Goal: Task Accomplishment & Management: Manage account settings

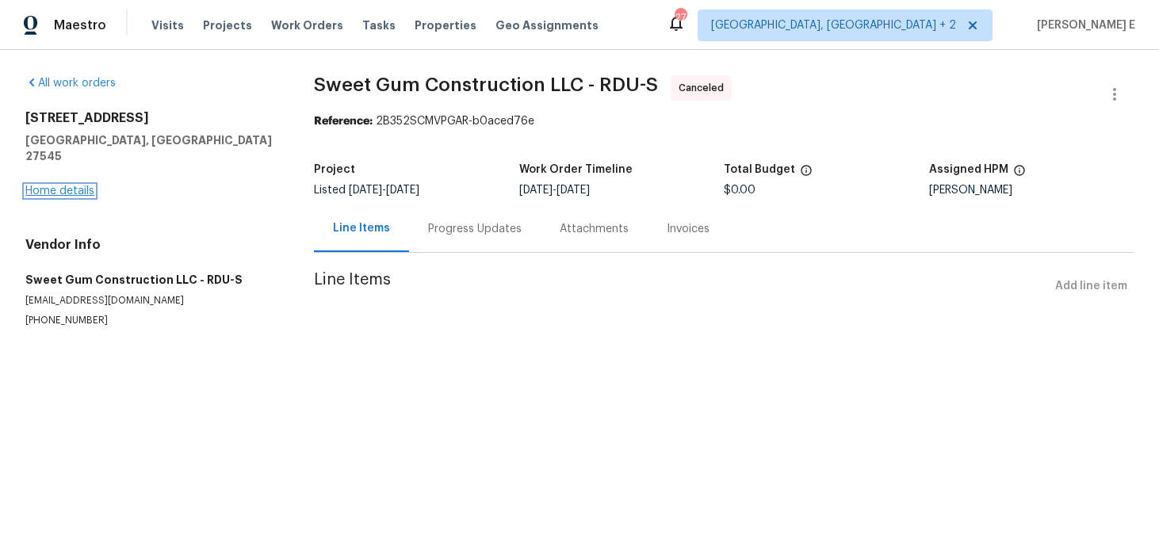
click at [84, 186] on link "Home details" at bounding box center [59, 191] width 69 height 11
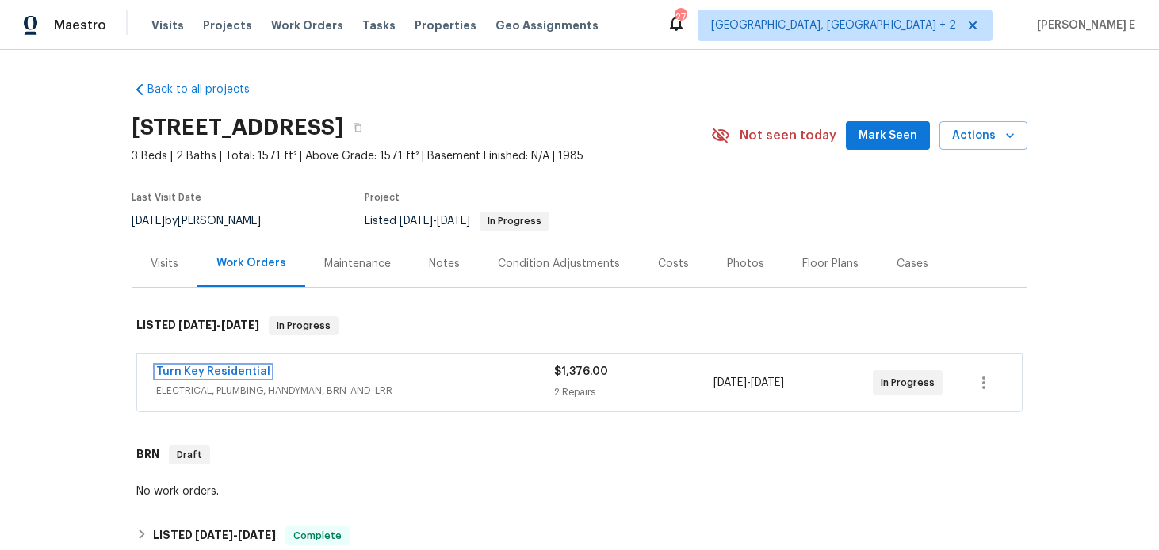
click at [219, 368] on link "Turn Key Residential" at bounding box center [213, 371] width 114 height 11
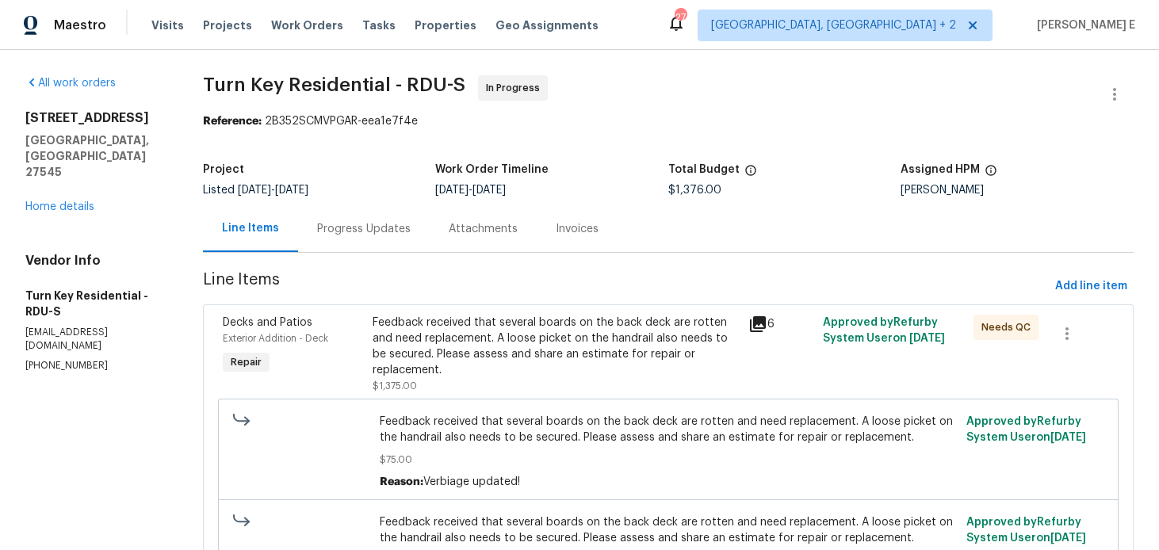
click at [417, 239] on div "Progress Updates" at bounding box center [364, 228] width 132 height 47
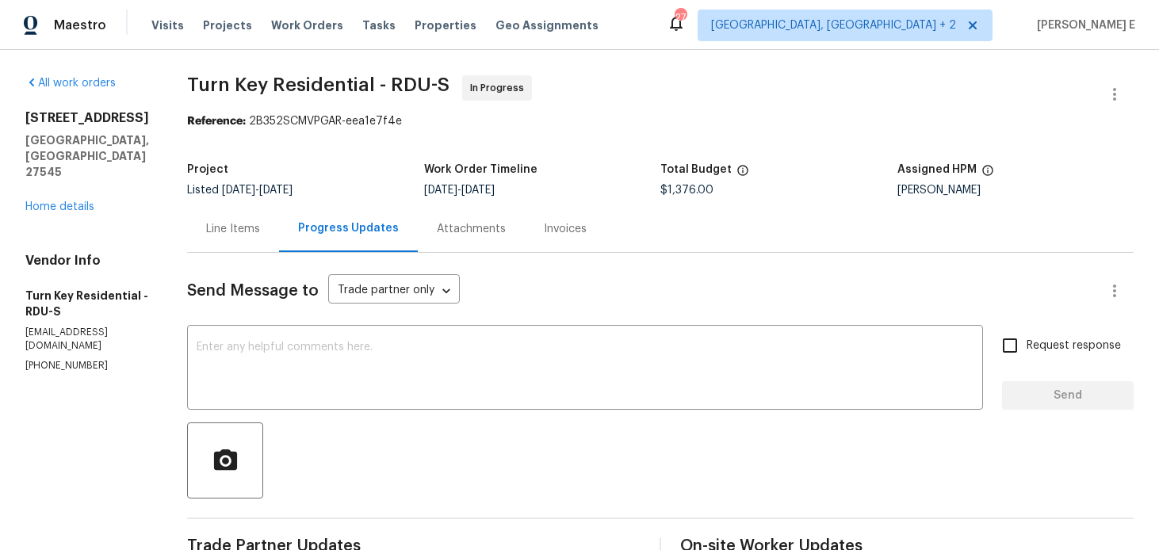
click at [279, 231] on div "Line Items" at bounding box center [233, 228] width 92 height 47
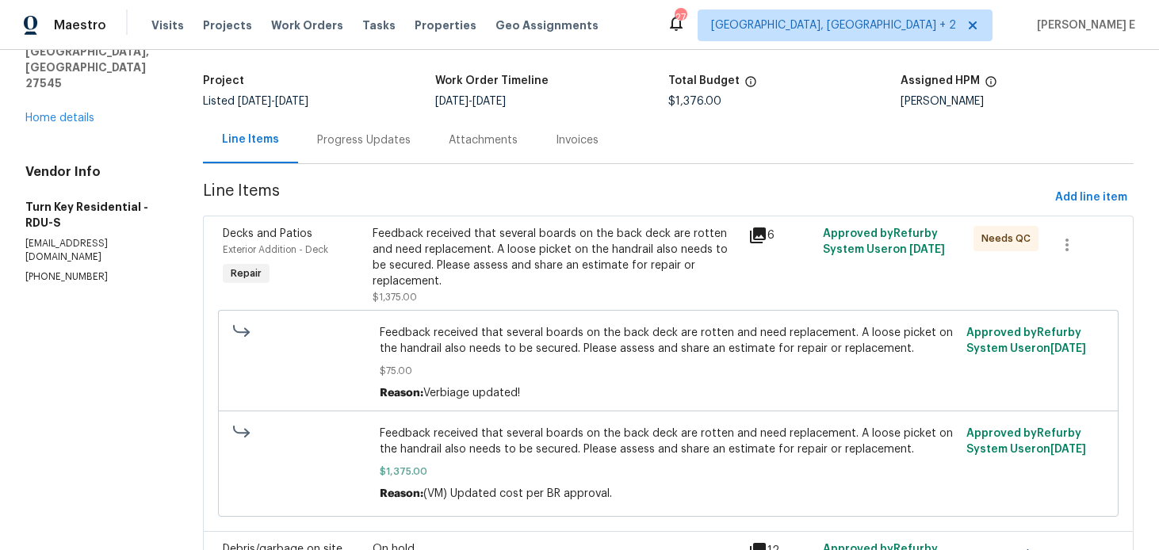
scroll to position [90, 0]
drag, startPoint x: 25, startPoint y: 212, endPoint x: 91, endPoint y: 213, distance: 66.6
click at [91, 212] on div "All work orders 213 Dwelling Pl Knightdale, NC 27545 Home details Vendor Info T…" at bounding box center [579, 319] width 1159 height 718
copy p "(919) 805-2596"
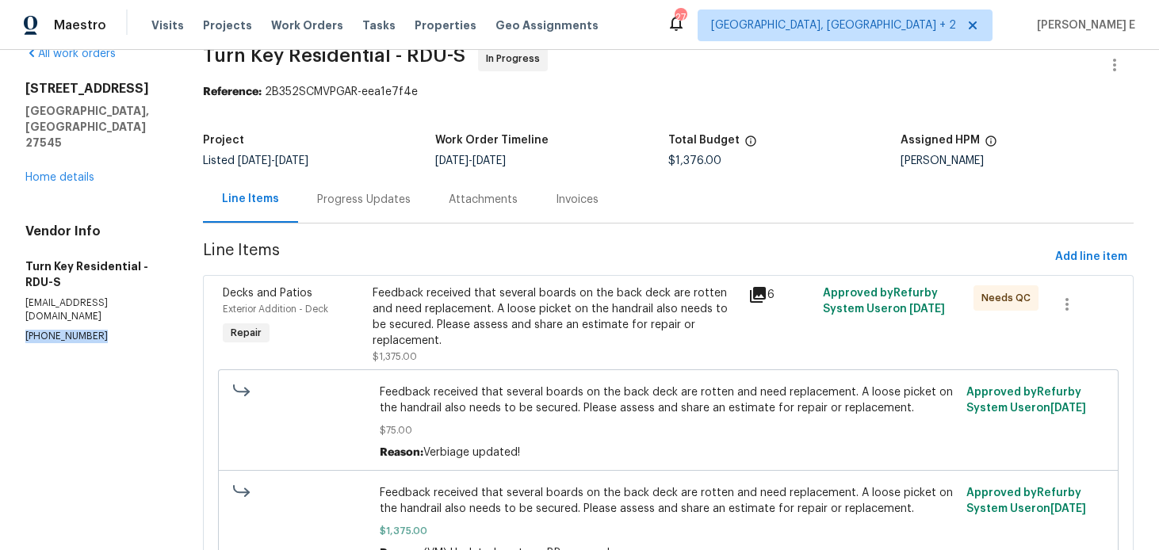
scroll to position [30, 0]
click at [421, 315] on div "Feedback received that several boards on the back deck are rotten and need repl…" at bounding box center [555, 316] width 365 height 63
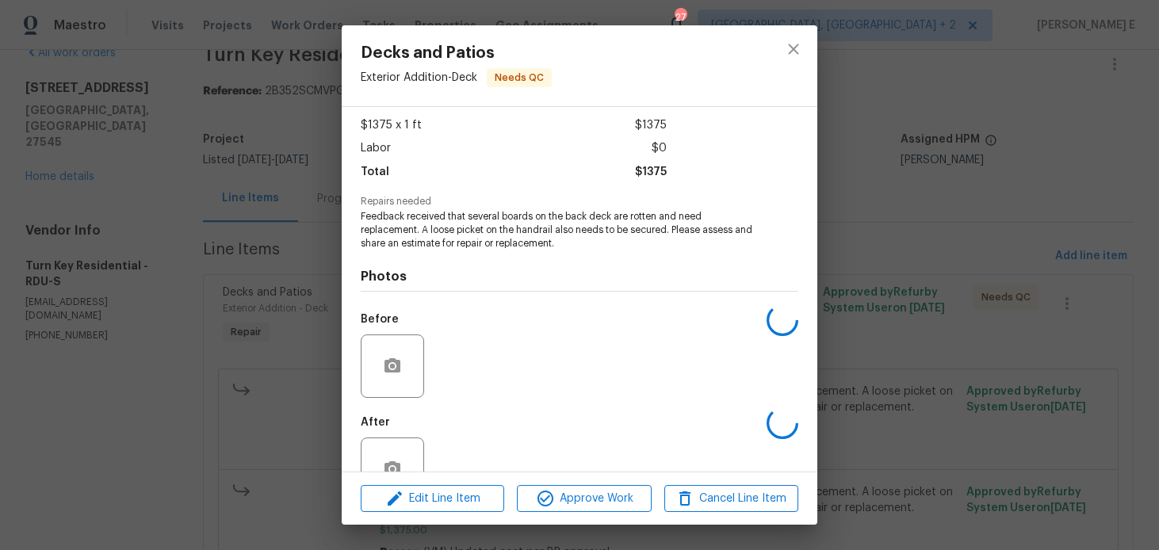
scroll to position [127, 0]
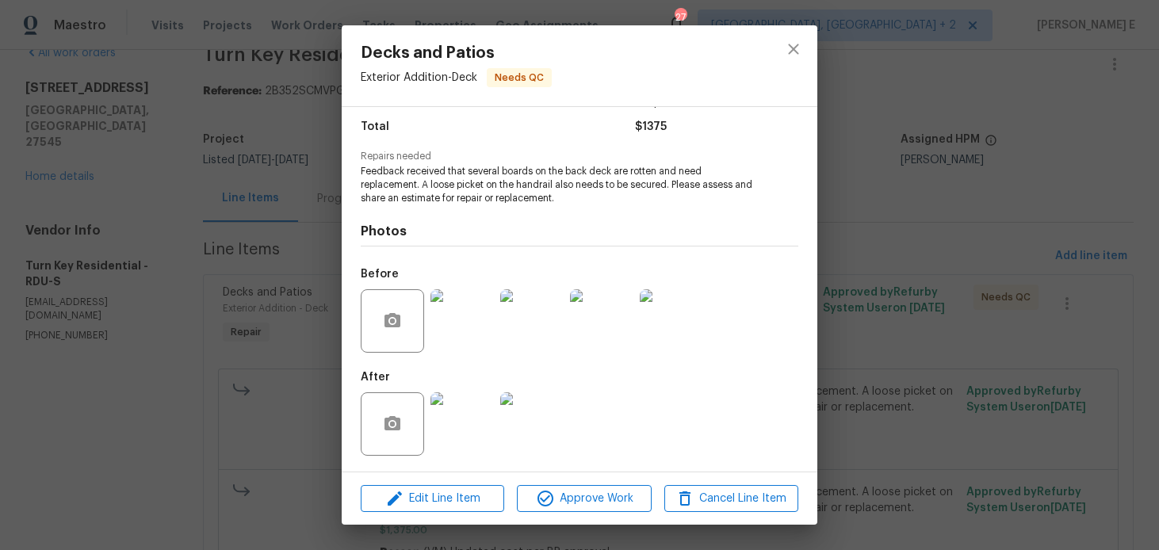
click at [444, 433] on img at bounding box center [462, 423] width 63 height 63
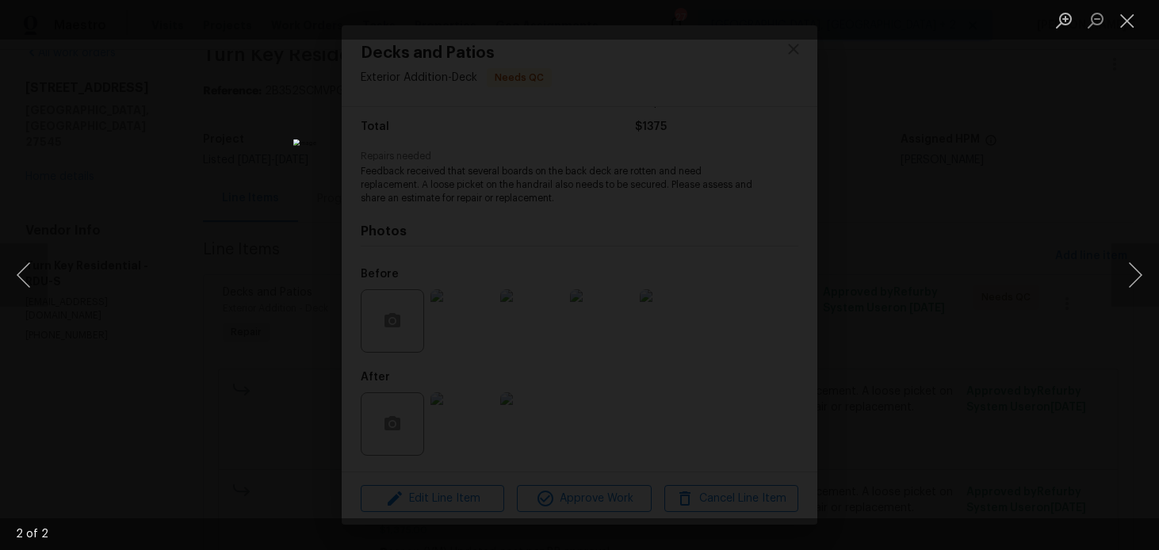
click at [990, 235] on div "Lightbox" at bounding box center [579, 275] width 1159 height 550
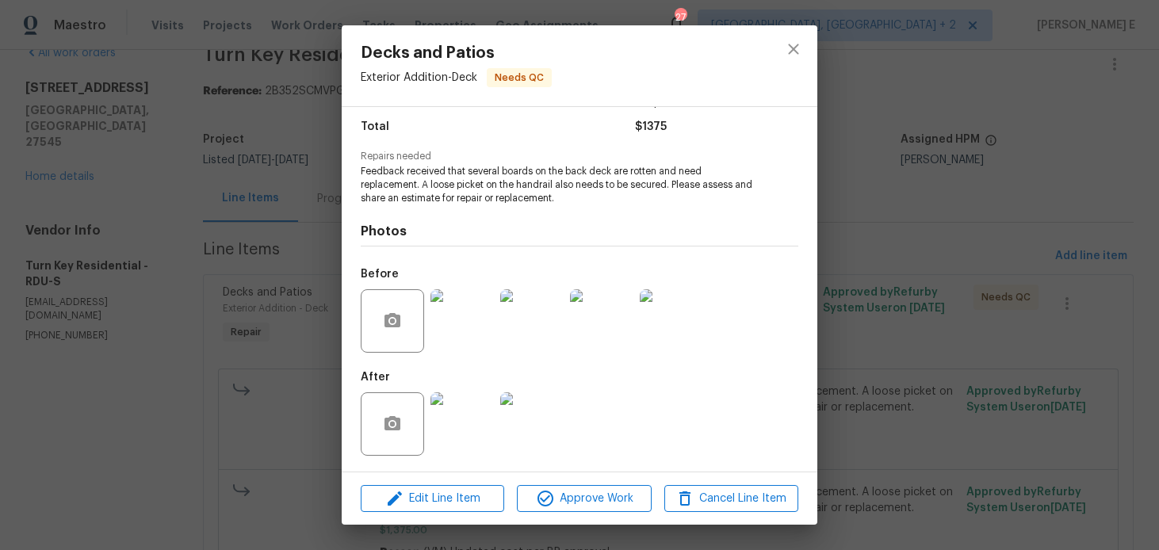
click at [990, 235] on div "Lightbox" at bounding box center [579, 275] width 1159 height 550
click at [990, 235] on div "Decks and Patios Exterior Addition - Deck Needs QC Vendor Turn Key Residential …" at bounding box center [579, 275] width 1159 height 550
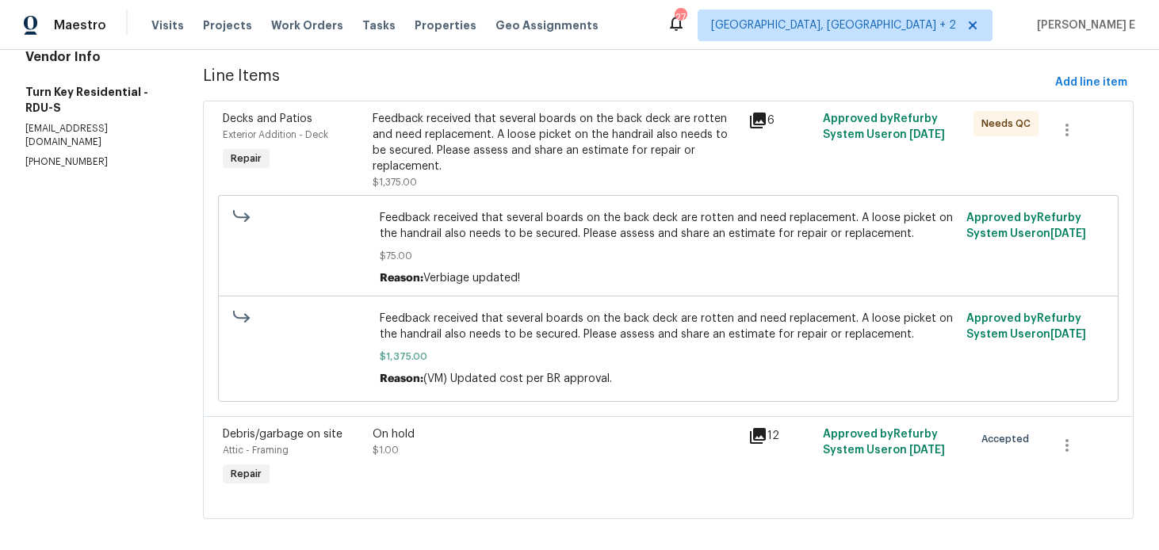
scroll to position [219, 0]
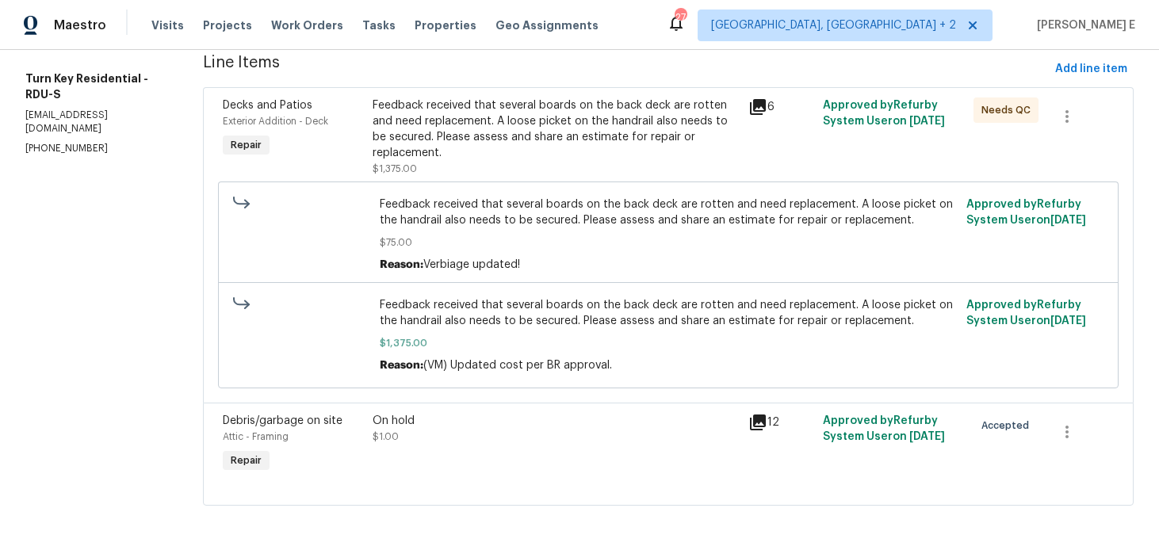
click at [439, 434] on div "On hold $1.00" at bounding box center [555, 429] width 365 height 32
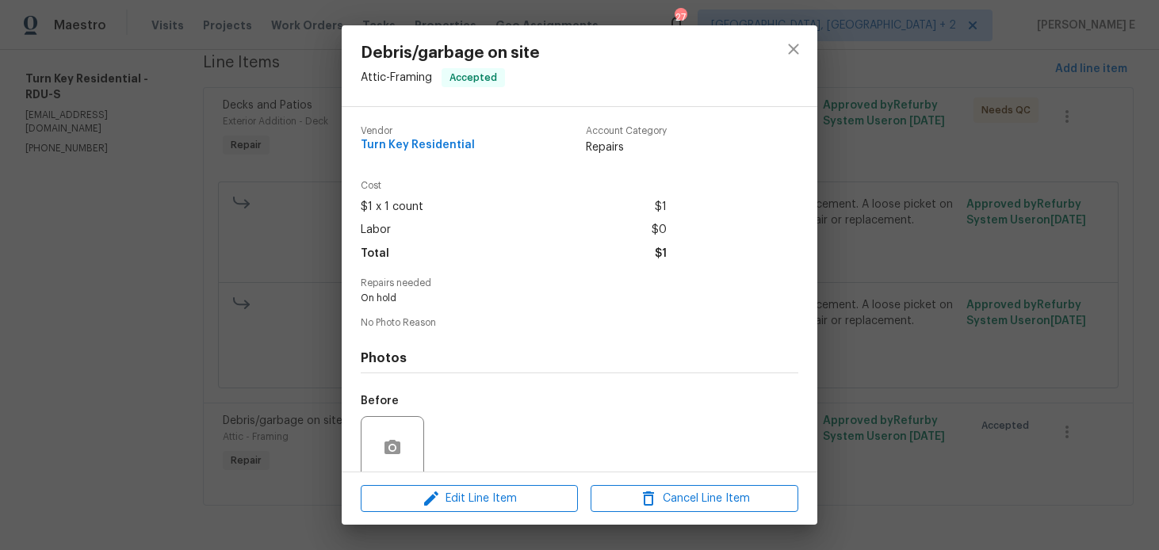
scroll to position [126, 0]
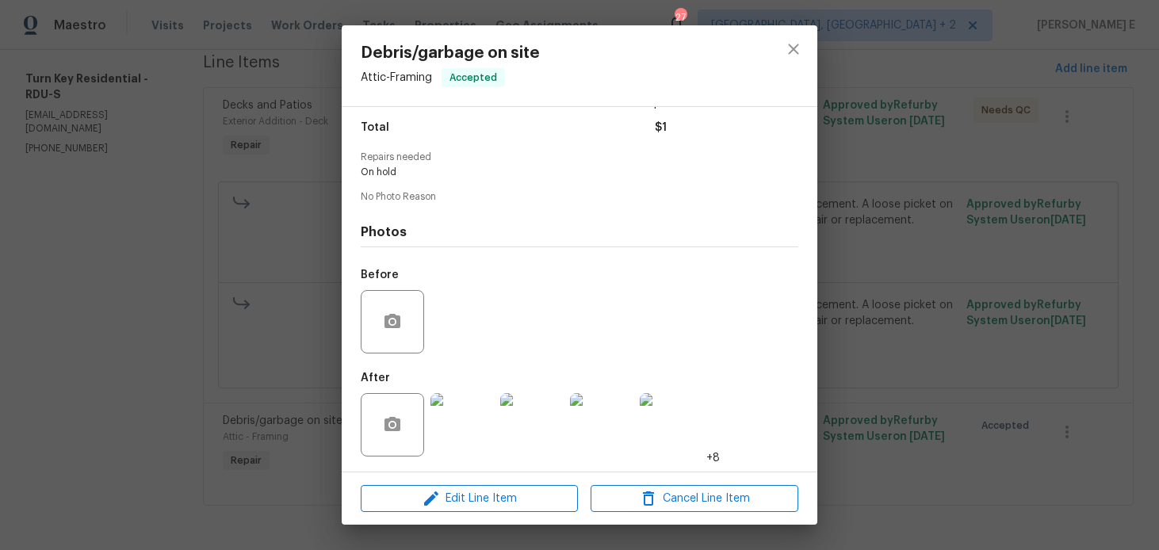
click at [439, 434] on img at bounding box center [462, 424] width 63 height 63
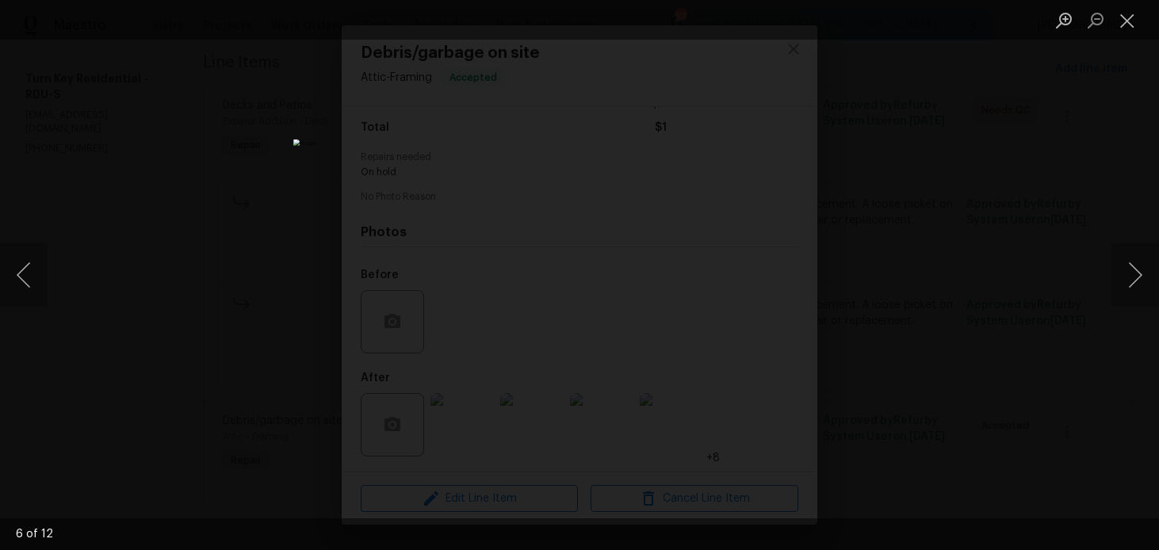
click at [1020, 177] on div "Lightbox" at bounding box center [579, 275] width 1159 height 550
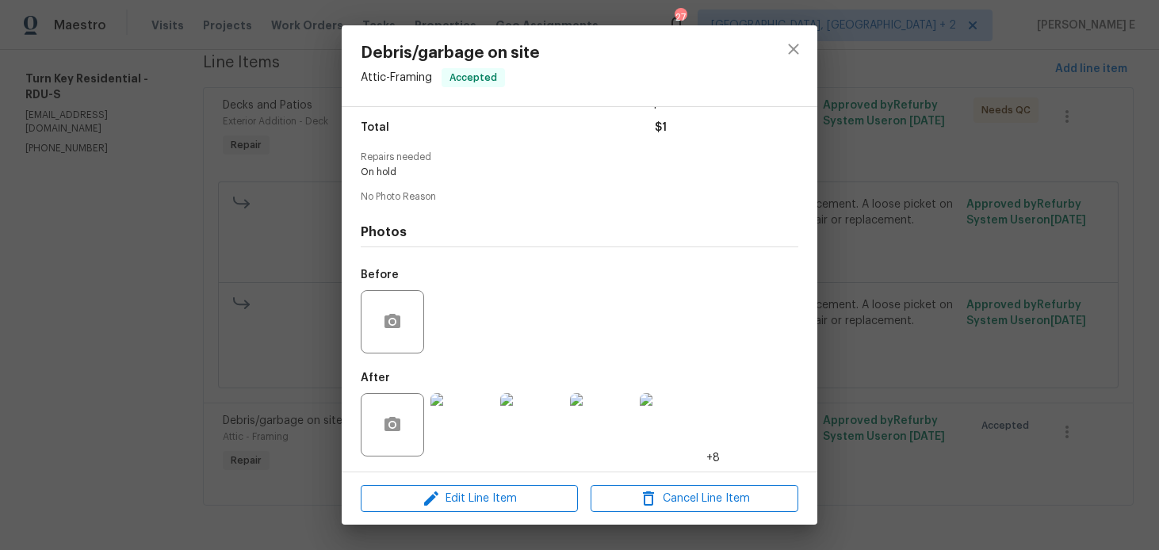
click at [1020, 177] on div "Lightbox" at bounding box center [579, 275] width 1159 height 550
click at [1020, 177] on div "Debris/garbage on site Attic - Framing Accepted Vendor Turn Key Residential Acc…" at bounding box center [579, 275] width 1159 height 550
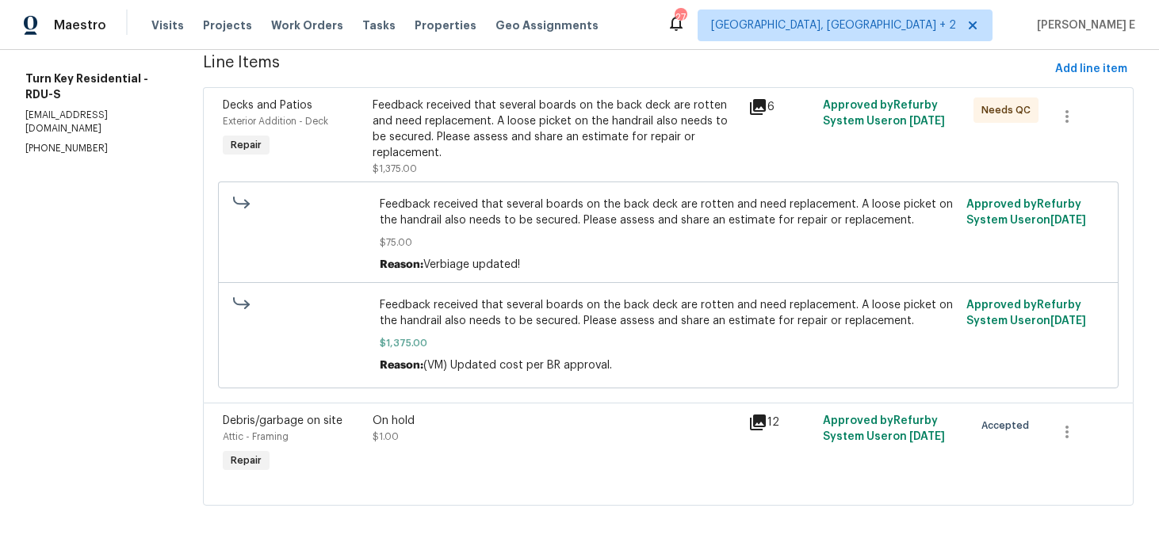
scroll to position [0, 0]
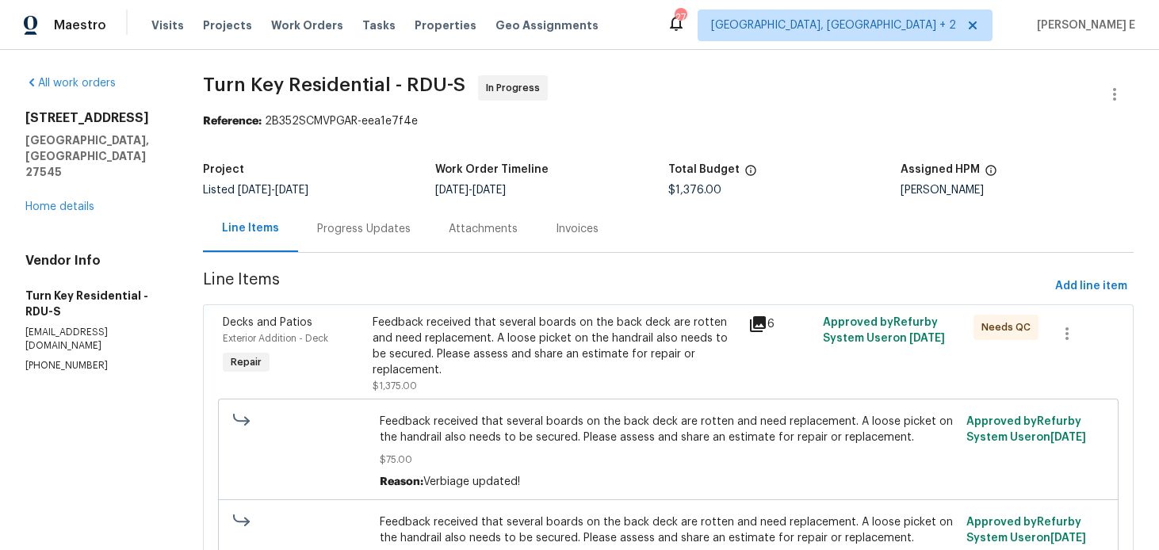
click at [371, 231] on div "Progress Updates" at bounding box center [364, 229] width 94 height 16
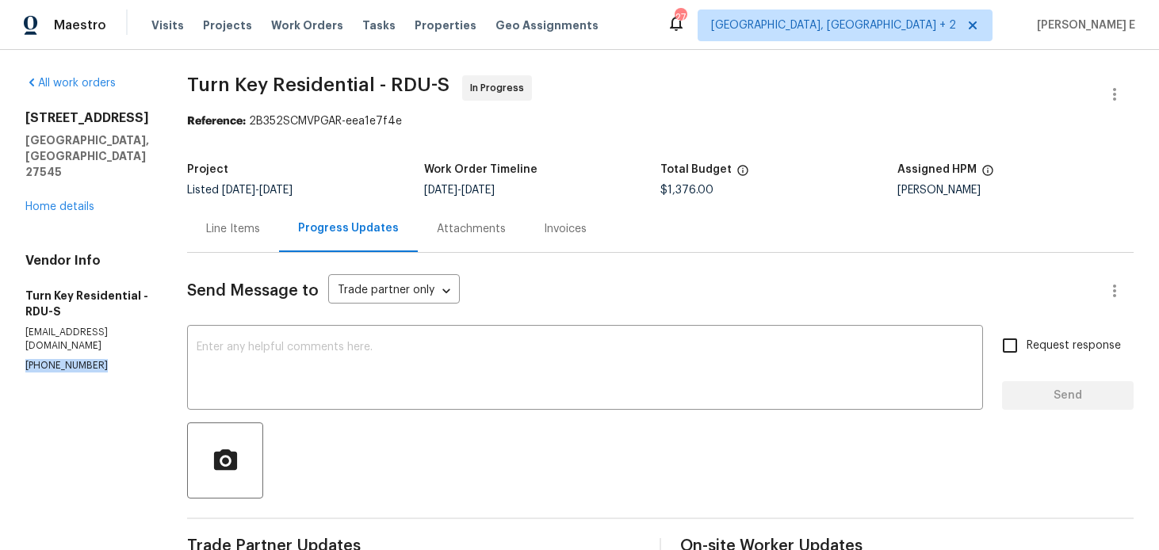
drag, startPoint x: 20, startPoint y: 308, endPoint x: 129, endPoint y: 308, distance: 109.4
copy p "(919) 805-2596"
drag, startPoint x: 149, startPoint y: 140, endPoint x: 28, endPoint y: 118, distance: 123.3
click at [28, 118] on div "213 Dwelling Pl Knightdale, NC 27545" at bounding box center [87, 145] width 124 height 70
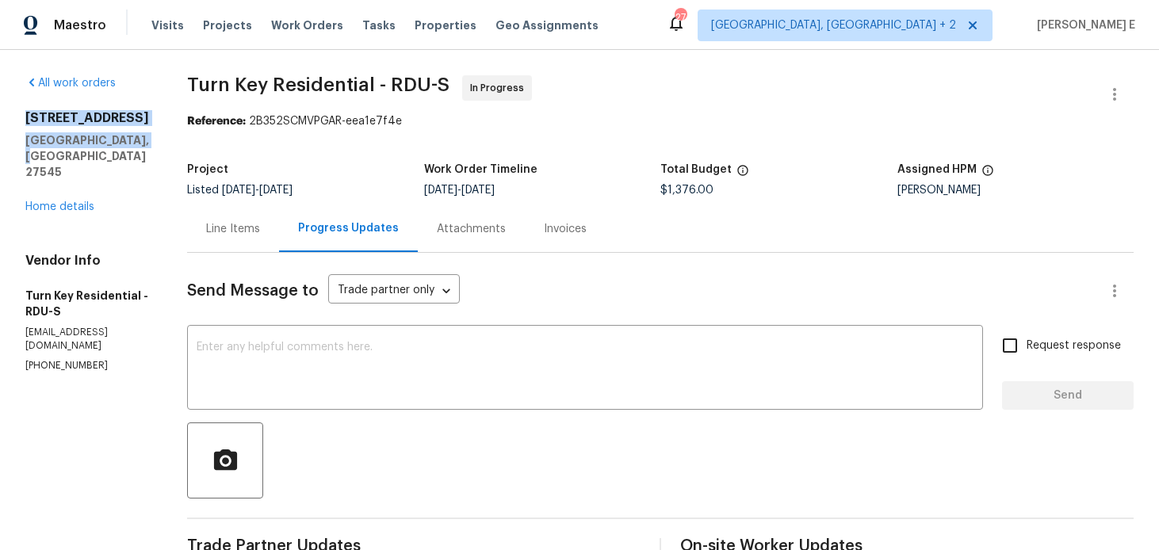
copy div "213 Dwelling Pl Knightdale, NC 27545"
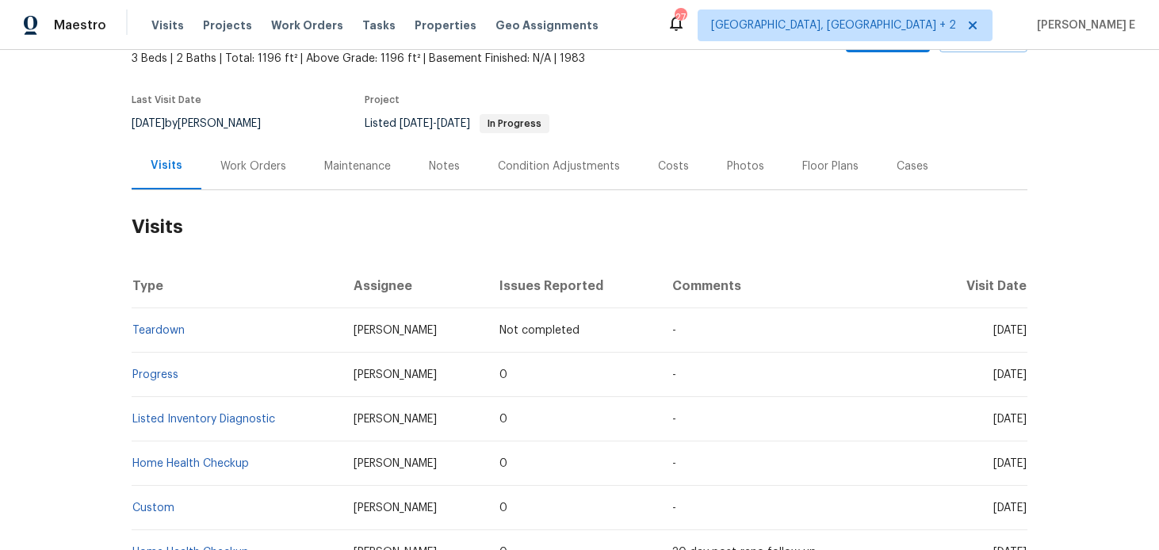
scroll to position [105, 0]
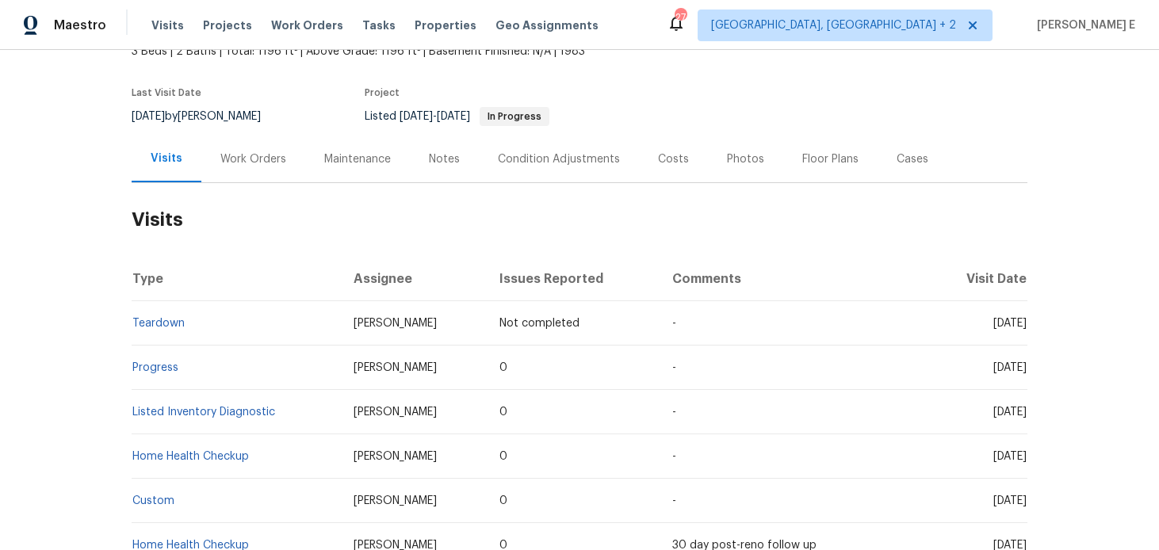
click at [252, 162] on div "Work Orders" at bounding box center [253, 159] width 66 height 16
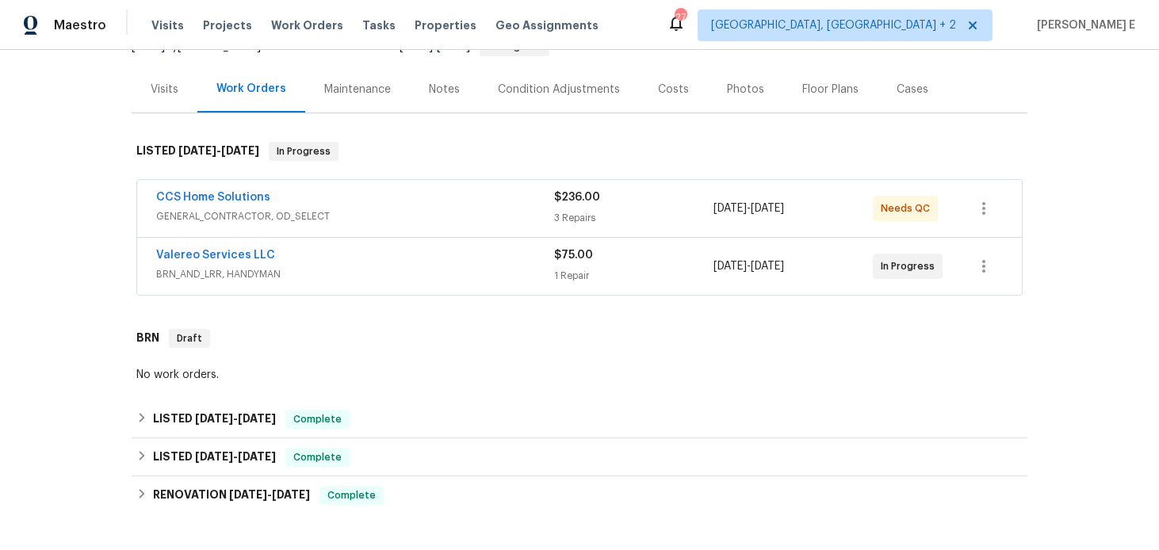
scroll to position [152, 0]
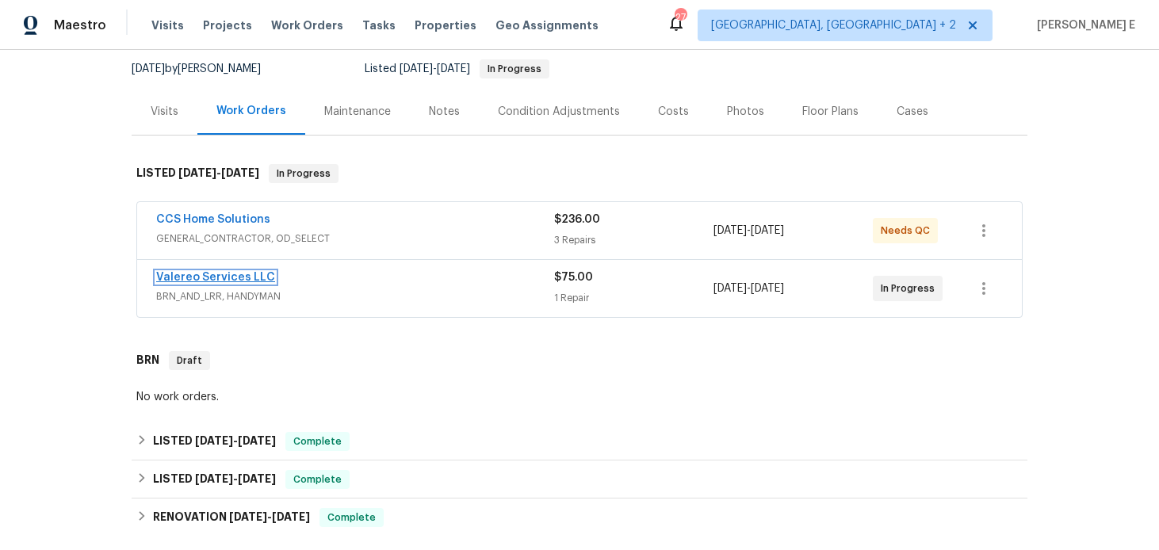
click at [242, 277] on link "Valereo Services LLC" at bounding box center [215, 277] width 119 height 11
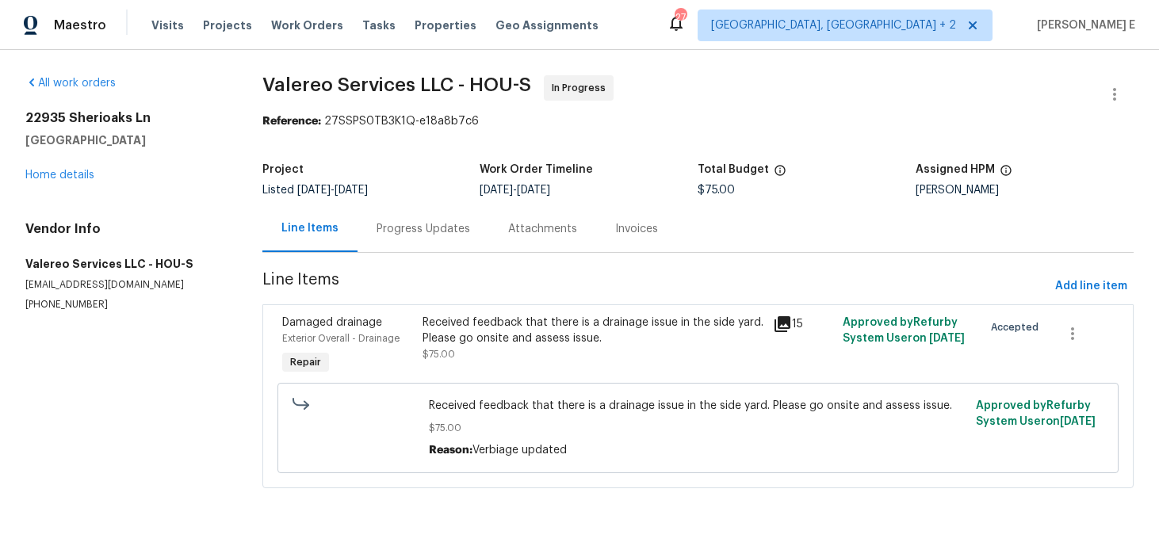
click at [431, 229] on div "Progress Updates" at bounding box center [424, 229] width 94 height 16
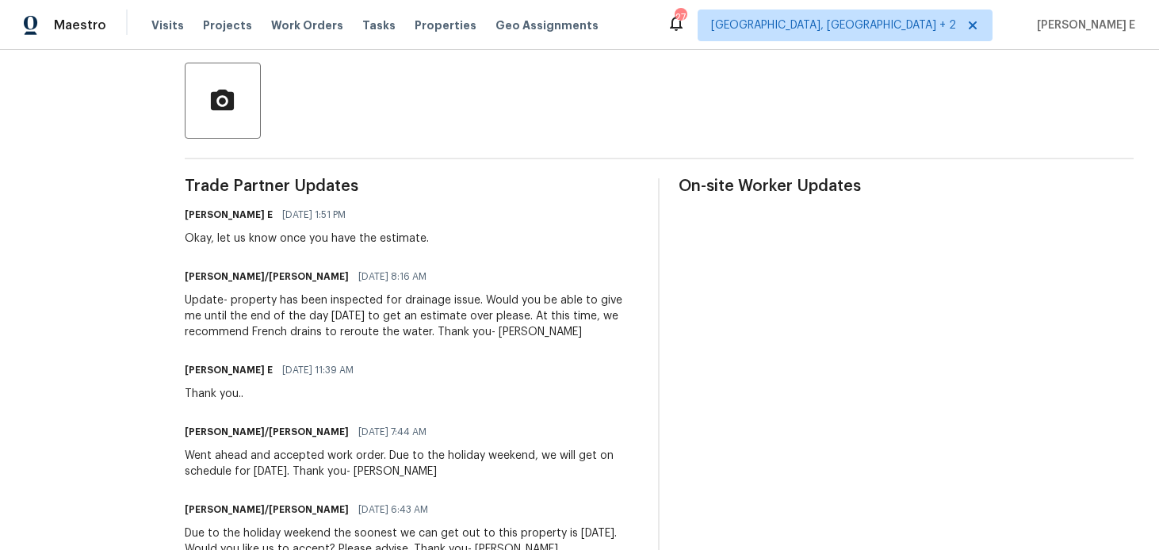
scroll to position [358, 0]
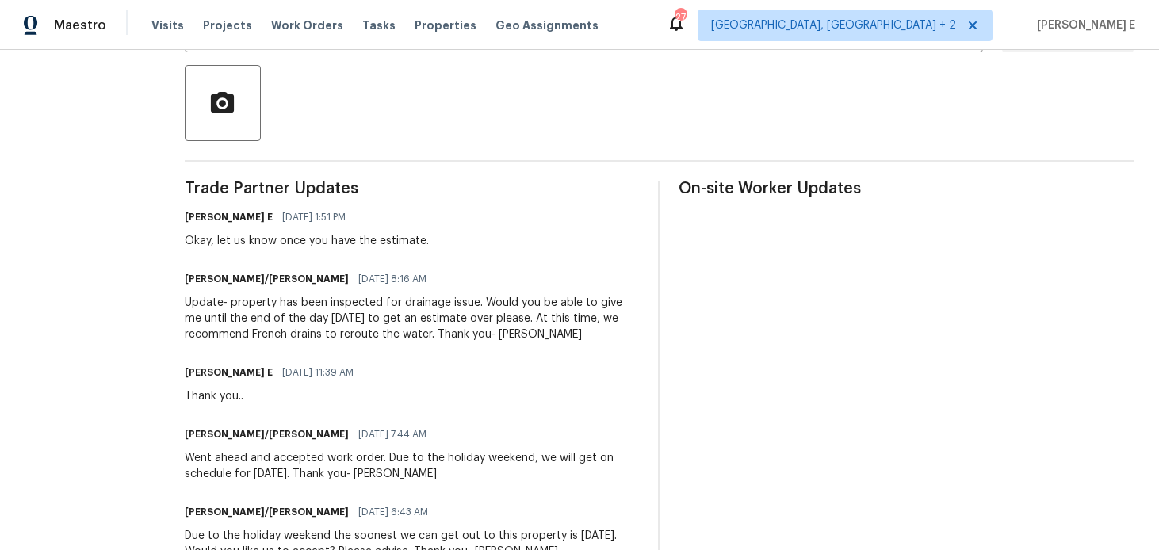
click at [464, 396] on div "Keerthana E 08/29/2025 11:39 AM Thank you.." at bounding box center [412, 383] width 455 height 43
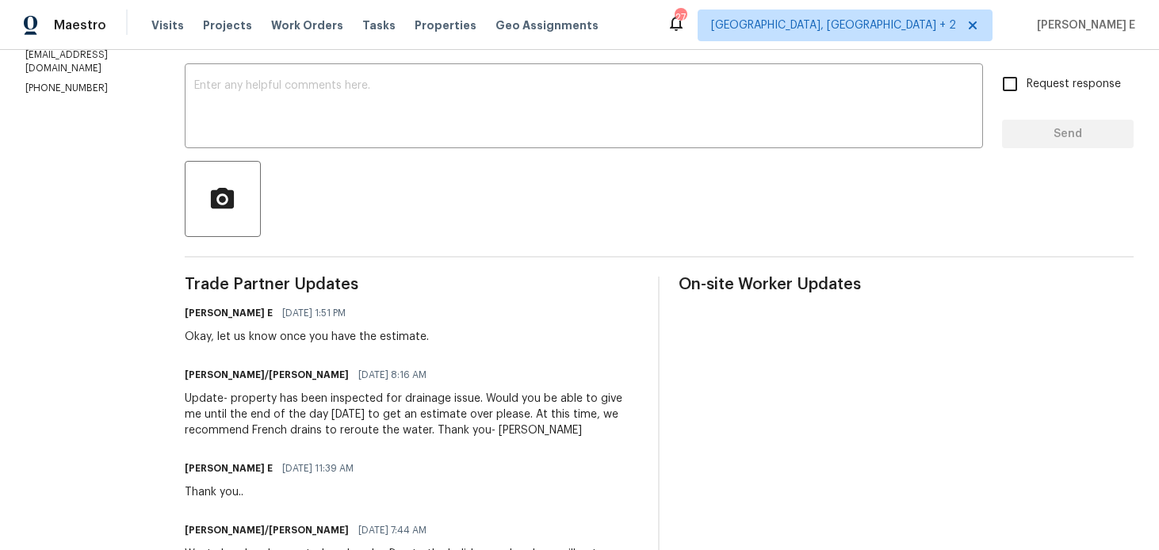
scroll to position [0, 0]
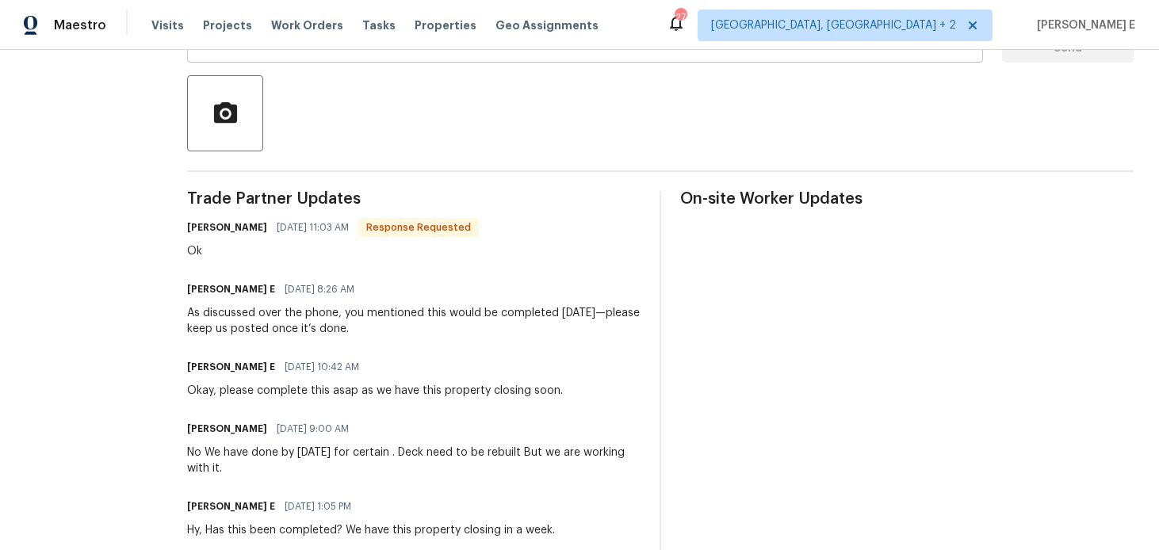
scroll to position [350, 0]
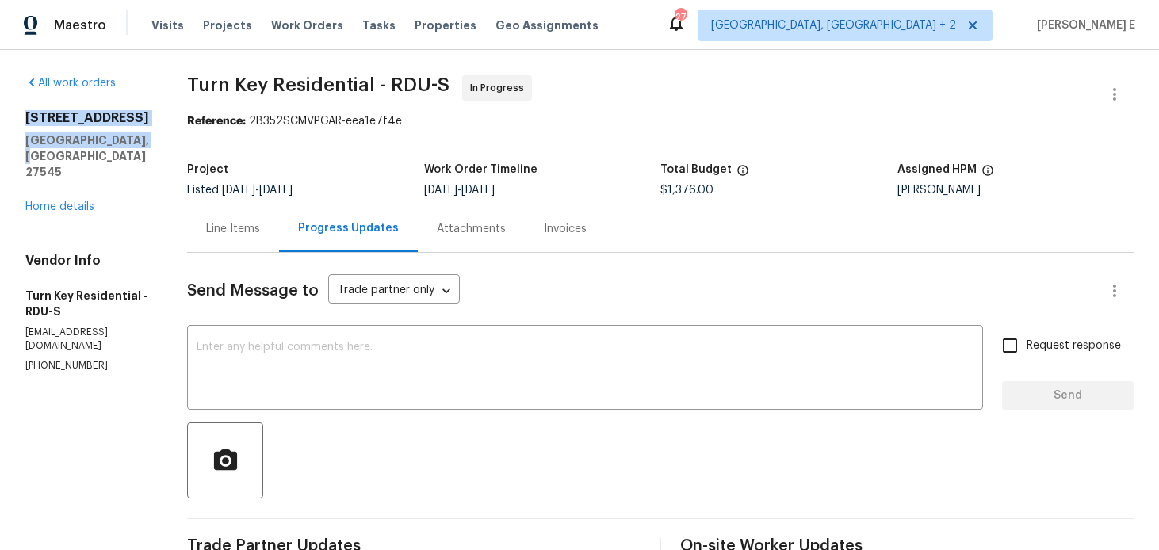
drag, startPoint x: 25, startPoint y: 117, endPoint x: 145, endPoint y: 135, distance: 121.1
click at [145, 135] on div "213 Dwelling Pl Knightdale, NC 27545" at bounding box center [87, 145] width 124 height 70
copy div "213 Dwelling Pl Knightdale, NC 27545"
click at [260, 225] on div "Line Items" at bounding box center [233, 229] width 54 height 16
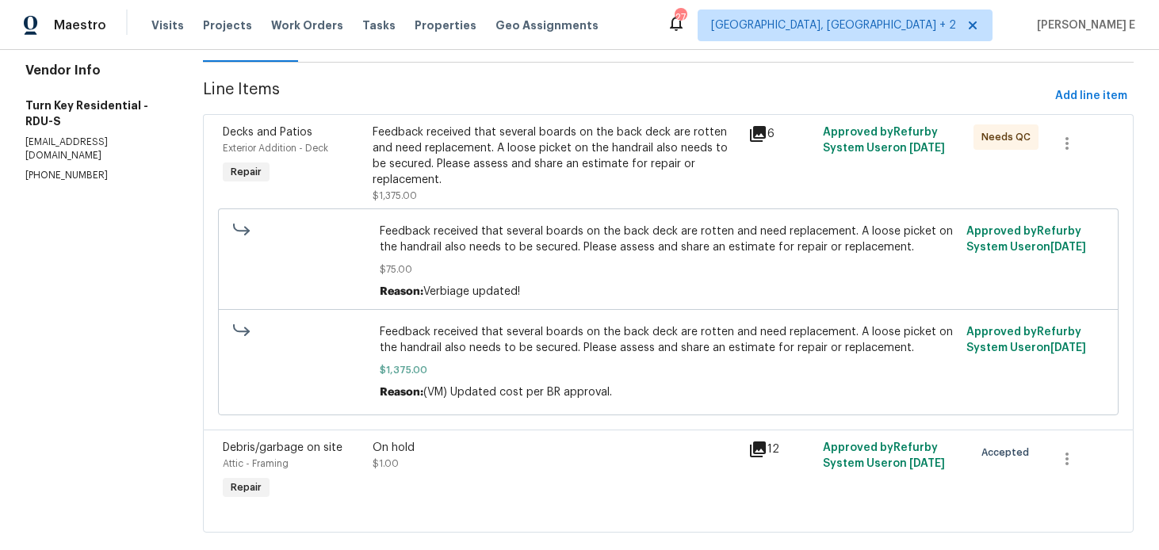
scroll to position [219, 0]
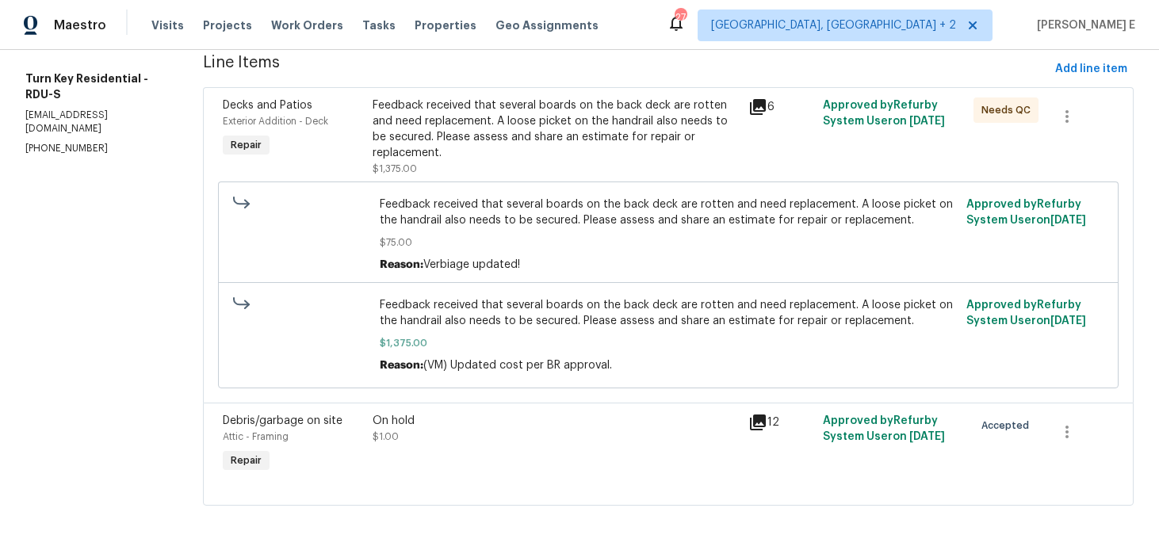
click at [453, 409] on div "On hold $1.00" at bounding box center [555, 444] width 375 height 73
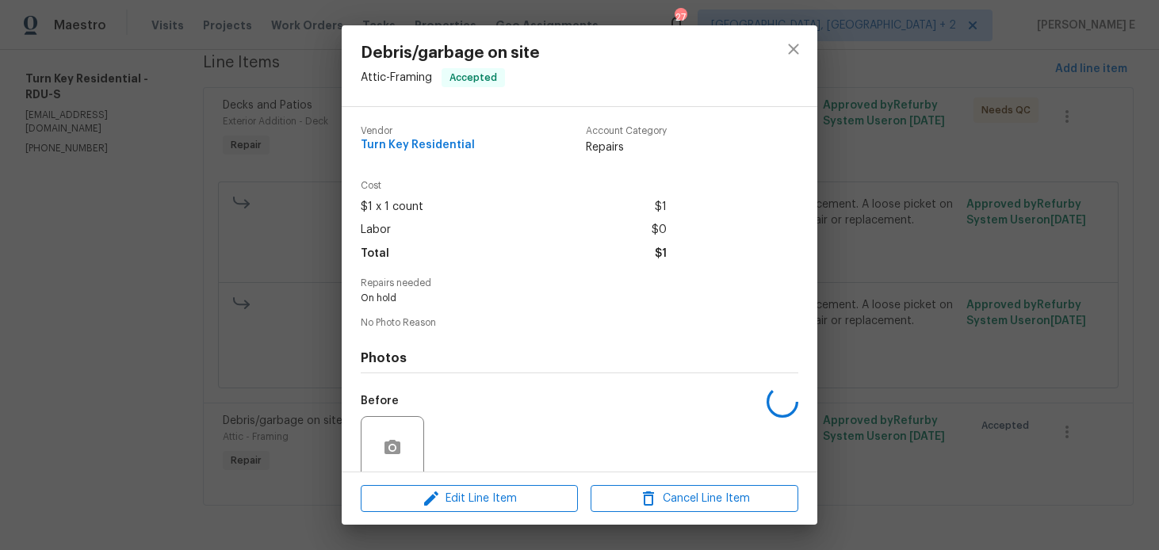
scroll to position [126, 0]
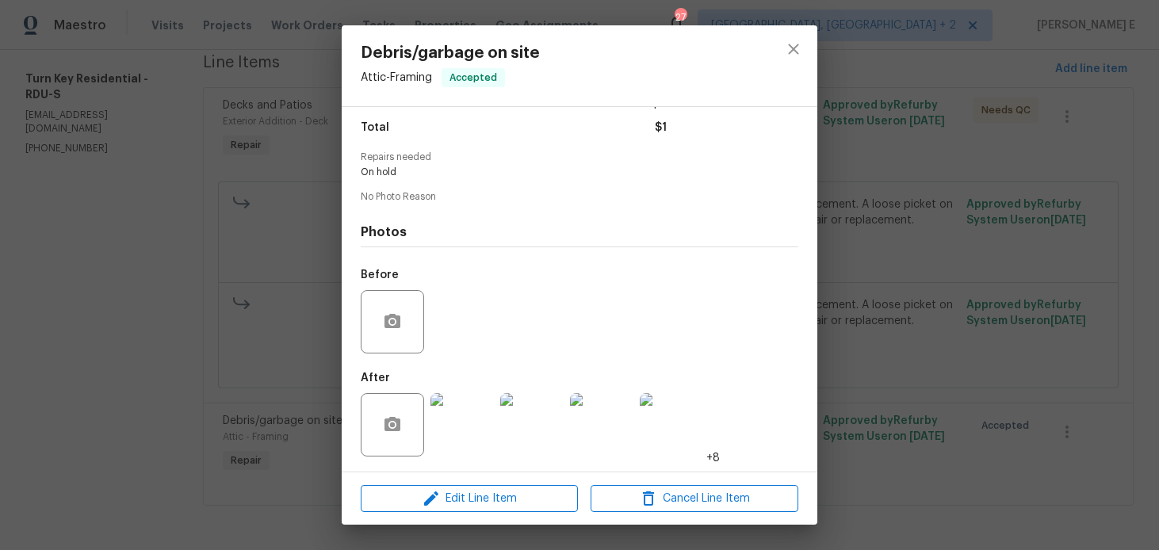
click at [452, 434] on img at bounding box center [462, 424] width 63 height 63
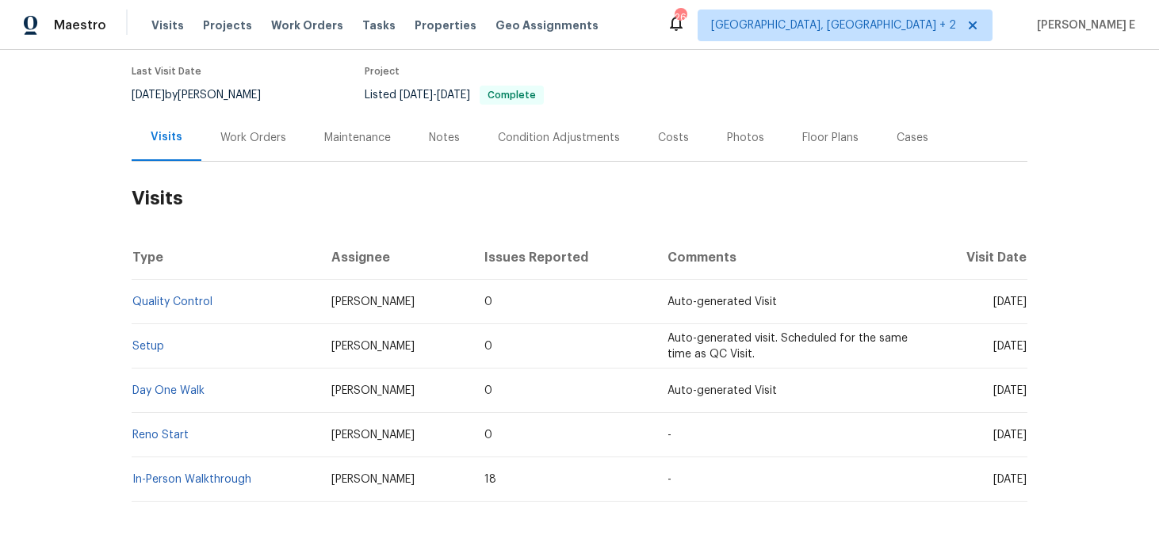
scroll to position [127, 0]
click at [269, 126] on div "Work Orders" at bounding box center [253, 136] width 104 height 47
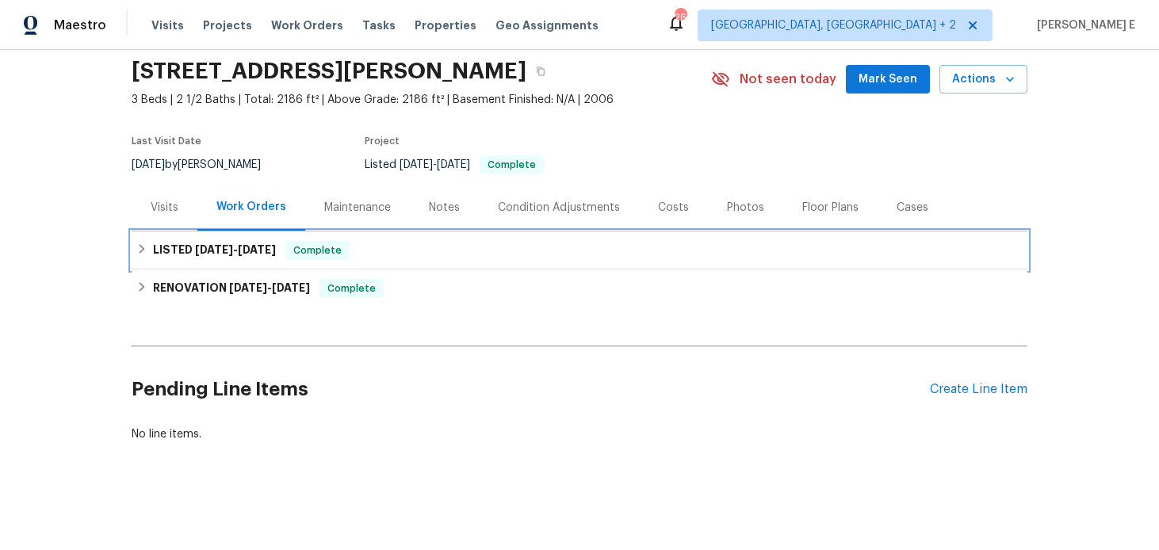
click at [250, 239] on div "LISTED [DATE] - [DATE] Complete" at bounding box center [580, 251] width 896 height 38
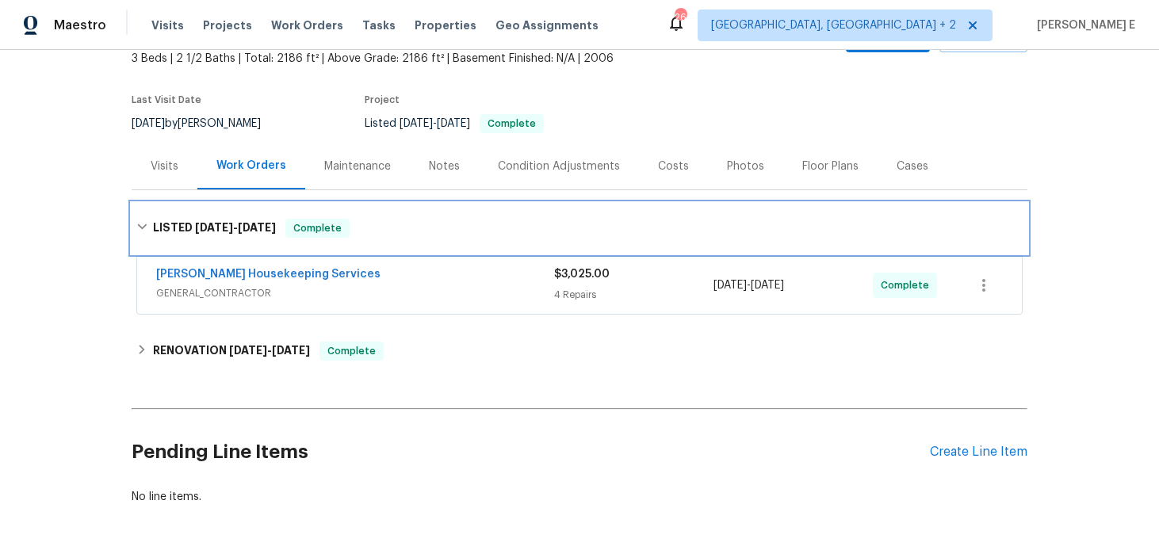
scroll to position [98, 0]
click at [248, 224] on span "[DATE]" at bounding box center [257, 226] width 38 height 11
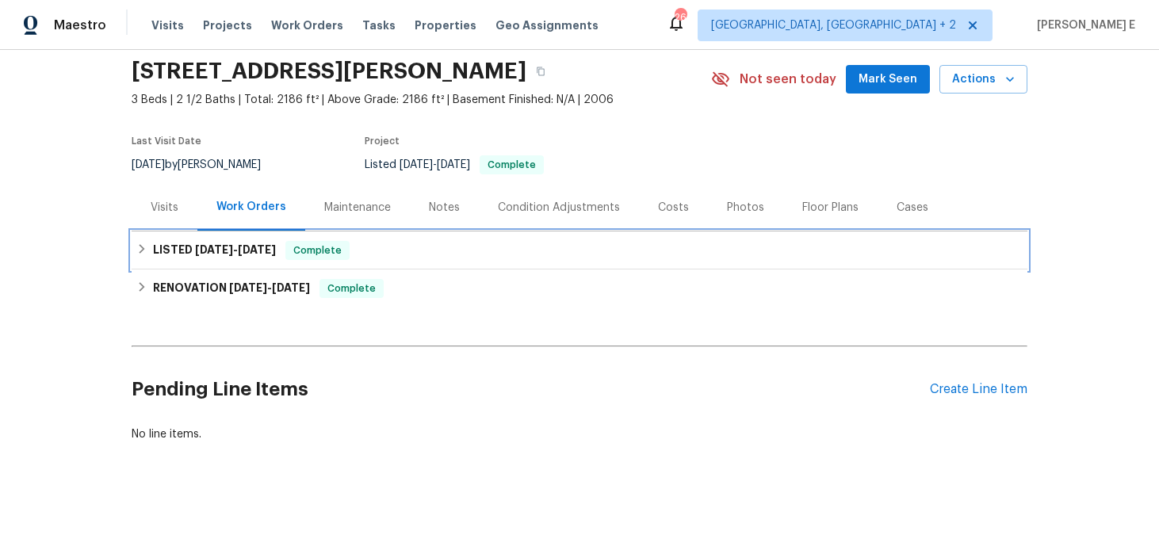
scroll to position [56, 0]
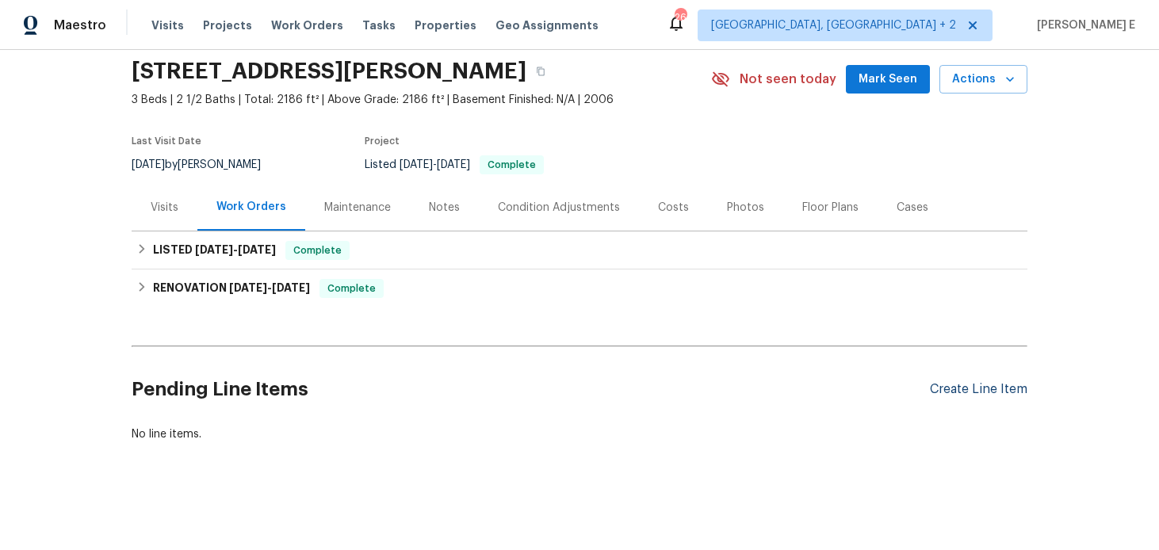
click at [950, 395] on div "Create Line Item" at bounding box center [979, 389] width 98 height 15
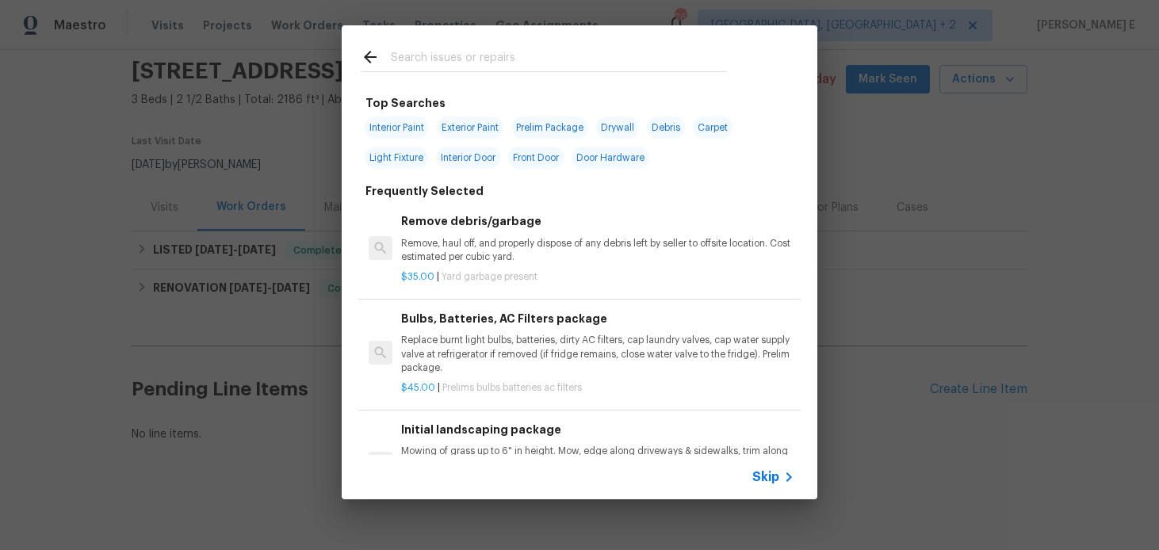
click at [783, 475] on icon at bounding box center [788, 477] width 19 height 19
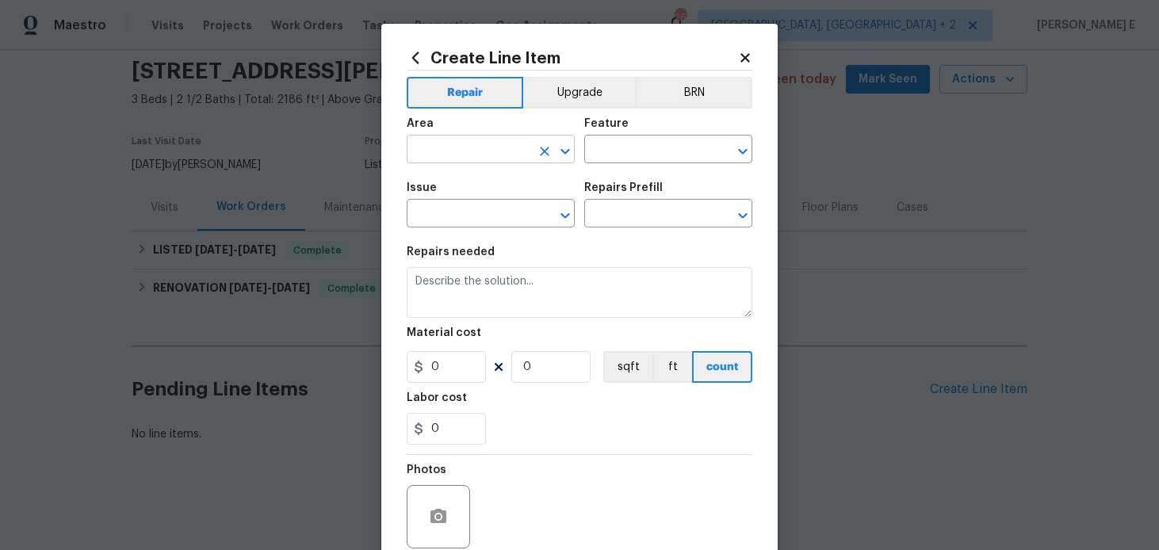
click at [480, 156] on input "text" at bounding box center [469, 151] width 124 height 25
type input "Interior Overall"
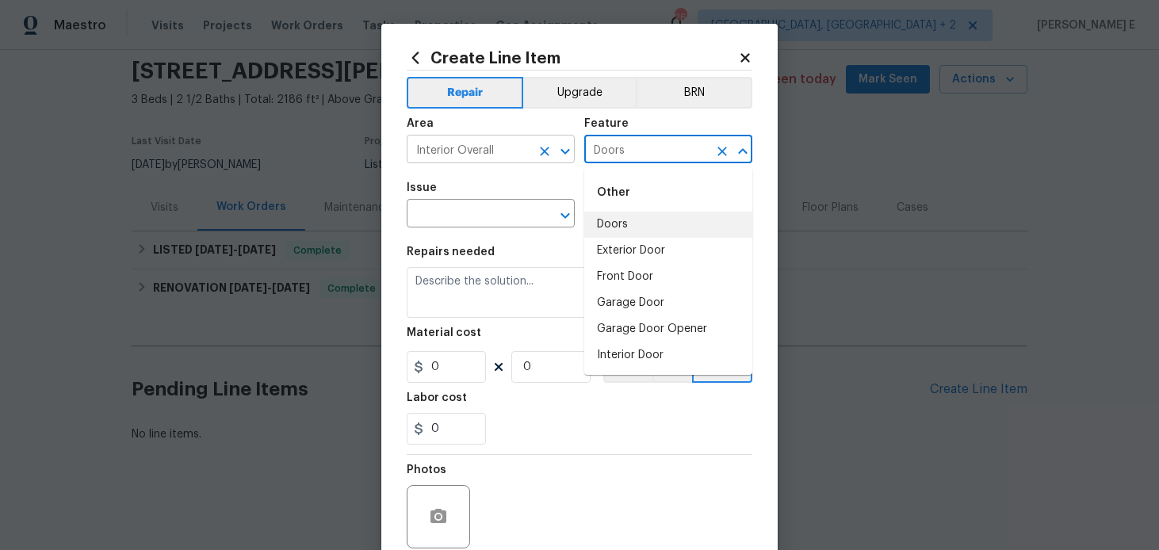
type input "Doors"
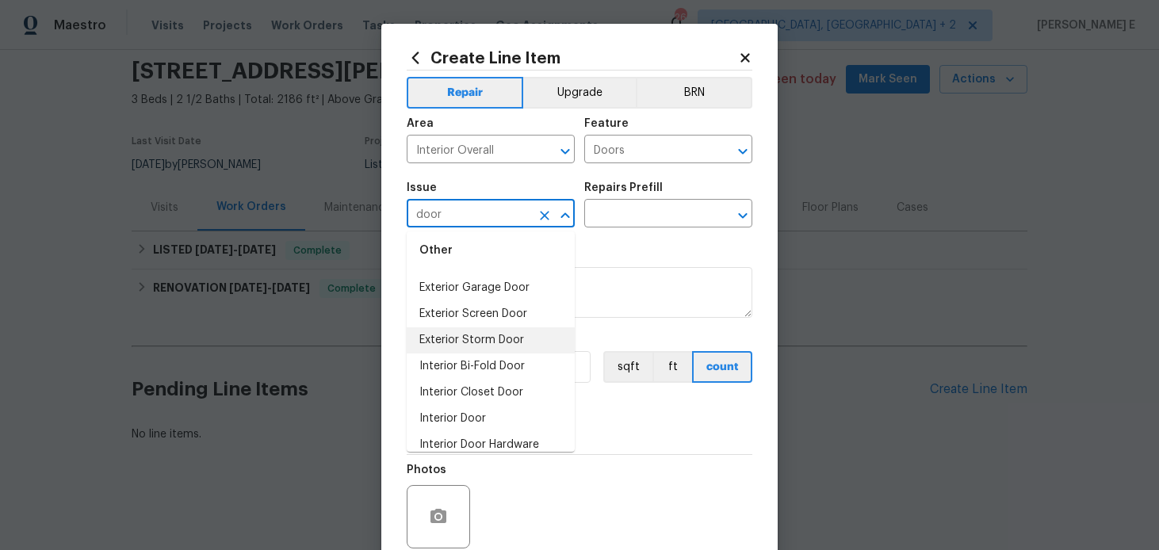
scroll to position [87, 0]
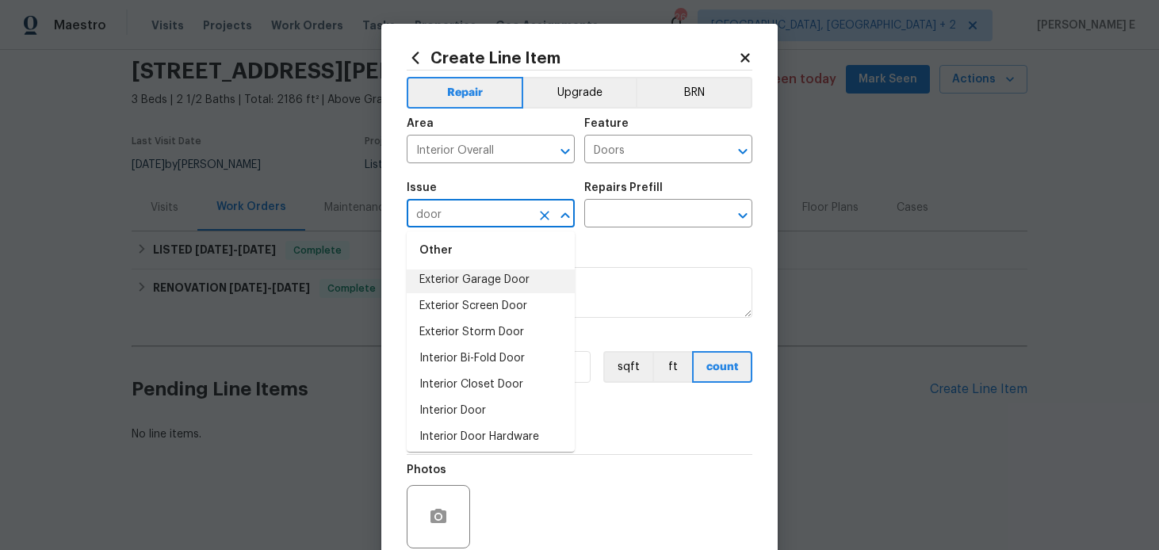
type input "door"
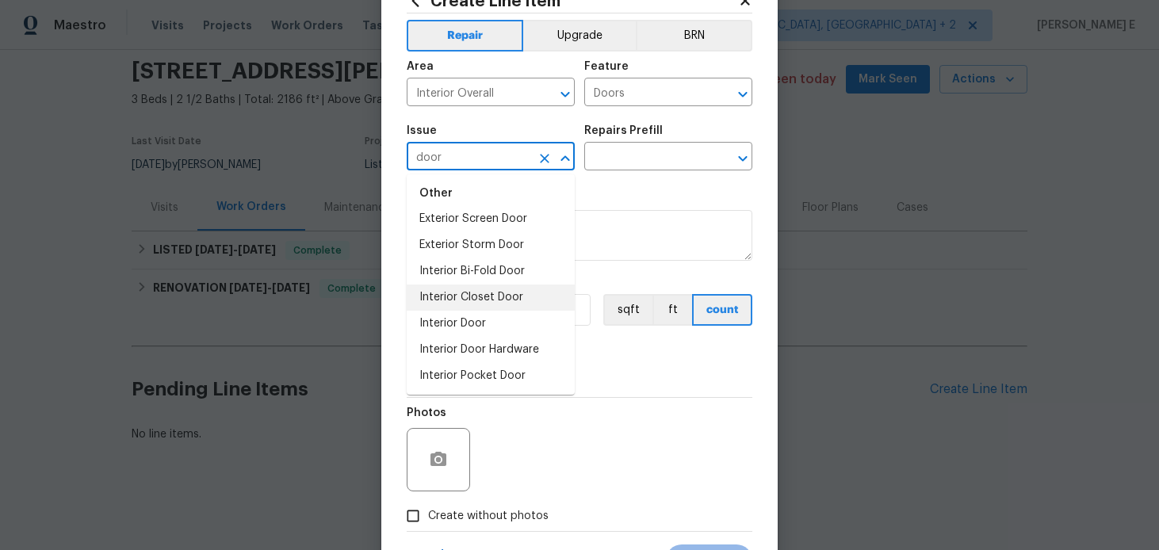
scroll to position [118, 0]
click at [478, 319] on li "Interior Door" at bounding box center [491, 323] width 168 height 26
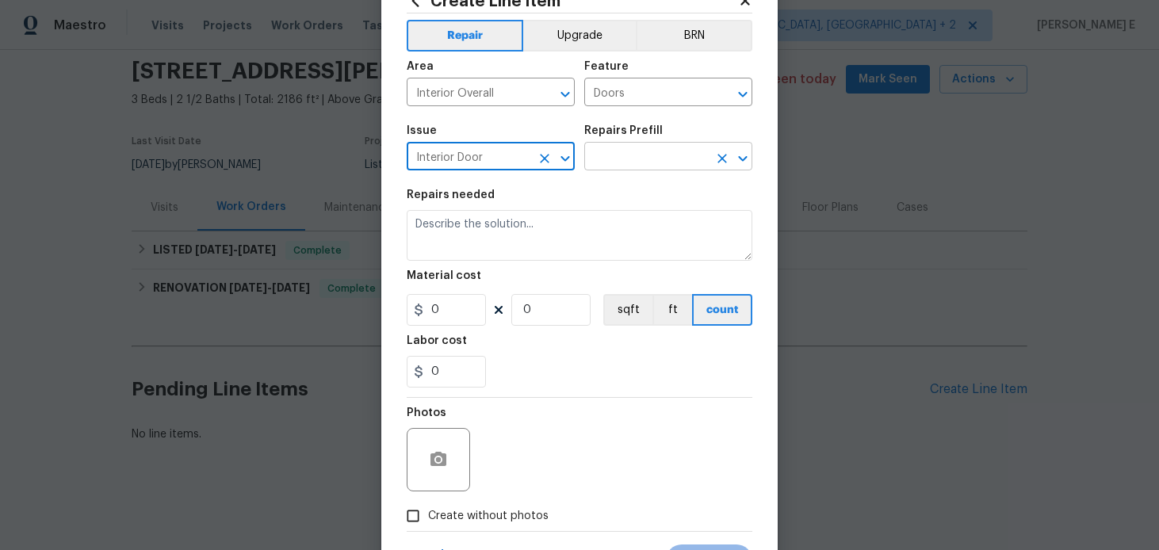
type input "Interior Door"
click at [628, 161] on input "text" at bounding box center [646, 158] width 124 height 25
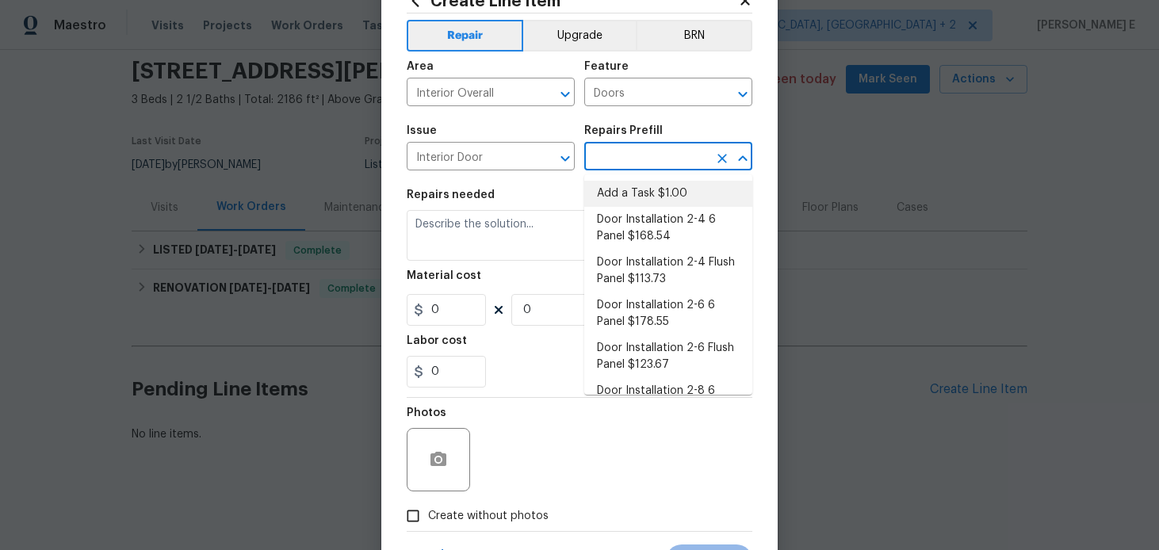
click at [623, 186] on li "Add a Task $1.00" at bounding box center [668, 194] width 168 height 26
type input "Interior Door"
type input "Add a Task $1.00"
type textarea "HPM to detail"
type input "1"
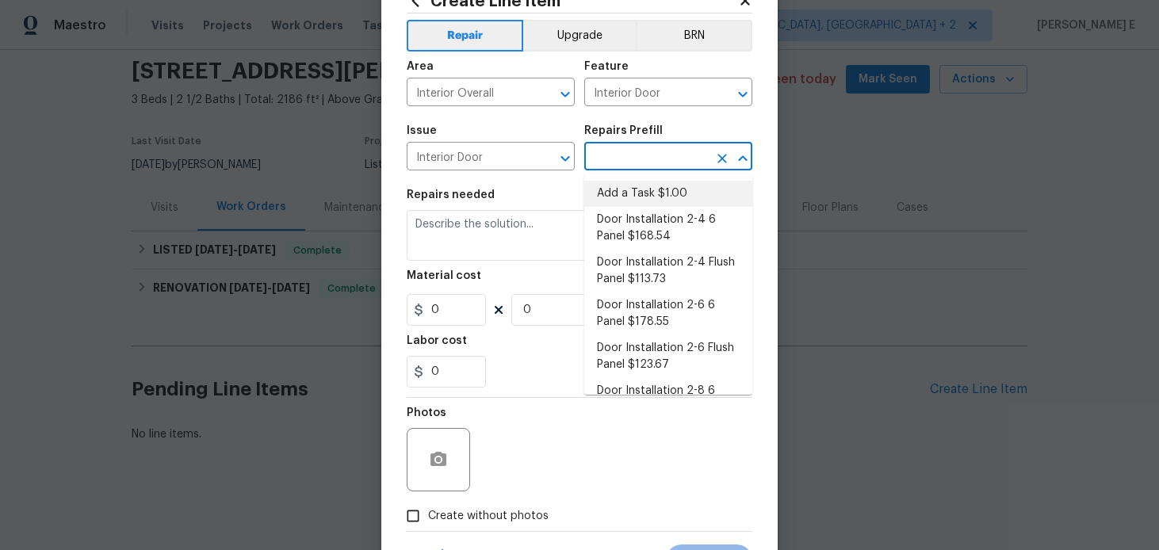
type input "1"
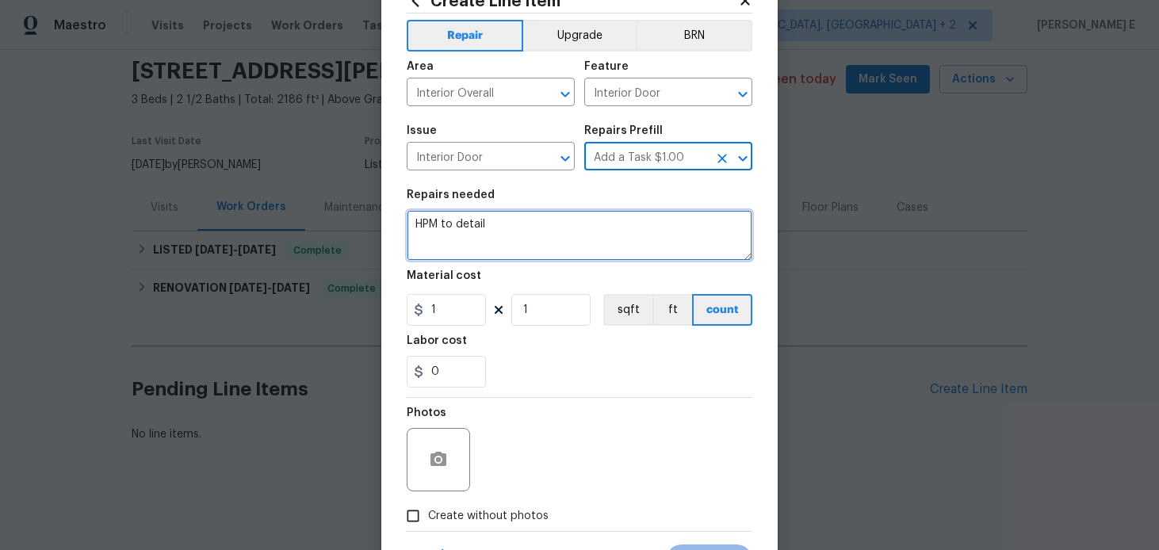
click at [556, 227] on textarea "HPM to detail" at bounding box center [580, 235] width 346 height 51
paste textarea "The back door is difficult to close due to a misaligned frame. Please inspect t…"
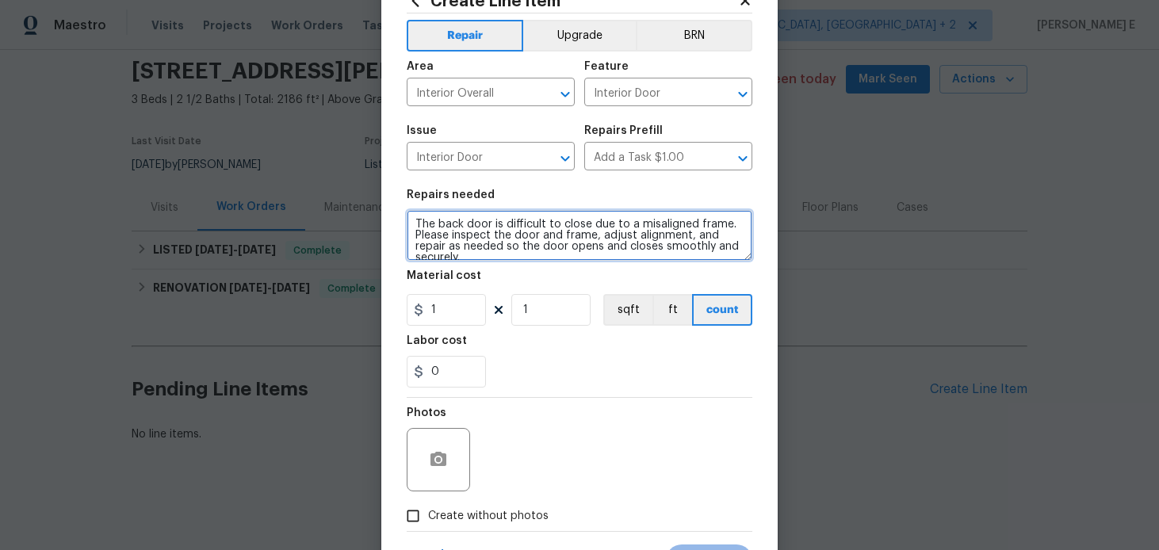
scroll to position [3, 0]
type textarea "The back door is difficult to close due to a misaligned frame. Please inspect t…"
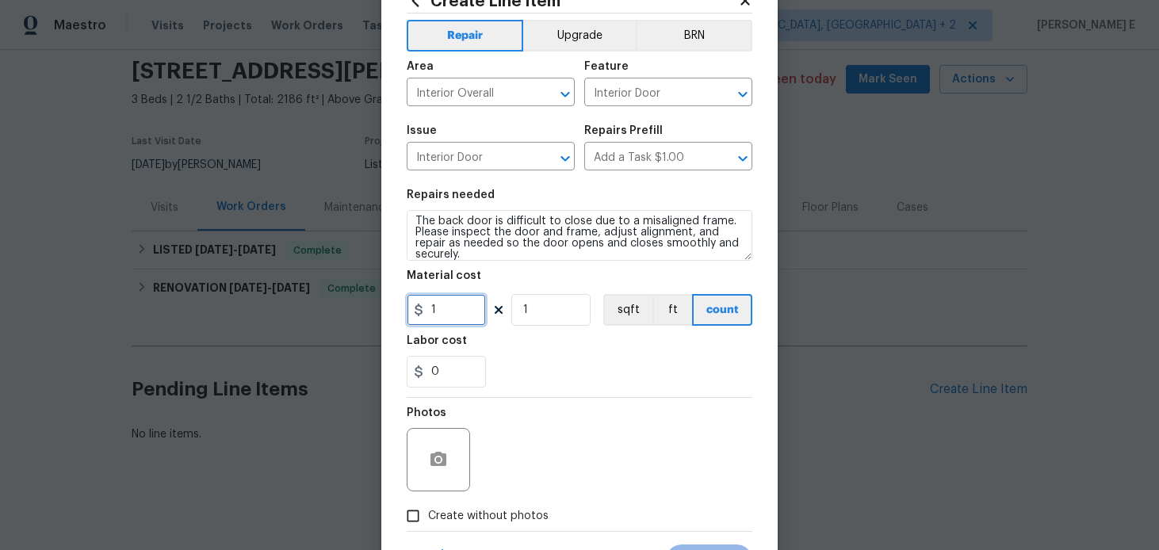
drag, startPoint x: 449, startPoint y: 312, endPoint x: 349, endPoint y: 322, distance: 100.3
click at [349, 322] on div "Create Line Item Repair Upgrade BRN Area Interior Overall ​ Feature Interior Do…" at bounding box center [579, 275] width 1159 height 550
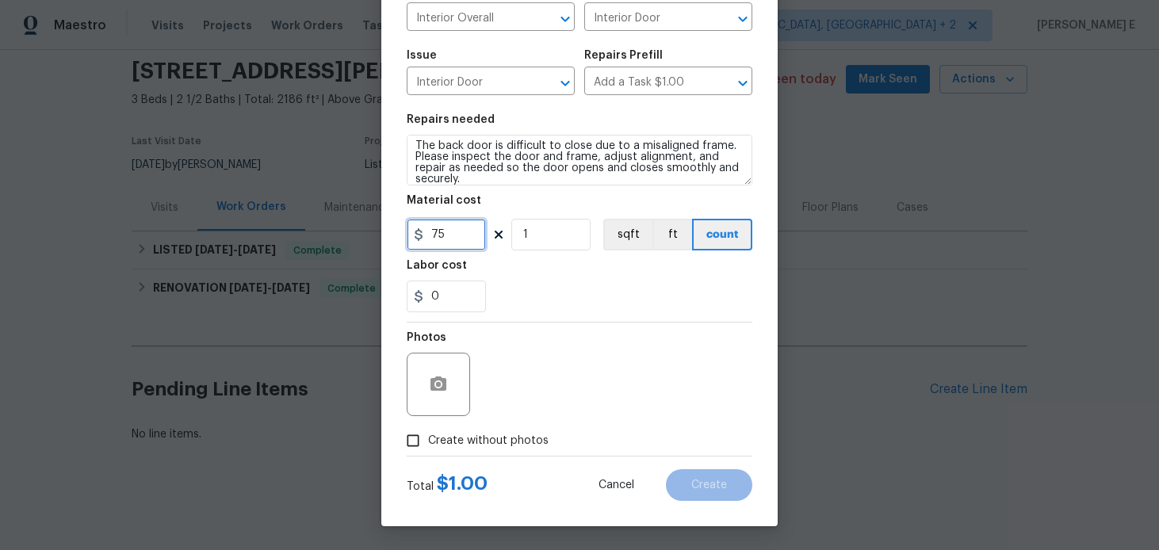
type input "75"
click at [424, 439] on input "Create without photos" at bounding box center [413, 441] width 30 height 30
checkbox input "true"
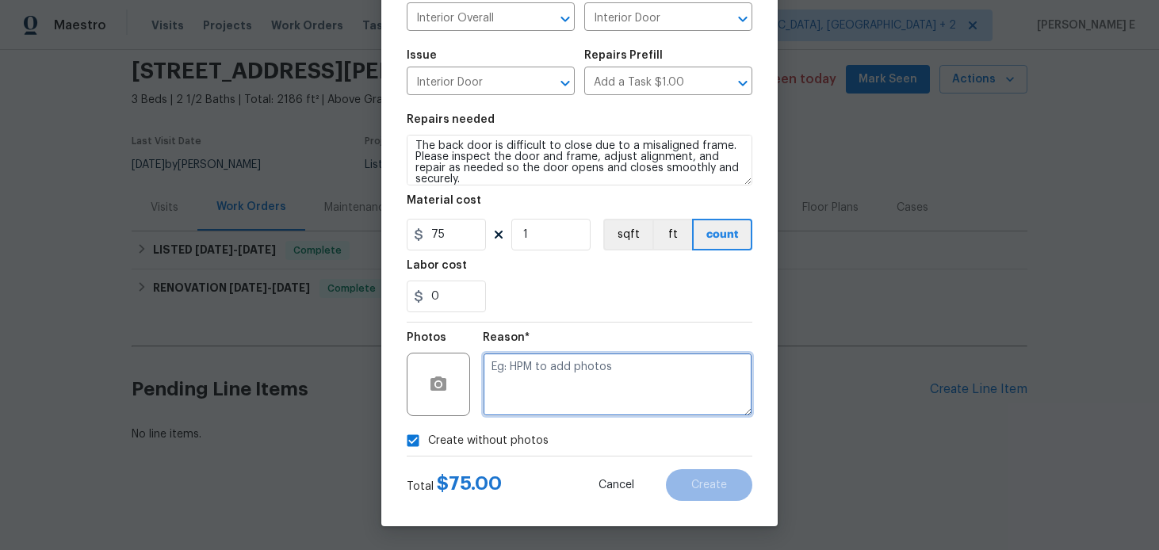
click at [572, 354] on textarea at bounding box center [618, 384] width 270 height 63
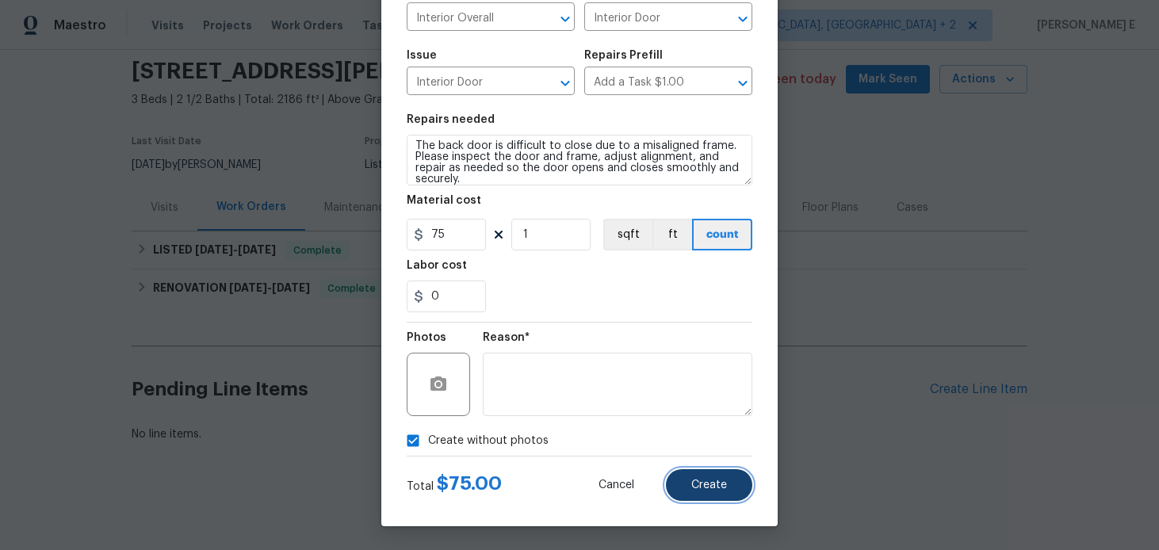
click at [695, 474] on button "Create" at bounding box center [709, 485] width 86 height 32
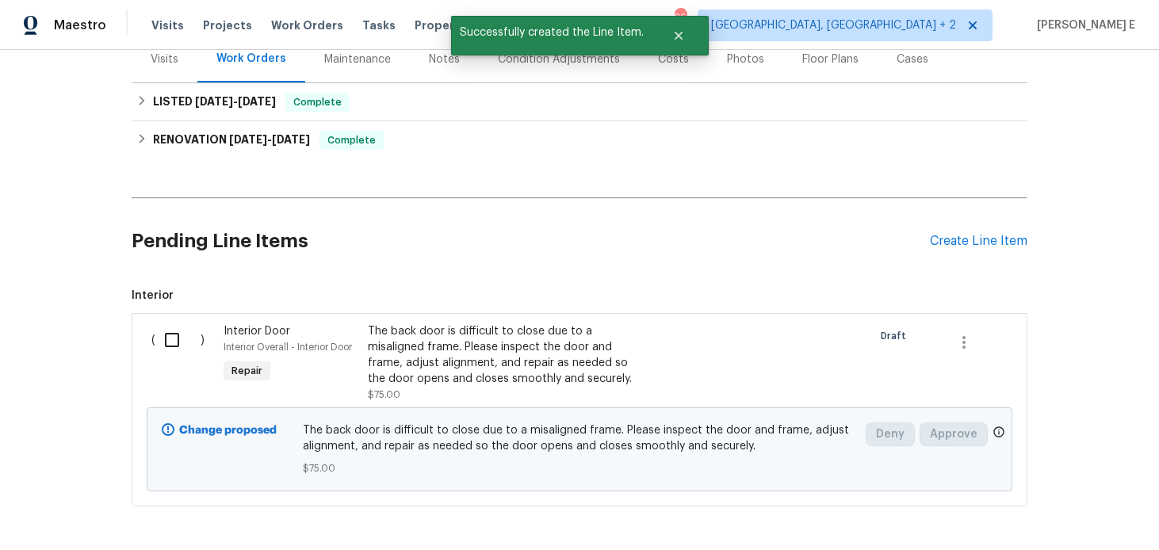
scroll to position [229, 0]
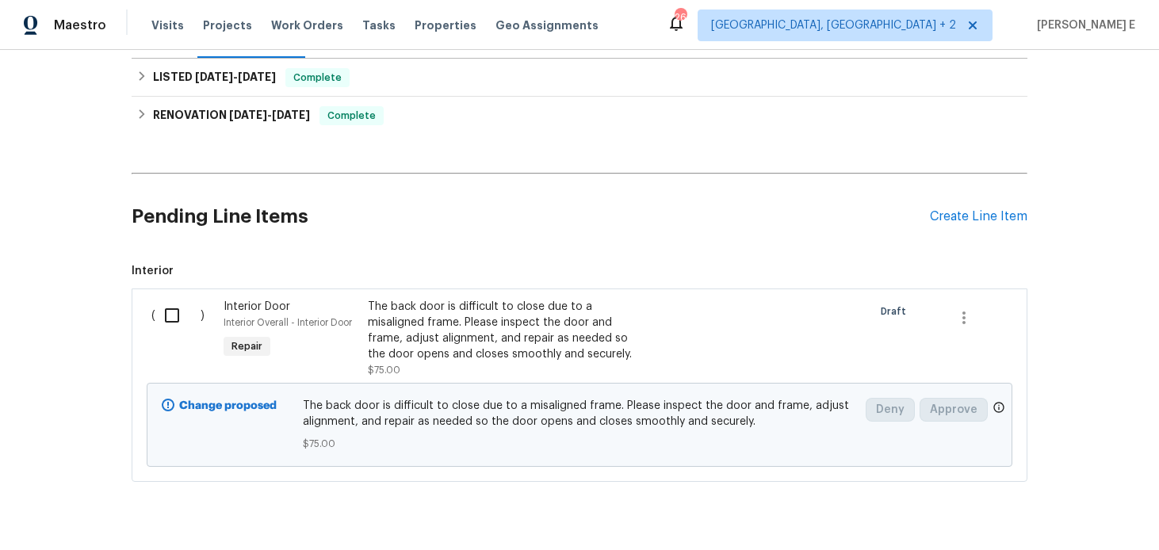
click at [165, 320] on input "checkbox" at bounding box center [177, 315] width 45 height 33
checkbox input "true"
click at [1067, 492] on div "Cancel (1) Item Create Work Order" at bounding box center [579, 510] width 1159 height 81
click at [1045, 515] on span "Create Work Order" at bounding box center [1068, 511] width 105 height 20
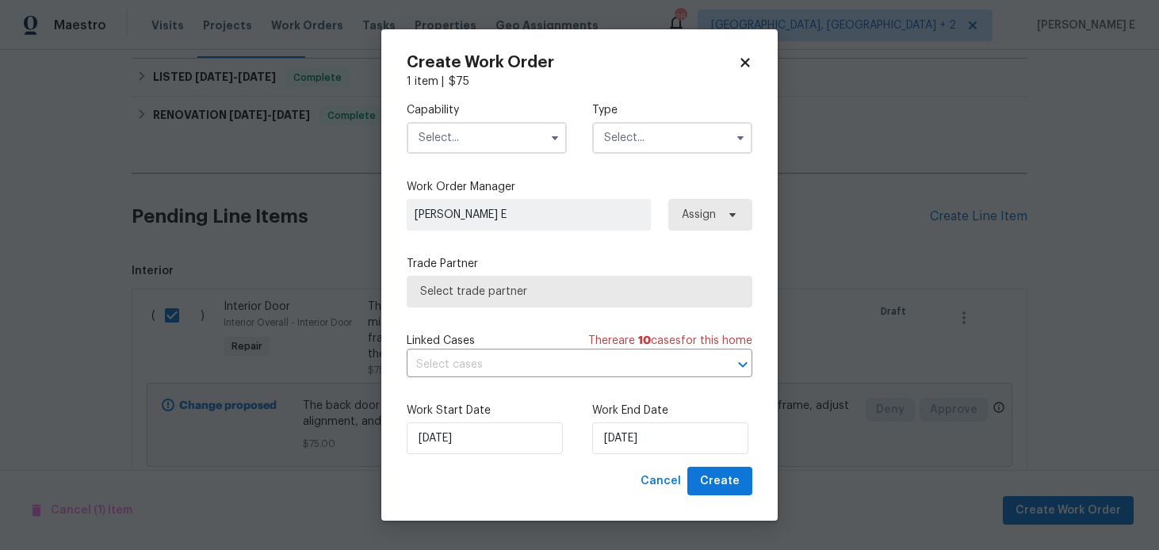
click at [498, 132] on input "text" at bounding box center [487, 138] width 160 height 32
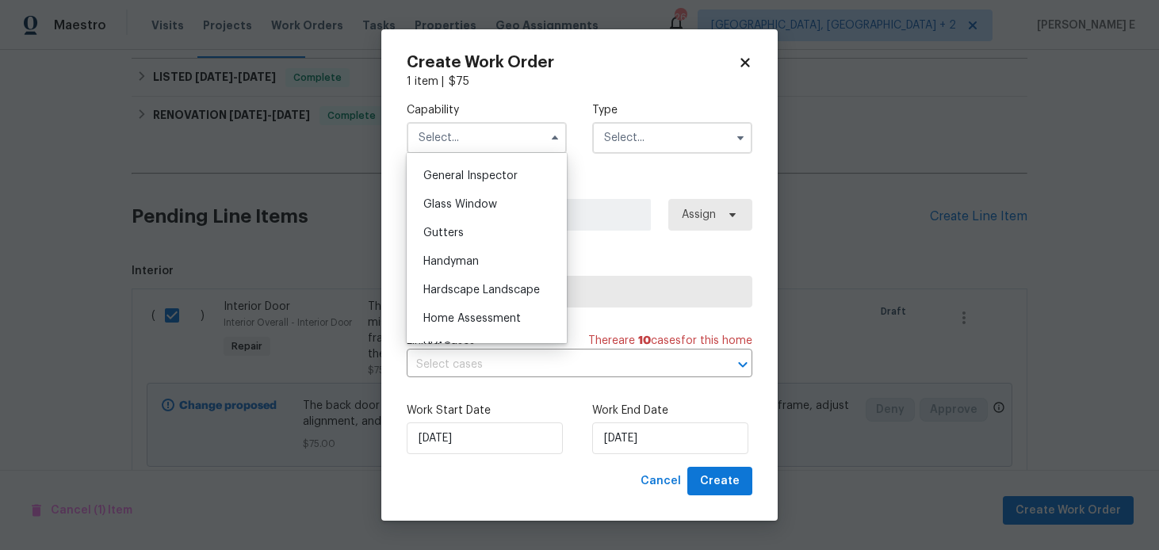
scroll to position [789, 0]
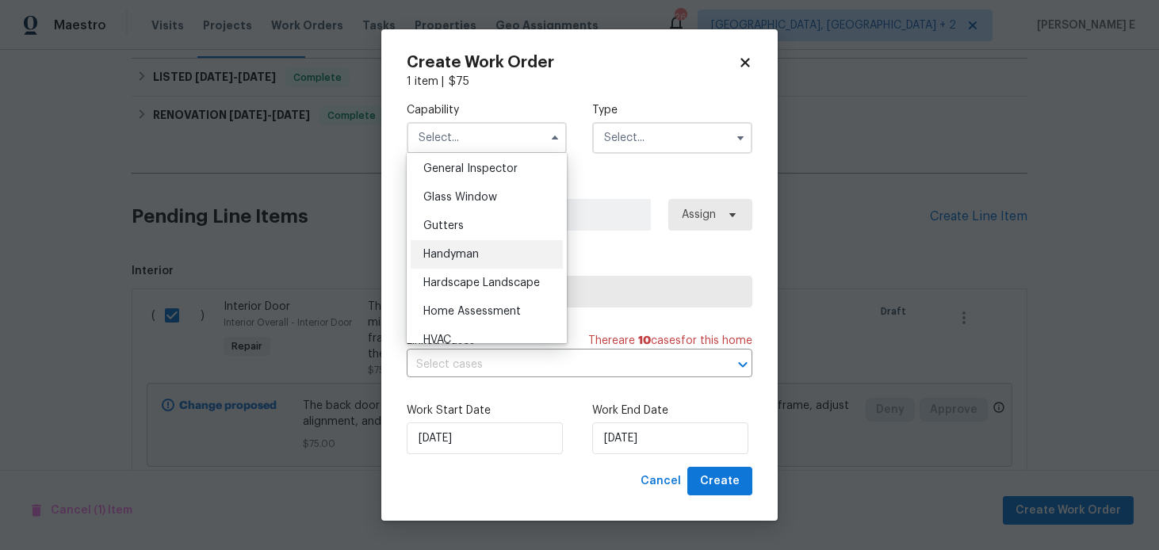
click at [463, 241] on div "Handyman" at bounding box center [487, 254] width 152 height 29
type input "Handyman"
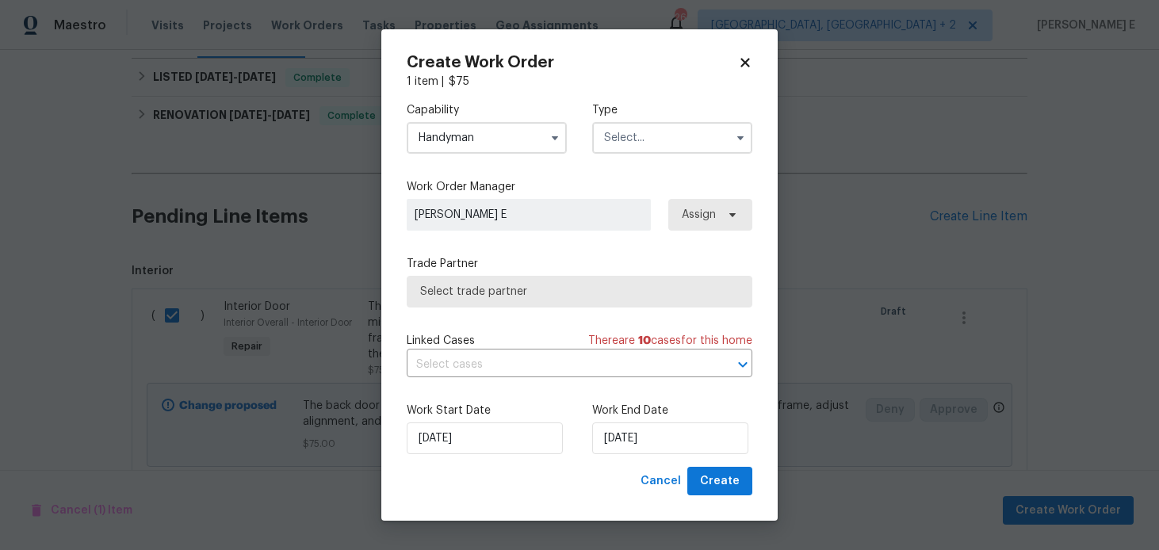
click at [648, 141] on input "text" at bounding box center [672, 138] width 160 height 32
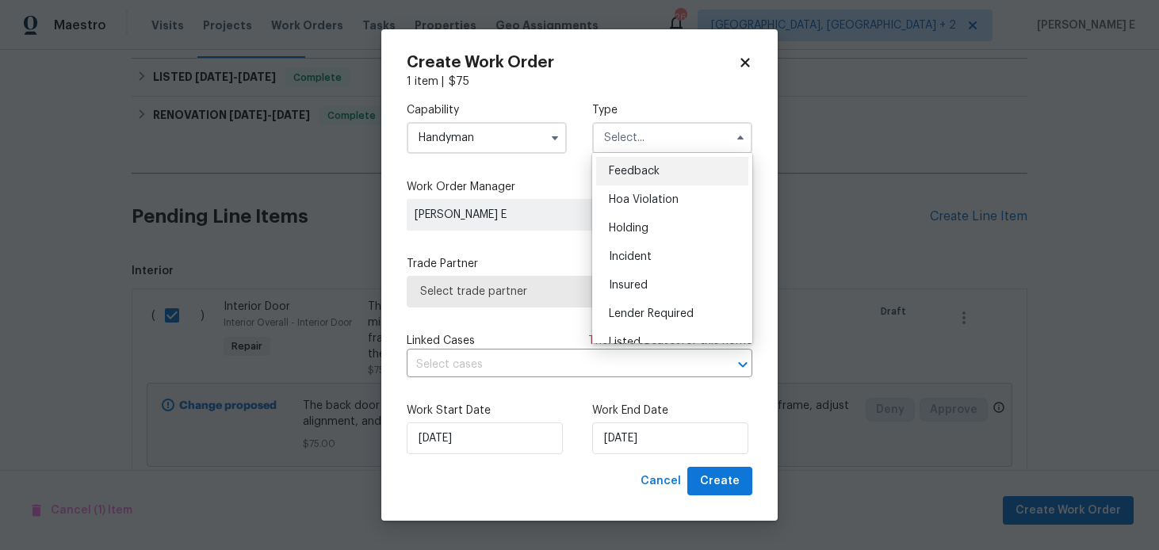
click at [641, 159] on div "Feedback" at bounding box center [672, 171] width 152 height 29
type input "Feedback"
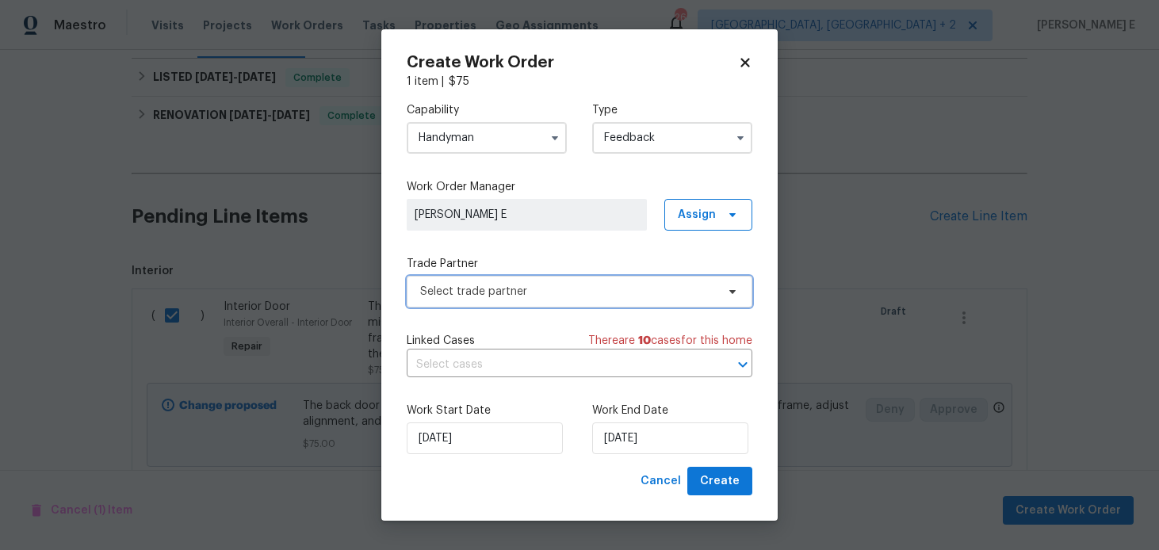
click at [457, 295] on span "Select trade partner" at bounding box center [568, 292] width 296 height 16
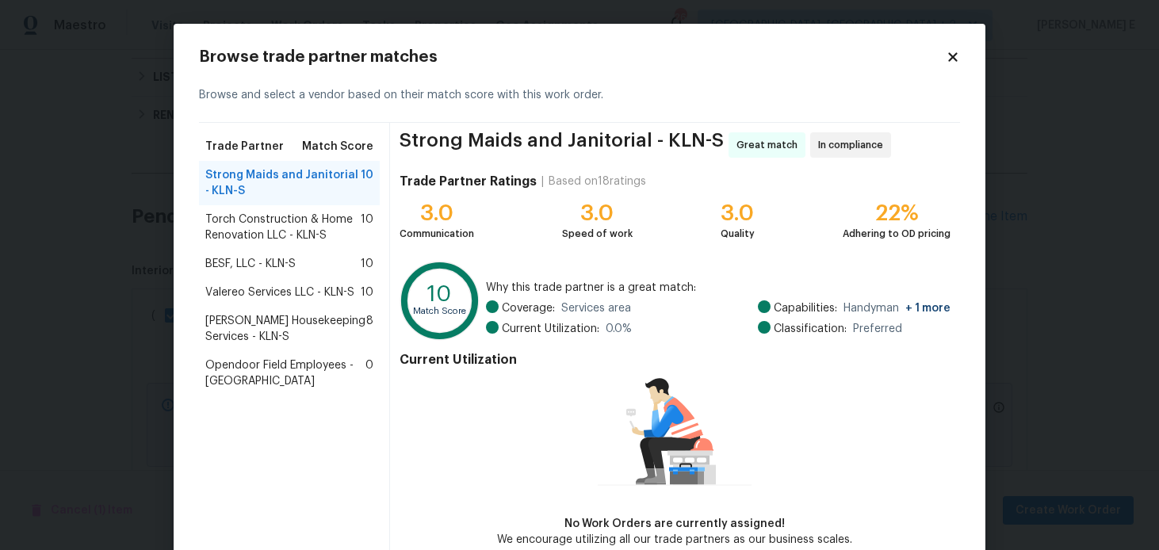
click at [346, 232] on span "Torch Construction & Home Renovation LLC - KLN-S" at bounding box center [282, 228] width 155 height 32
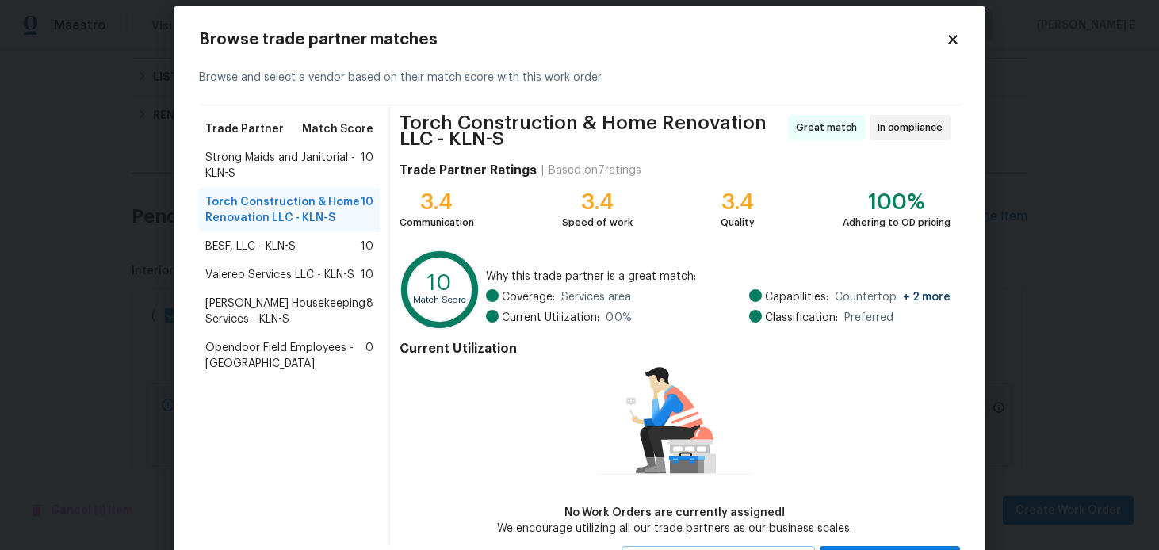
scroll to position [18, 0]
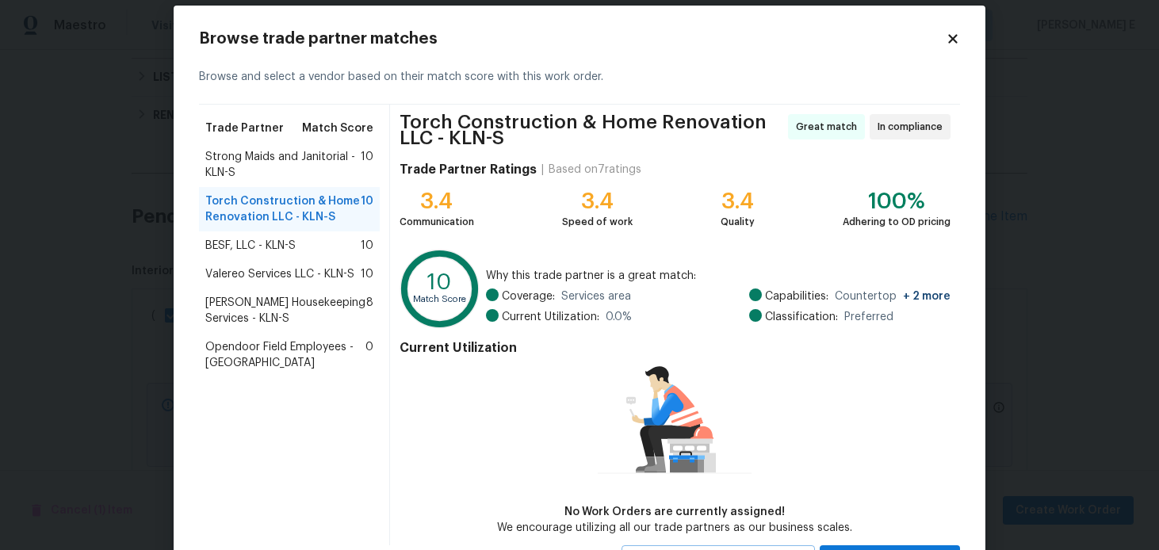
click at [353, 168] on span "Strong Maids and Janitorial - KLN-S" at bounding box center [282, 165] width 155 height 32
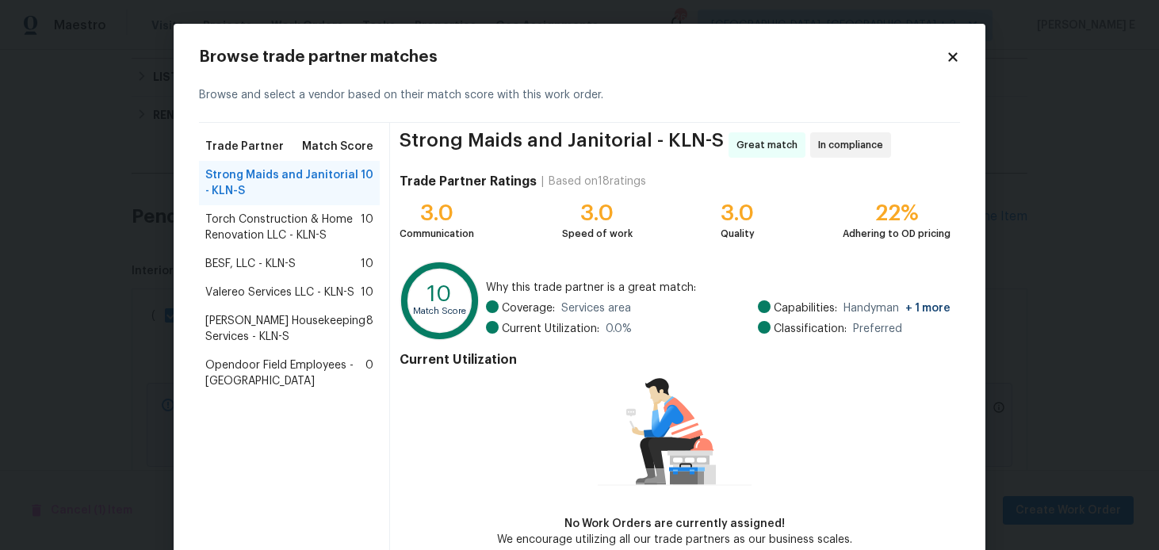
scroll to position [84, 0]
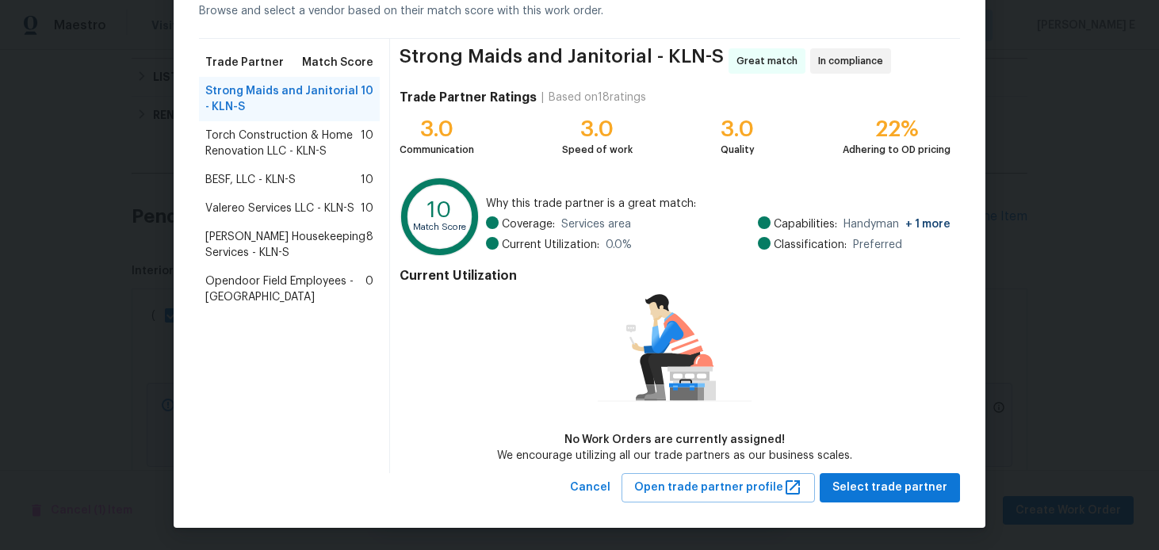
click at [855, 471] on div "Strong Maids and Janitorial - KLN-S Great match In compliance Trade Partner Rat…" at bounding box center [675, 256] width 570 height 434
click at [848, 491] on span "Select trade partner" at bounding box center [889, 488] width 115 height 20
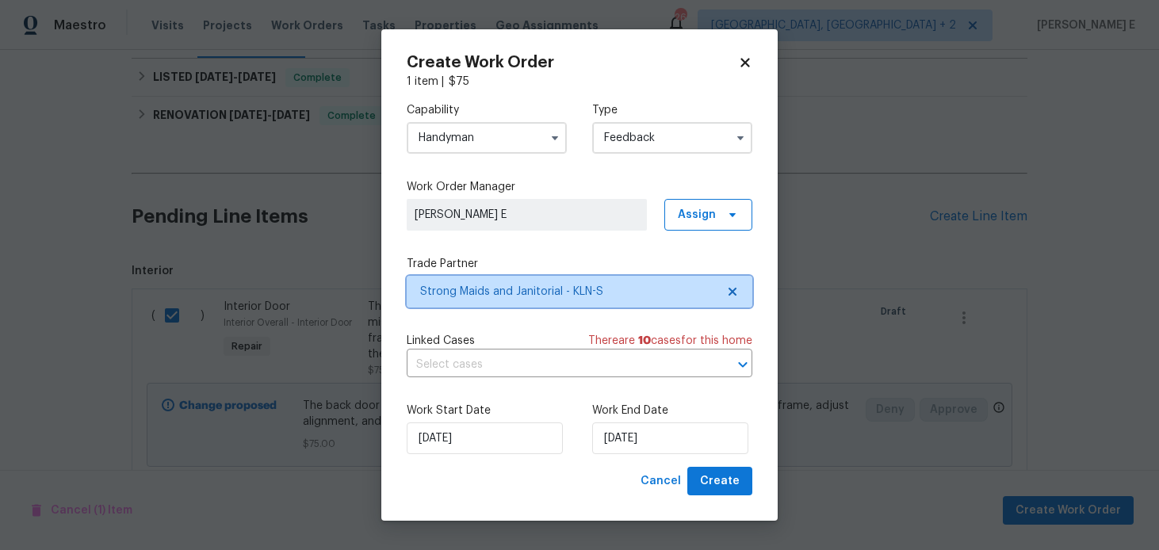
scroll to position [0, 0]
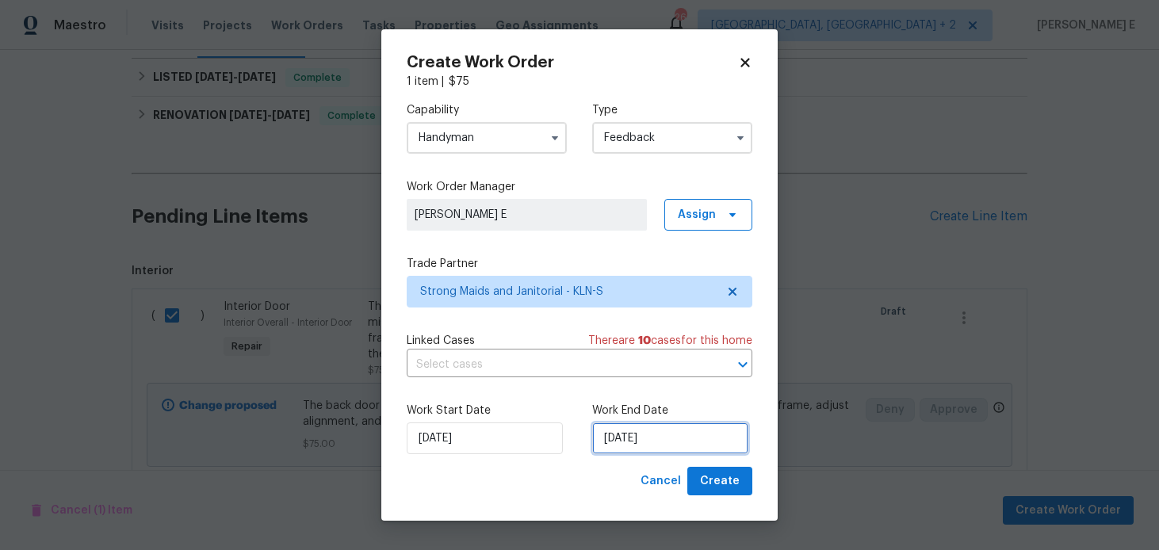
click at [664, 442] on input "03/09/2025" at bounding box center [670, 439] width 156 height 32
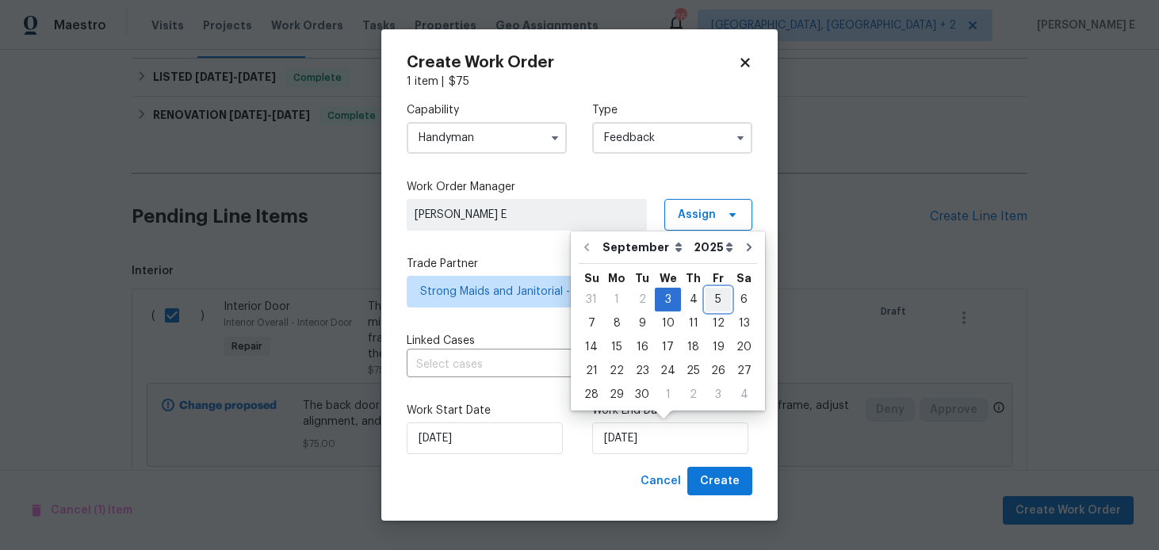
click at [706, 300] on div "5" at bounding box center [718, 300] width 25 height 22
type input "05/09/2025"
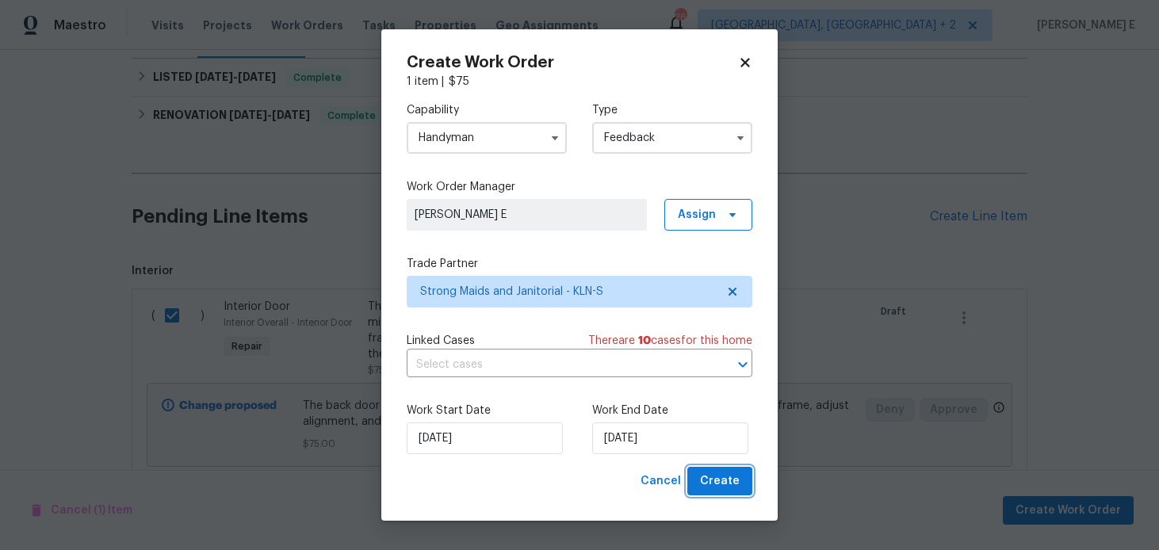
click at [728, 489] on span "Create" at bounding box center [720, 482] width 40 height 20
checkbox input "false"
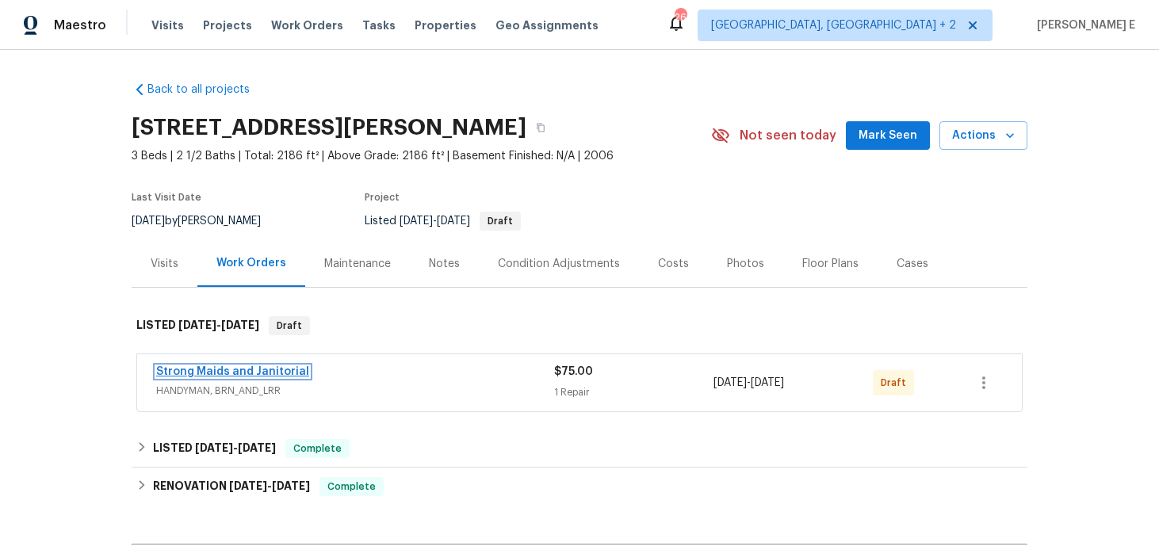
click at [192, 374] on link "Strong Maids and Janitorial" at bounding box center [232, 371] width 153 height 11
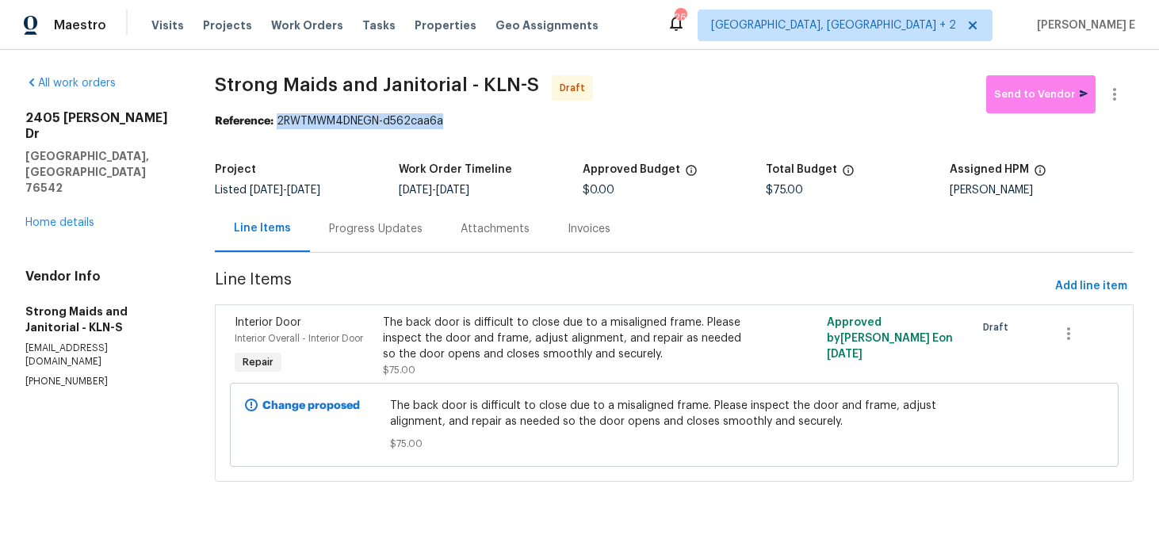
drag, startPoint x: 281, startPoint y: 121, endPoint x: 469, endPoint y: 120, distance: 187.9
click at [469, 120] on div "Reference: 2RWTMWM4DNEGN-d562caa6a" at bounding box center [674, 121] width 919 height 16
copy div "2RWTMWM4DNEGN-d562caa6a"
click at [354, 234] on div "Progress Updates" at bounding box center [376, 229] width 94 height 16
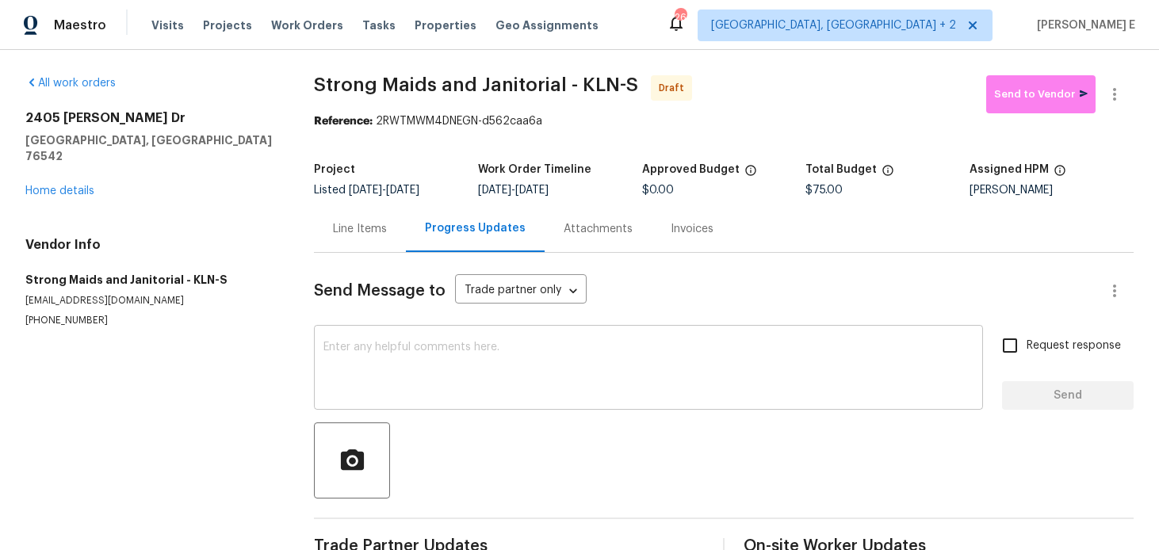
click at [387, 380] on textarea at bounding box center [648, 369] width 650 height 55
paste textarea "Hi this is [PERSON_NAME] with Opendoor. I’m confirming you received the WO for …"
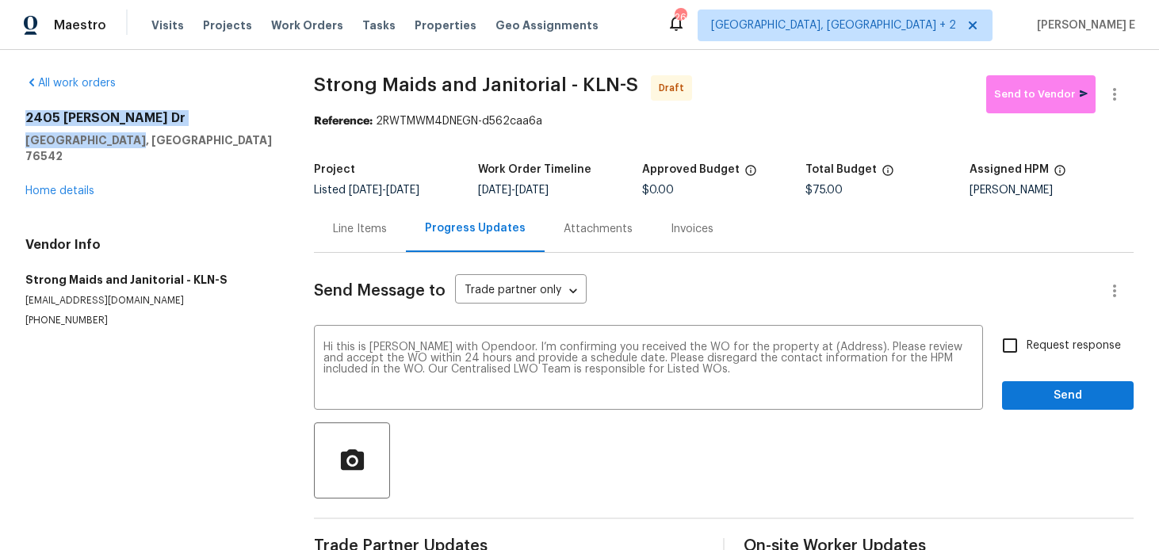
drag, startPoint x: 21, startPoint y: 116, endPoint x: 146, endPoint y: 142, distance: 127.2
click at [146, 142] on div "All work orders [STREET_ADDRESS][PERSON_NAME][PERSON_NAME] Home details Vendor …" at bounding box center [579, 319] width 1159 height 539
copy div "[STREET_ADDRESS][PERSON_NAME][PERSON_NAME]"
click at [822, 350] on textarea "Hi this is Keerthana with Opendoor. I’m confirming you received the WO for the …" at bounding box center [648, 369] width 650 height 55
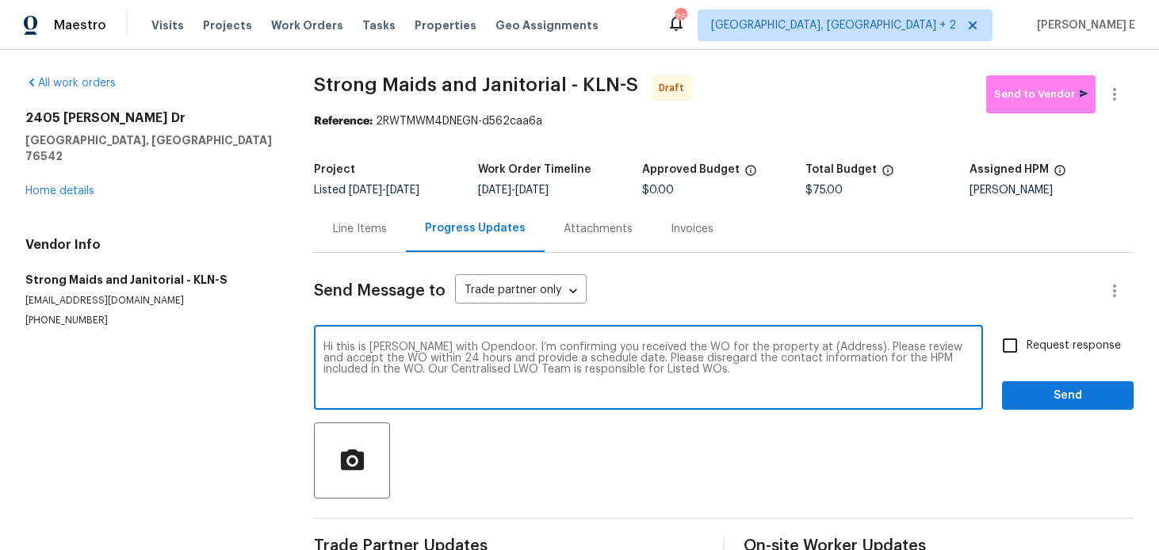
click at [822, 350] on textarea "Hi this is Keerthana with Opendoor. I’m confirming you received the WO for the …" at bounding box center [648, 369] width 650 height 55
paste textarea "2405 Riley Dr Killeen, TX 76542"
type textarea "Hi this is Keerthana with Opendoor. I’m confirming you received the WO for the …"
click at [1006, 346] on input "Request response" at bounding box center [1009, 345] width 33 height 33
checkbox input "true"
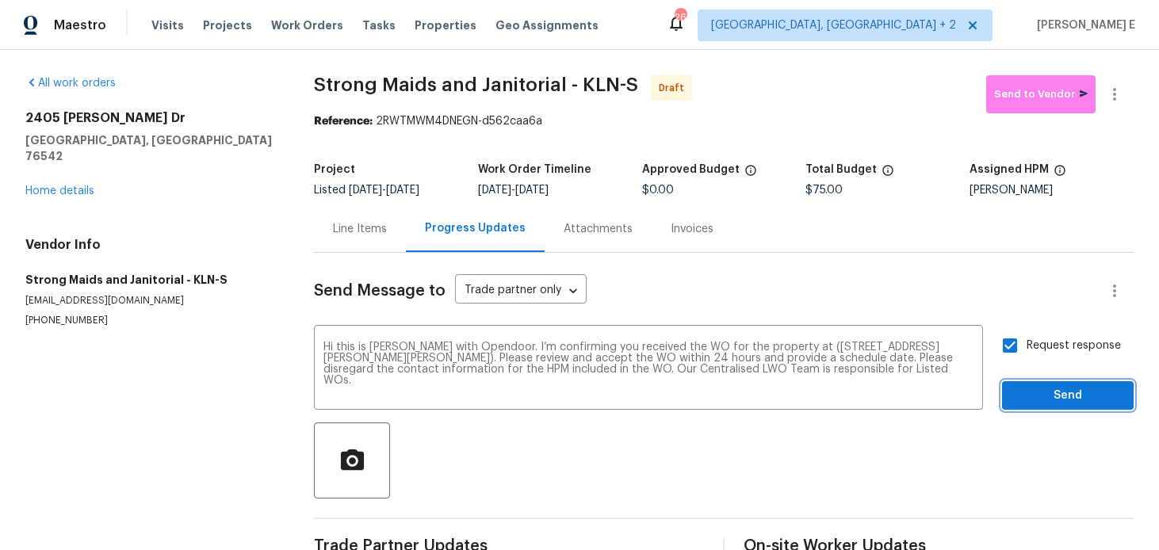
click at [1046, 403] on span "Send" at bounding box center [1068, 396] width 106 height 20
click at [1123, 99] on icon "button" at bounding box center [1114, 94] width 19 height 19
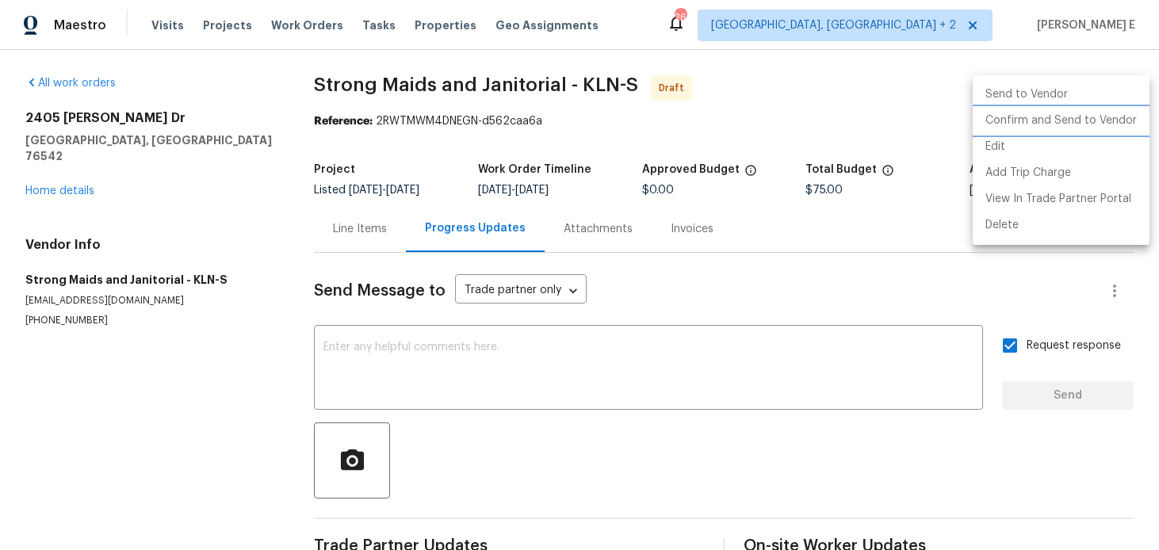
click at [1044, 126] on li "Confirm and Send to Vendor" at bounding box center [1061, 121] width 177 height 26
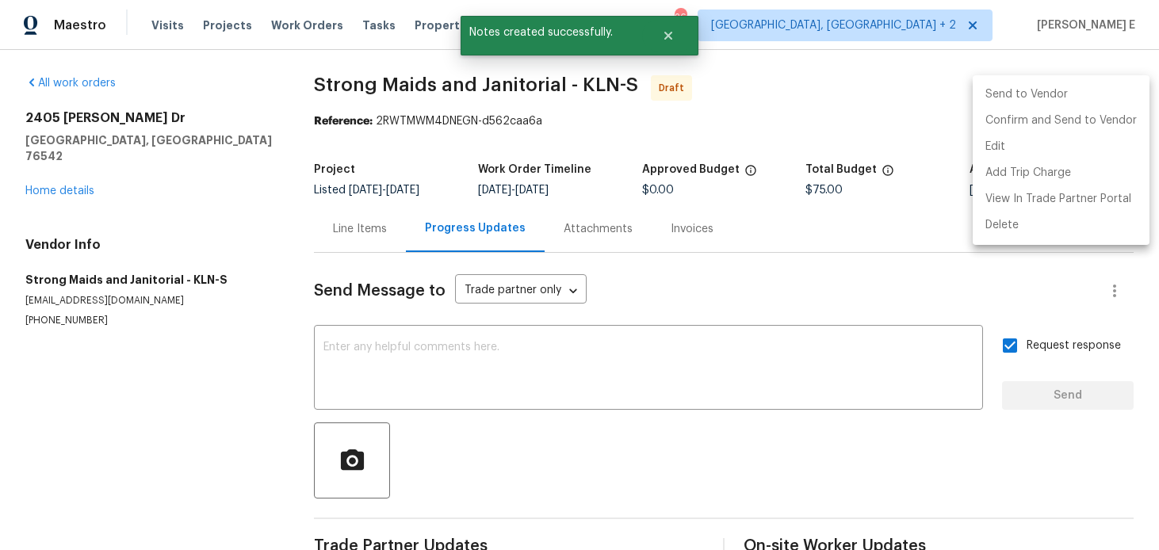
click at [557, 274] on div at bounding box center [579, 275] width 1159 height 550
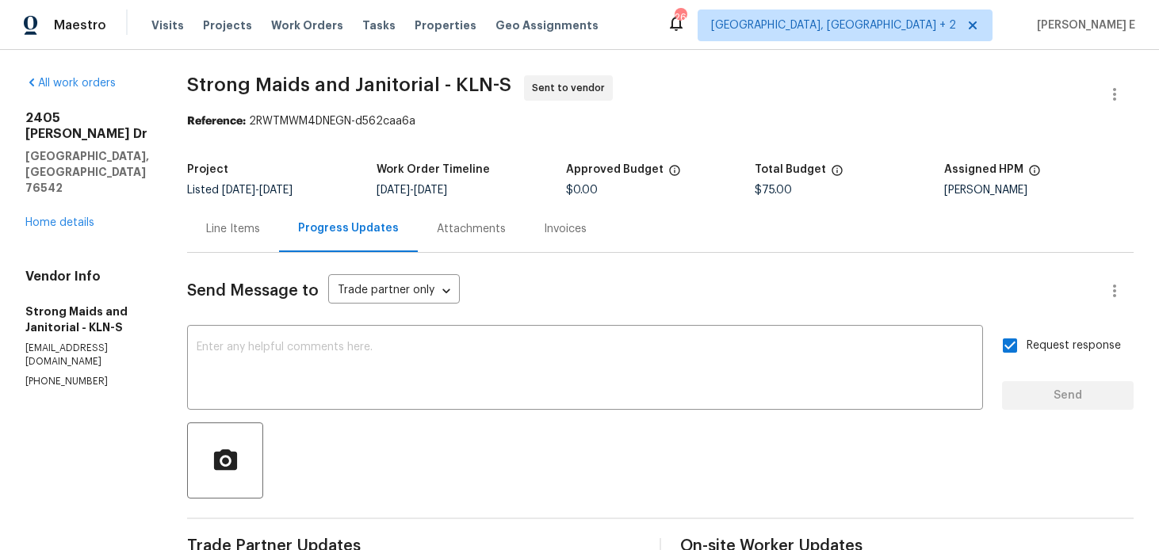
click at [210, 117] on b "Reference:" at bounding box center [216, 121] width 59 height 11
drag, startPoint x: 188, startPoint y: 84, endPoint x: 431, endPoint y: 76, distance: 243.5
click at [431, 76] on span "Strong Maids and Janitorial - KLN-S" at bounding box center [349, 84] width 324 height 19
copy span "Strong Maids and Janitorial"
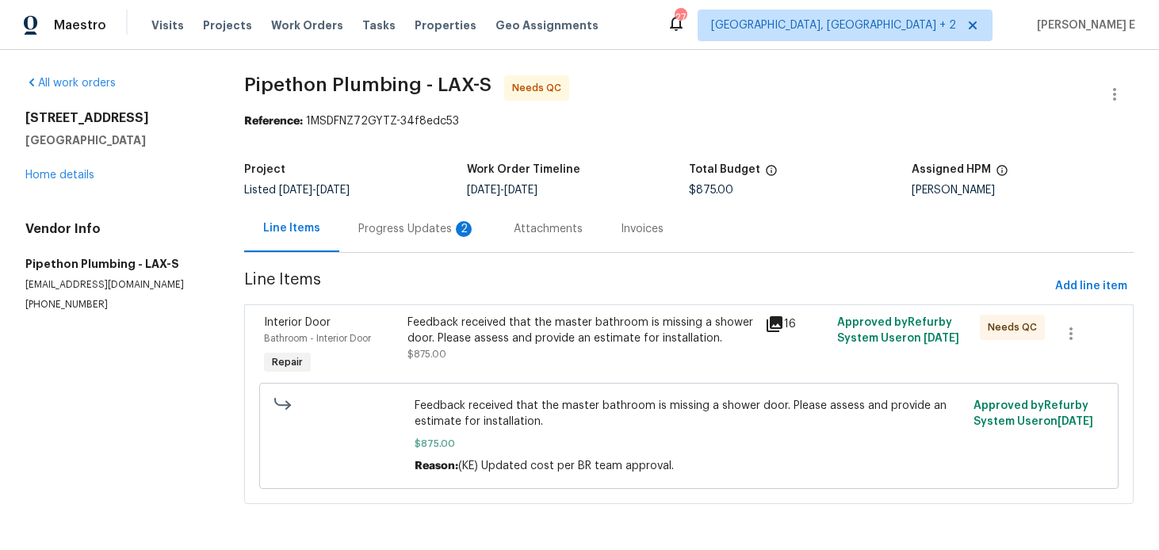
click at [455, 306] on div "Interior Door Bathroom - Interior Door Repair Feedback received that the master…" at bounding box center [689, 404] width 890 height 200
click at [426, 244] on div "Progress Updates 2" at bounding box center [416, 228] width 155 height 47
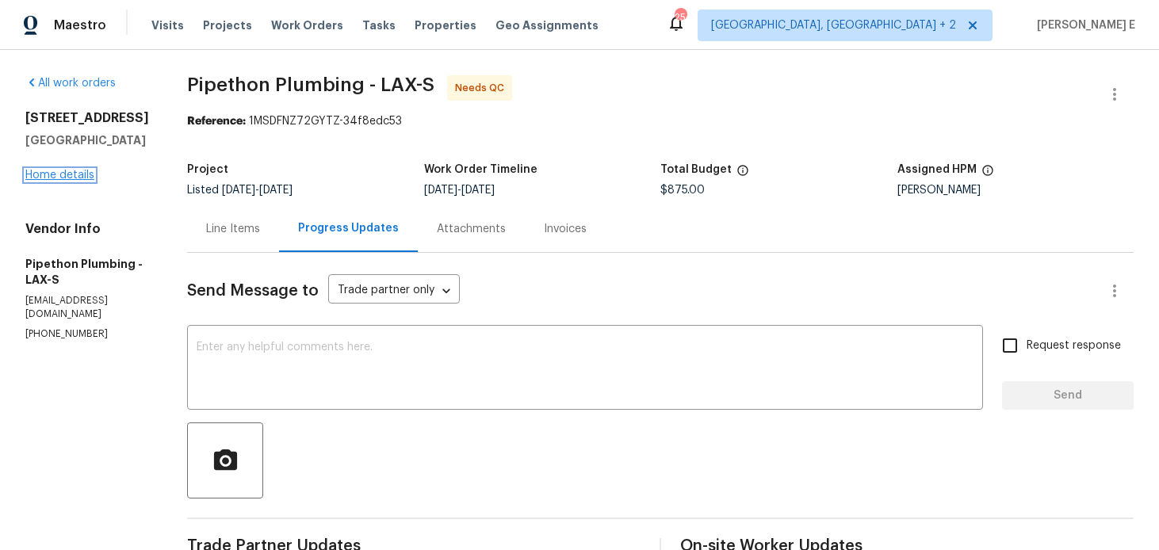
click at [55, 178] on link "Home details" at bounding box center [59, 175] width 69 height 11
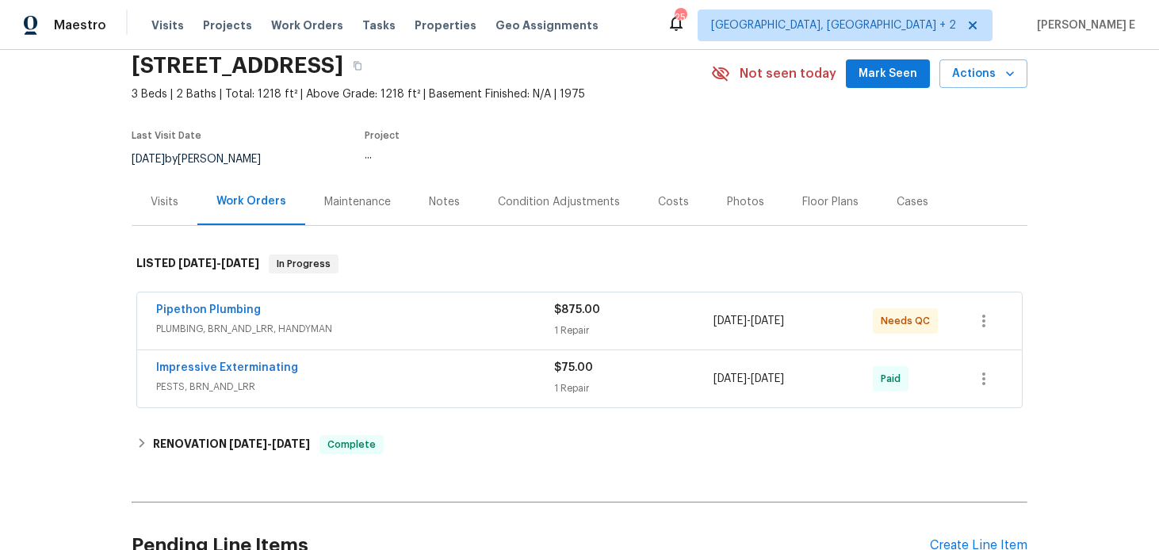
scroll to position [67, 0]
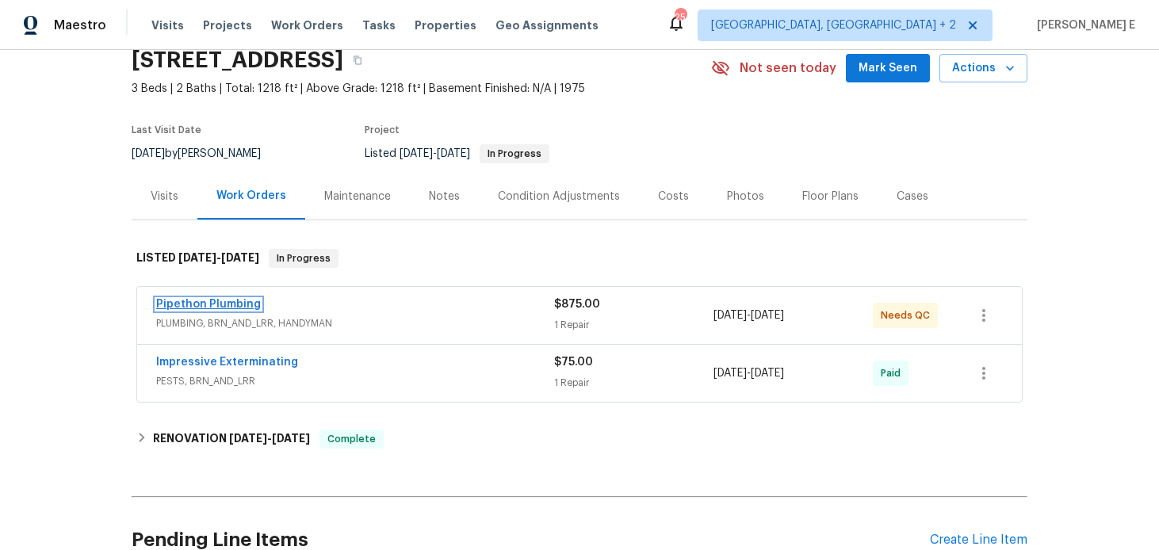
click at [226, 300] on link "Pipethon Plumbing" at bounding box center [208, 304] width 105 height 11
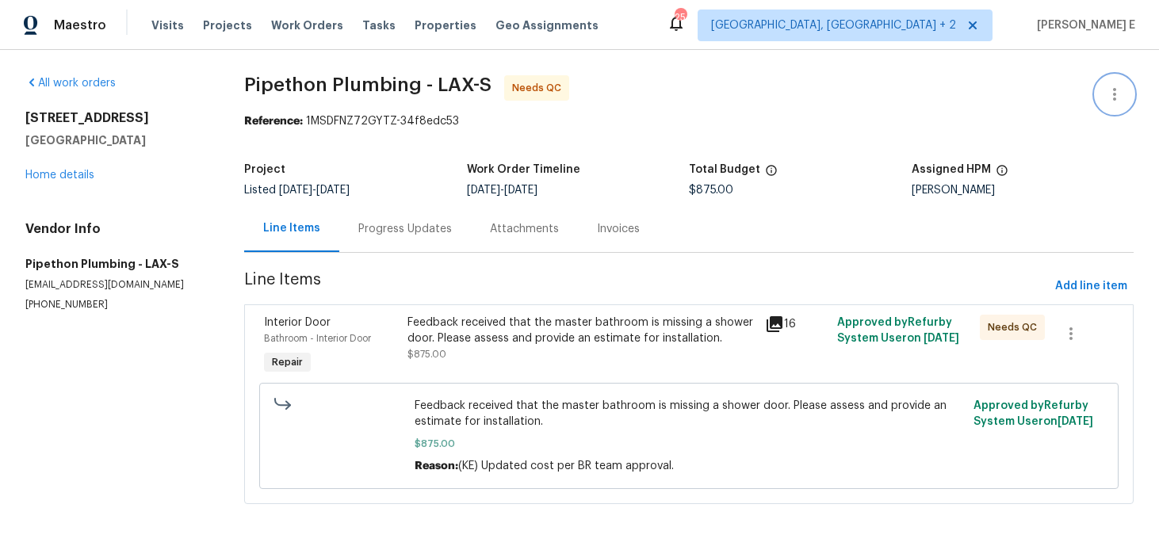
click at [1115, 95] on icon "button" at bounding box center [1114, 94] width 3 height 13
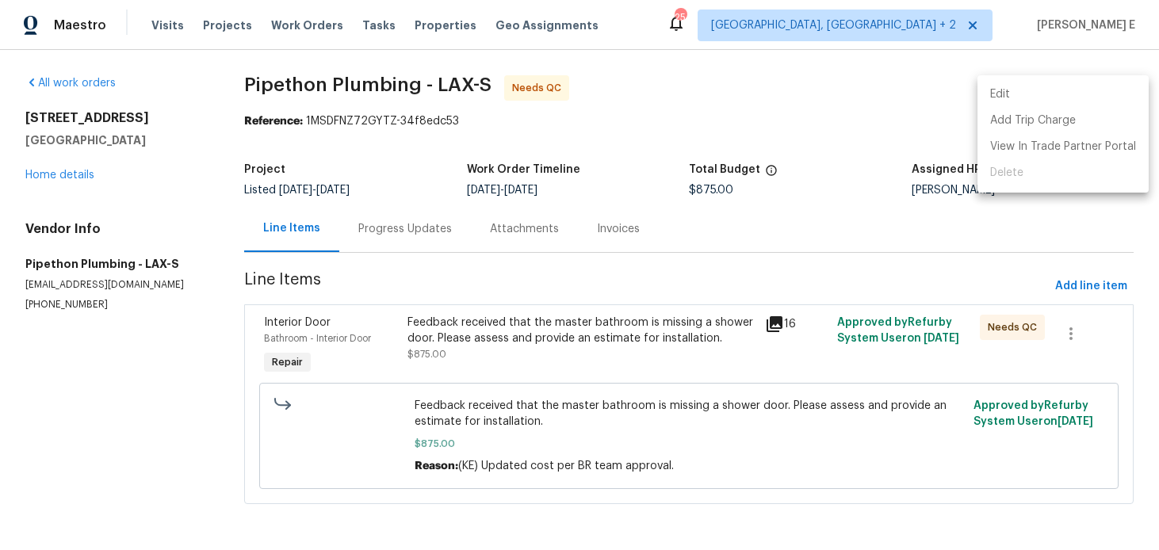
click at [1019, 97] on li "Edit" at bounding box center [1063, 95] width 171 height 26
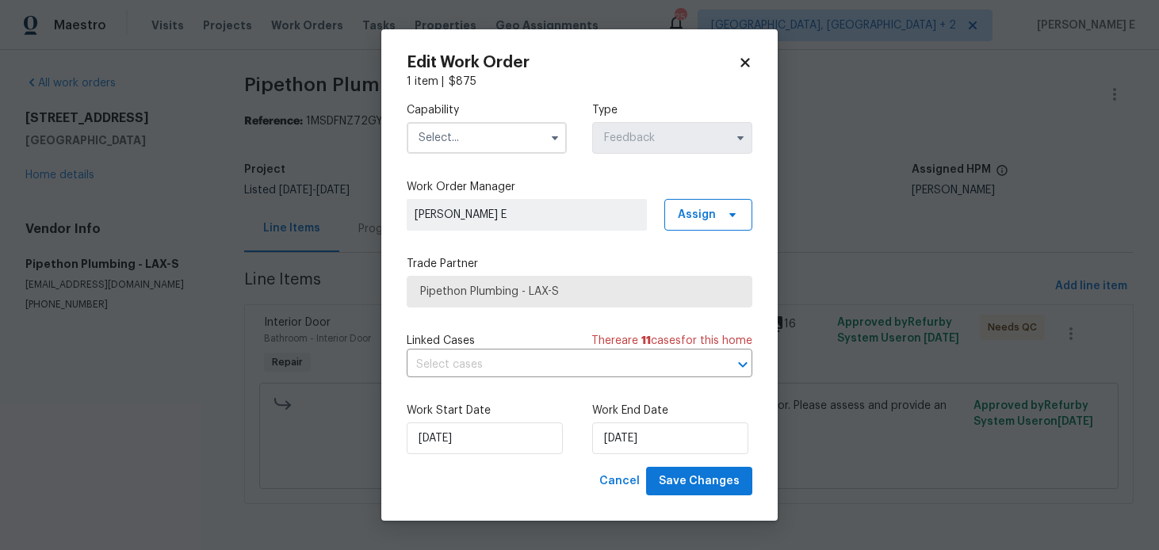
click at [530, 147] on input "text" at bounding box center [487, 138] width 160 height 32
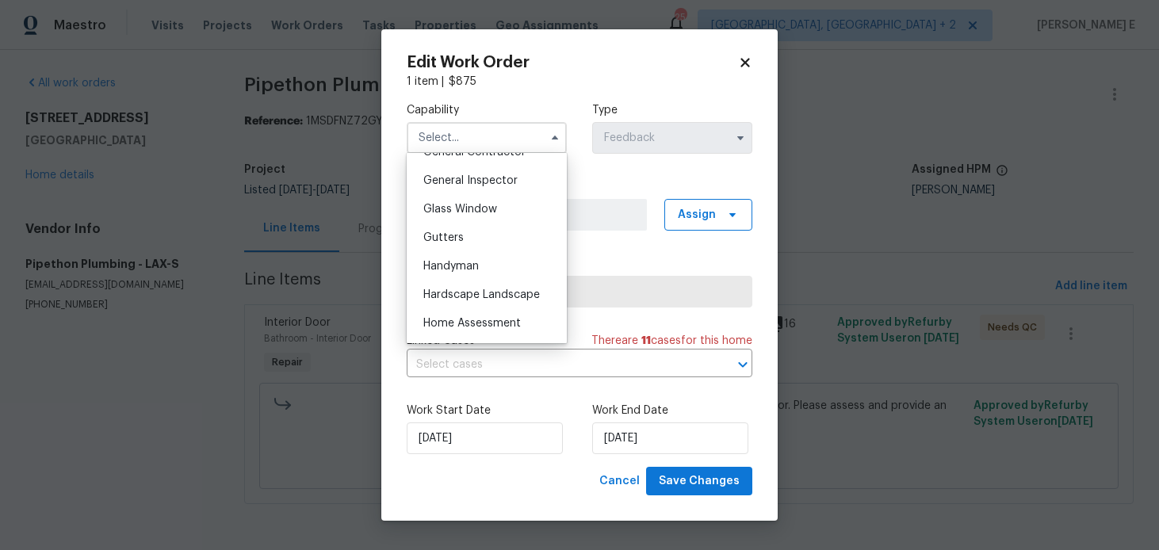
scroll to position [779, 0]
click at [517, 266] on div "Handyman" at bounding box center [487, 265] width 152 height 29
type input "Handyman"
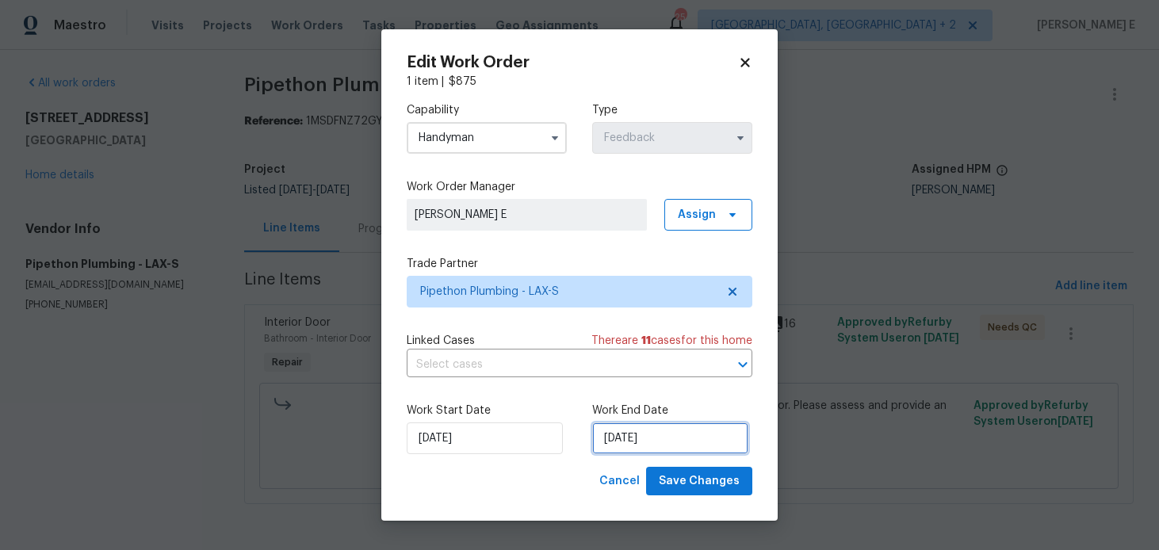
click at [651, 440] on input "11/08/2025" at bounding box center [670, 439] width 156 height 32
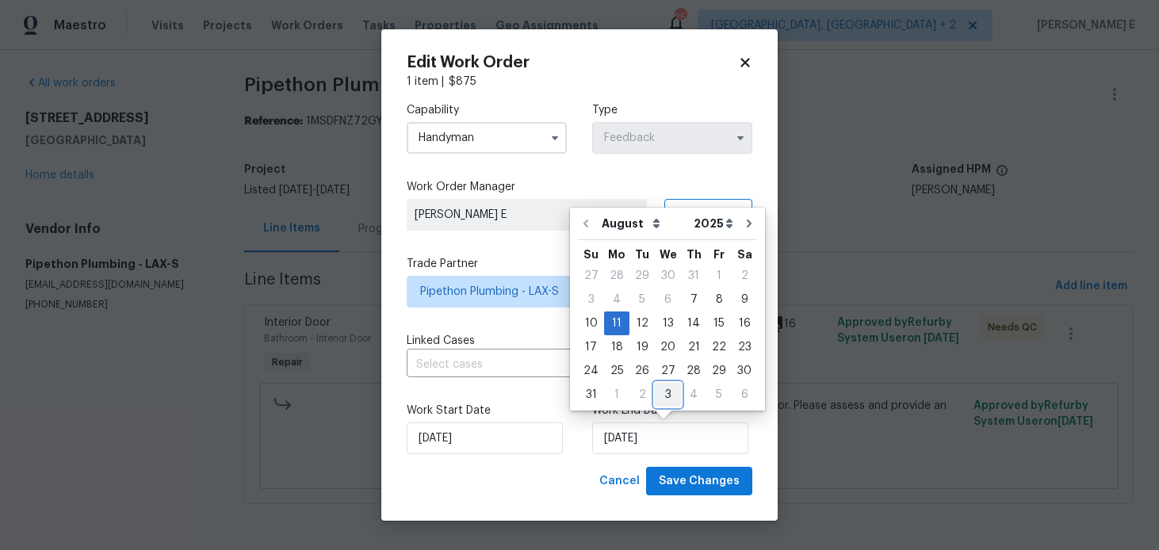
click at [659, 392] on div "3" at bounding box center [668, 395] width 26 height 22
type input "03/09/2025"
select select "8"
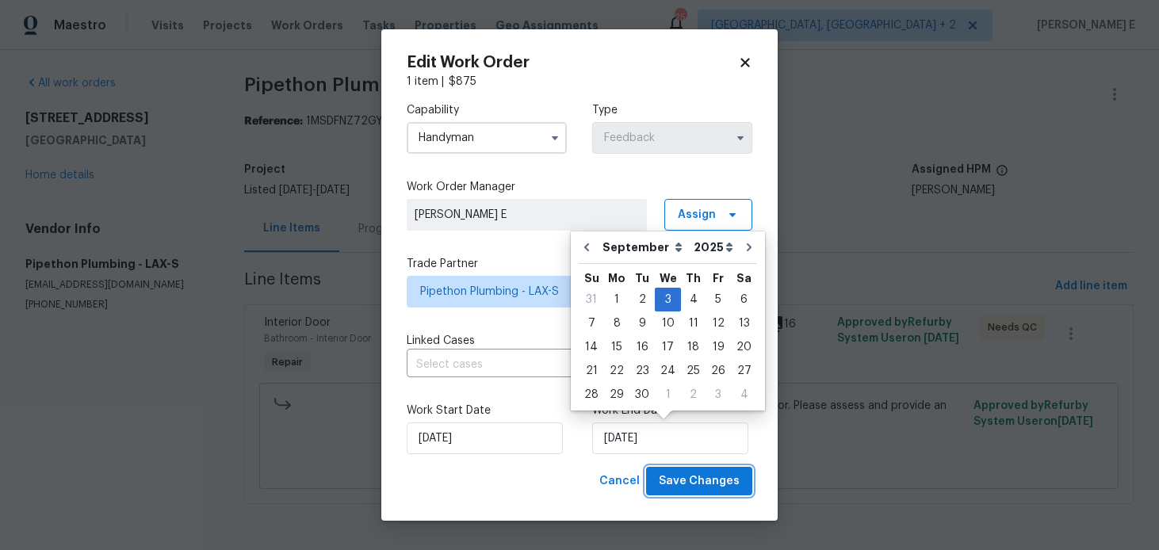
click at [708, 474] on span "Save Changes" at bounding box center [699, 482] width 81 height 20
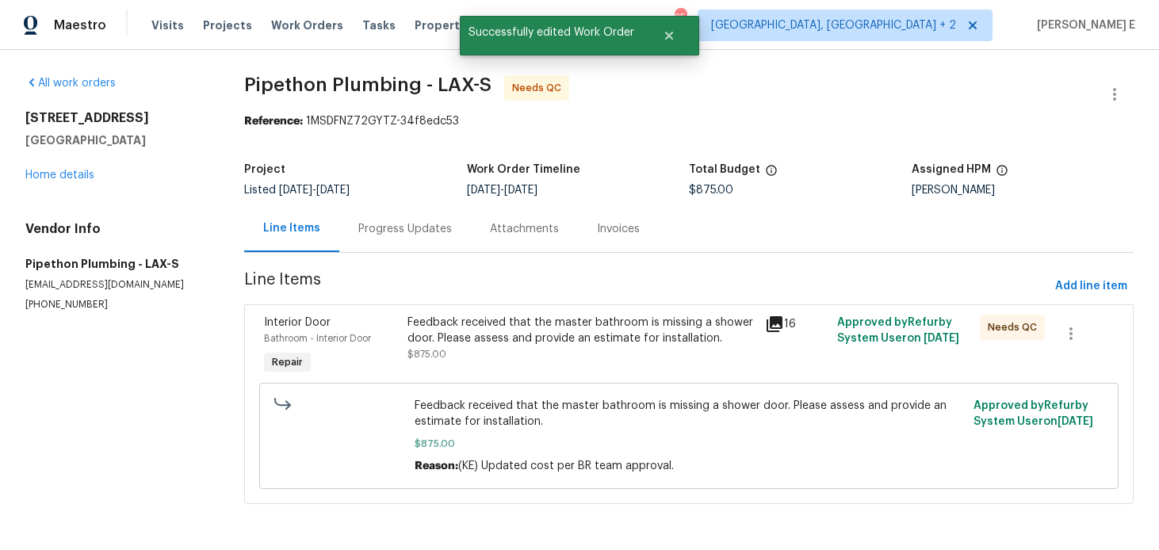
click at [434, 233] on div "Progress Updates" at bounding box center [405, 229] width 94 height 16
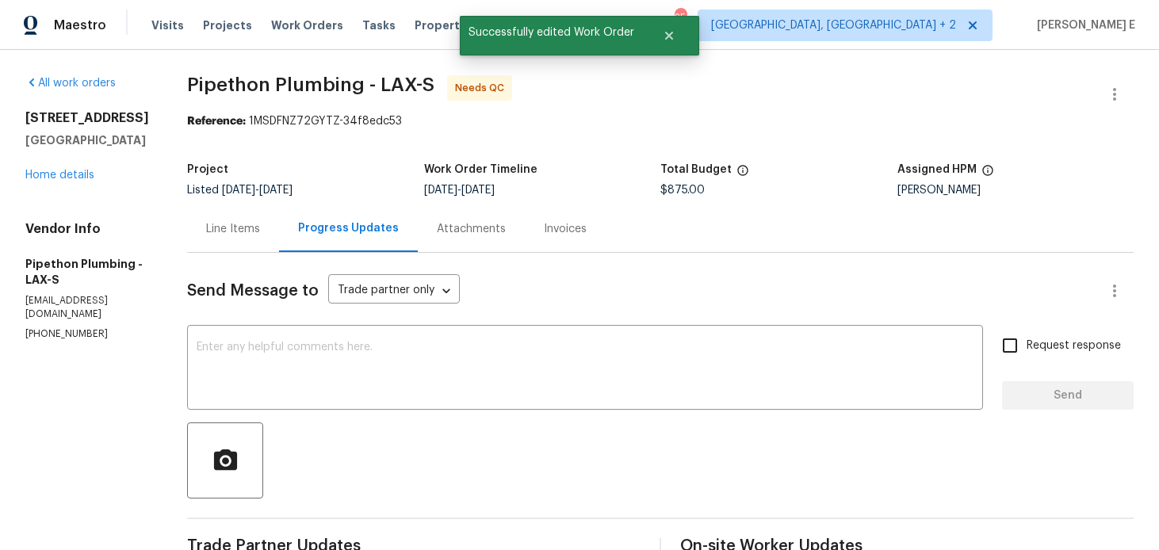
click at [251, 228] on div "Line Items" at bounding box center [233, 229] width 54 height 16
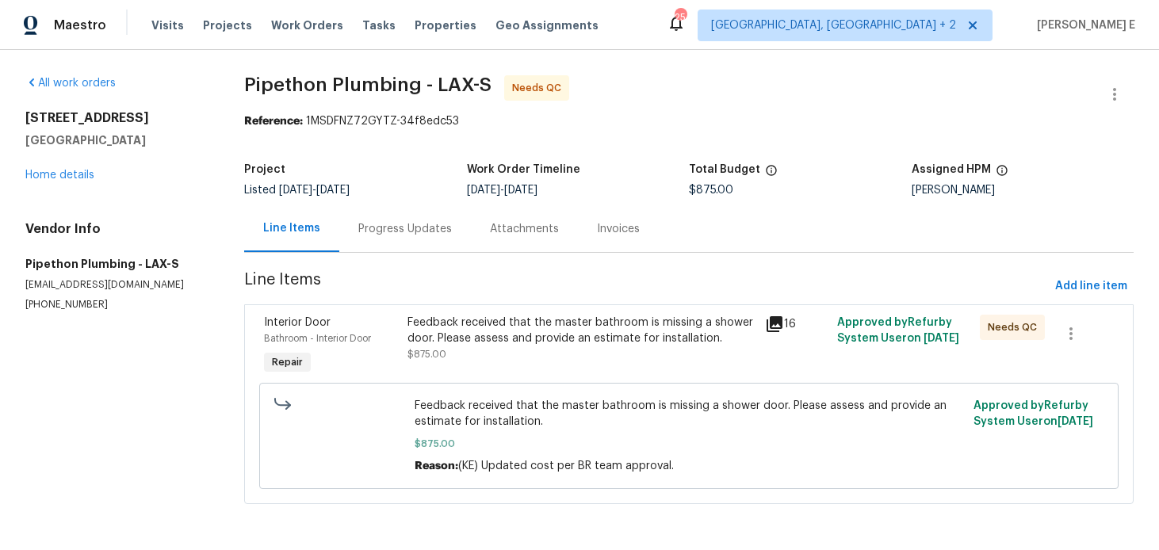
click at [512, 371] on div "Feedback received that the master bathroom is missing a shower door. Please ass…" at bounding box center [582, 346] width 358 height 73
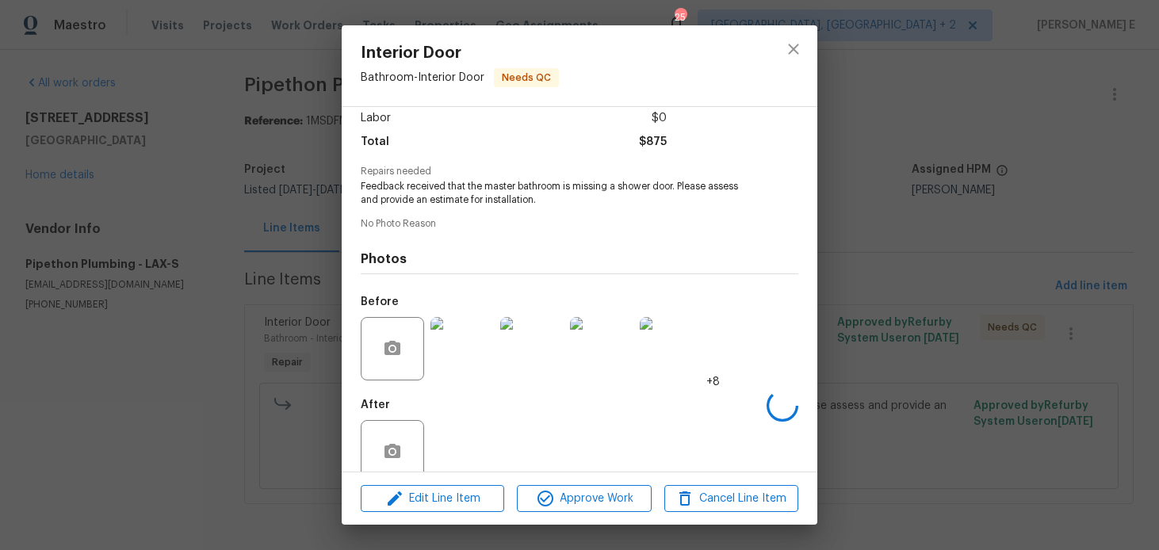
scroll to position [140, 0]
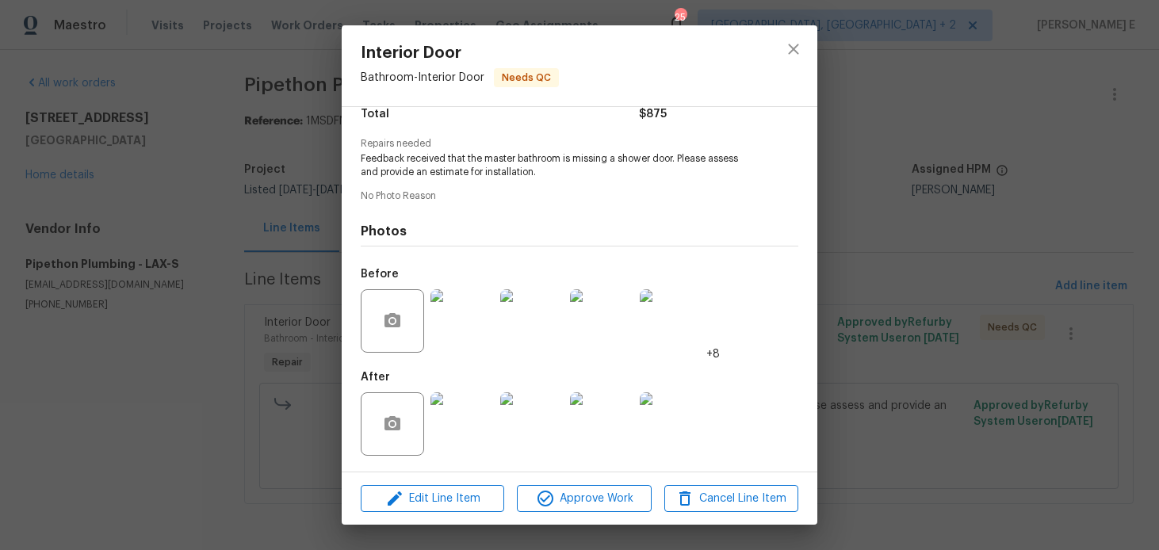
click at [456, 415] on img at bounding box center [462, 423] width 63 height 63
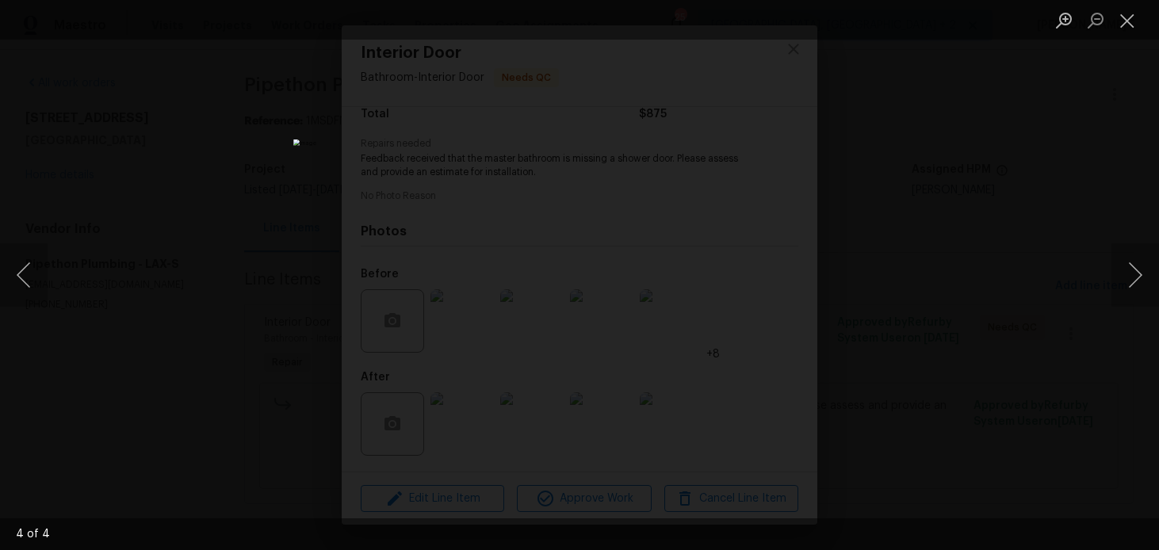
click at [904, 189] on div "Lightbox" at bounding box center [579, 275] width 1159 height 550
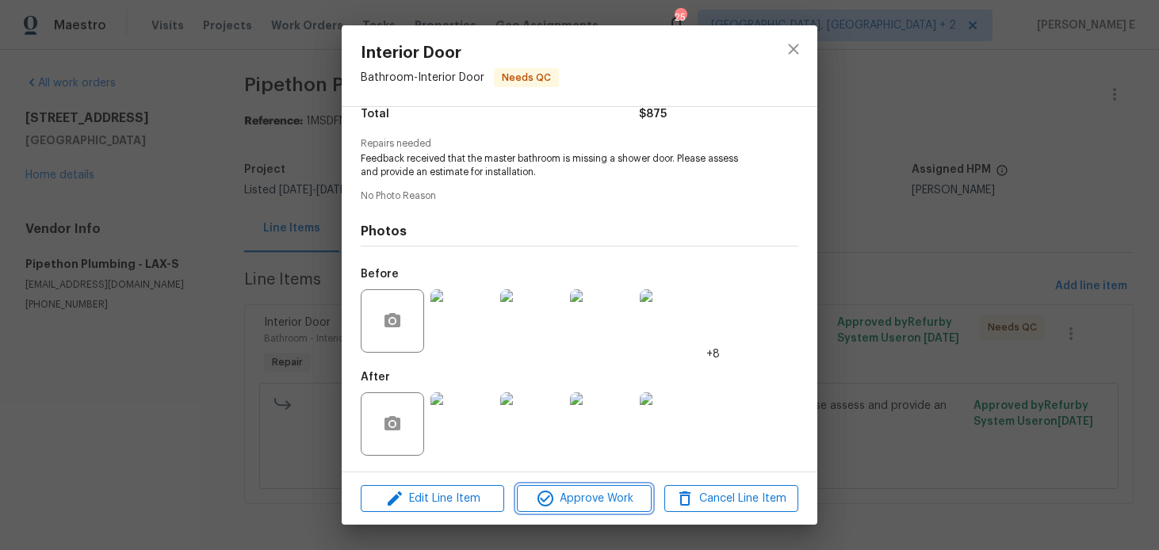
click at [594, 493] on span "Approve Work" at bounding box center [584, 499] width 124 height 20
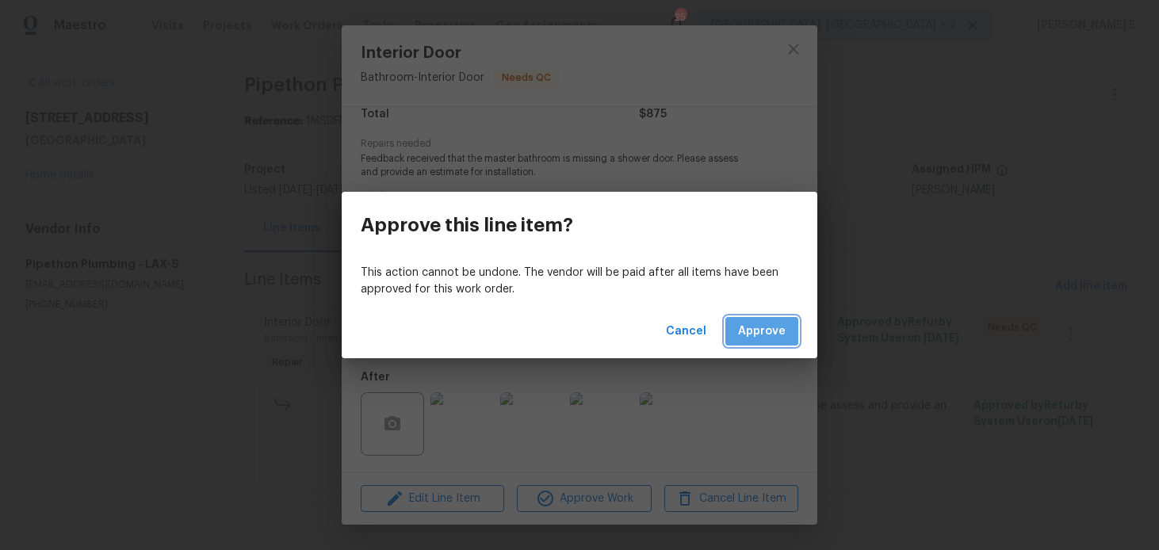
click at [742, 326] on span "Approve" at bounding box center [762, 332] width 48 height 20
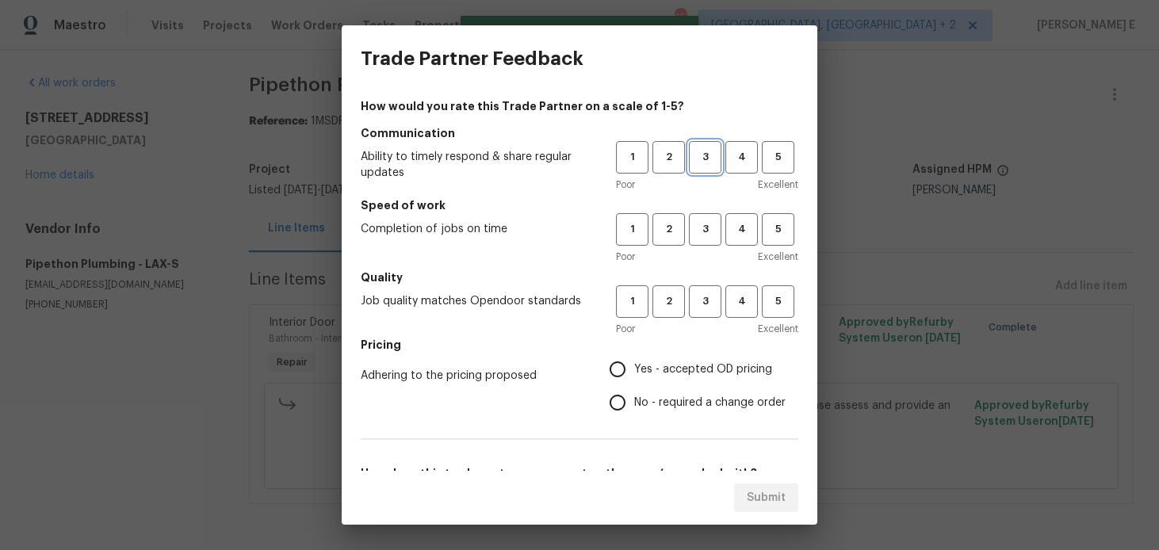
click at [698, 155] on span "3" at bounding box center [705, 157] width 29 height 18
click at [699, 219] on button "3" at bounding box center [705, 229] width 33 height 33
click at [707, 306] on span "3" at bounding box center [705, 302] width 29 height 18
click at [619, 403] on input "No - required a change order" at bounding box center [617, 402] width 33 height 33
radio input "true"
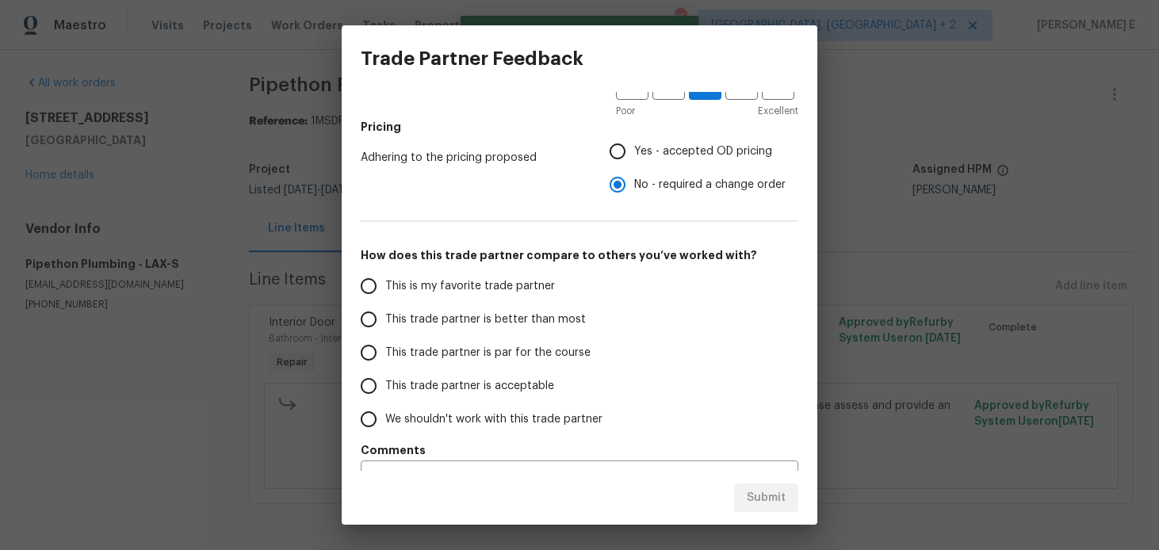
scroll to position [254, 0]
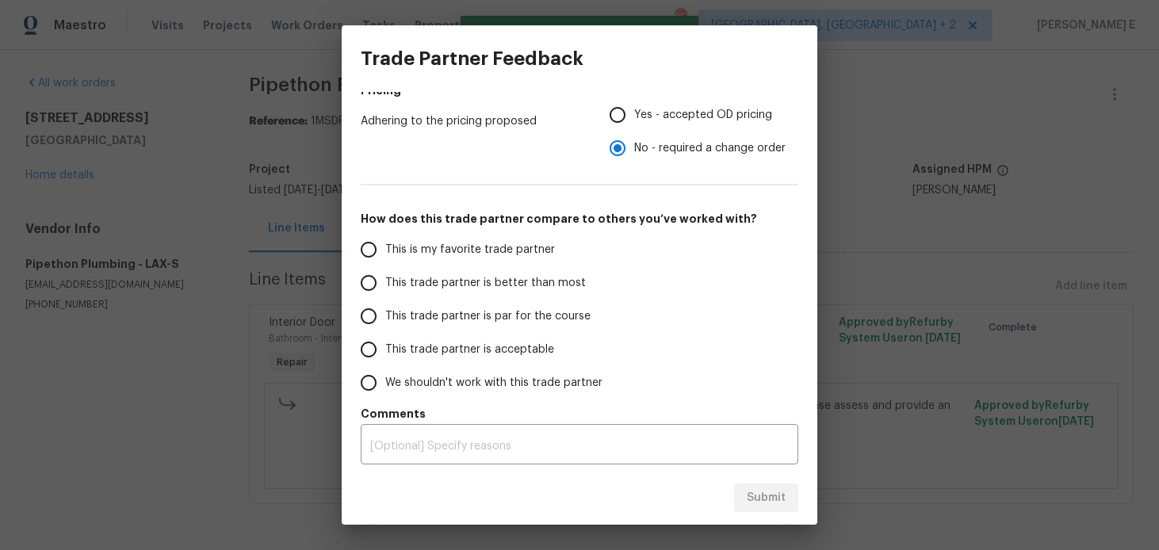
click at [518, 316] on span "This trade partner is par for the course" at bounding box center [487, 316] width 205 height 17
click at [385, 316] on input "This trade partner is par for the course" at bounding box center [368, 316] width 33 height 33
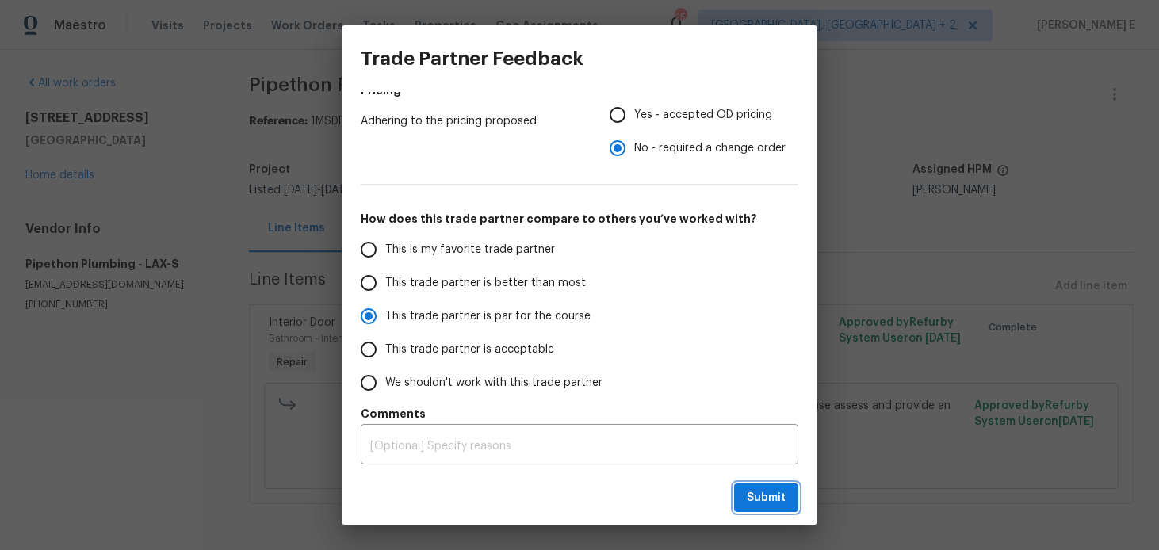
click at [756, 492] on span "Submit" at bounding box center [766, 498] width 39 height 20
radio input "true"
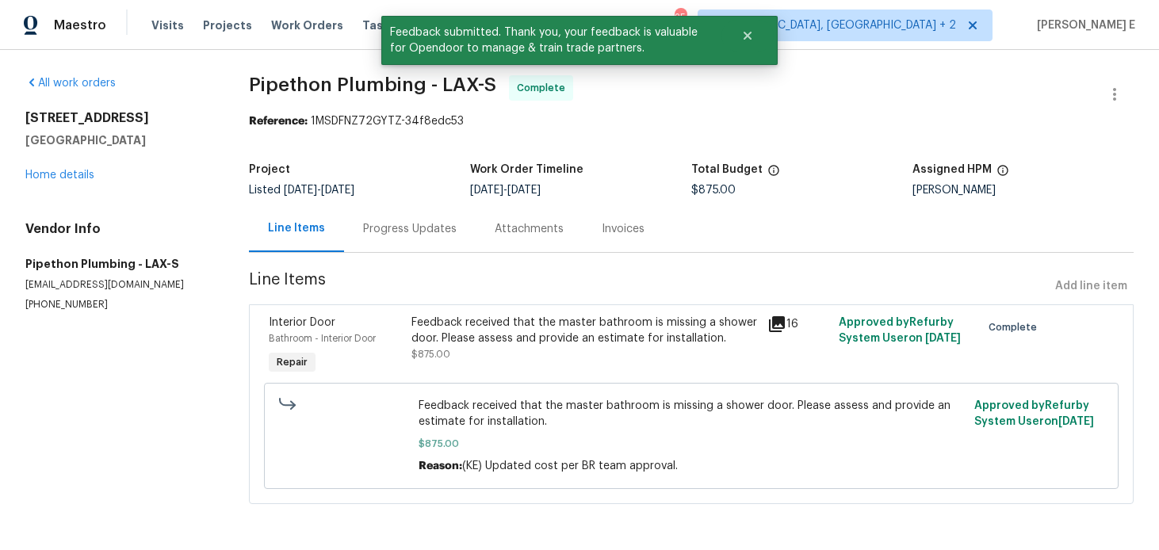
click at [414, 233] on div "Progress Updates" at bounding box center [410, 229] width 94 height 16
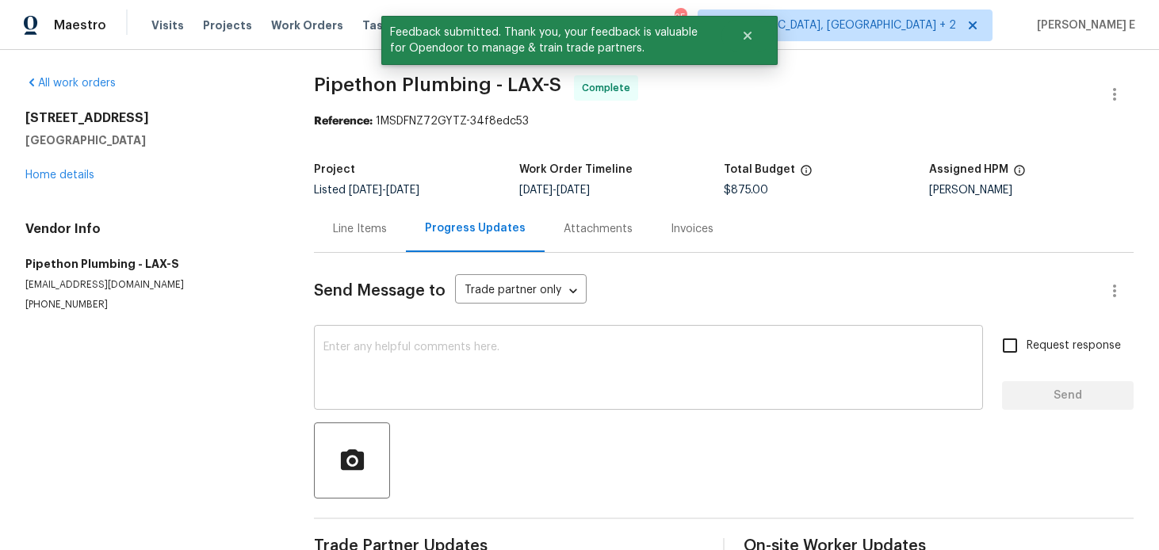
click at [369, 385] on textarea at bounding box center [648, 369] width 650 height 55
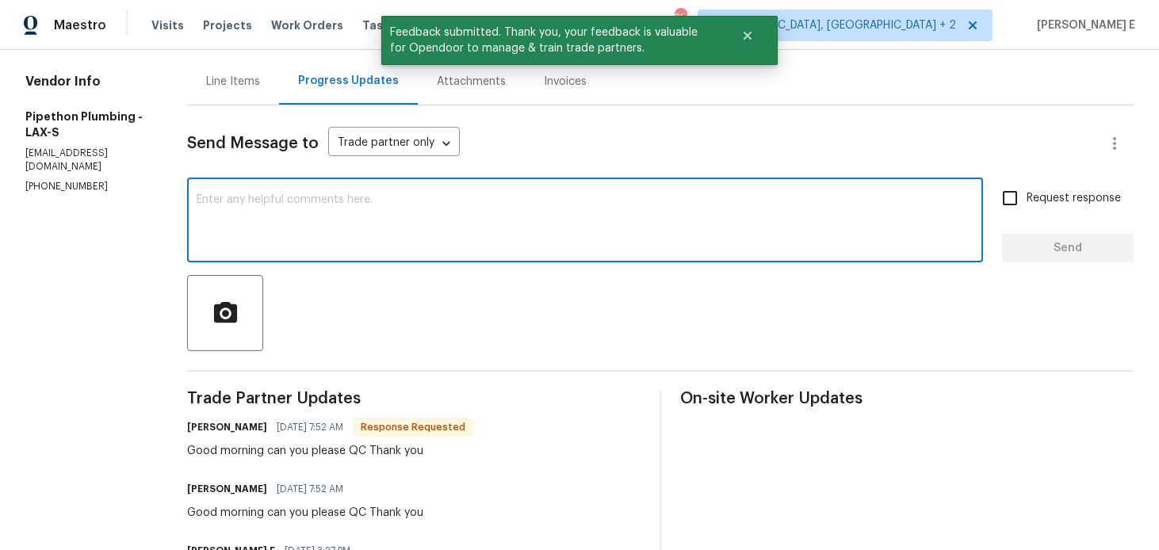
scroll to position [151, 0]
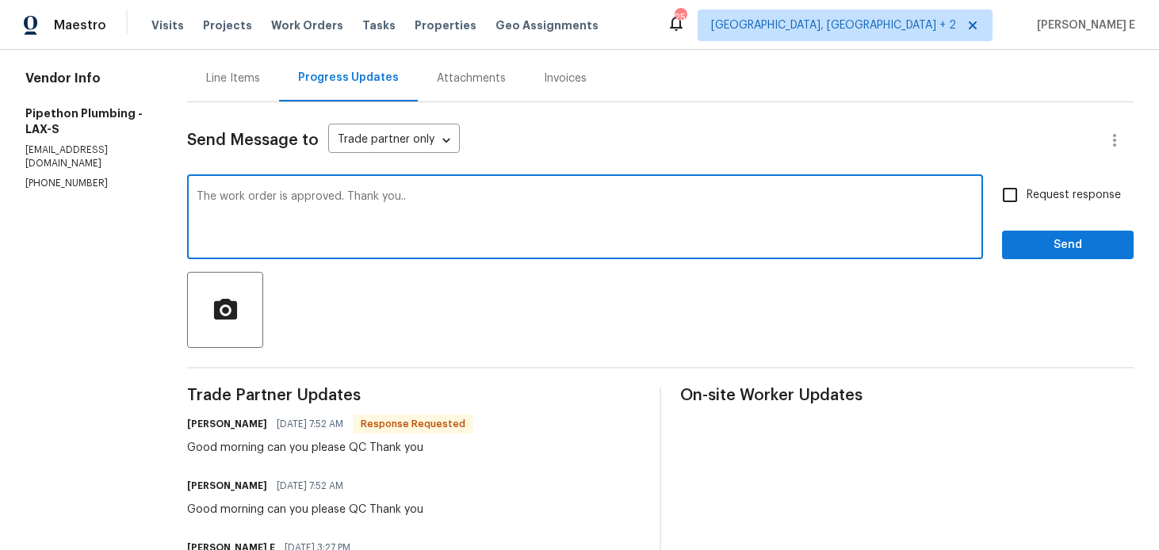
type textarea "The work order is approved. Thank you.."
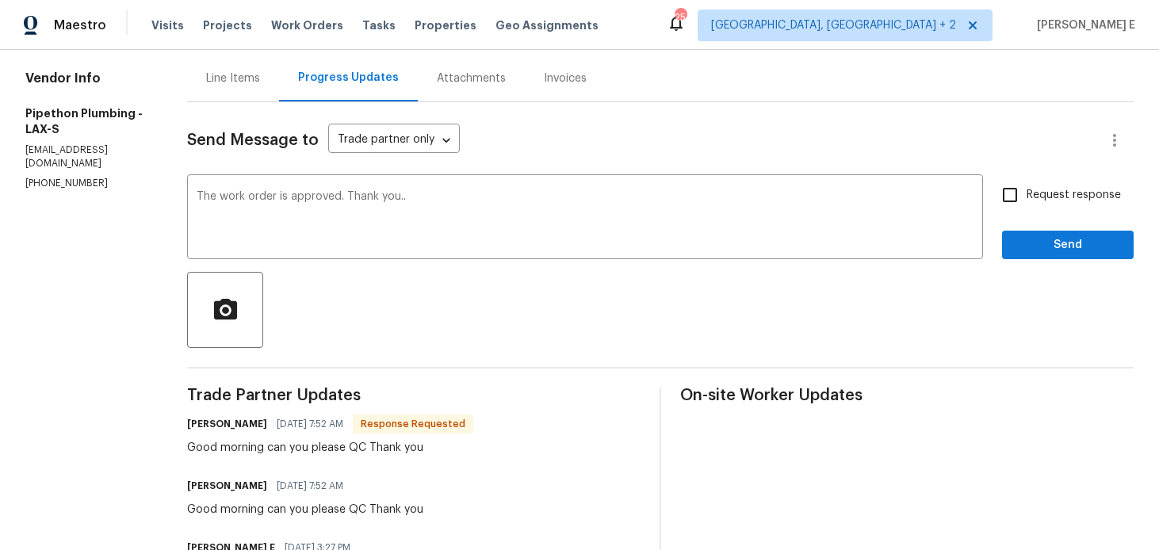
click at [1088, 254] on span "Send" at bounding box center [1068, 245] width 106 height 20
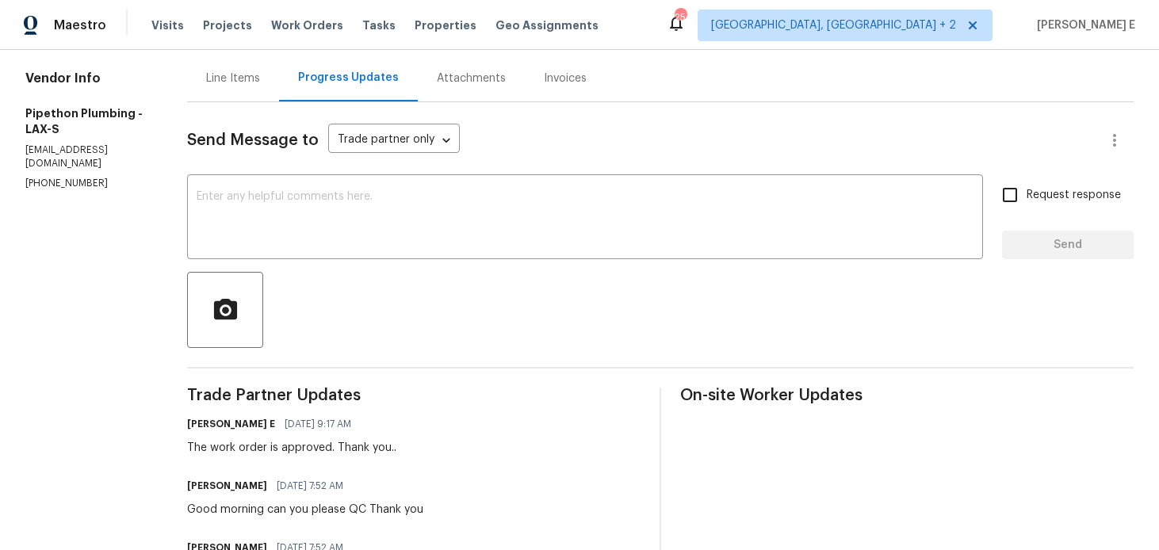
scroll to position [0, 0]
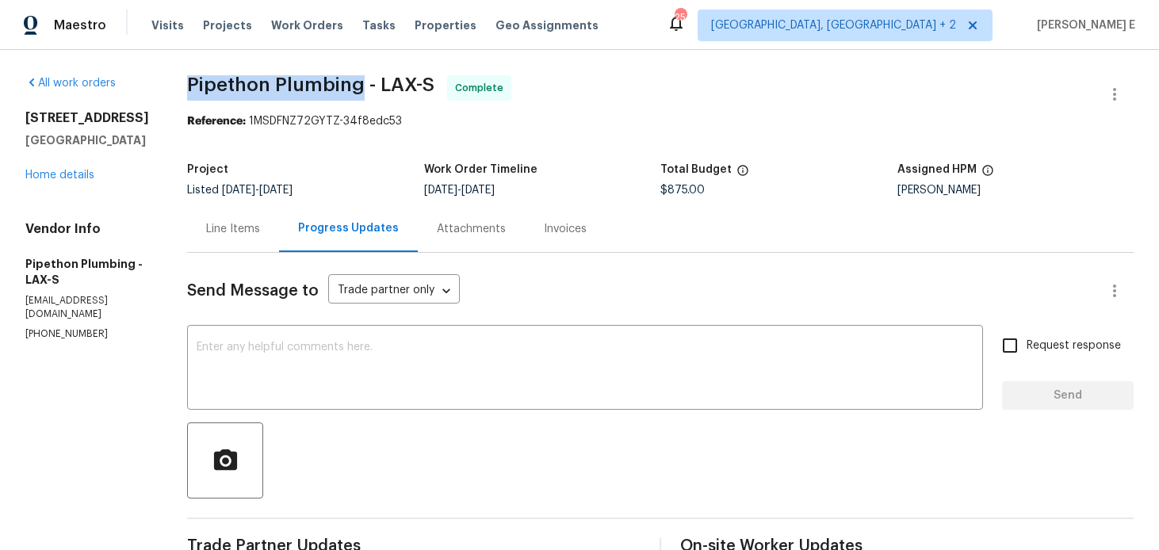
drag, startPoint x: 212, startPoint y: 85, endPoint x: 378, endPoint y: 86, distance: 166.5
click at [378, 86] on span "Pipethon Plumbing - LAX-S" at bounding box center [310, 84] width 247 height 19
copy span "Pipethon Plumbing"
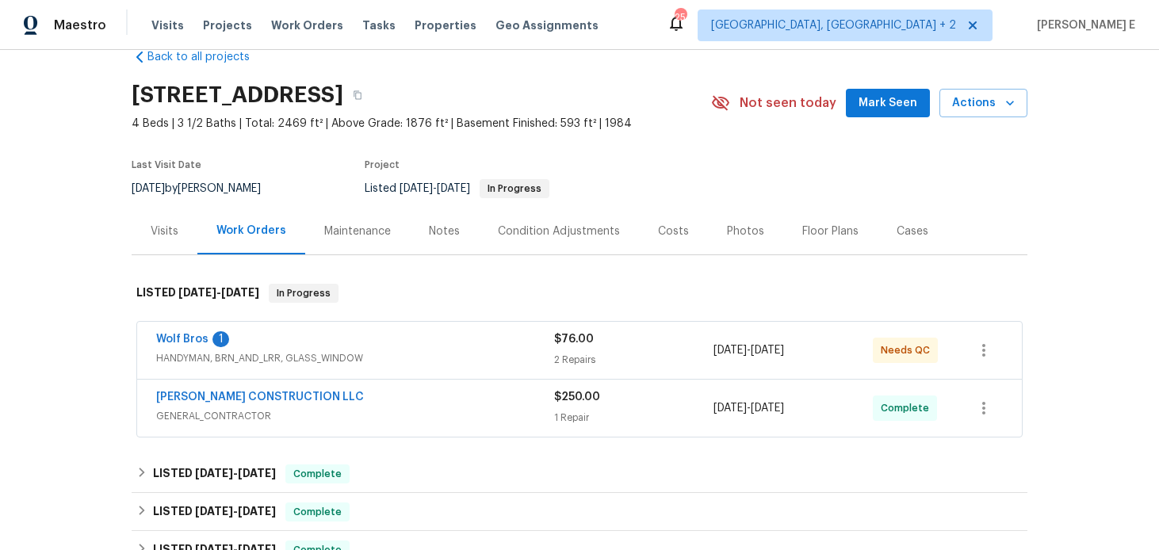
scroll to position [33, 0]
click at [191, 339] on link "Wolf Bros" at bounding box center [182, 338] width 52 height 11
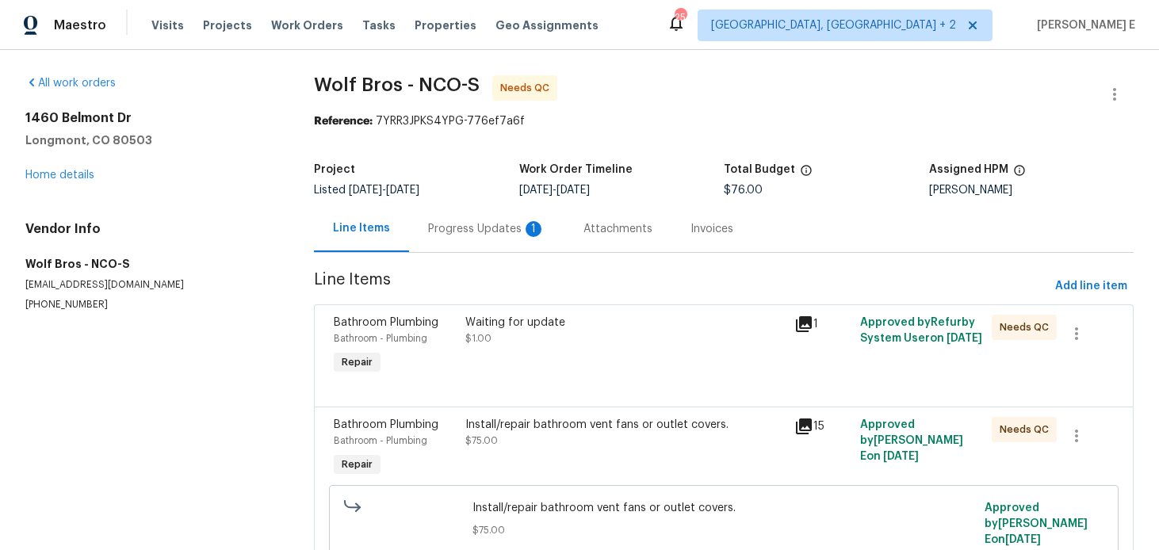
click at [438, 232] on div "Progress Updates 1" at bounding box center [486, 229] width 117 height 16
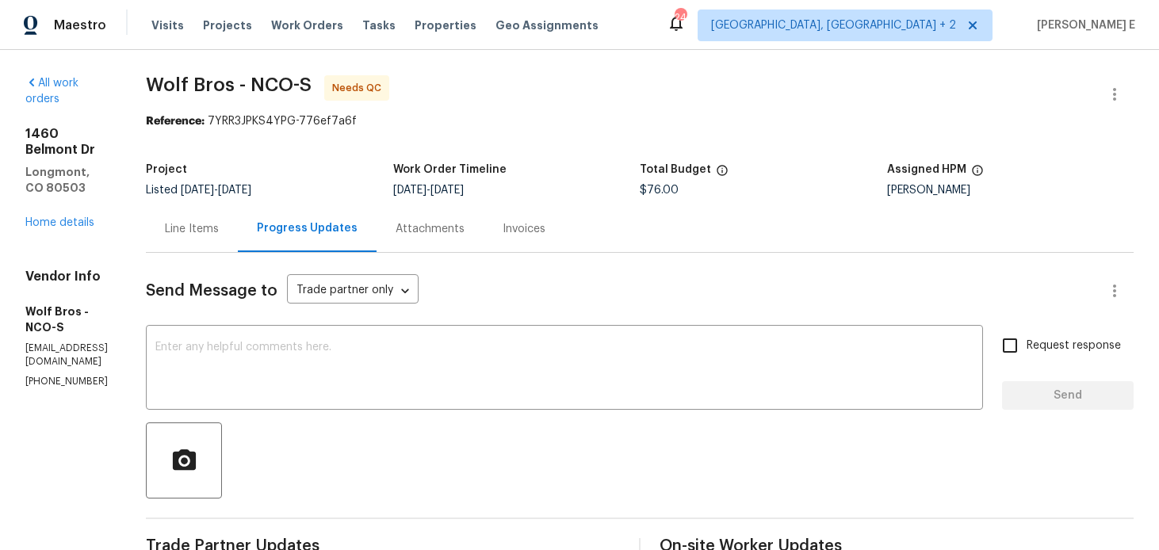
click at [205, 228] on div "Line Items" at bounding box center [192, 229] width 54 height 16
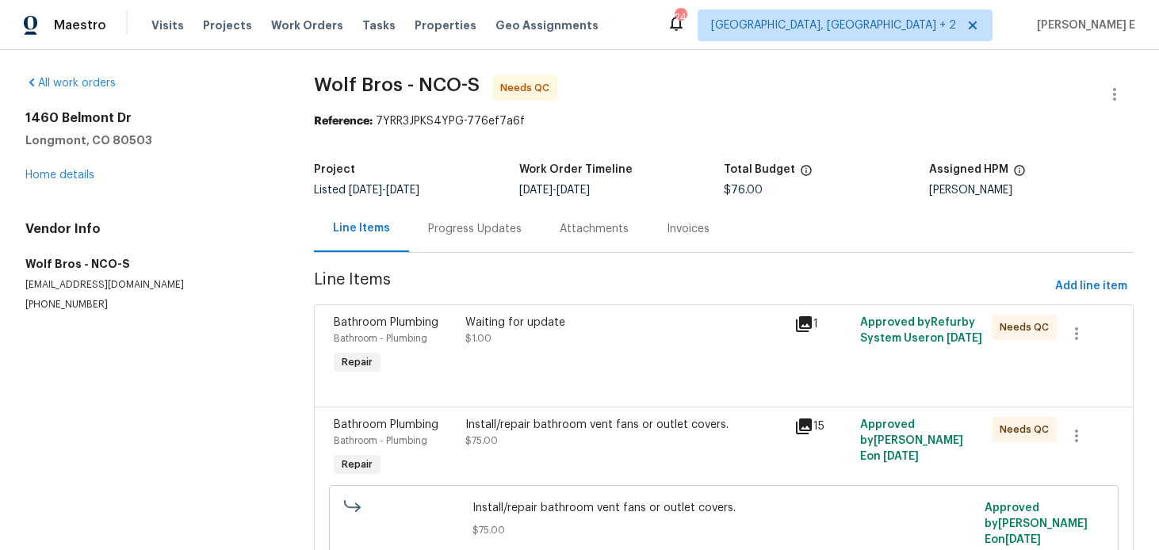
scroll to position [73, 0]
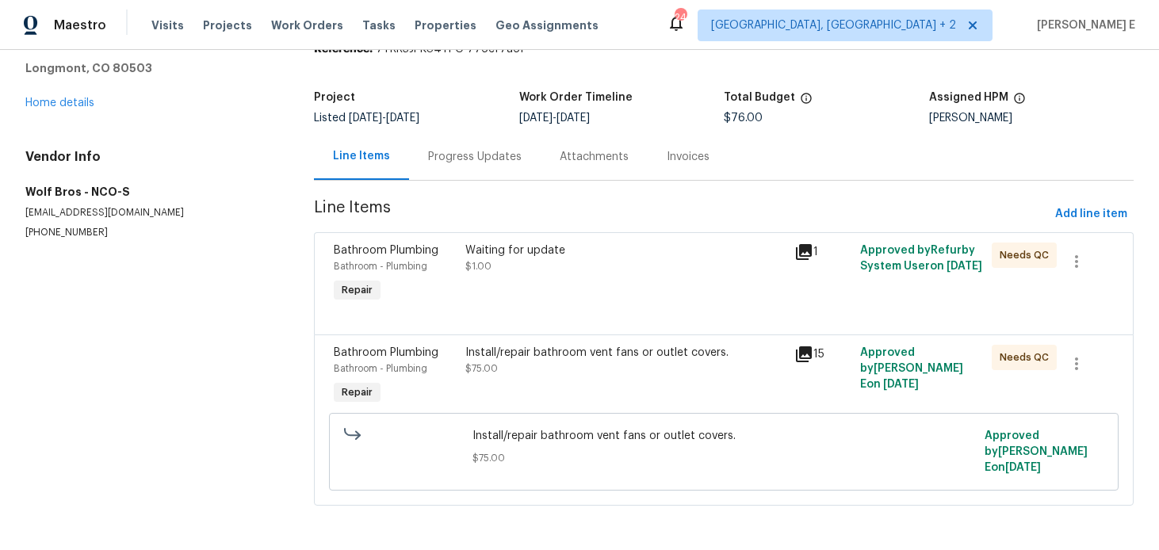
click at [805, 259] on icon at bounding box center [803, 252] width 19 height 19
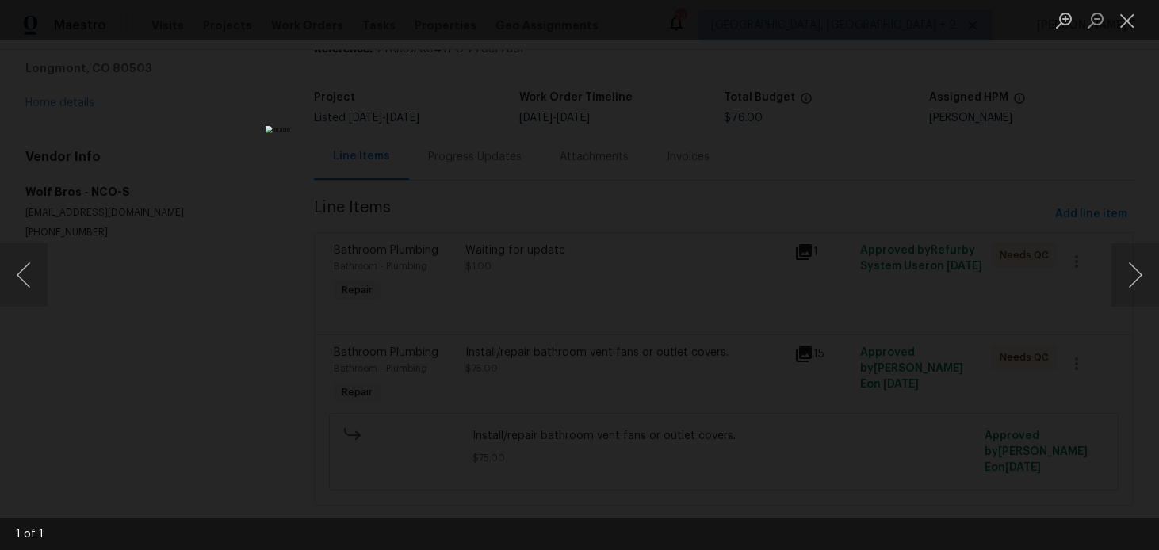
click at [917, 220] on div "Lightbox" at bounding box center [579, 275] width 1159 height 550
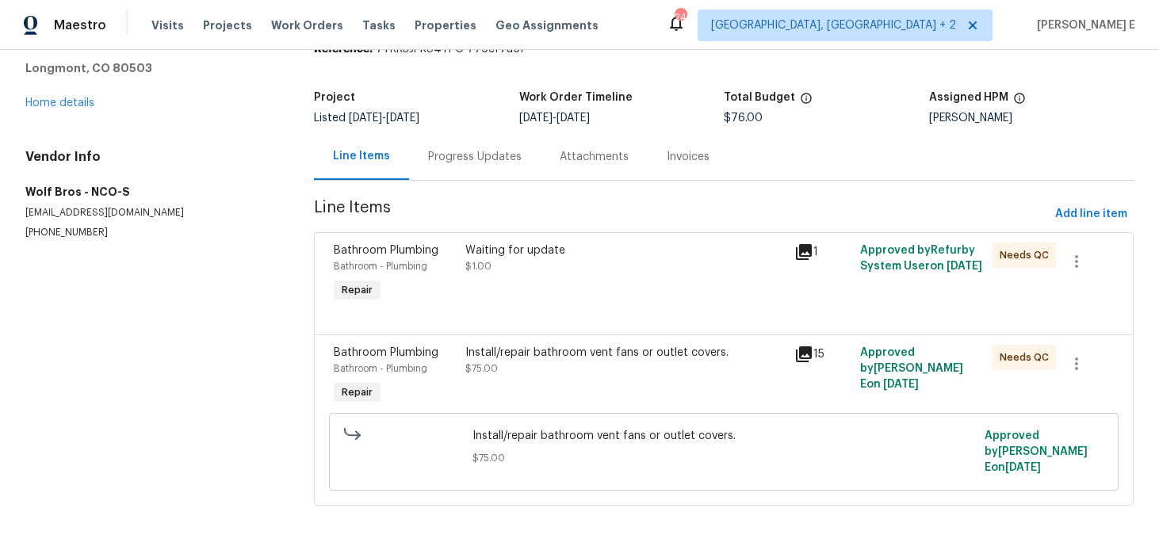
click at [917, 220] on span "Line Items" at bounding box center [681, 214] width 735 height 29
click at [1090, 270] on button "button" at bounding box center [1077, 262] width 38 height 38
click at [1095, 262] on li "Cancel" at bounding box center [1088, 261] width 61 height 26
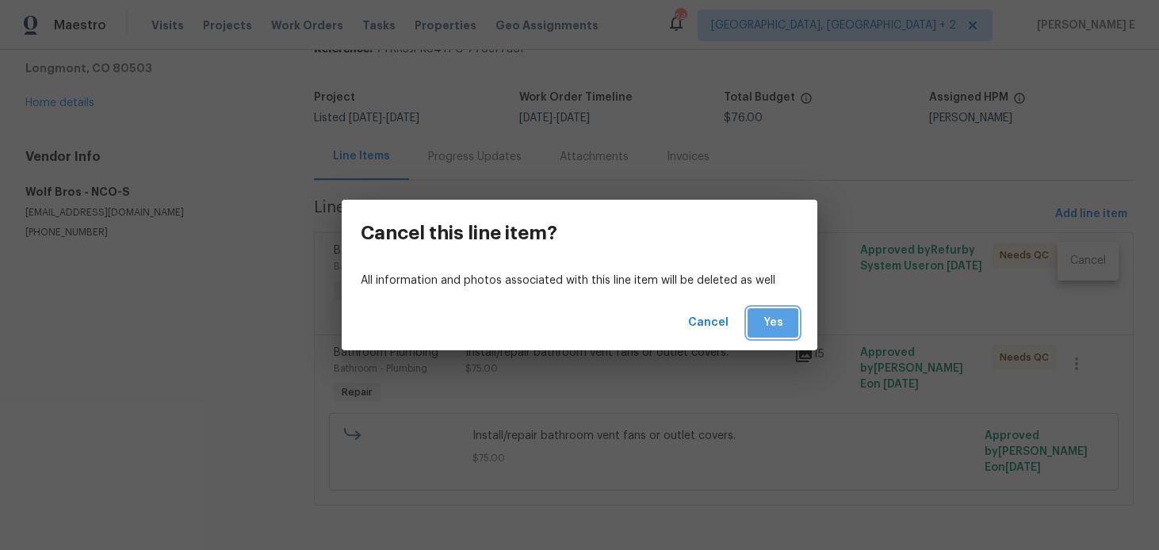
click at [780, 323] on span "Yes" at bounding box center [772, 323] width 25 height 20
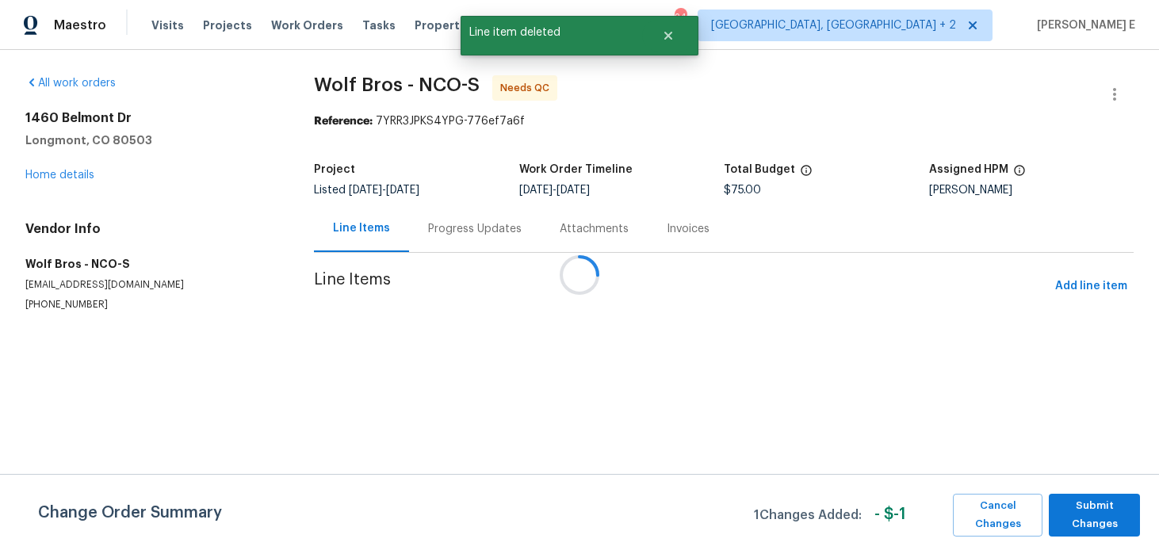
scroll to position [0, 0]
click at [1094, 515] on span "Submit Changes" at bounding box center [1094, 515] width 75 height 36
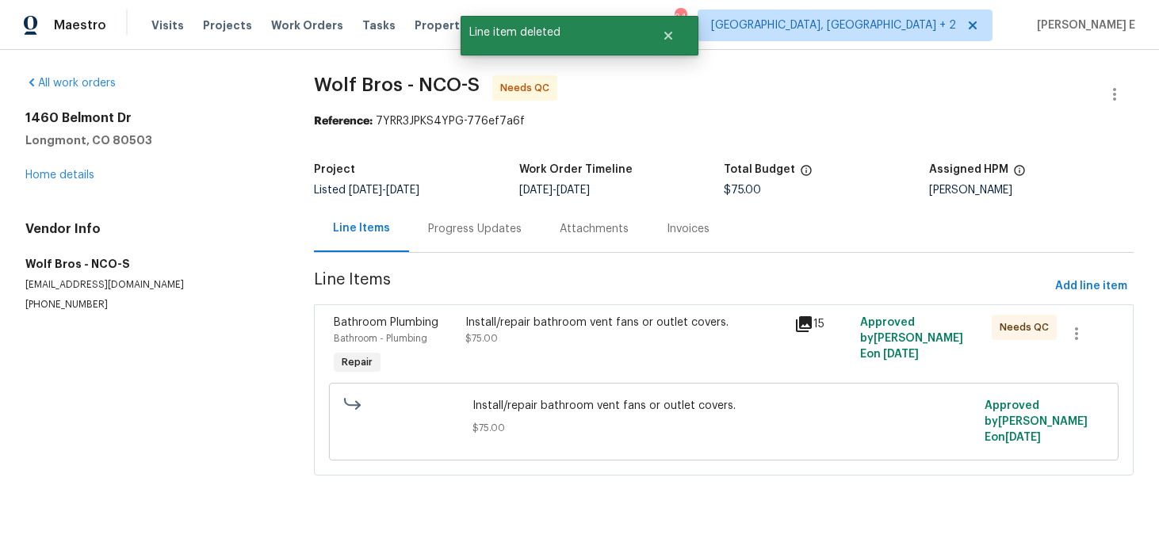
click at [572, 346] on div "Install/repair bathroom vent fans or outlet covers. $75.00" at bounding box center [625, 331] width 320 height 32
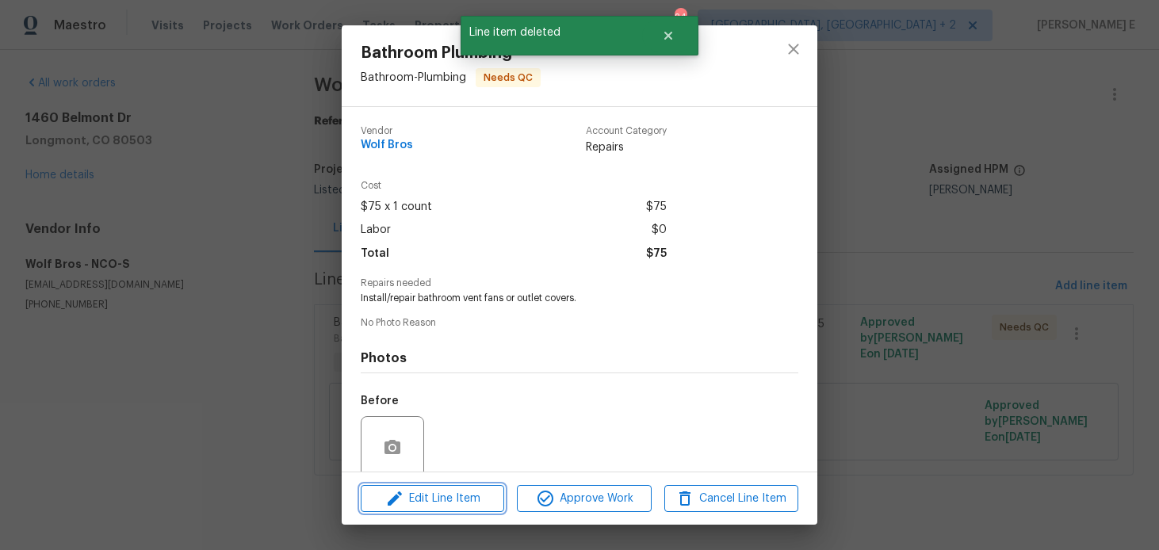
click at [417, 489] on span "Edit Line Item" at bounding box center [432, 499] width 134 height 20
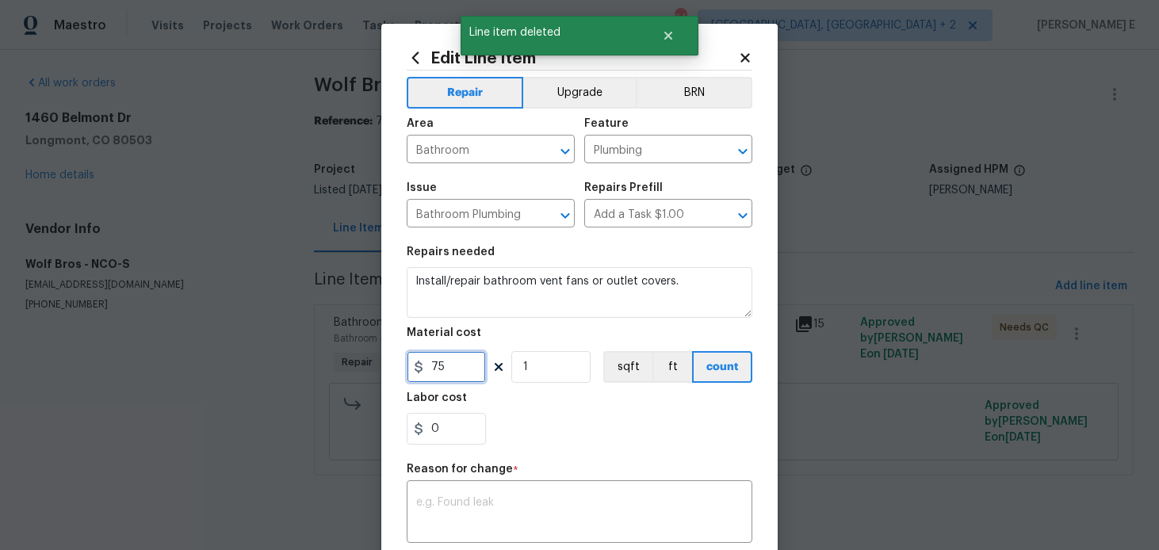
click at [446, 380] on input "75" at bounding box center [446, 367] width 79 height 32
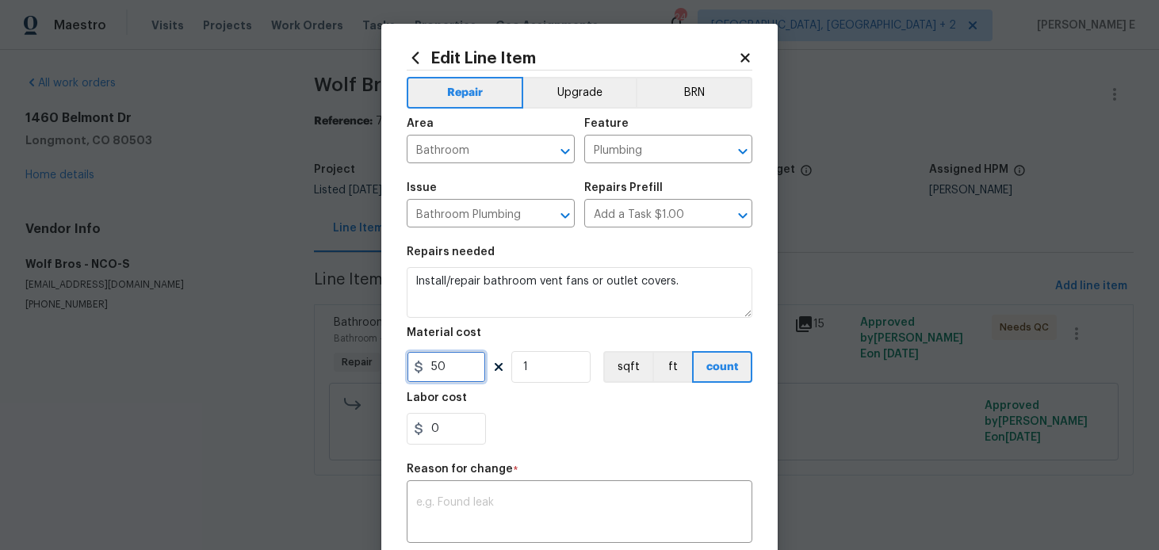
type input "50"
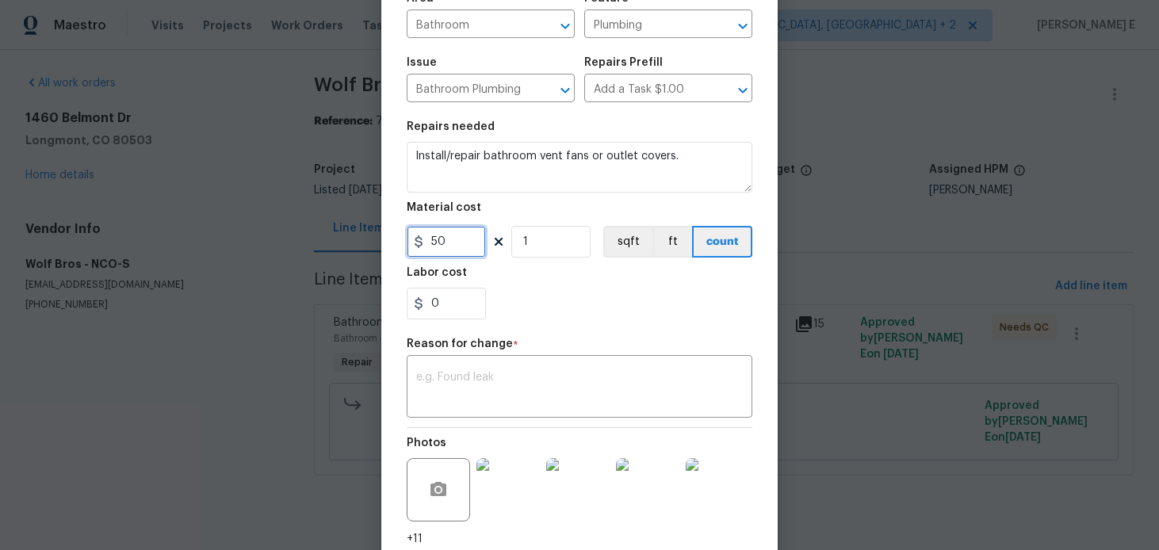
scroll to position [155, 0]
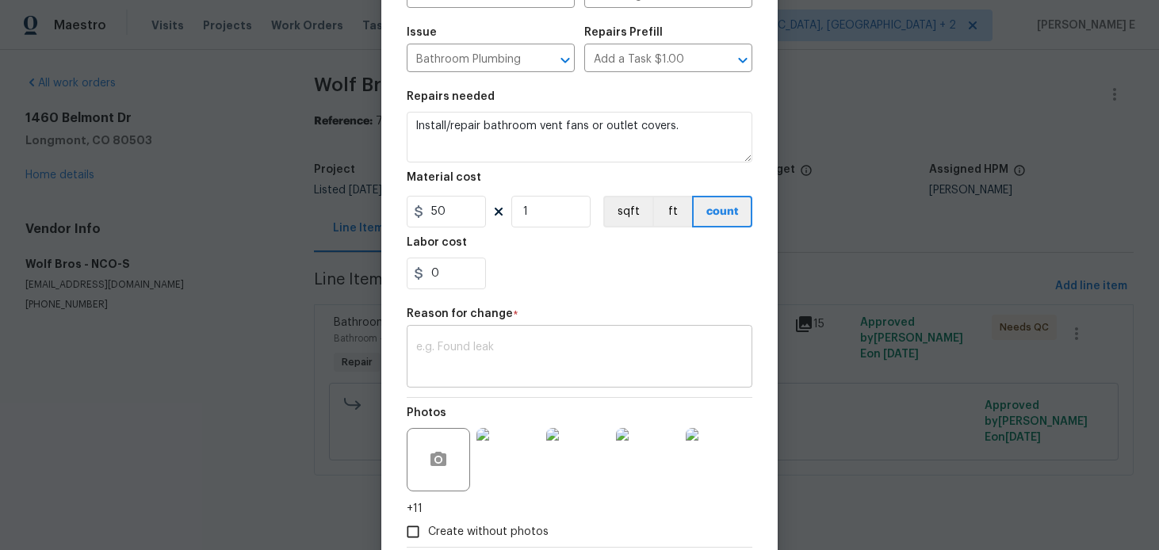
click at [469, 358] on textarea at bounding box center [579, 358] width 327 height 33
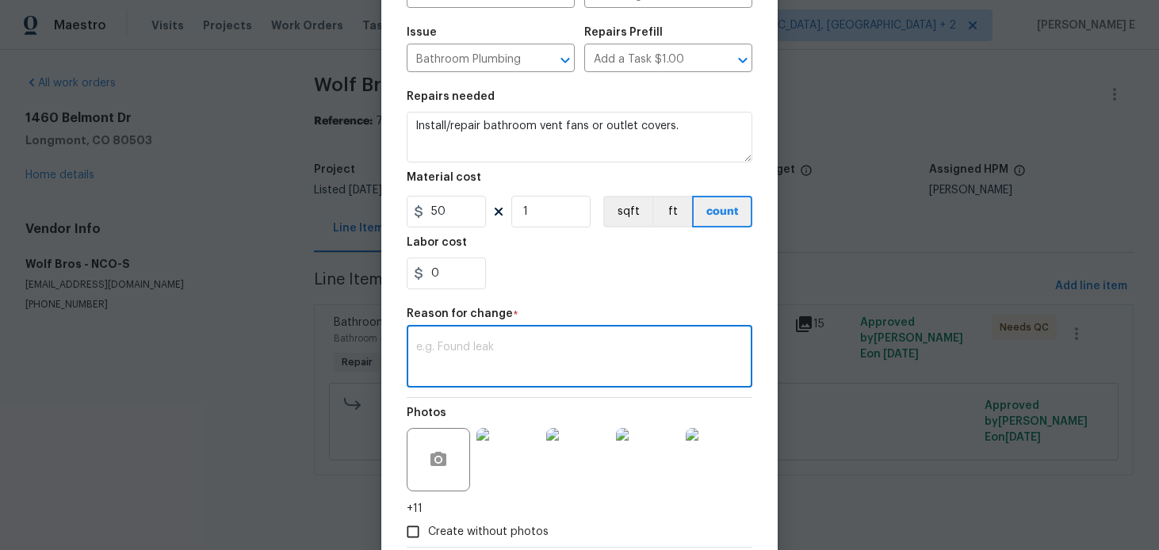
paste textarea "(KE) Updated per vendor's final cost."
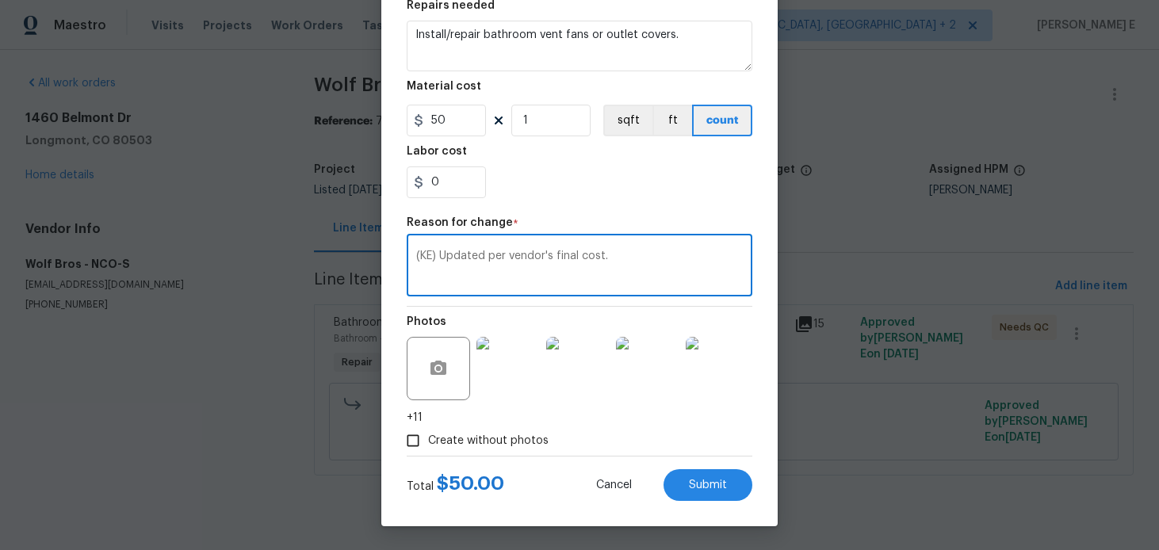
type textarea "(KE) Updated per vendor's final cost."
click at [747, 497] on div "Cancel Submit" at bounding box center [662, 485] width 182 height 32
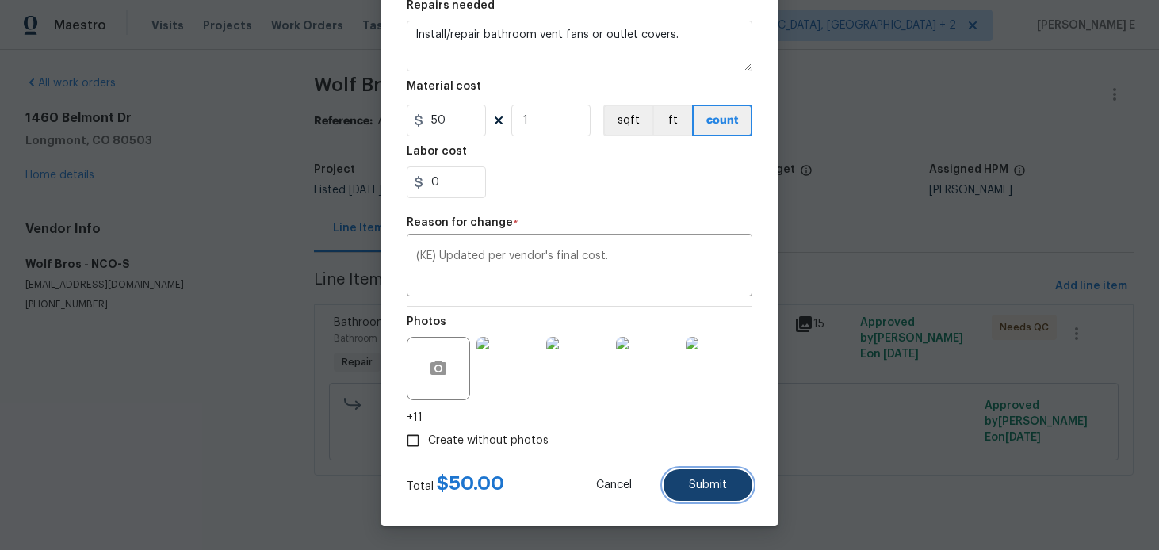
click at [725, 498] on button "Submit" at bounding box center [708, 485] width 89 height 32
type input "75"
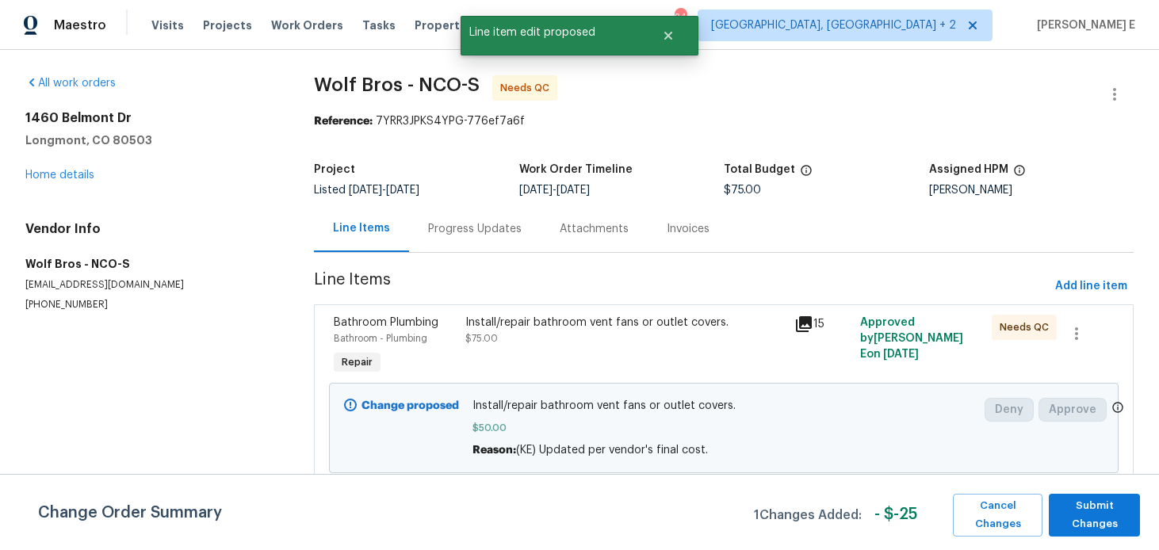
scroll to position [0, 0]
click at [1080, 514] on span "Submit Changes" at bounding box center [1094, 515] width 75 height 36
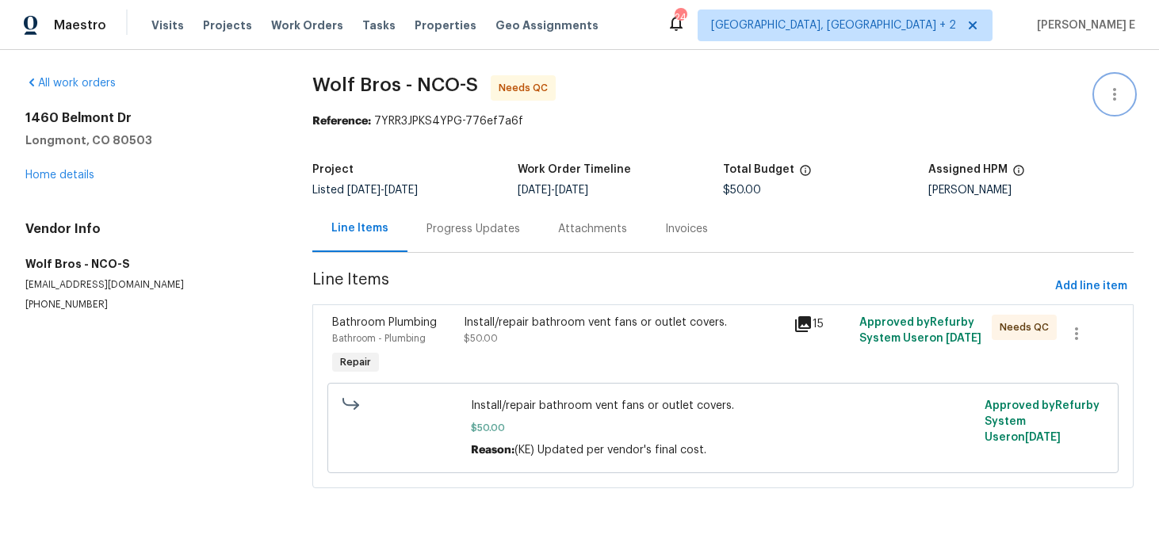
click at [1116, 82] on button "button" at bounding box center [1115, 94] width 38 height 38
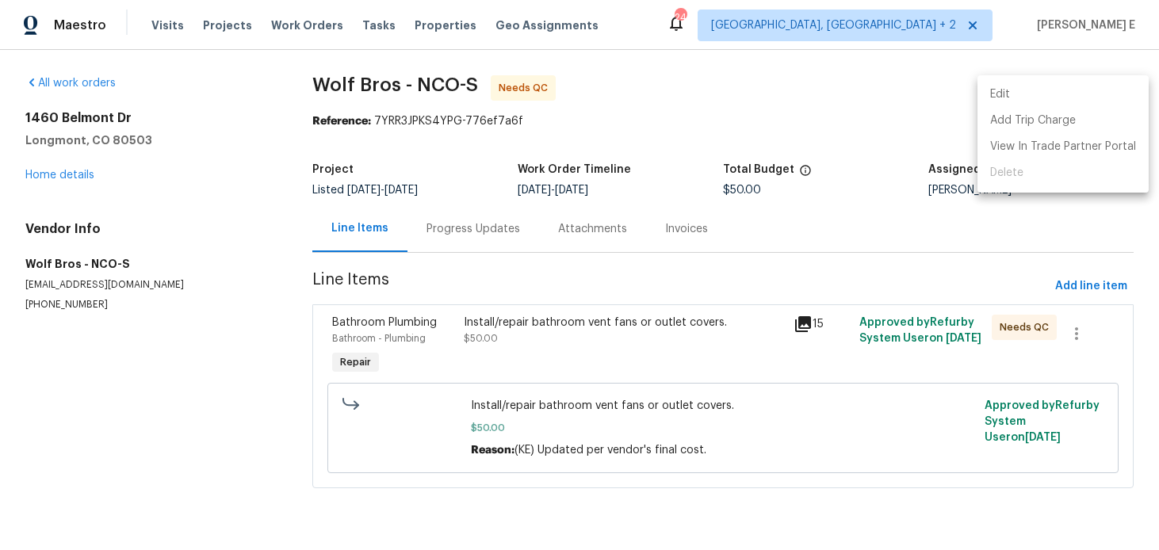
click at [1026, 92] on li "Edit" at bounding box center [1063, 95] width 171 height 26
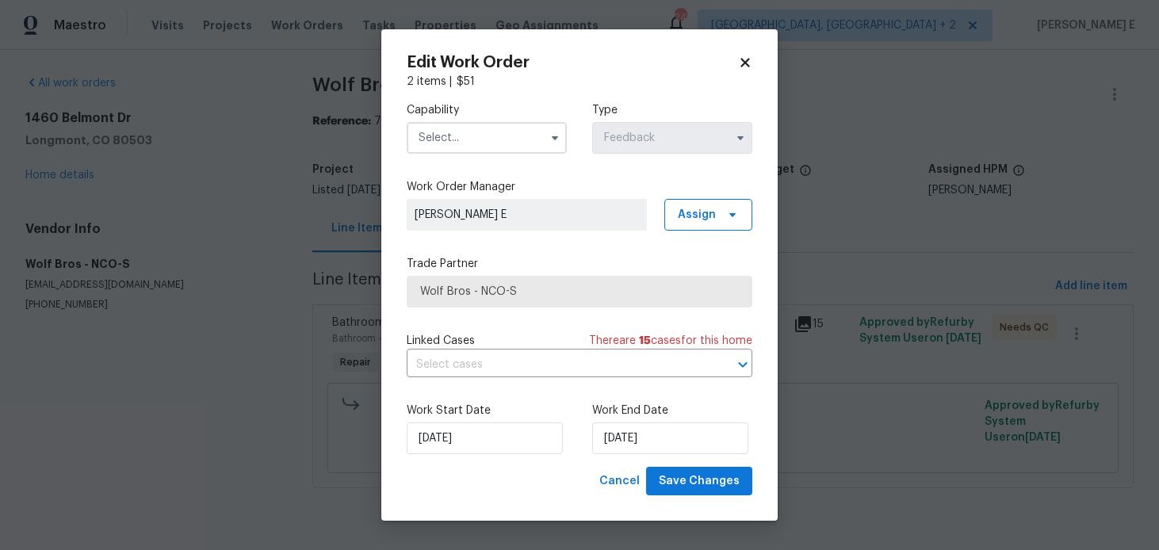
click at [531, 144] on input "text" at bounding box center [487, 138] width 160 height 32
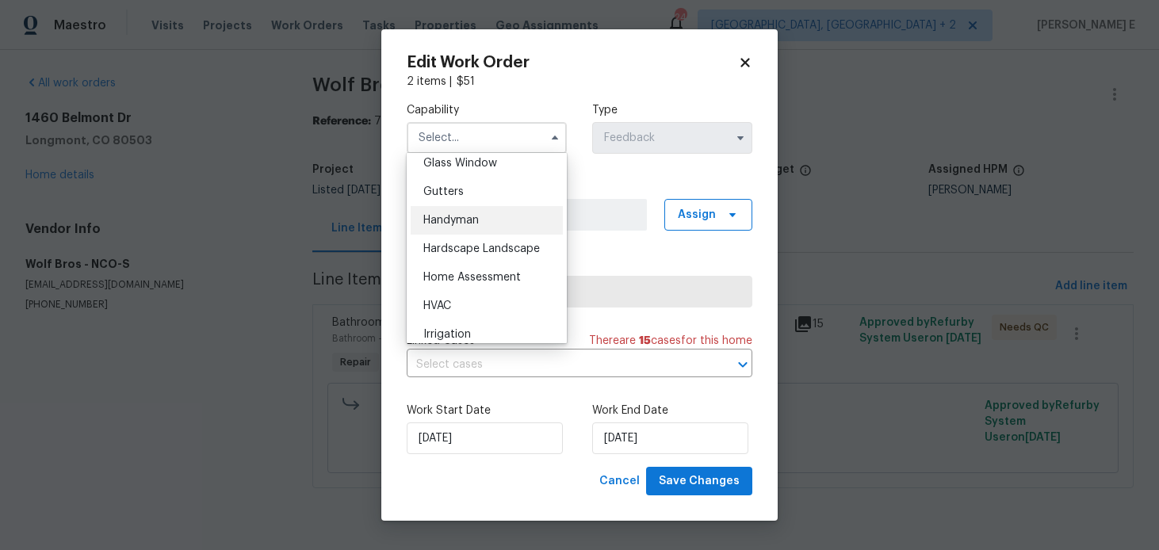
scroll to position [822, 0]
click at [541, 226] on div "Handyman" at bounding box center [487, 221] width 152 height 29
type input "Handyman"
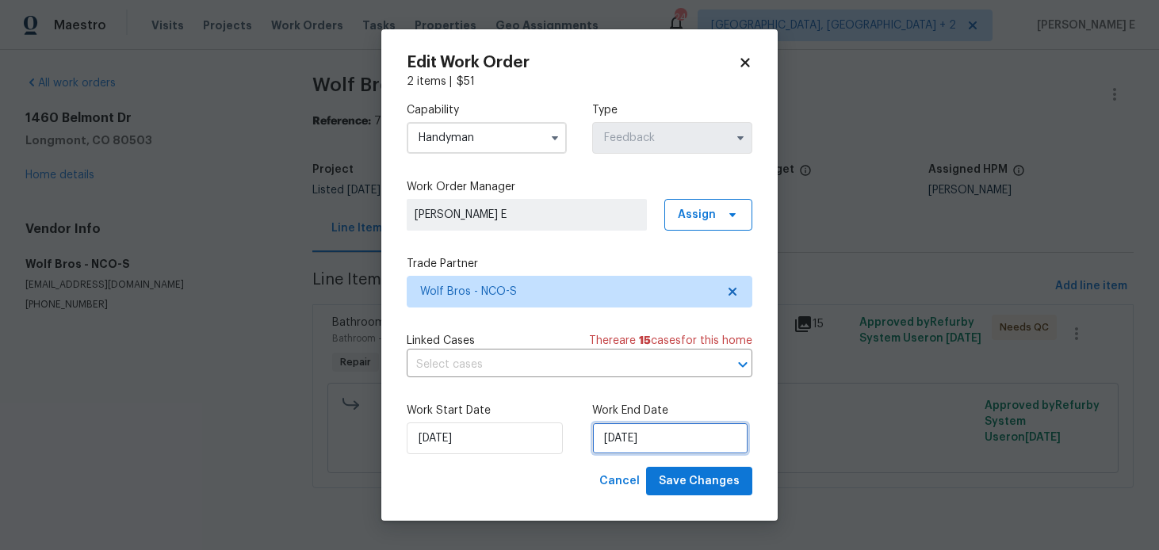
click at [615, 430] on input "22/08/2025" at bounding box center [670, 439] width 156 height 32
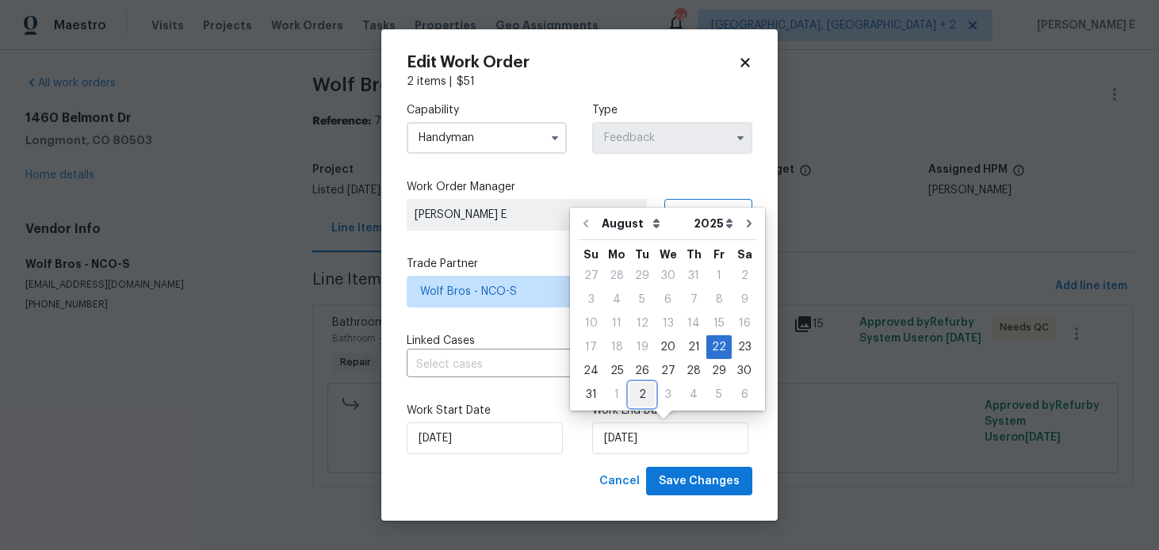
click at [631, 402] on div "2" at bounding box center [642, 395] width 25 height 22
type input "02/09/2025"
select select "8"
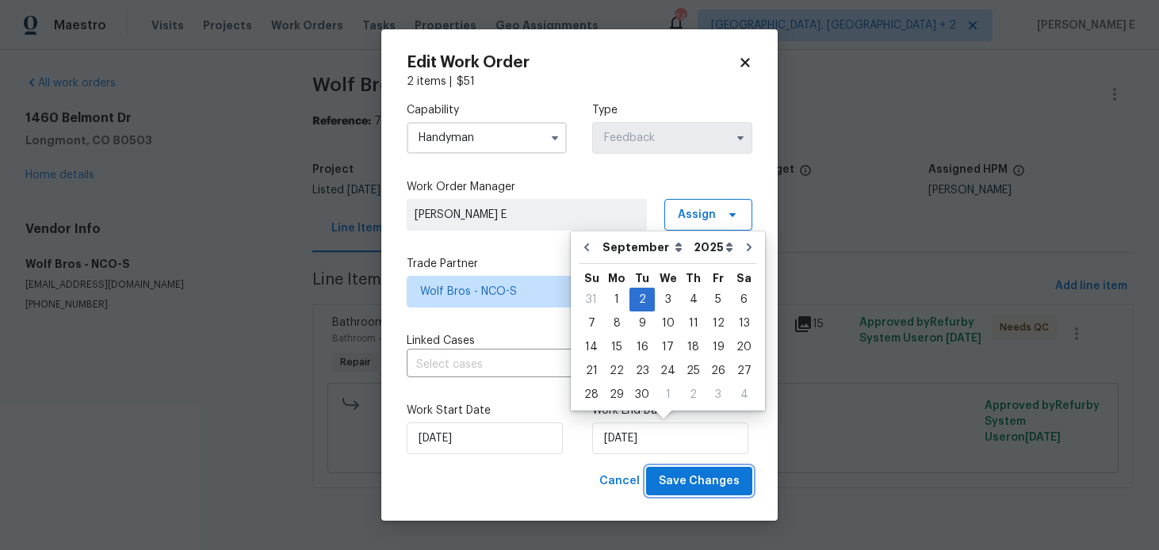
click at [691, 488] on span "Save Changes" at bounding box center [699, 482] width 81 height 20
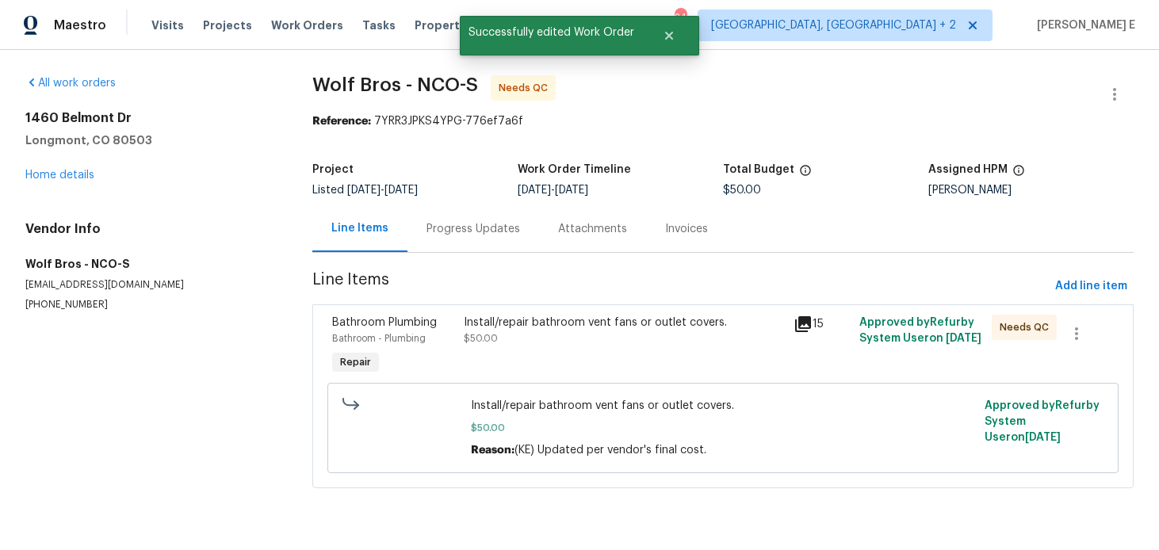
click at [457, 332] on div "Bathroom Plumbing Bathroom - Plumbing Repair" at bounding box center [393, 346] width 132 height 73
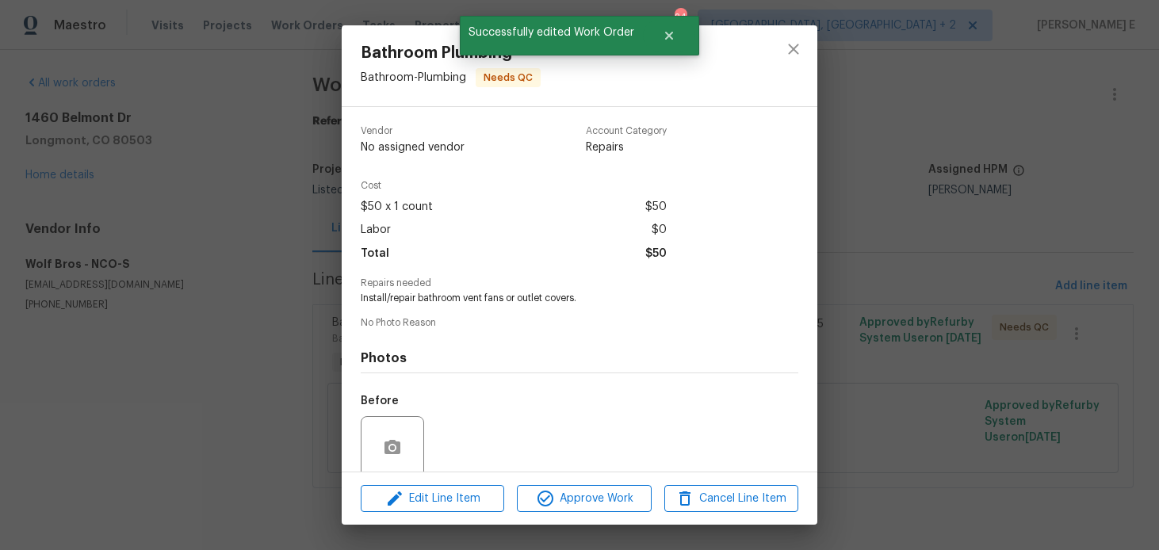
scroll to position [126, 0]
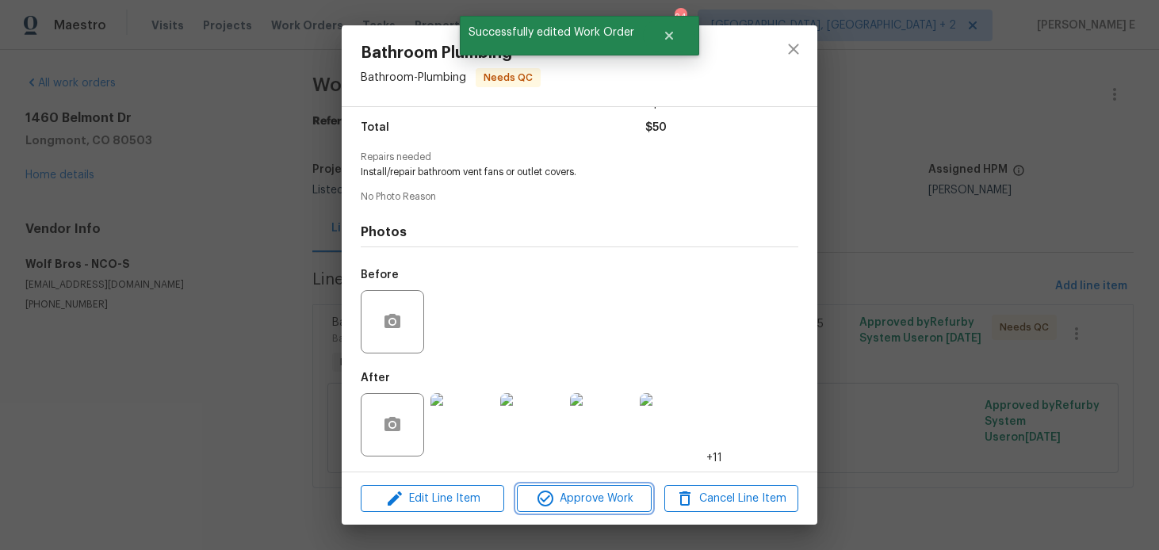
click at [552, 501] on icon "button" at bounding box center [546, 499] width 16 height 16
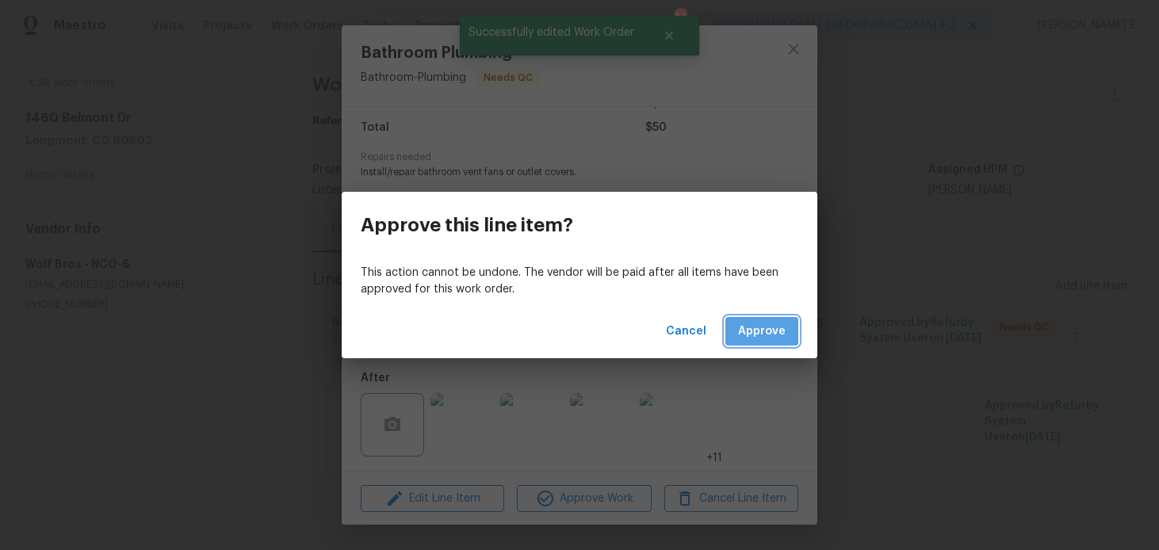
click at [763, 332] on span "Approve" at bounding box center [762, 332] width 48 height 20
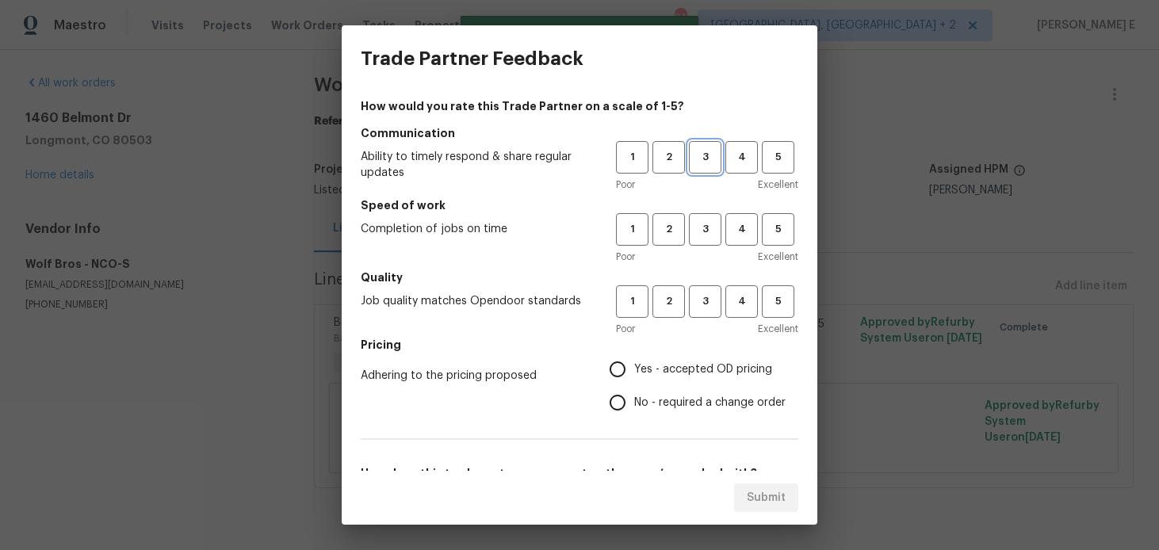
click at [704, 158] on span "3" at bounding box center [705, 157] width 29 height 18
click at [706, 234] on span "3" at bounding box center [705, 229] width 29 height 18
click at [702, 291] on button "3" at bounding box center [705, 301] width 33 height 33
click at [629, 400] on input "No - required a change order" at bounding box center [617, 402] width 33 height 33
radio input "true"
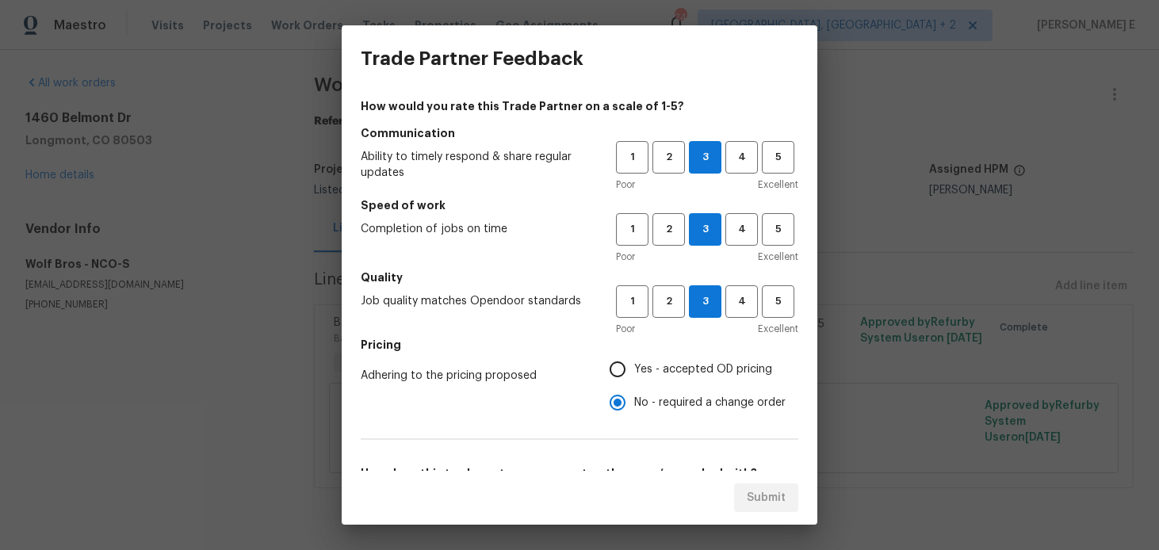
click at [625, 376] on input "Yes - accepted OD pricing" at bounding box center [617, 369] width 33 height 33
radio input "true"
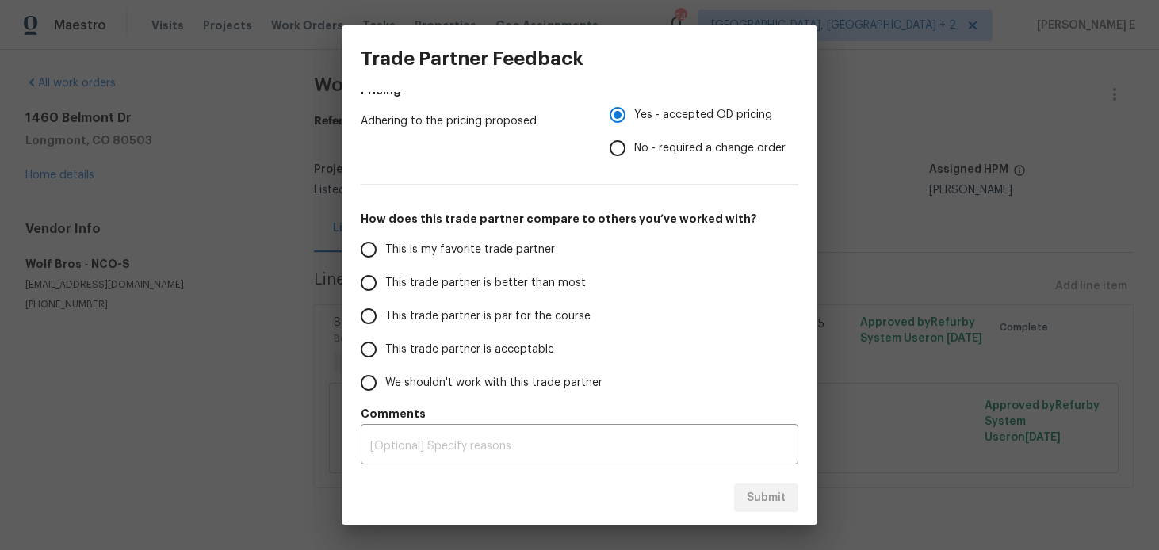
click at [517, 320] on span "This trade partner is par for the course" at bounding box center [487, 316] width 205 height 17
click at [385, 320] on input "This trade partner is par for the course" at bounding box center [368, 316] width 33 height 33
click at [768, 481] on div "Submit" at bounding box center [580, 498] width 476 height 55
click at [752, 502] on span "Submit" at bounding box center [766, 498] width 39 height 20
radio input "true"
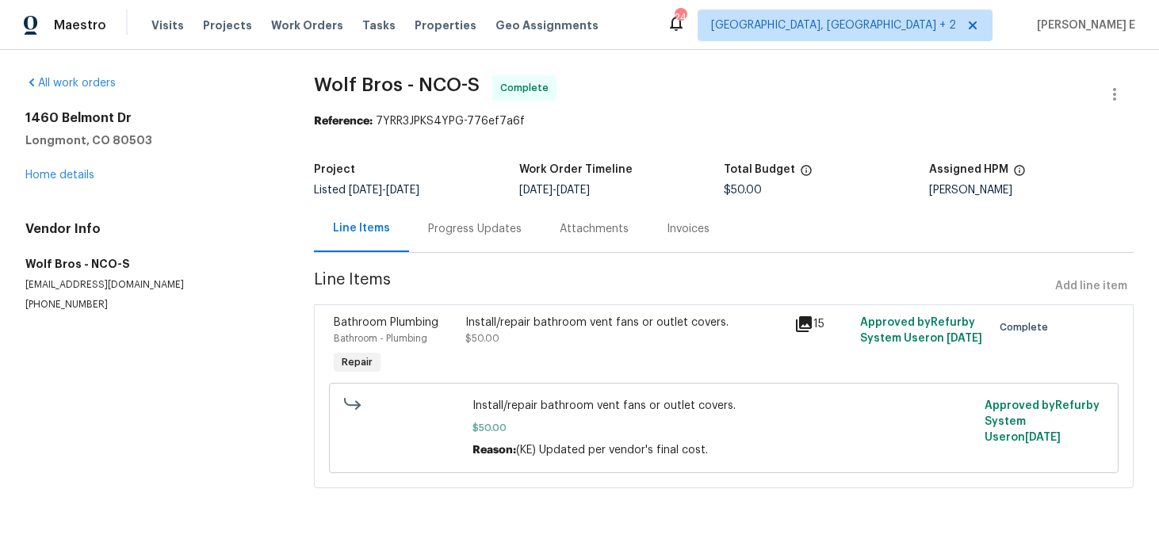
click at [460, 224] on div "Progress Updates" at bounding box center [475, 229] width 94 height 16
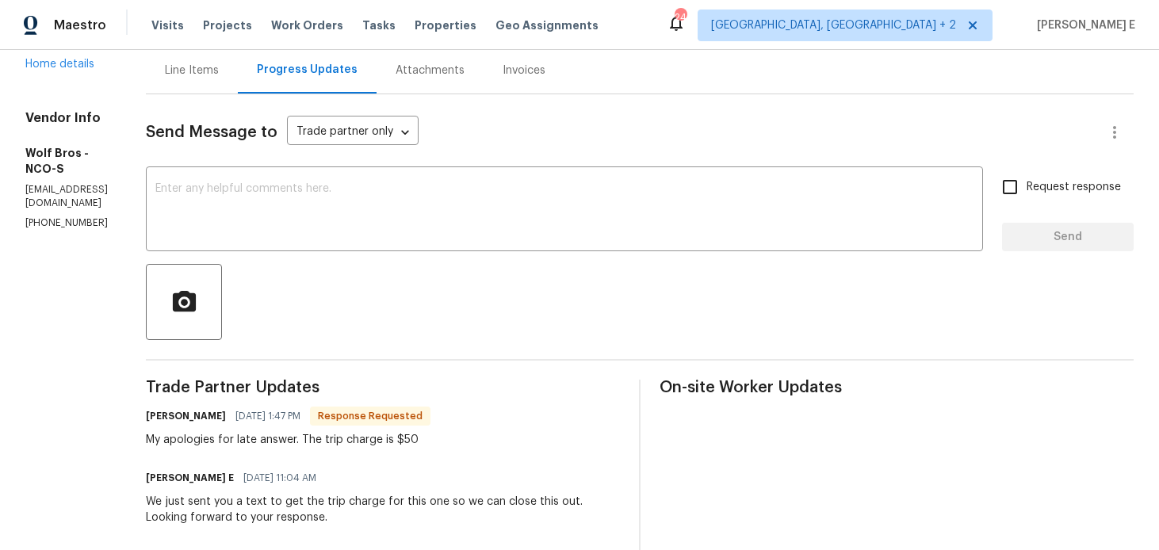
scroll to position [148, 0]
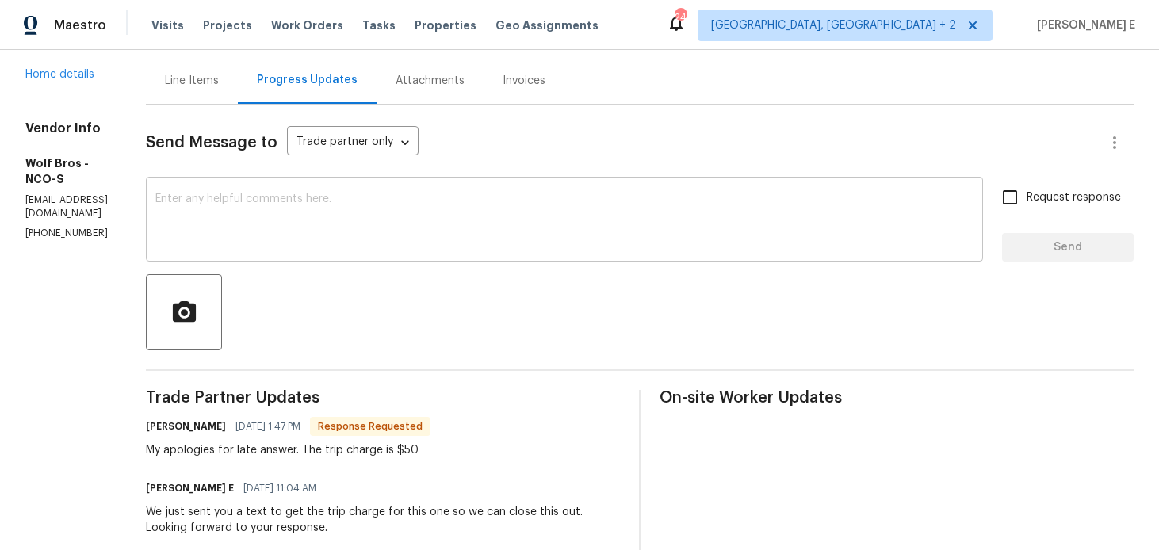
click at [534, 221] on textarea at bounding box center [564, 220] width 818 height 55
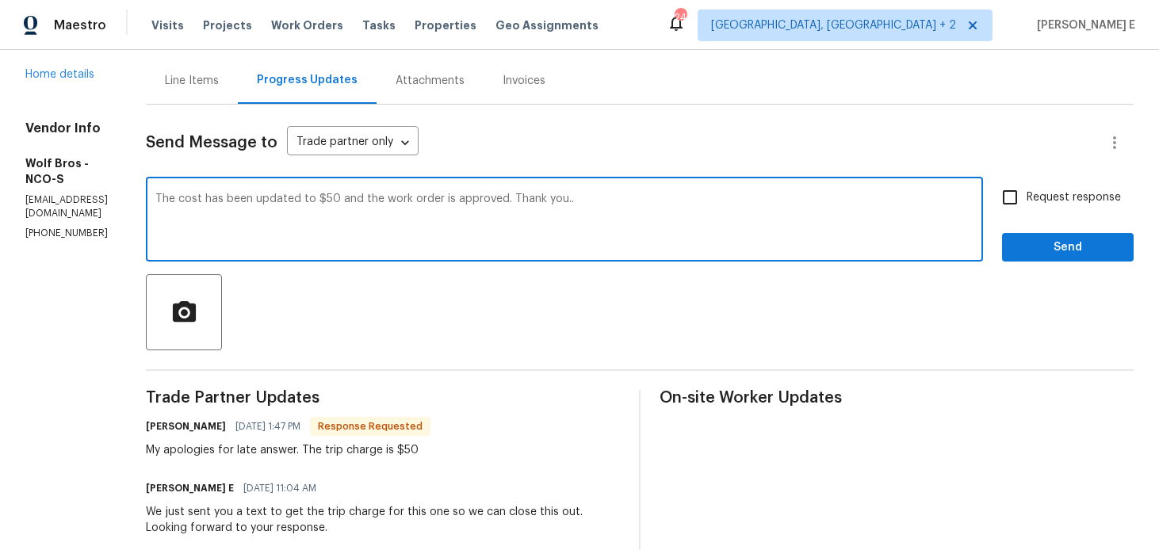
type textarea "The cost has been updated to $50 and the work order is approved. Thank you.."
click at [1087, 239] on span "Send" at bounding box center [1068, 248] width 106 height 20
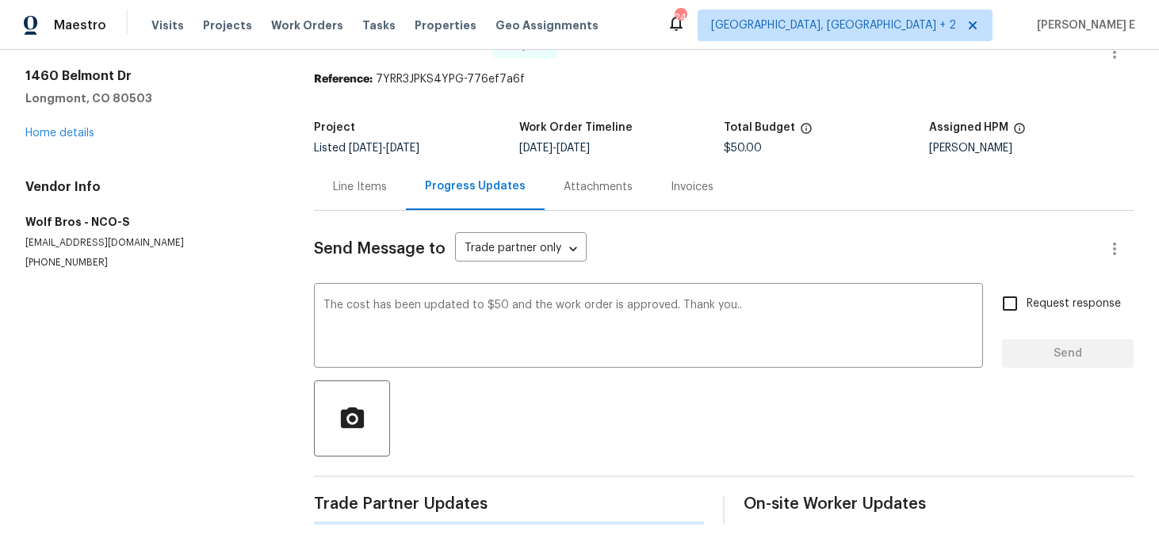
scroll to position [0, 0]
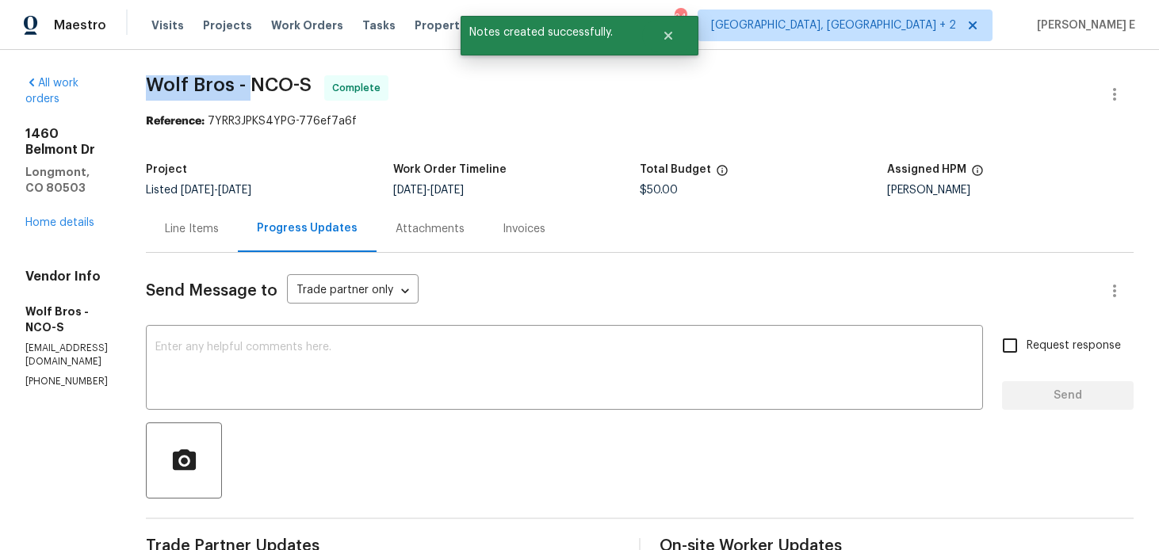
drag, startPoint x: 174, startPoint y: 89, endPoint x: 277, endPoint y: 90, distance: 102.3
click at [277, 90] on span "Wolf Bros - NCO-S" at bounding box center [229, 84] width 166 height 19
copy span "Wolf Bros -"
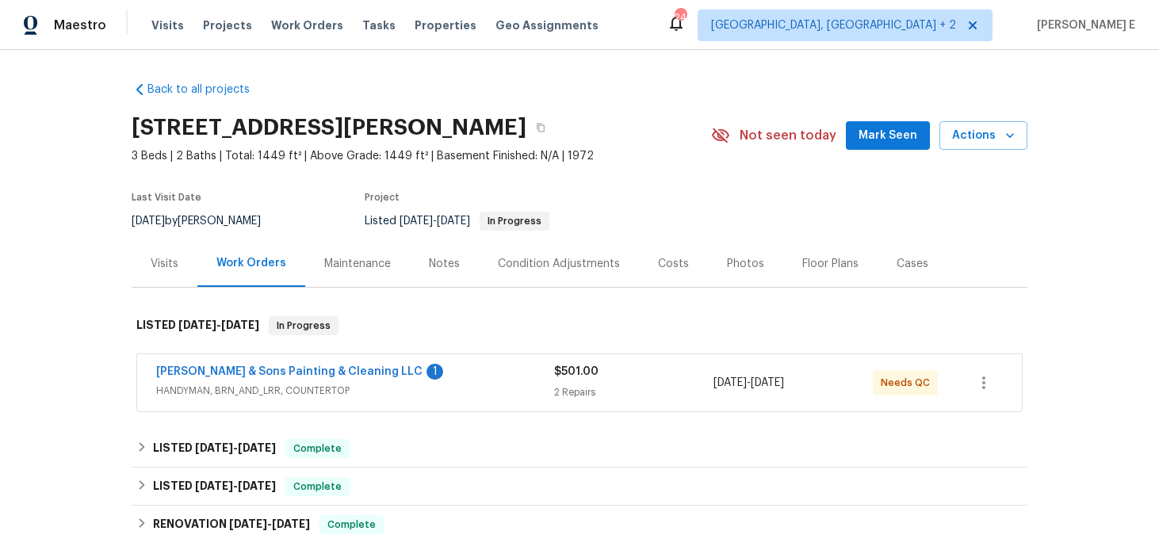
scroll to position [98, 0]
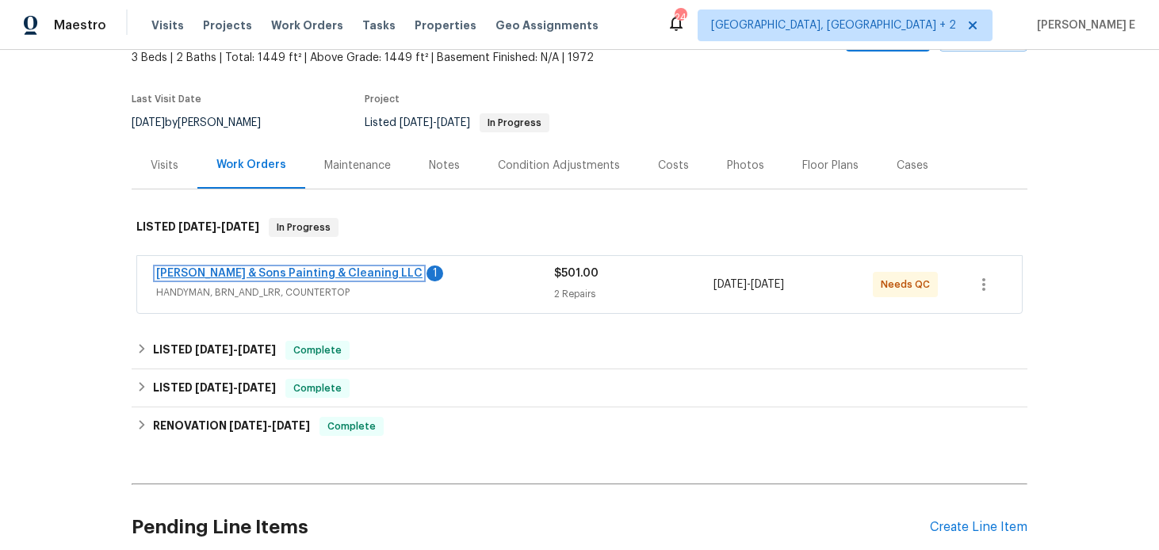
click at [339, 272] on link "[PERSON_NAME] & Sons Painting & Cleaning LLC" at bounding box center [289, 273] width 266 height 11
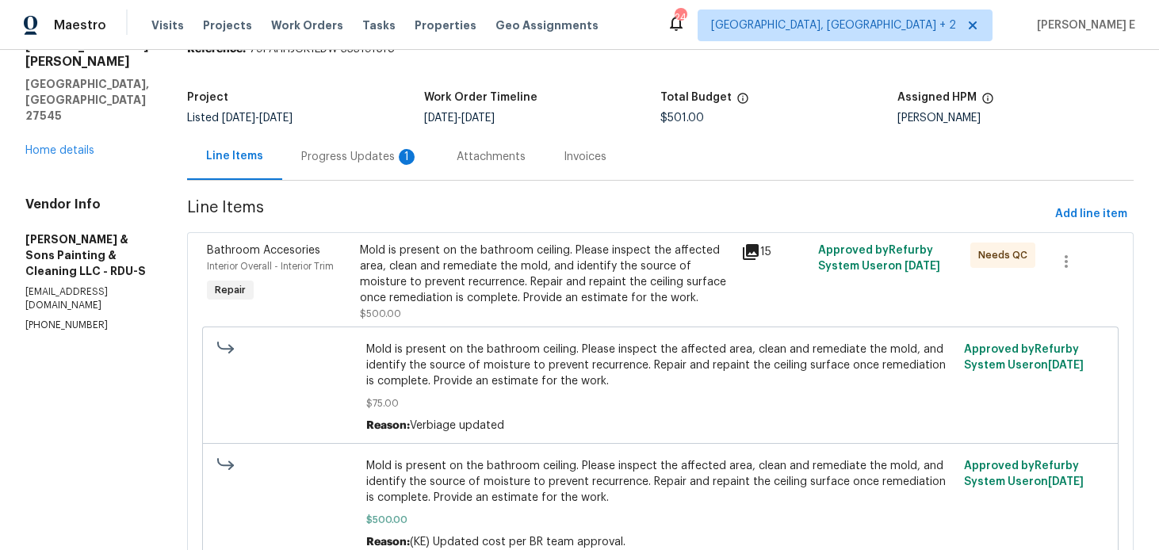
scroll to position [67, 0]
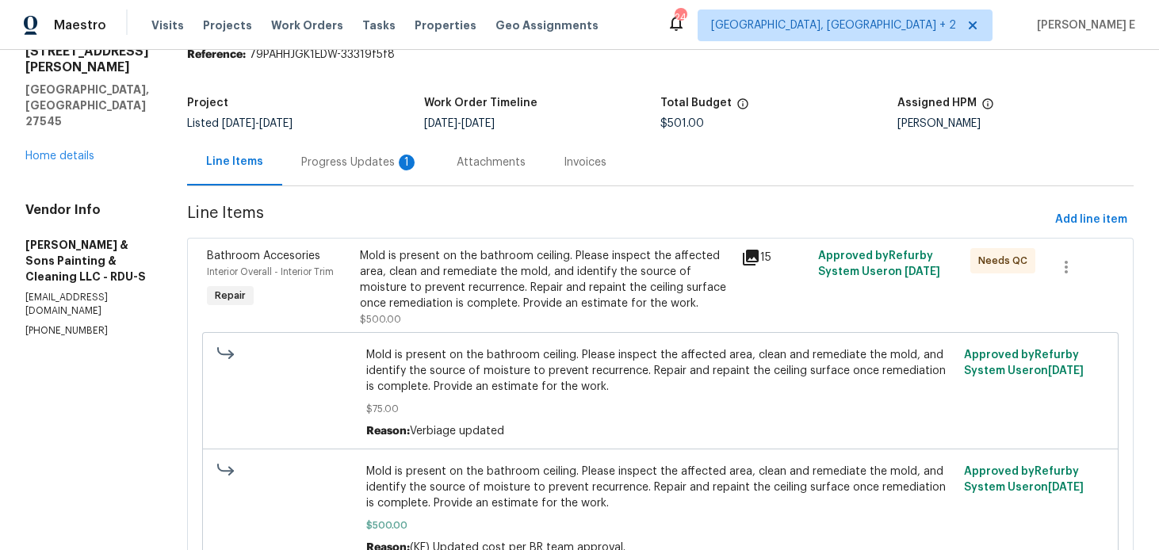
click at [374, 161] on div "Progress Updates 1" at bounding box center [359, 163] width 117 height 16
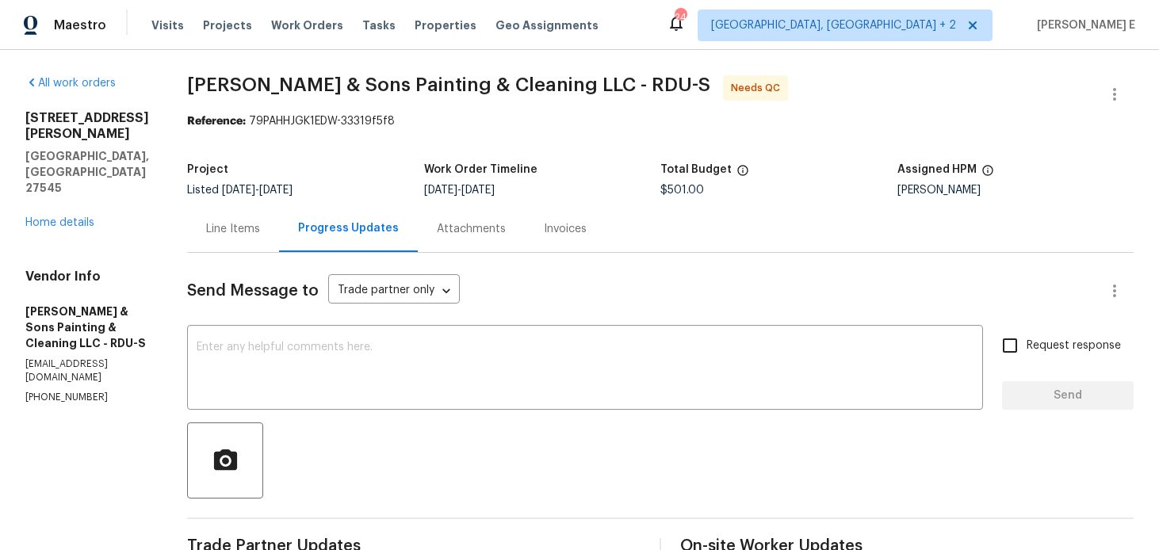
click at [228, 243] on div "Line Items" at bounding box center [233, 228] width 92 height 47
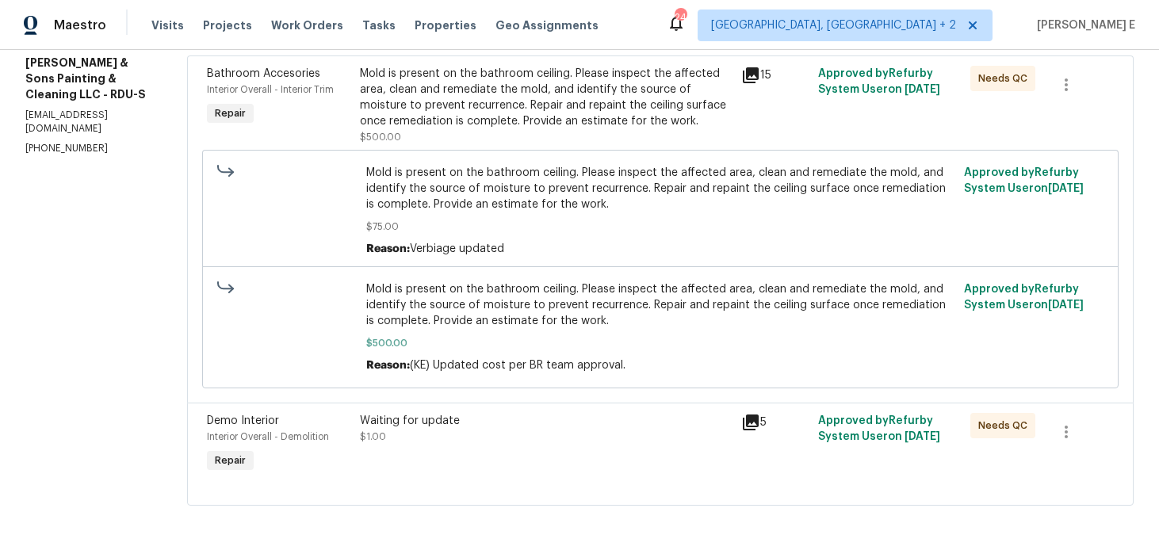
scroll to position [244, 0]
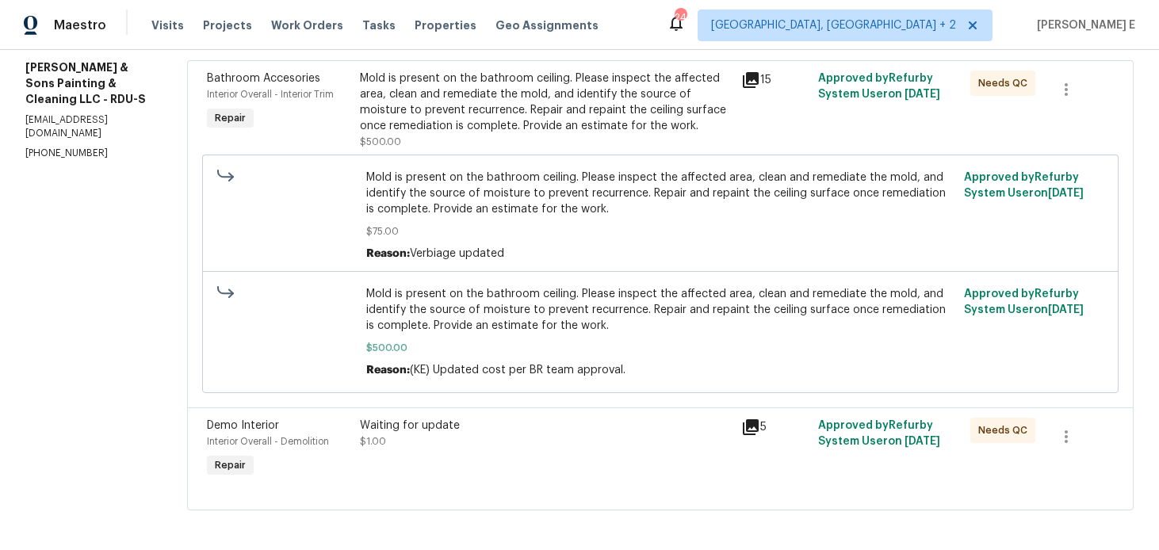
click at [431, 421] on div "Waiting for update" at bounding box center [546, 426] width 373 height 16
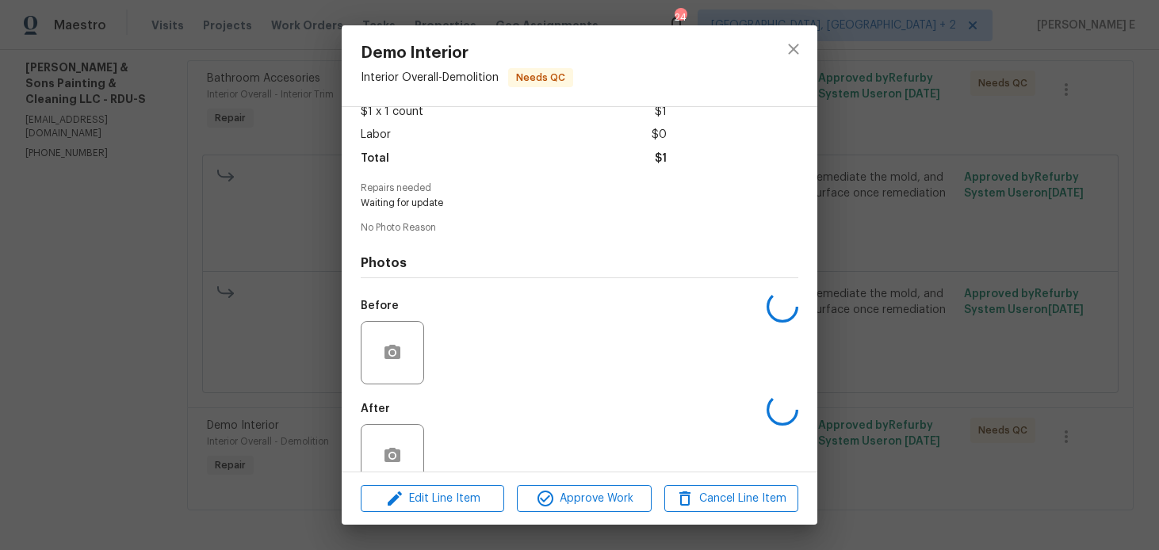
scroll to position [126, 0]
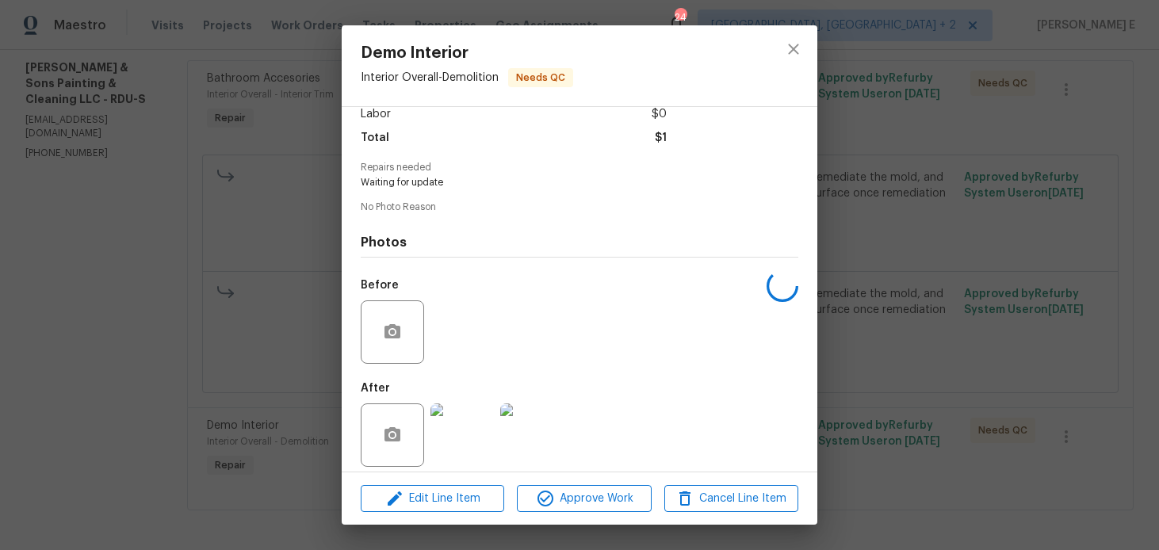
click at [455, 431] on img at bounding box center [462, 435] width 63 height 63
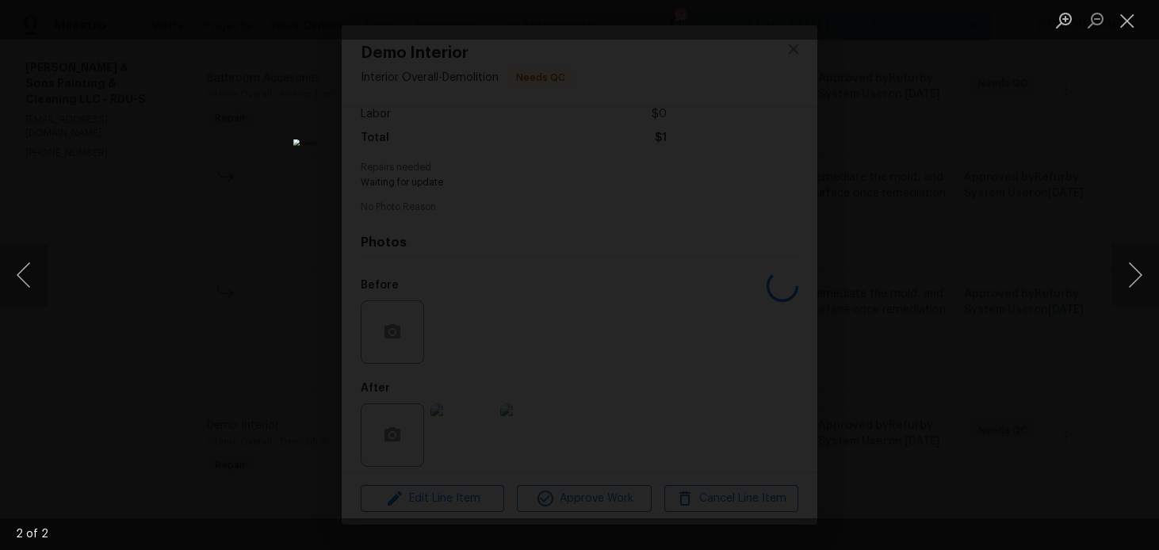
click at [886, 240] on div "Lightbox" at bounding box center [579, 275] width 1159 height 550
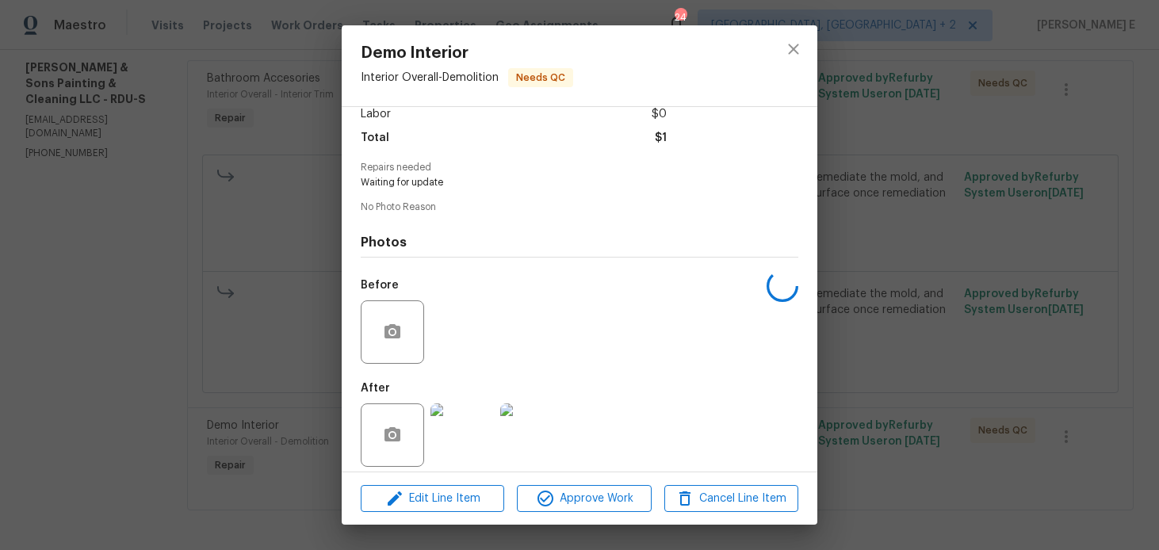
click at [886, 240] on div "Demo Interior Interior Overall - Demolition Needs QC Vendor [PERSON_NAME] & Son…" at bounding box center [579, 275] width 1159 height 550
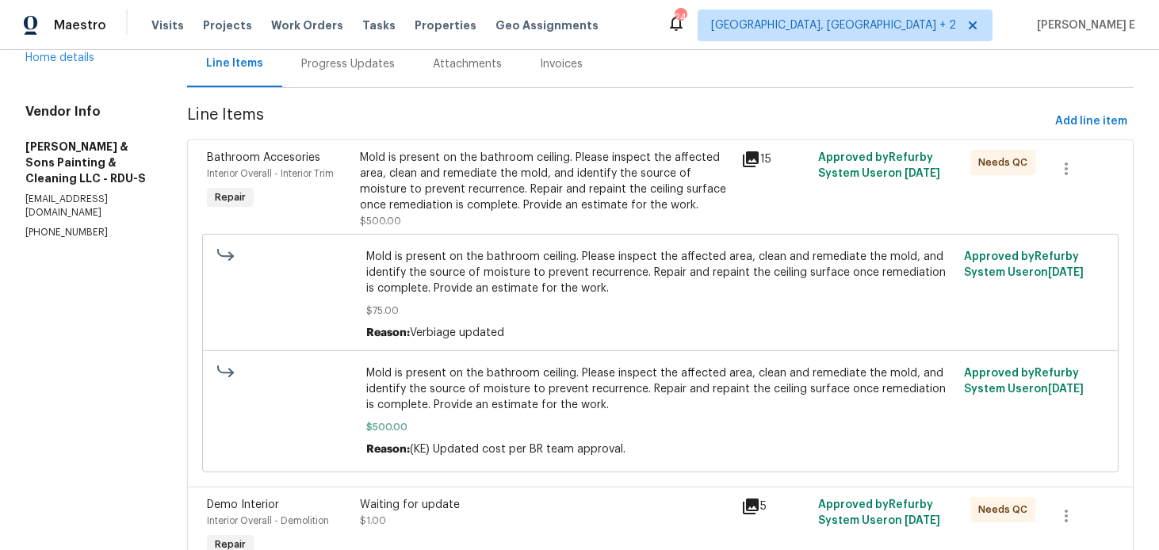
scroll to position [140, 0]
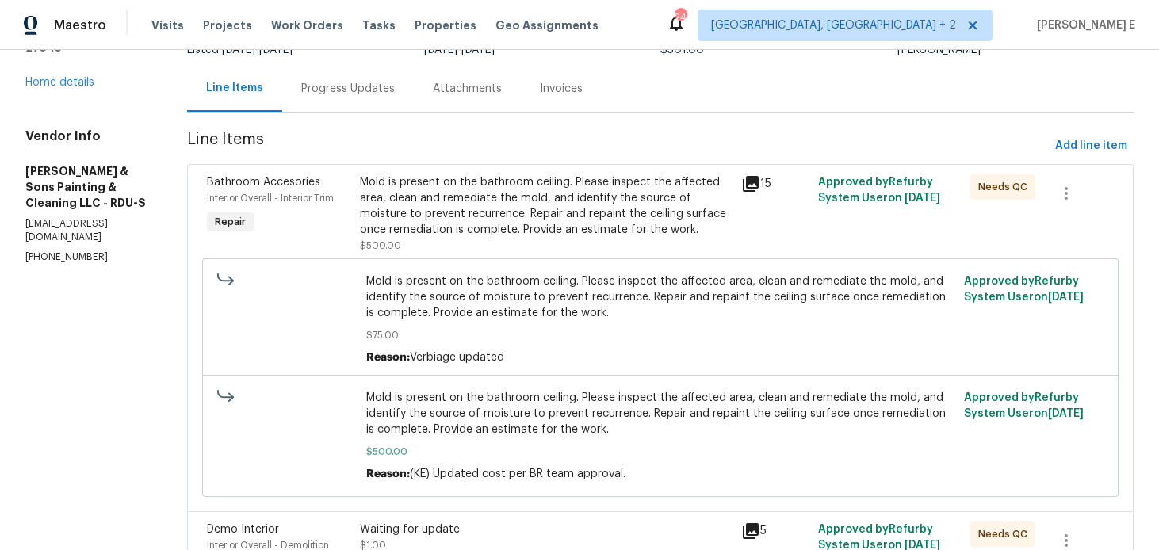
click at [418, 206] on div "Mold is present on the bathroom ceiling. Please inspect the affected area, clea…" at bounding box center [546, 205] width 373 height 63
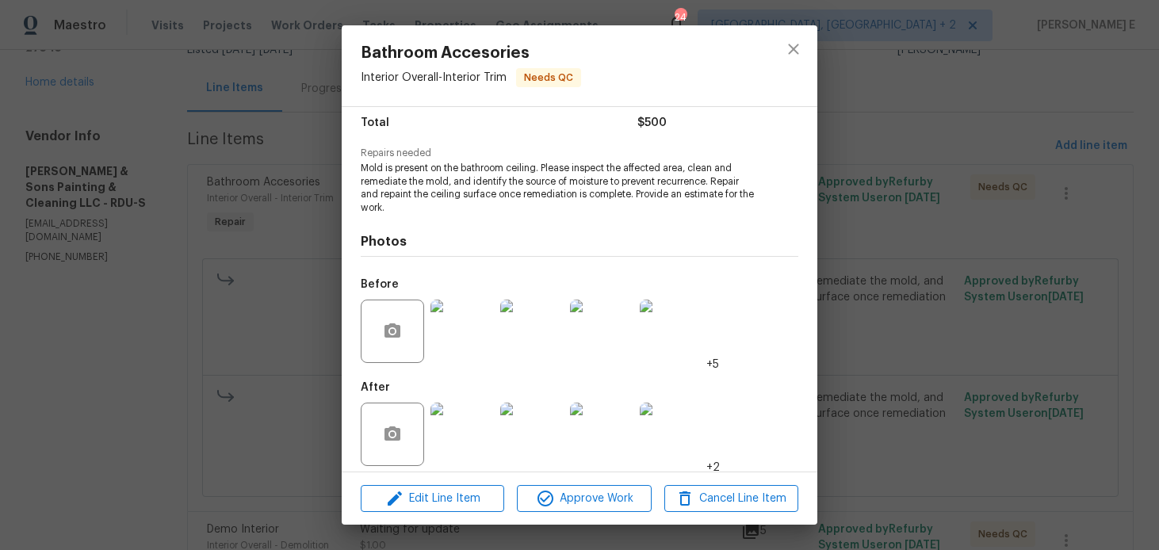
click at [454, 418] on img at bounding box center [462, 434] width 63 height 63
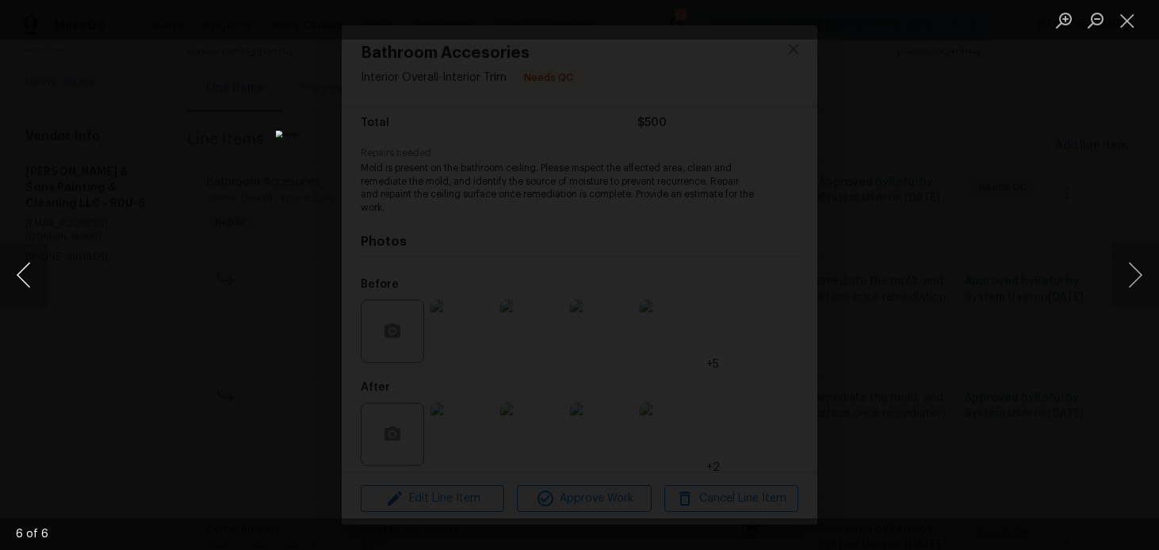
click at [24, 289] on button "Previous image" at bounding box center [24, 274] width 48 height 63
click at [922, 194] on div "Lightbox" at bounding box center [579, 275] width 1159 height 550
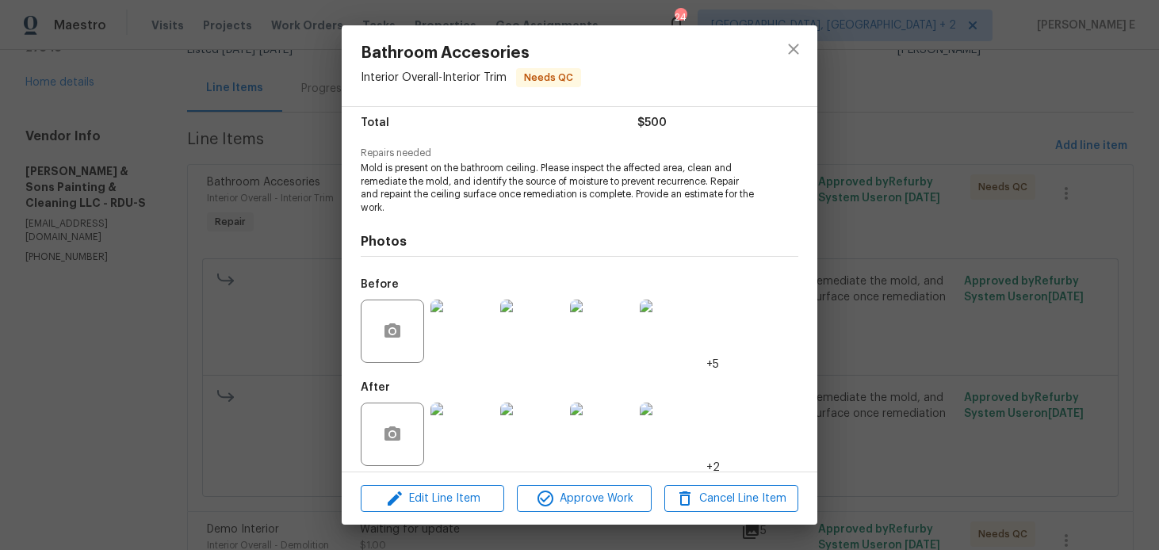
click at [922, 194] on div "Bathroom Accesories Interior Overall - Interior Trim Needs QC Vendor [PERSON_NA…" at bounding box center [579, 275] width 1159 height 550
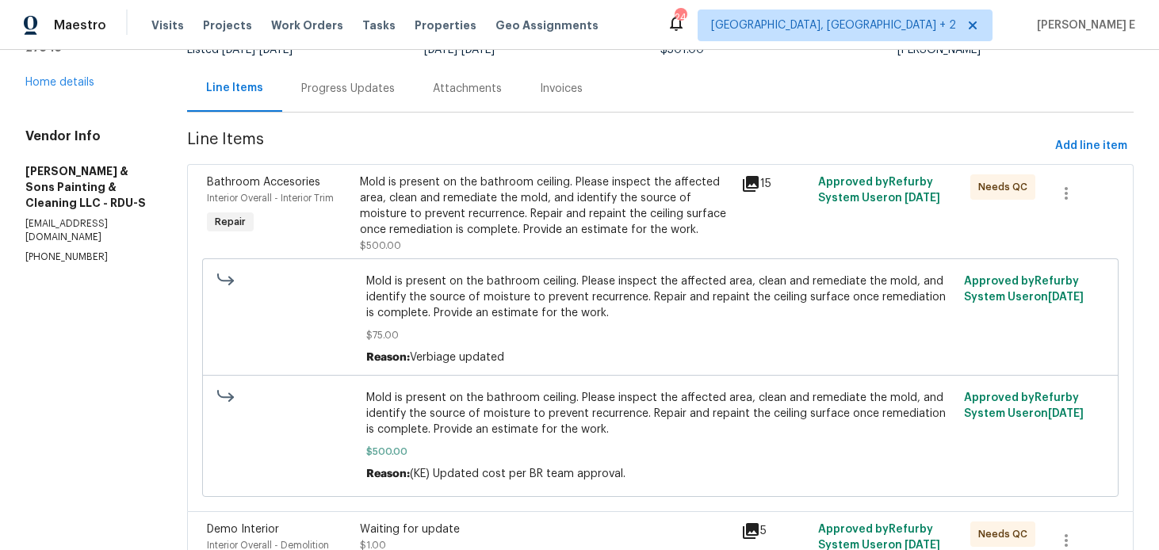
scroll to position [251, 0]
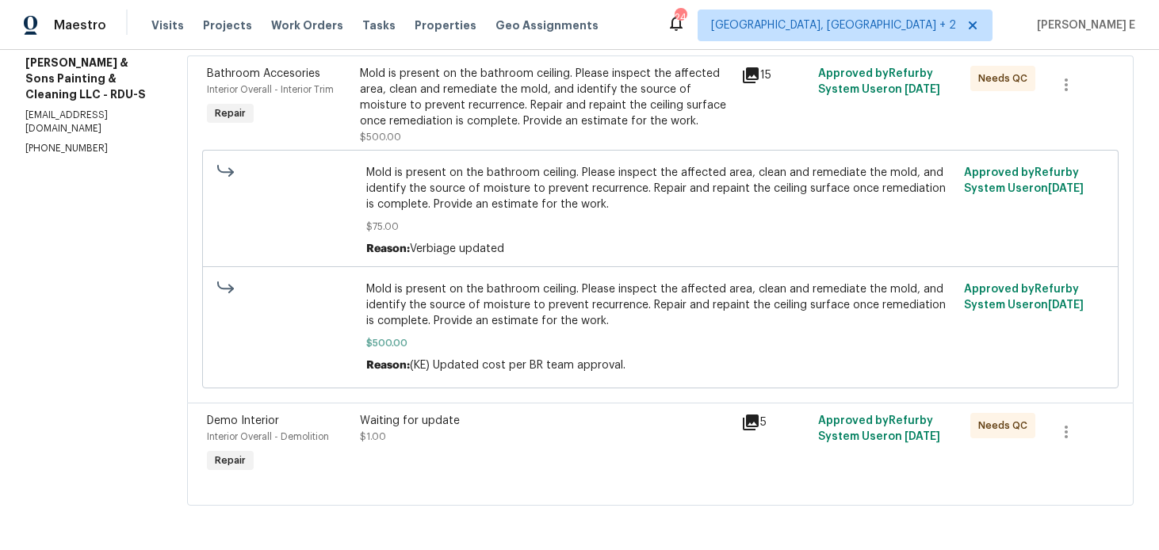
click at [518, 426] on div "Waiting for update" at bounding box center [546, 421] width 373 height 16
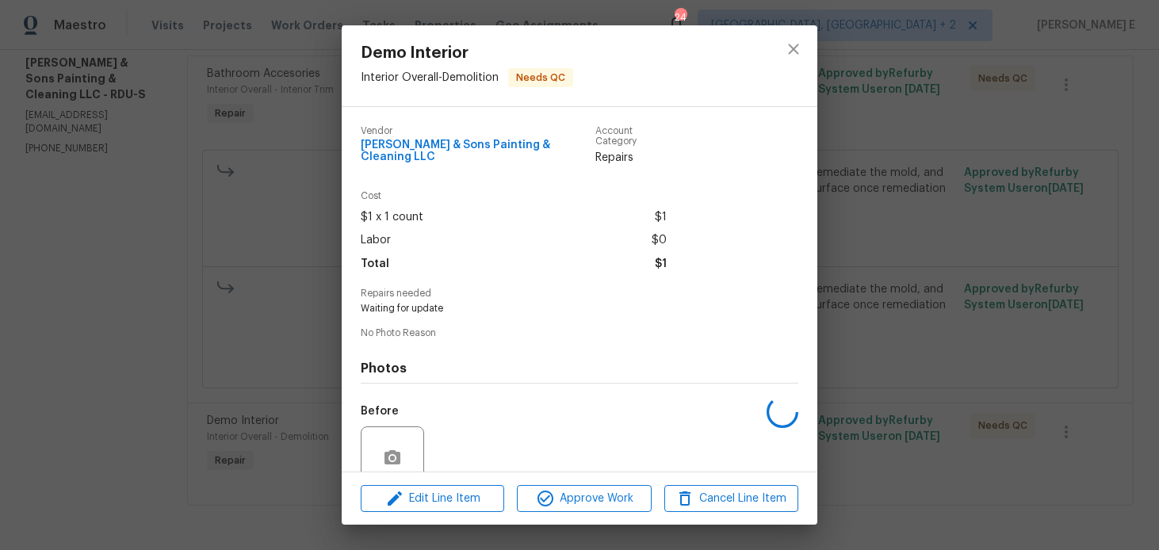
scroll to position [126, 0]
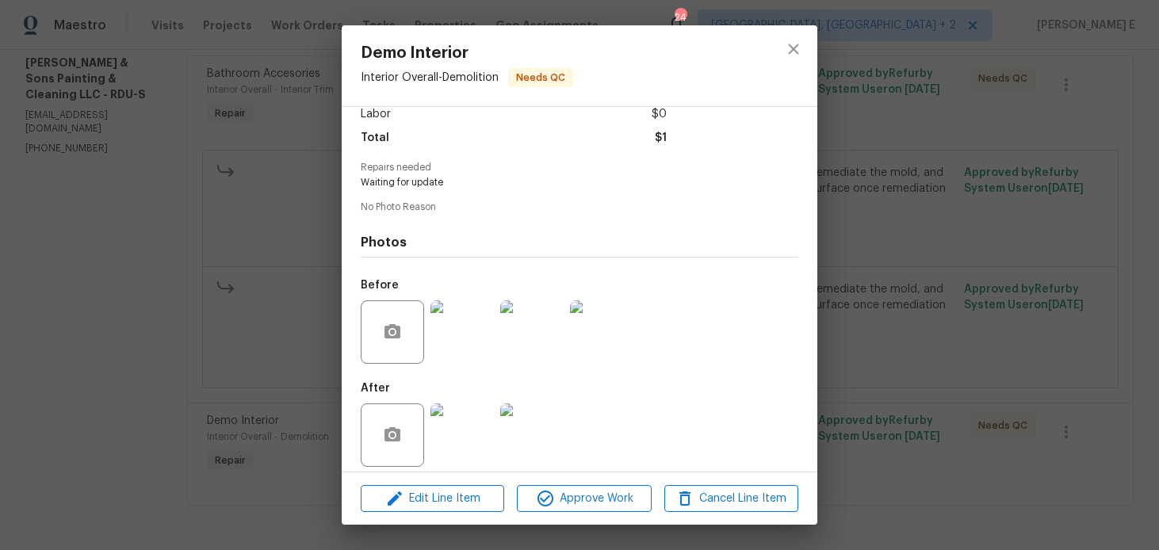
click at [464, 317] on img at bounding box center [462, 331] width 63 height 63
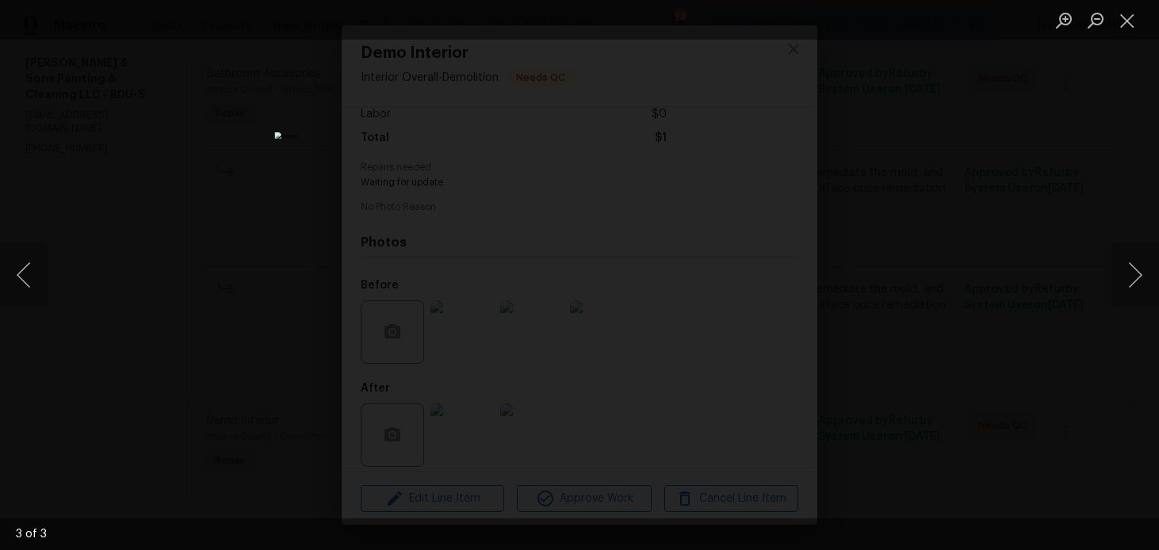
click at [974, 175] on div "Lightbox" at bounding box center [579, 275] width 1159 height 550
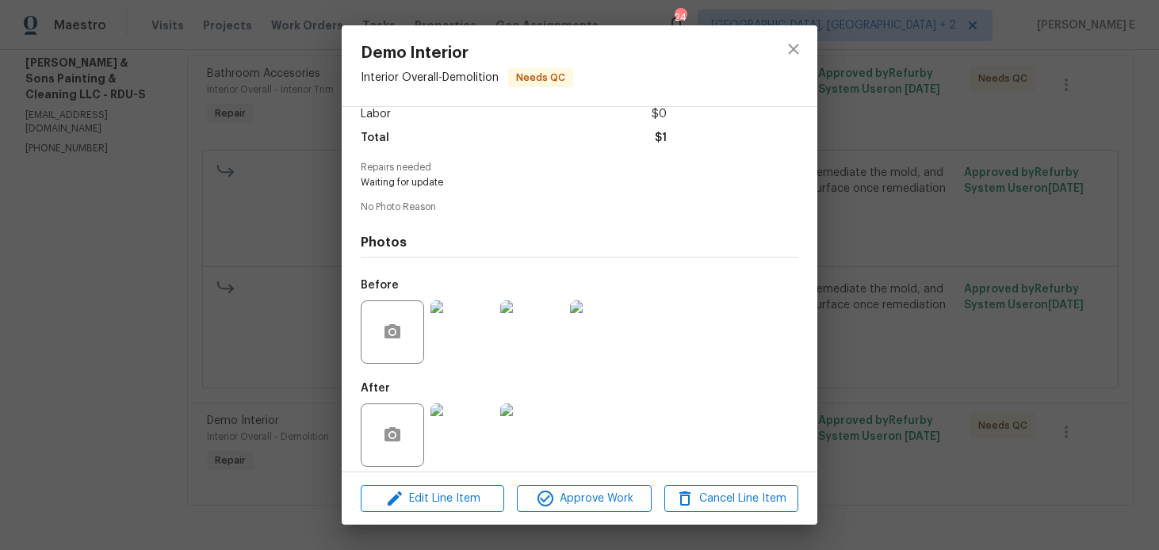
click at [974, 175] on div "Demo Interior Interior Overall - Demolition Needs QC Vendor [PERSON_NAME] & Son…" at bounding box center [579, 275] width 1159 height 550
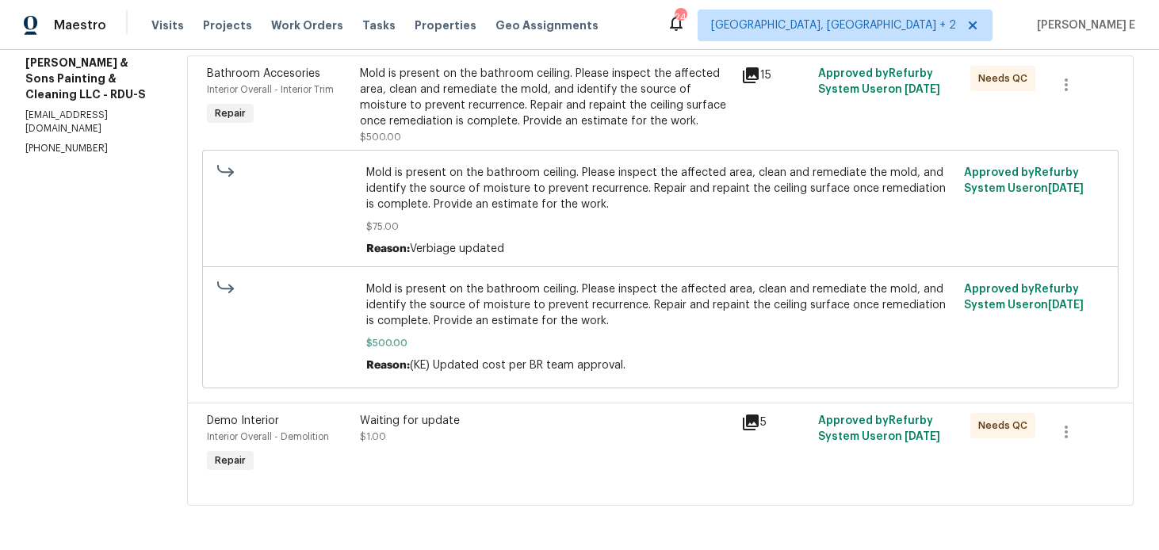
scroll to position [0, 0]
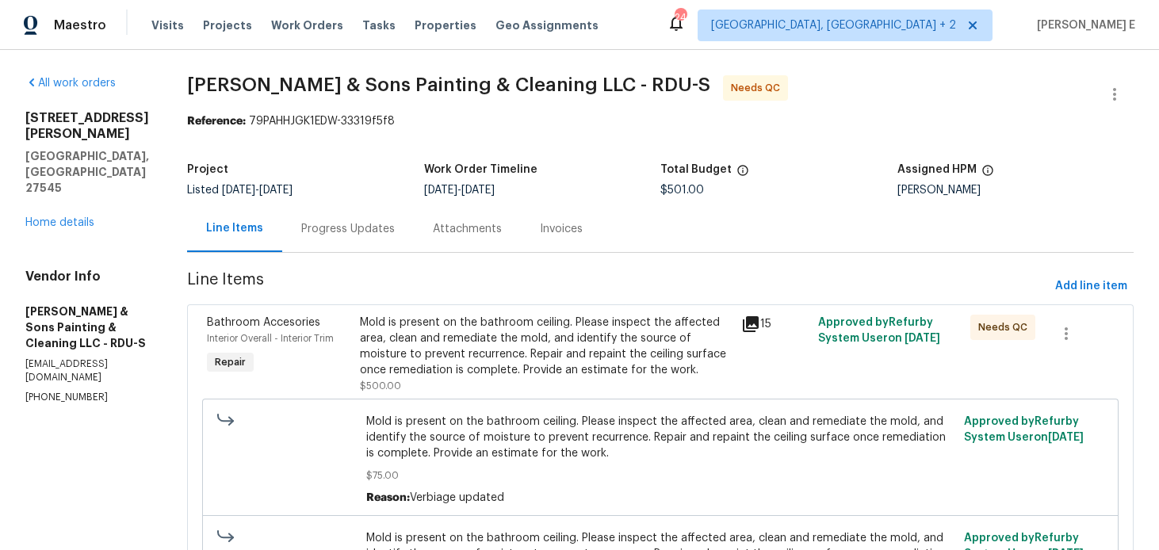
click at [327, 231] on div "Progress Updates" at bounding box center [348, 229] width 94 height 16
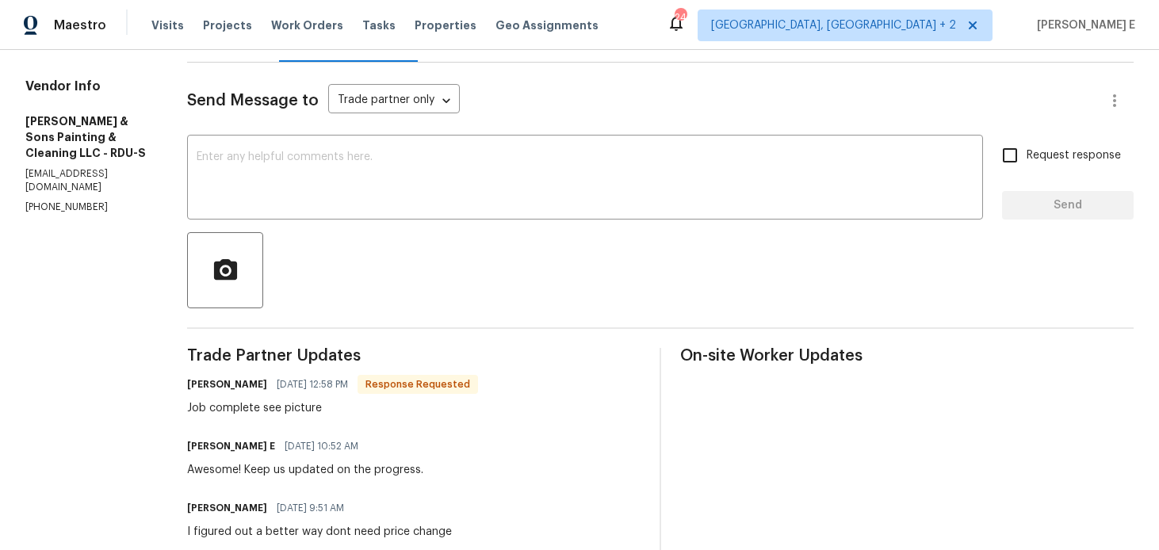
scroll to position [90, 0]
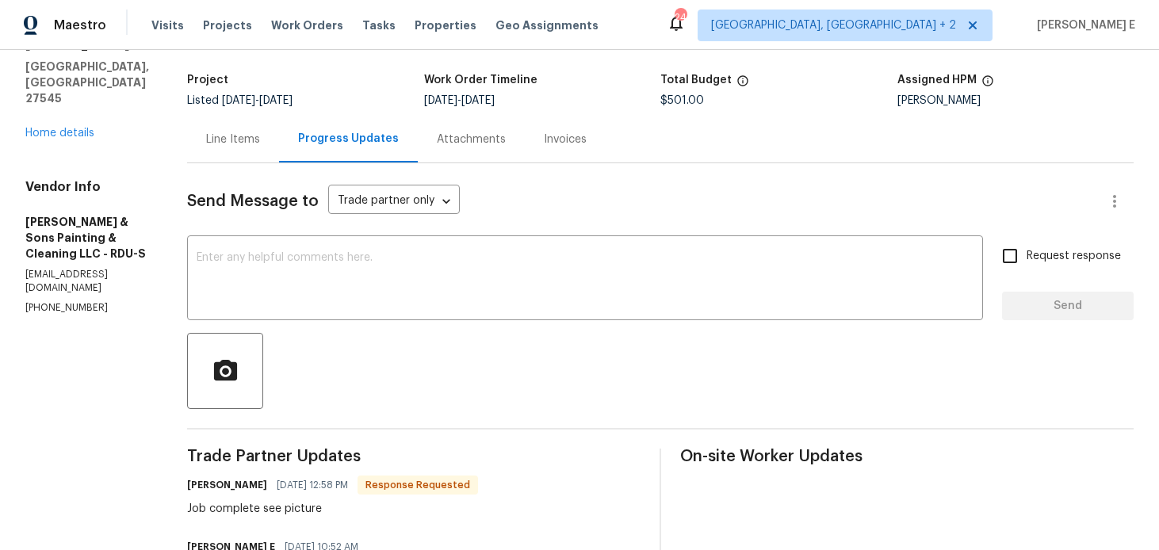
click at [603, 208] on div "Send Message to Trade partner only Trade partner only ​" at bounding box center [641, 201] width 909 height 38
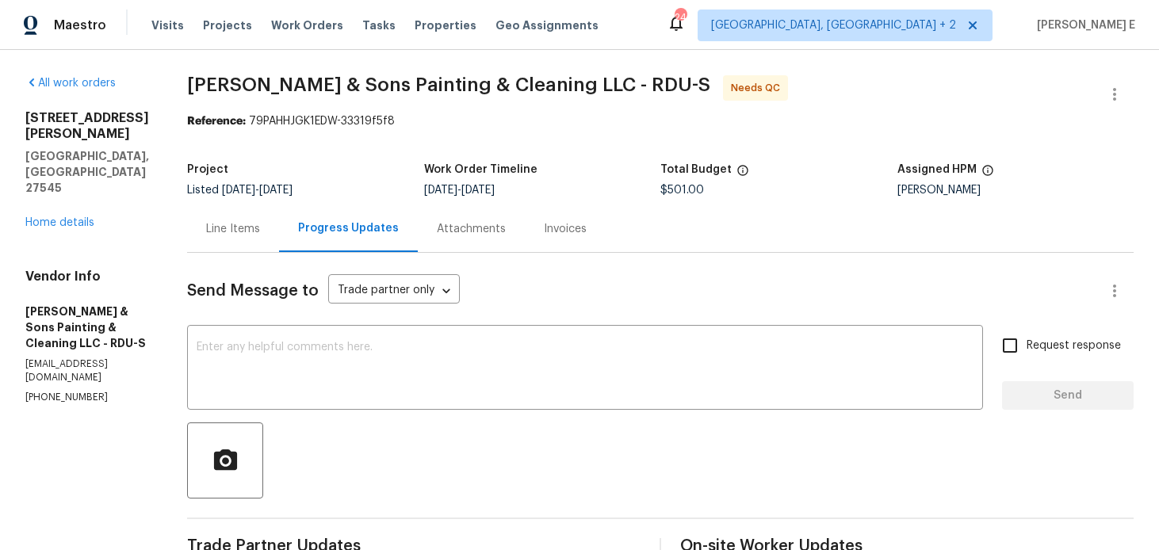
click at [212, 232] on div "Line Items" at bounding box center [233, 229] width 54 height 16
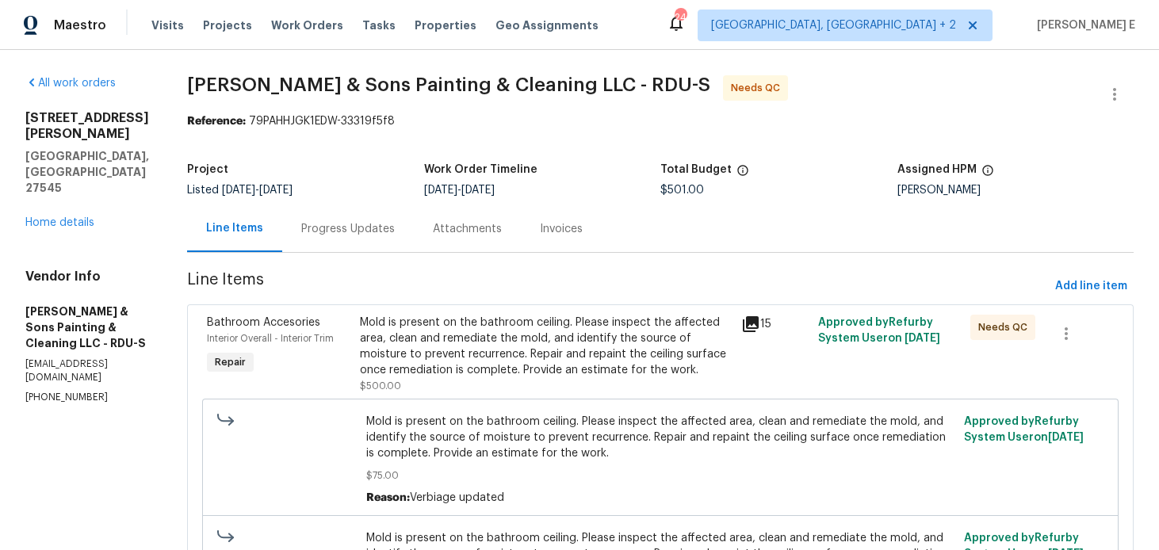
scroll to position [251, 0]
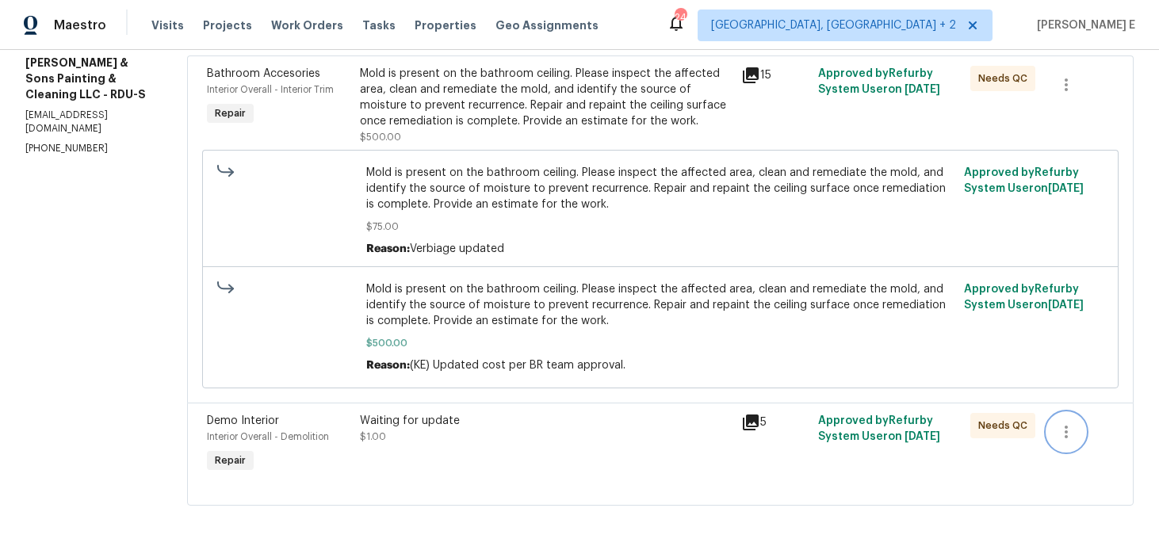
click at [1047, 431] on button "button" at bounding box center [1066, 432] width 38 height 38
click at [1073, 431] on li "Cancel" at bounding box center [1077, 432] width 61 height 26
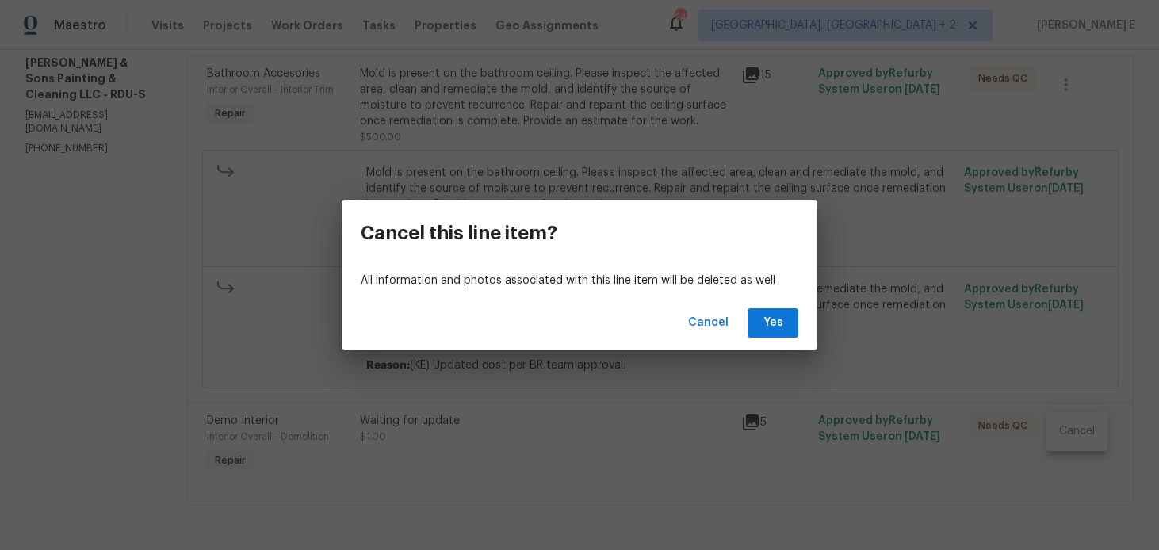
click at [771, 341] on div "Cancel Yes" at bounding box center [580, 323] width 476 height 55
click at [779, 334] on button "Yes" at bounding box center [773, 322] width 51 height 29
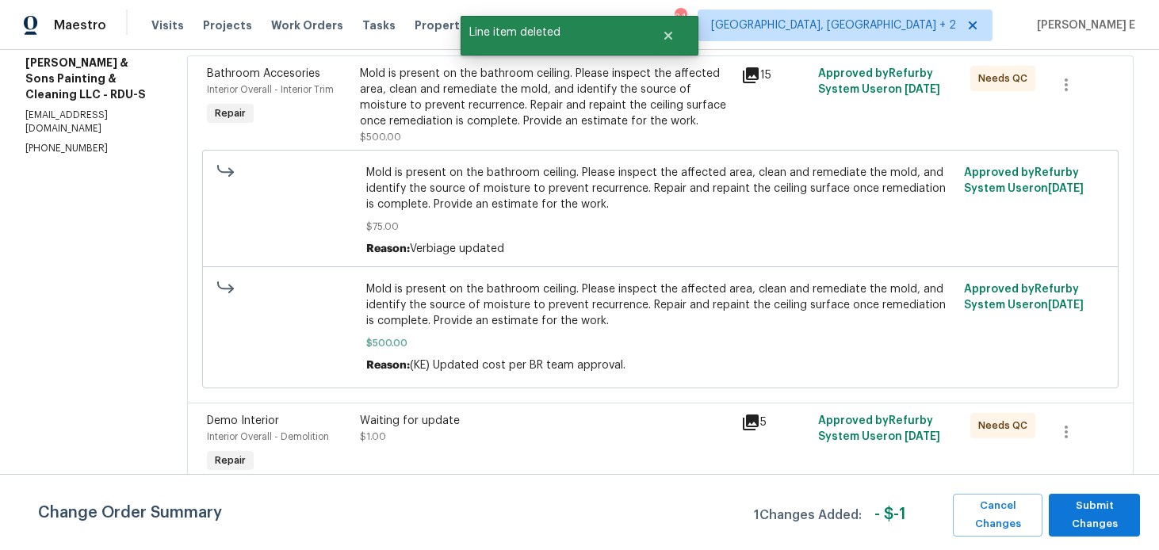
scroll to position [0, 0]
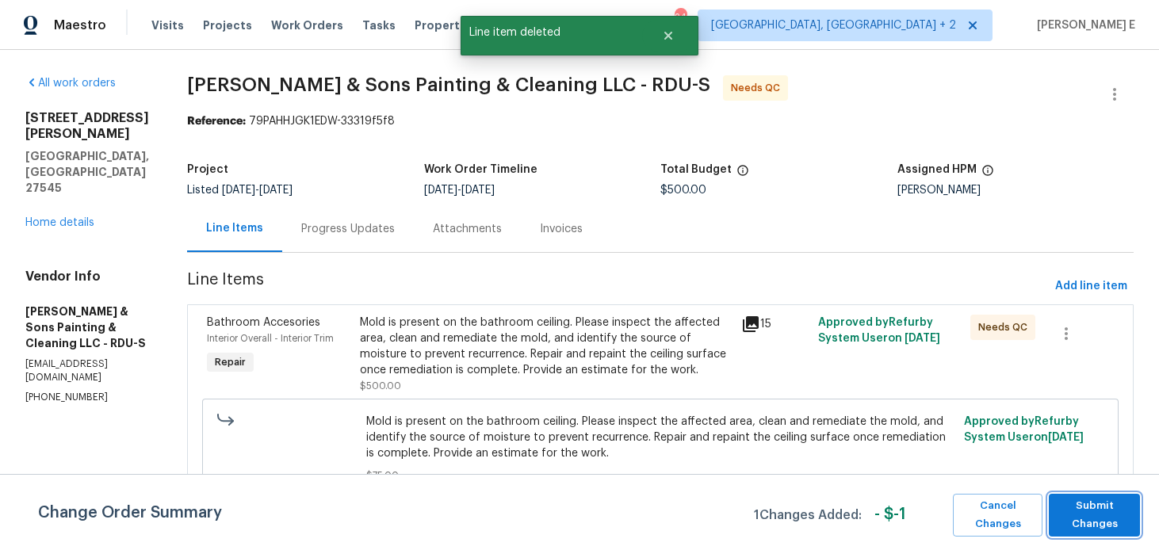
click at [1064, 508] on span "Submit Changes" at bounding box center [1094, 515] width 75 height 36
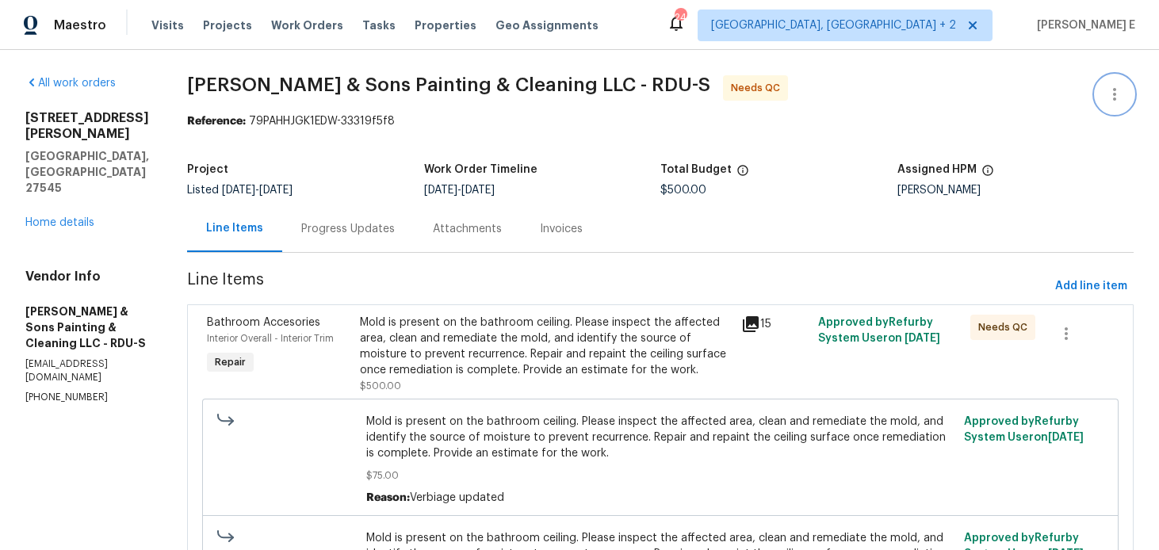
click at [1117, 94] on icon "button" at bounding box center [1114, 94] width 19 height 19
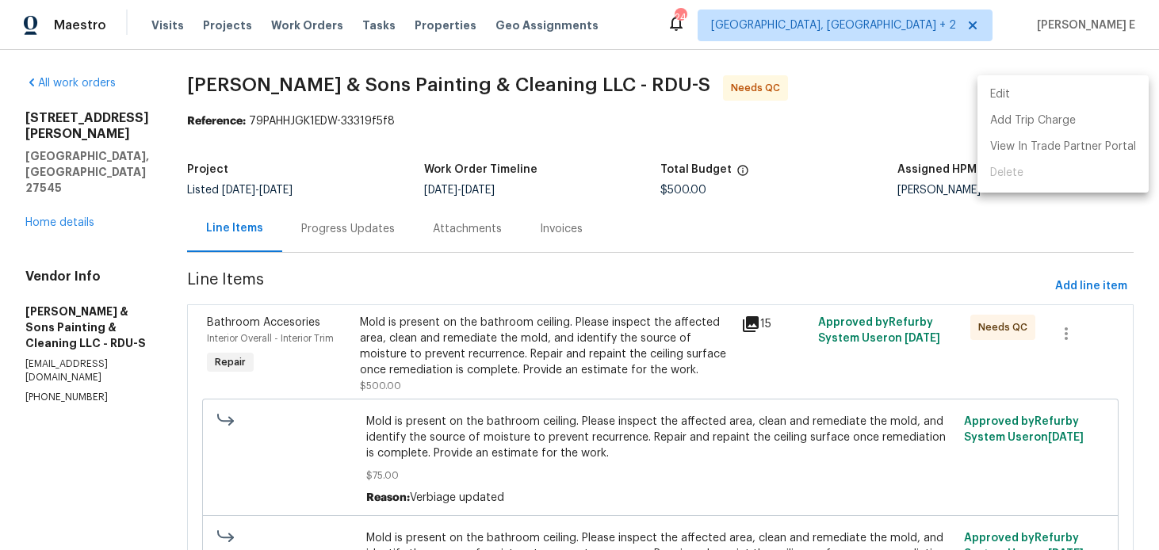
click at [1001, 87] on li "Edit" at bounding box center [1063, 95] width 171 height 26
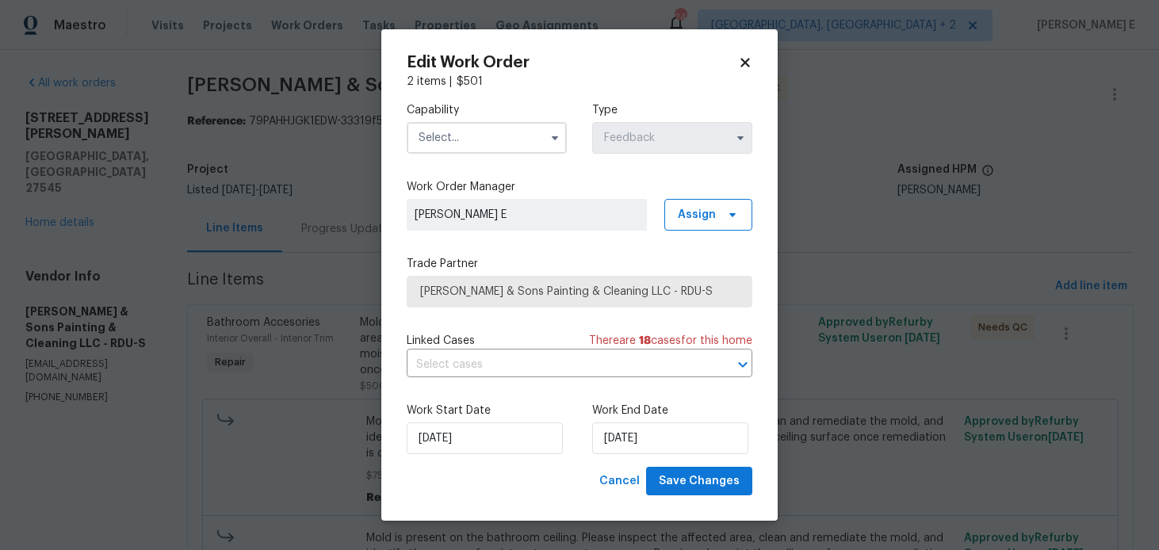
click at [507, 140] on input "text" at bounding box center [487, 138] width 160 height 32
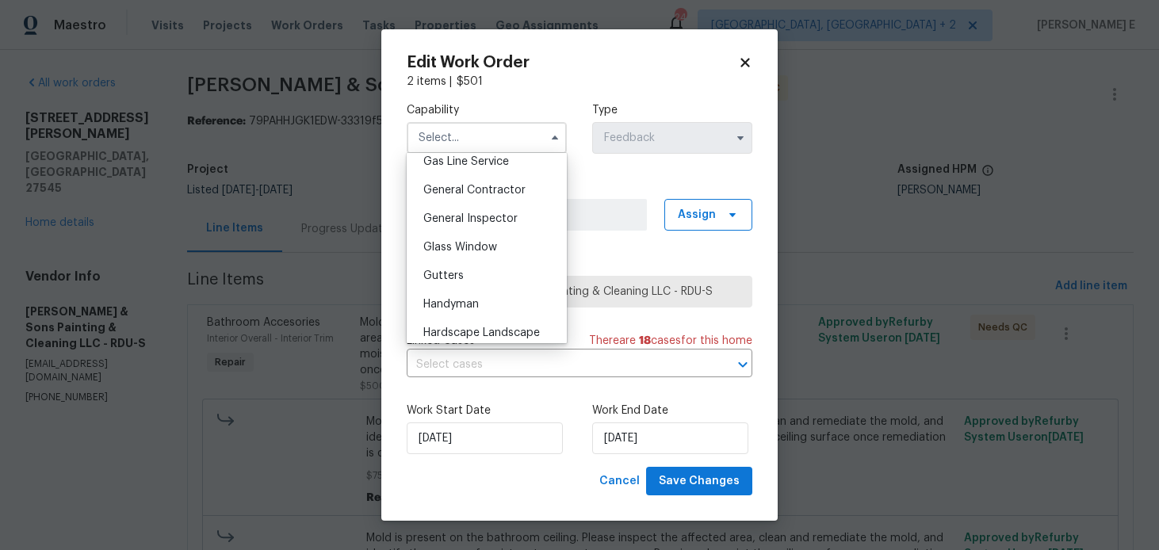
scroll to position [779, 0]
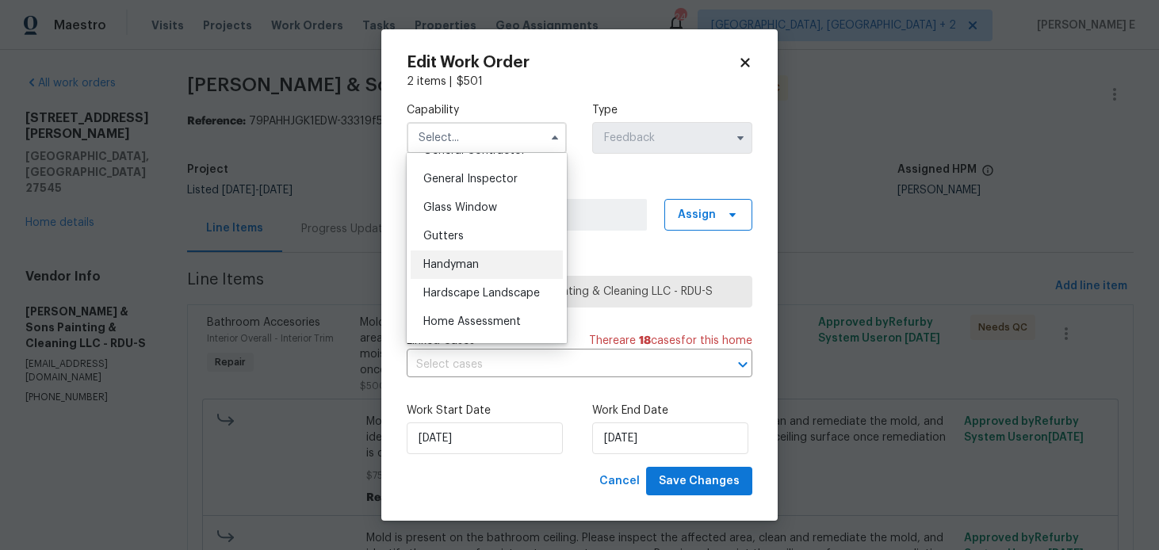
click at [492, 271] on div "Handyman" at bounding box center [487, 265] width 152 height 29
type input "Handyman"
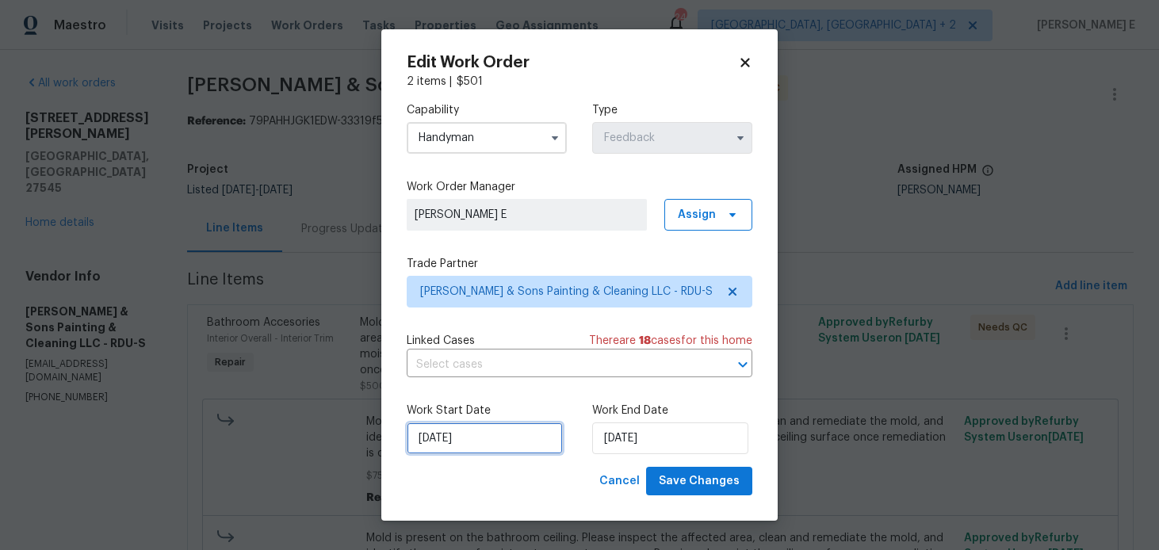
click at [488, 433] on input "27/08/2025" at bounding box center [485, 439] width 156 height 32
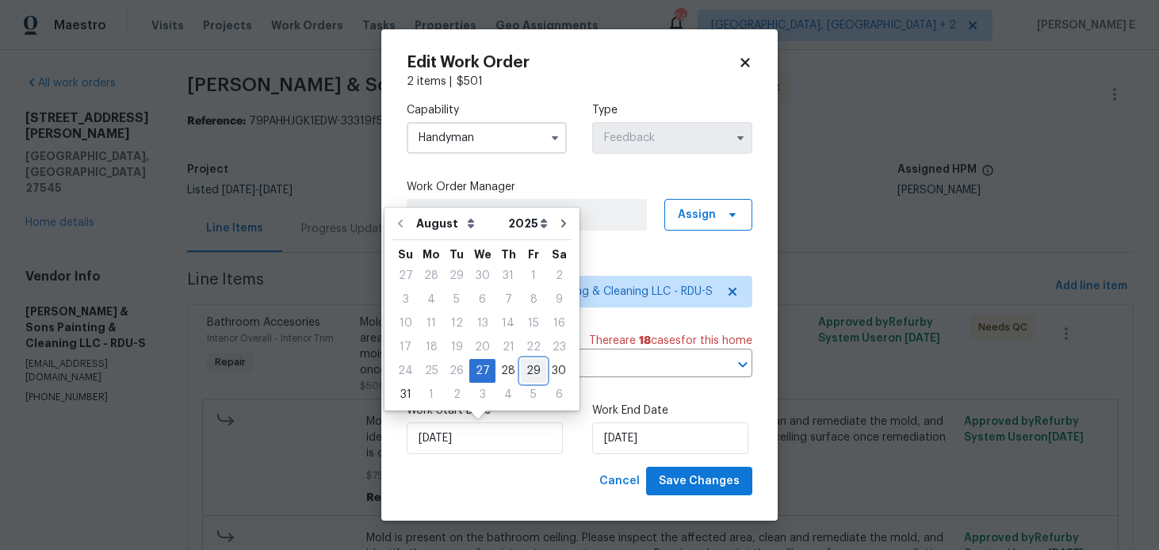
click at [523, 371] on div "29" at bounding box center [533, 371] width 25 height 22
type input "29/08/2025"
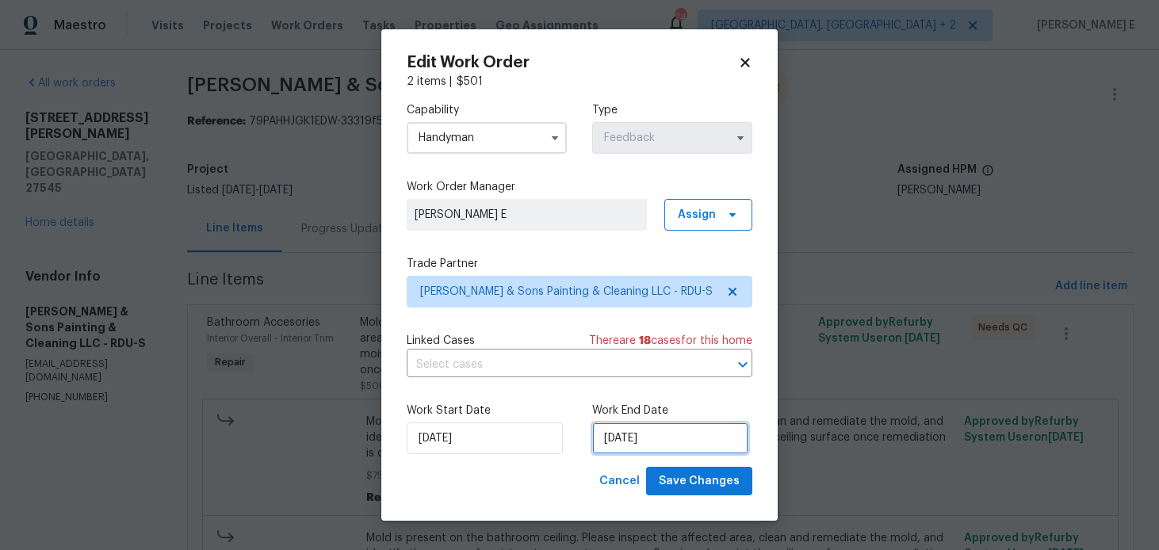
click at [626, 439] on input "29/08/2025" at bounding box center [670, 439] width 156 height 32
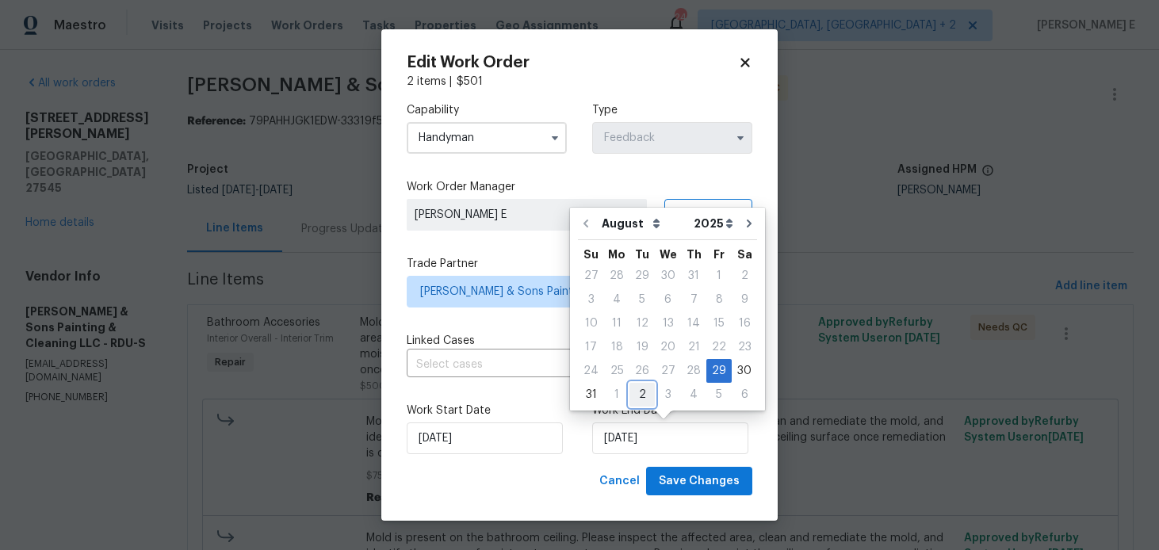
click at [631, 392] on div "2" at bounding box center [642, 395] width 25 height 22
type input "02/09/2025"
select select "8"
type input "30/09/2025"
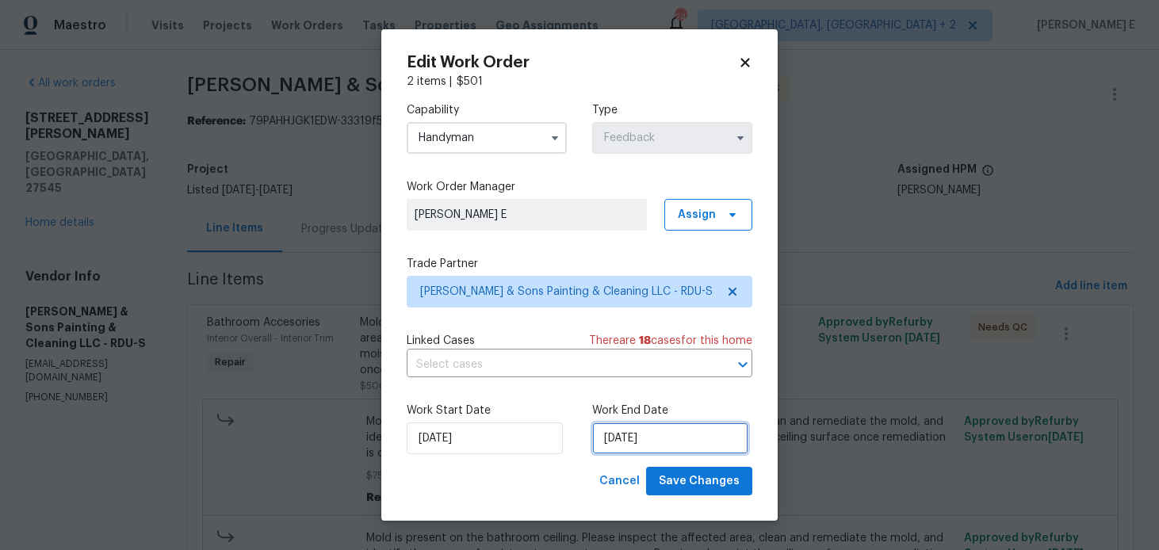
click at [618, 436] on input "30/09/2025" at bounding box center [670, 439] width 156 height 32
select select "8"
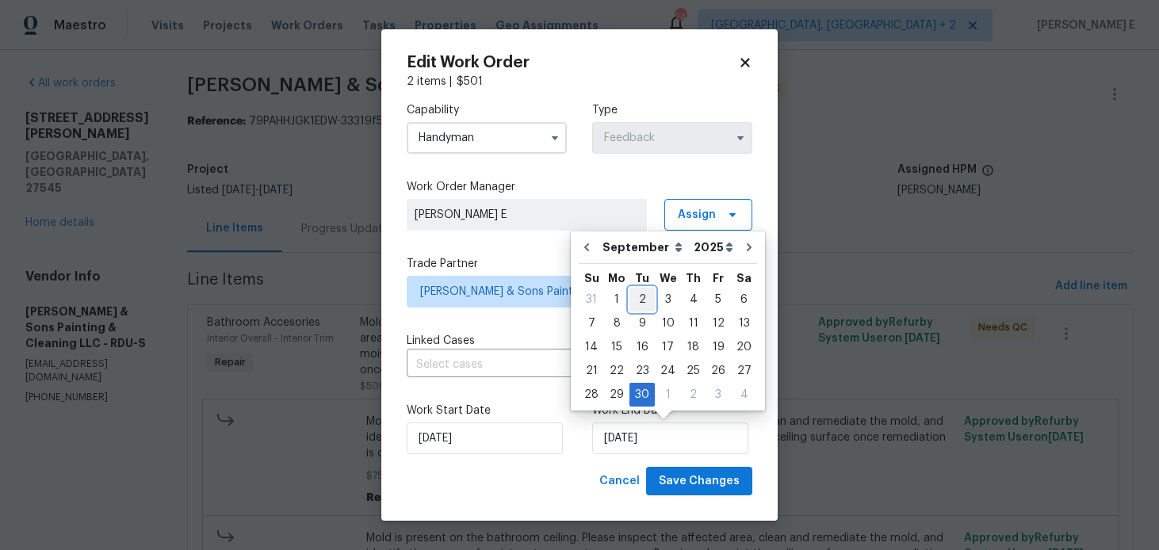
click at [639, 297] on div "2" at bounding box center [642, 300] width 25 height 22
type input "02/09/2025"
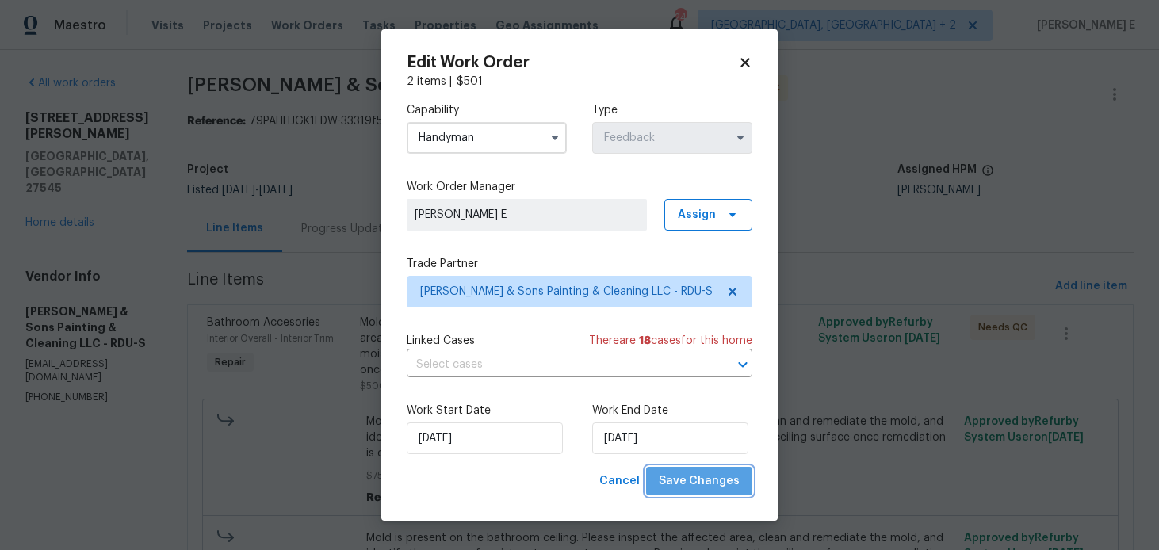
click at [711, 484] on span "Save Changes" at bounding box center [699, 482] width 81 height 20
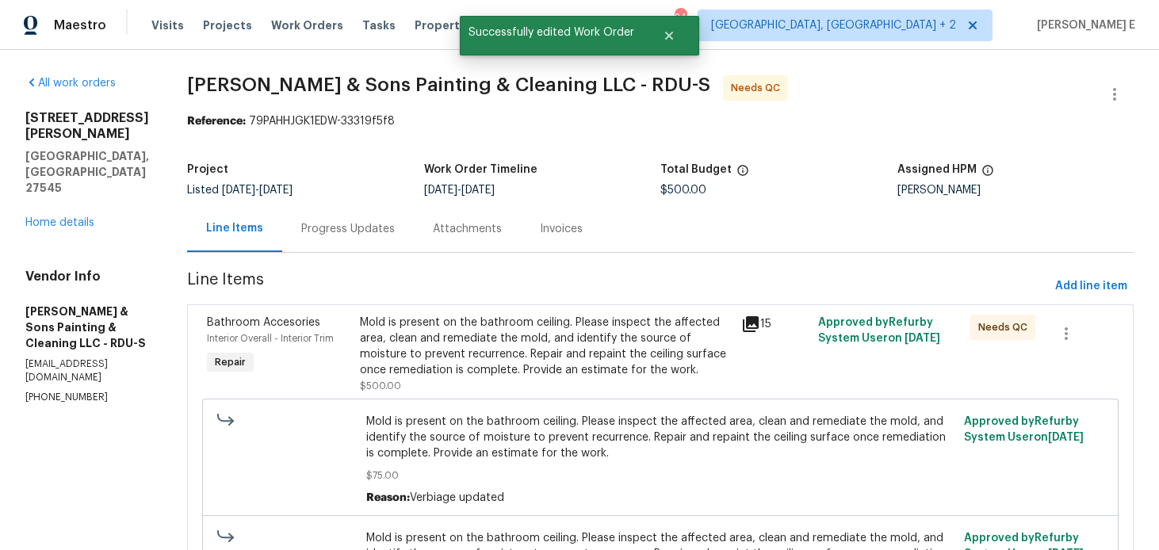
click at [520, 337] on div "Mold is present on the bathroom ceiling. Please inspect the affected area, clea…" at bounding box center [546, 346] width 373 height 63
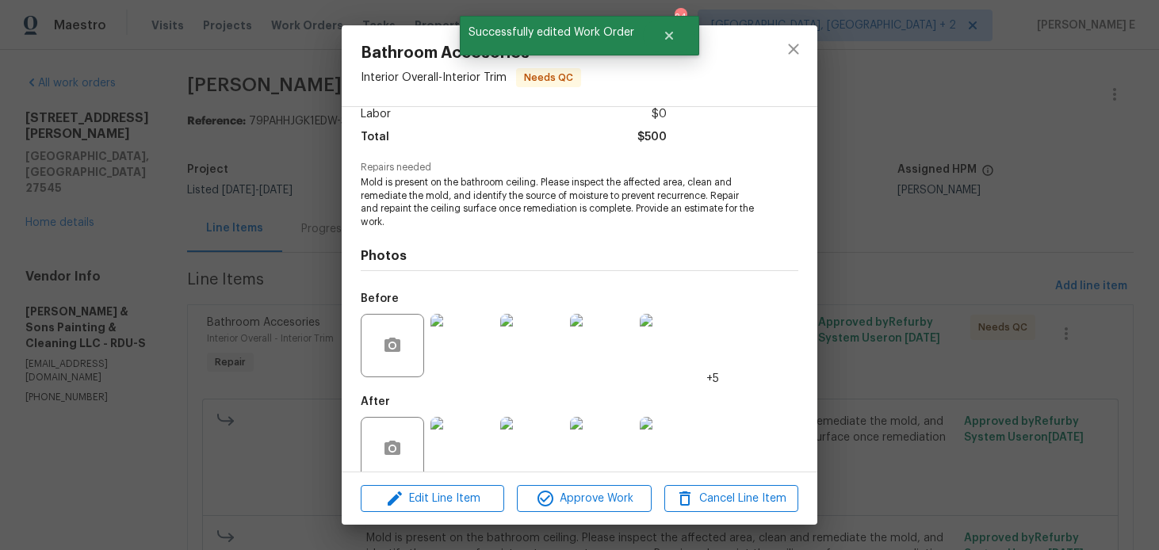
scroll to position [140, 0]
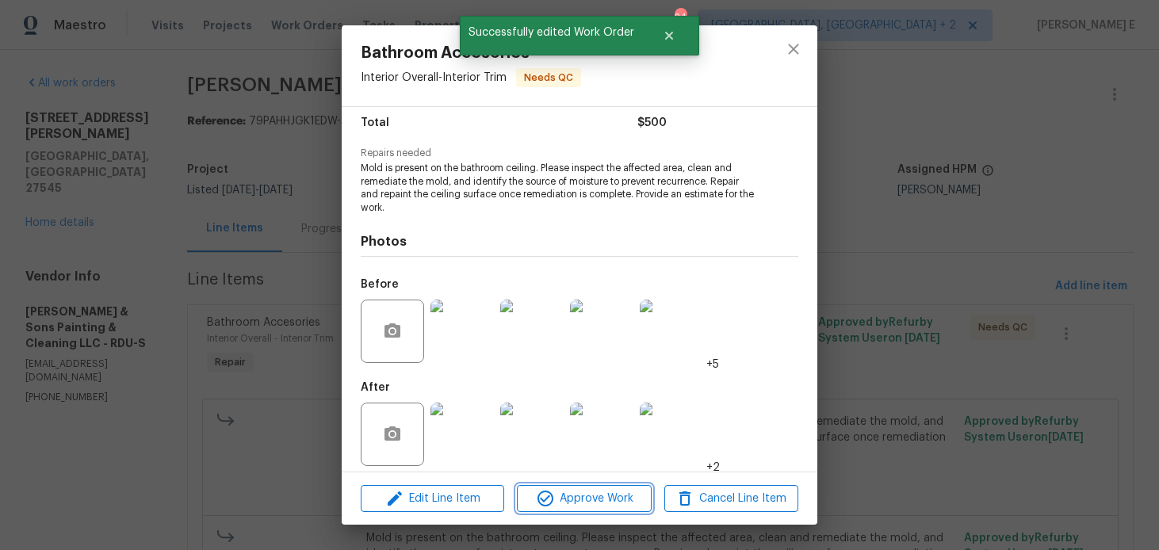
click at [580, 511] on button "Approve Work" at bounding box center [584, 499] width 134 height 28
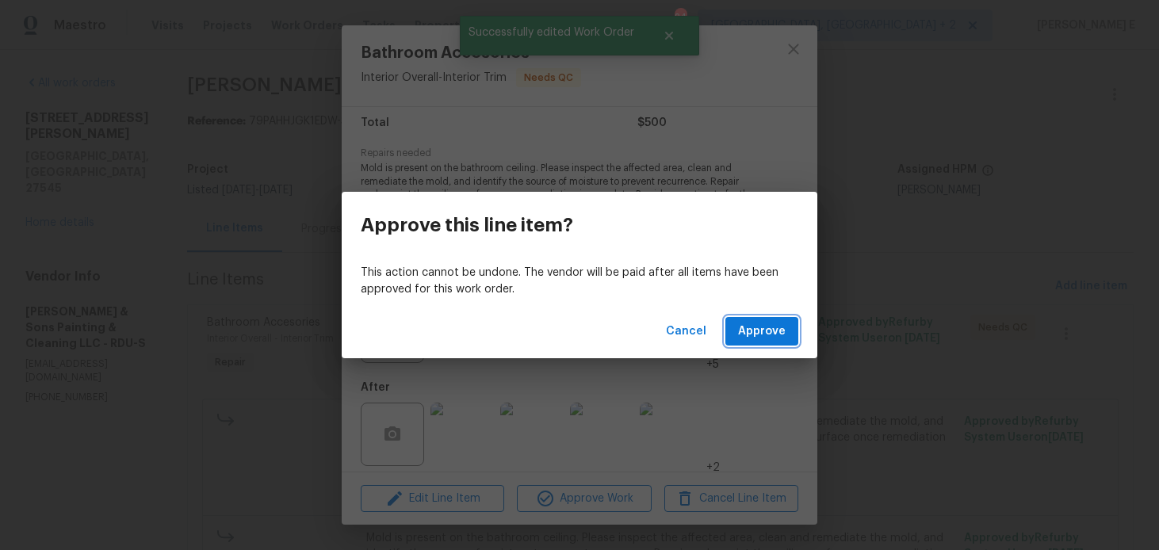
click at [759, 336] on span "Approve" at bounding box center [762, 332] width 48 height 20
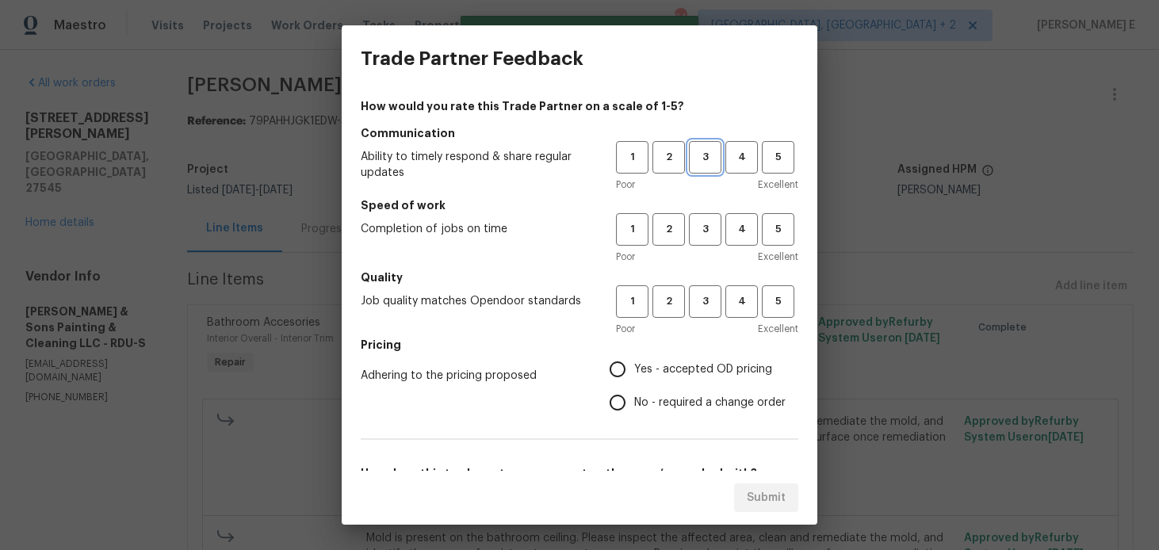
click at [714, 155] on span "3" at bounding box center [705, 157] width 29 height 18
click at [708, 232] on span "3" at bounding box center [705, 229] width 29 height 18
click at [706, 296] on span "3" at bounding box center [705, 302] width 29 height 18
click at [617, 403] on input "No - required a change order" at bounding box center [617, 402] width 33 height 33
radio input "true"
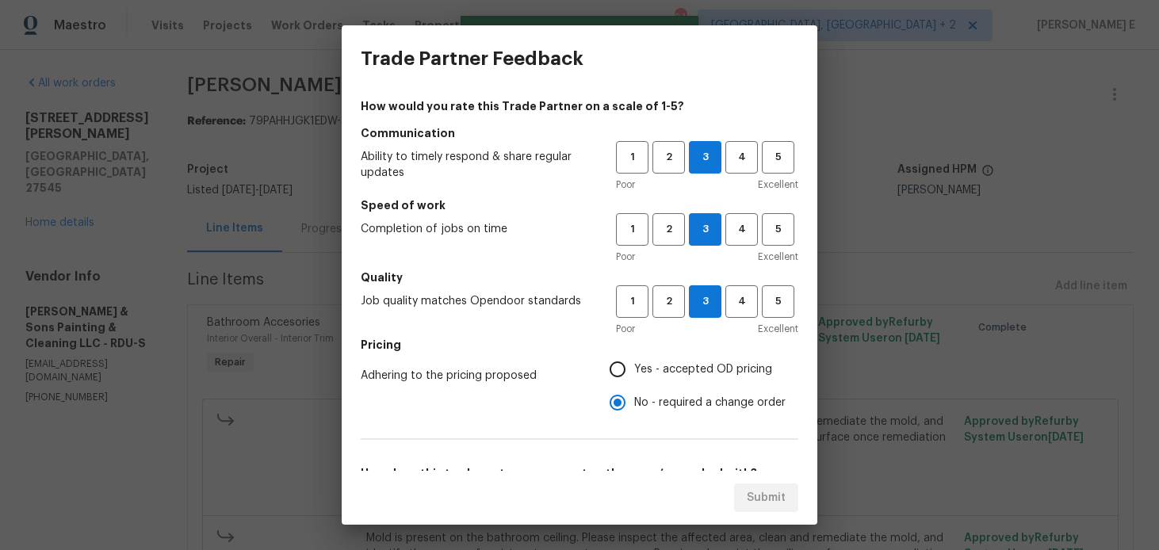
scroll to position [254, 0]
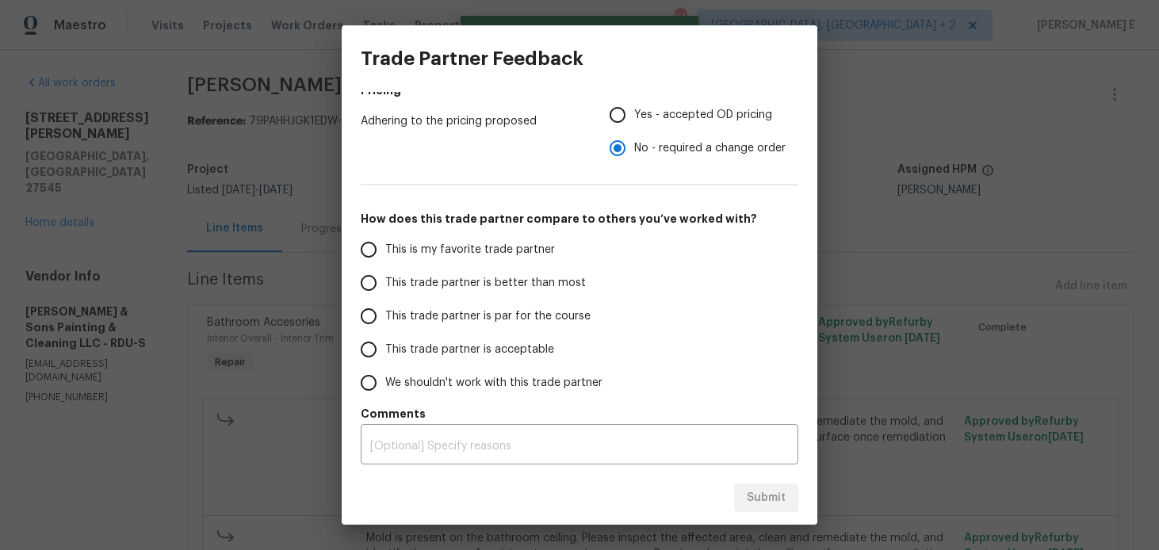
click at [492, 322] on span "This trade partner is par for the course" at bounding box center [487, 316] width 205 height 17
click at [385, 322] on input "This trade partner is par for the course" at bounding box center [368, 316] width 33 height 33
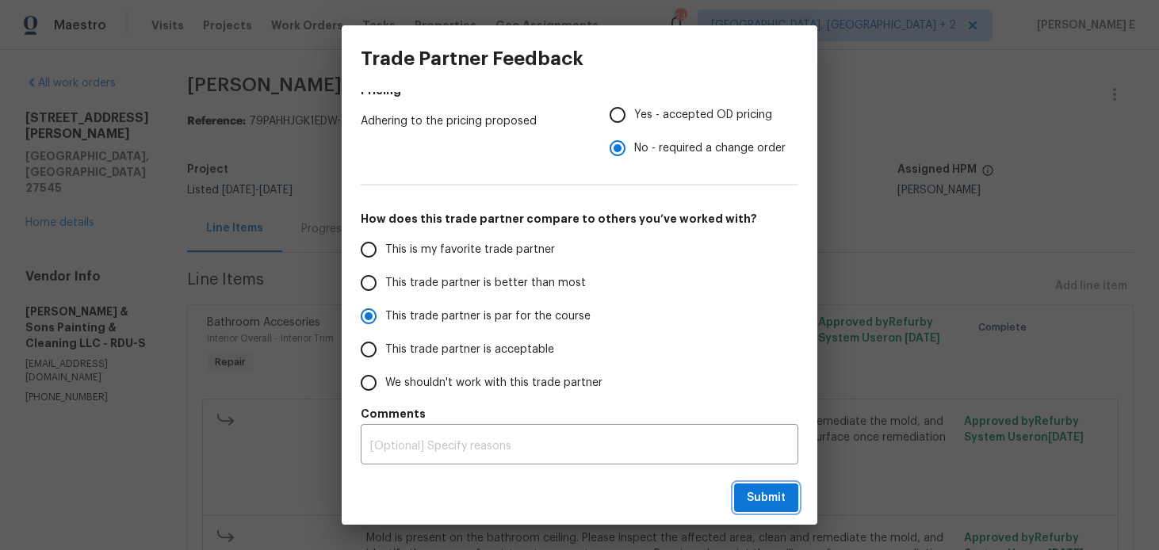
click at [768, 499] on span "Submit" at bounding box center [766, 498] width 39 height 20
radio input "true"
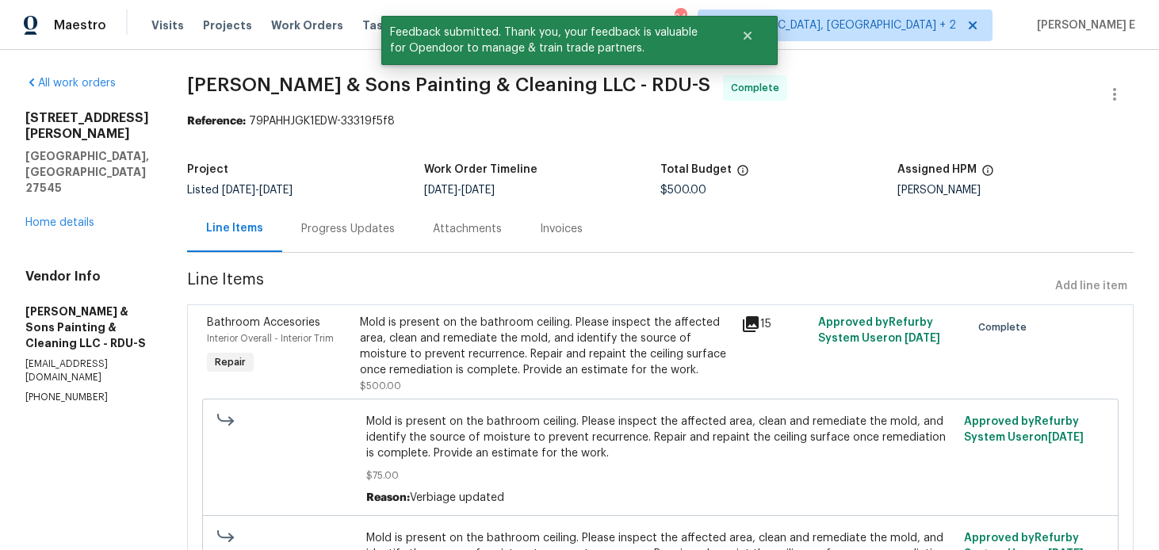
click at [373, 235] on div "Progress Updates" at bounding box center [348, 229] width 94 height 16
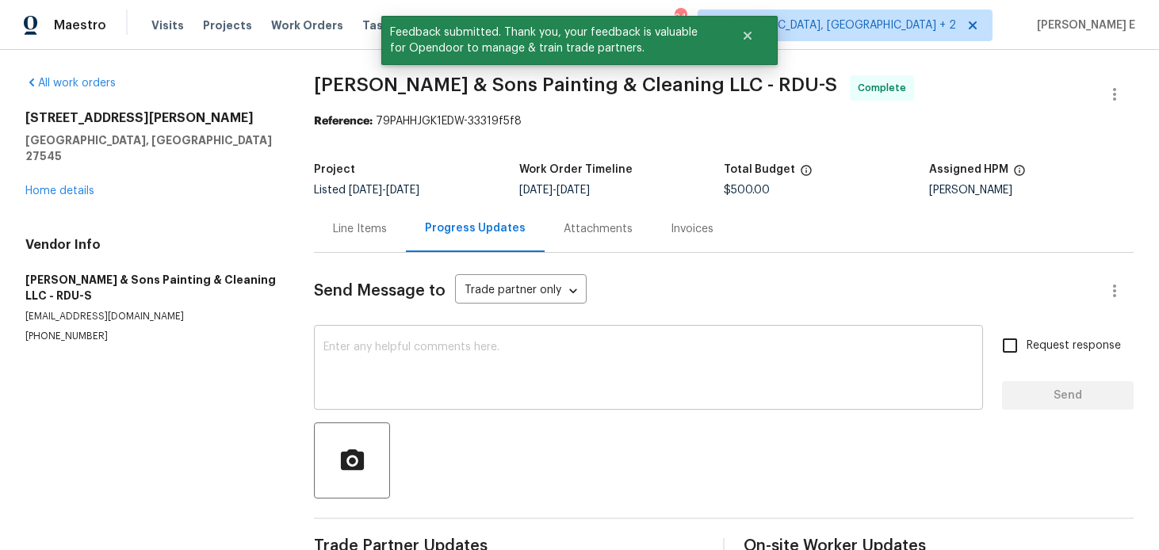
click at [369, 388] on textarea at bounding box center [648, 369] width 650 height 55
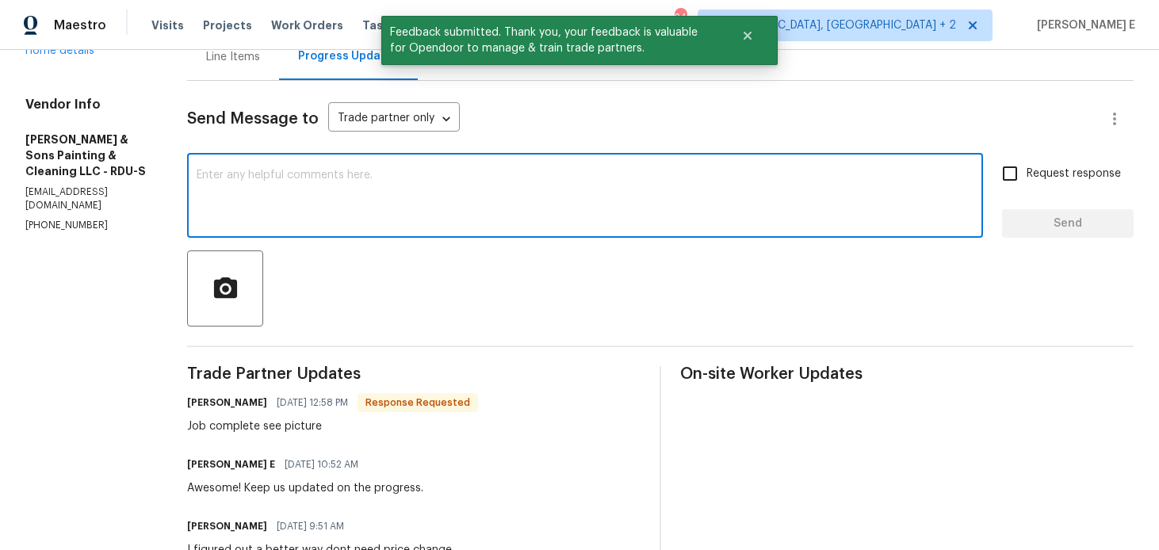
scroll to position [191, 0]
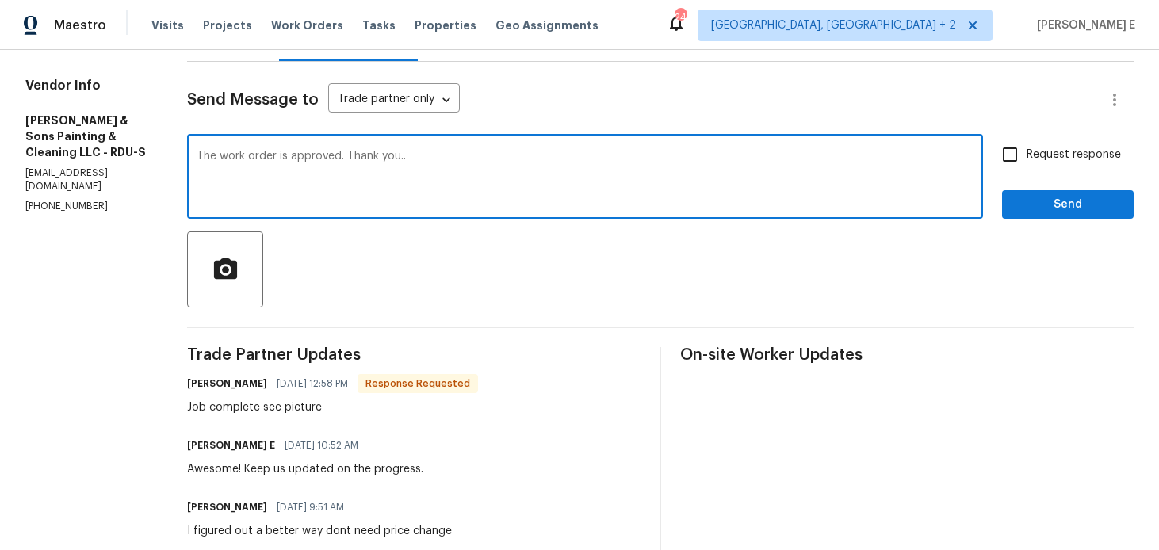
type textarea "The work order is approved. Thank you.."
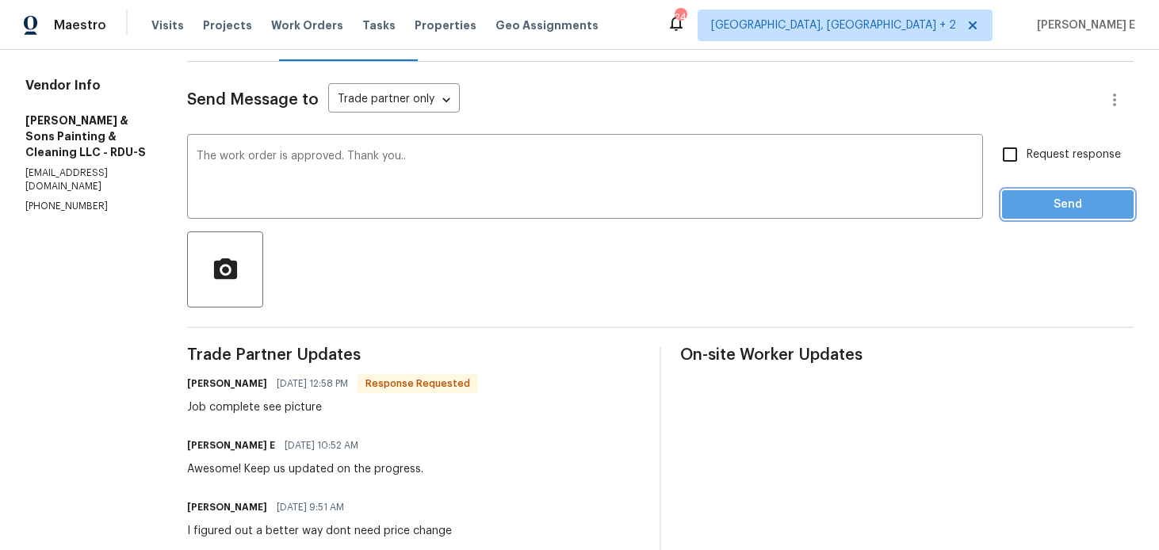
click at [1077, 195] on span "Send" at bounding box center [1068, 205] width 106 height 20
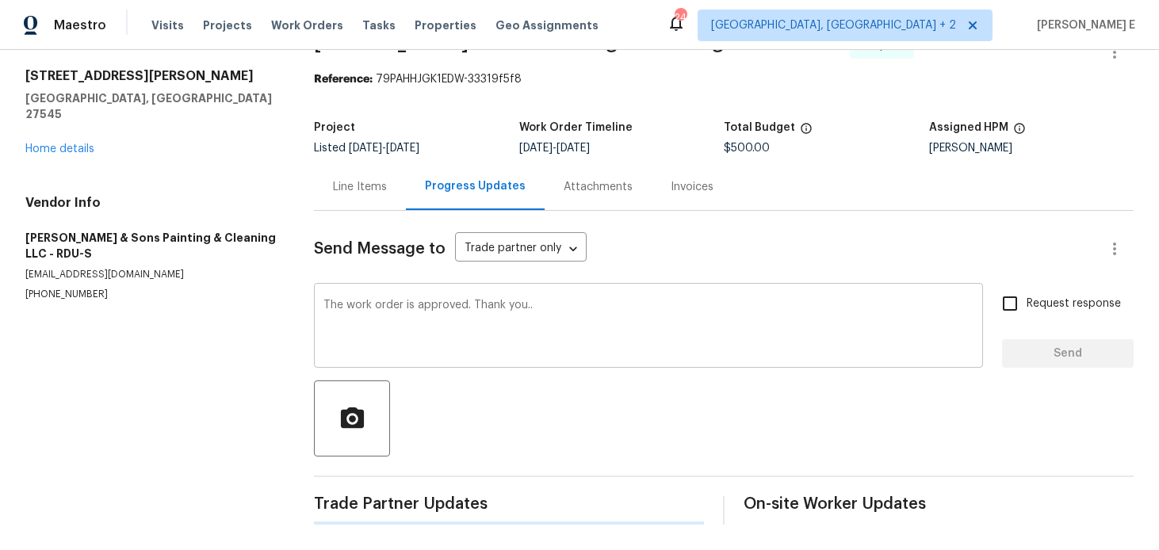
scroll to position [0, 0]
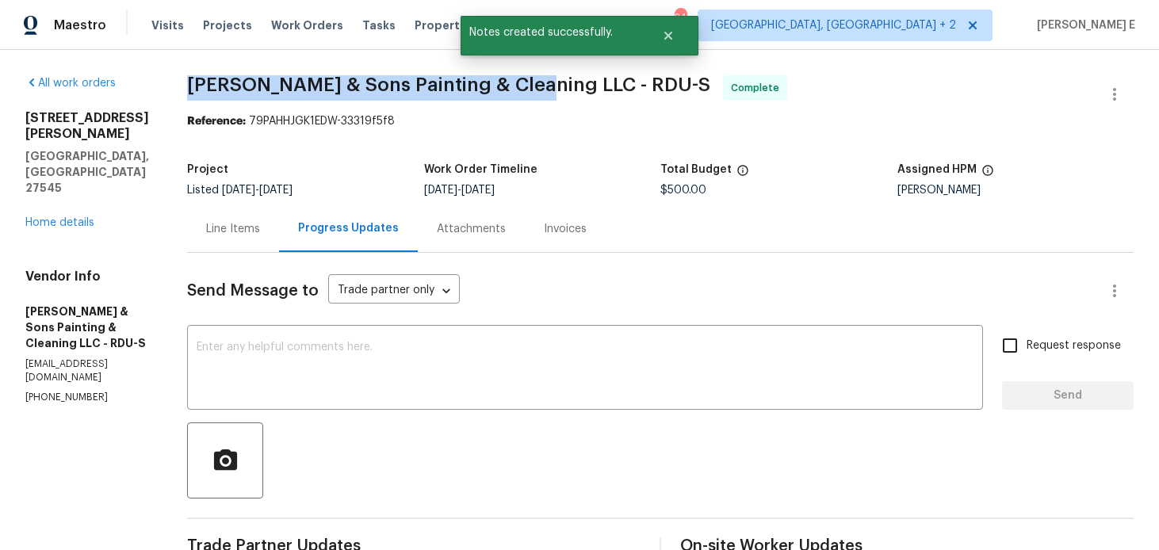
drag, startPoint x: 188, startPoint y: 84, endPoint x: 530, endPoint y: 82, distance: 341.7
click at [530, 82] on span "Hodge & Sons Painting & Cleaning LLC - RDU-S" at bounding box center [448, 84] width 523 height 19
copy span "Hodge & Sons Painting & Cleaning LLC"
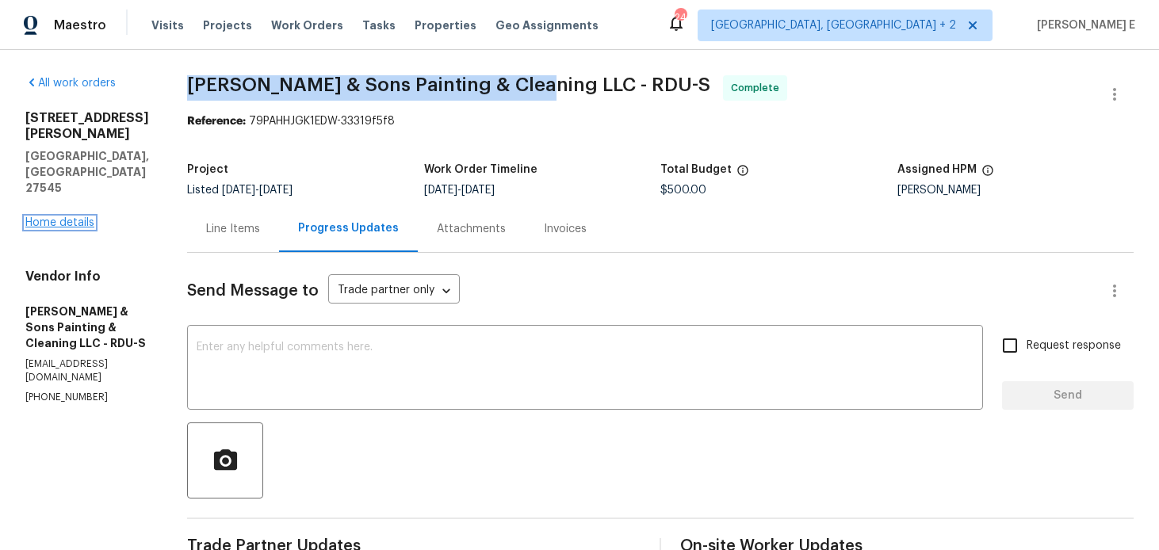
click at [86, 217] on link "Home details" at bounding box center [59, 222] width 69 height 11
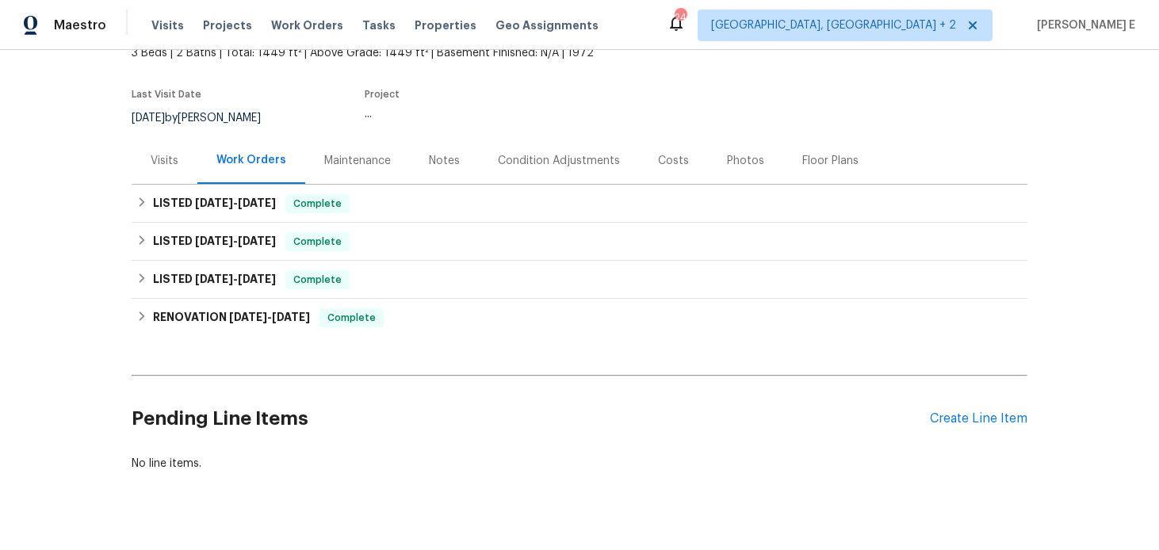
scroll to position [117, 0]
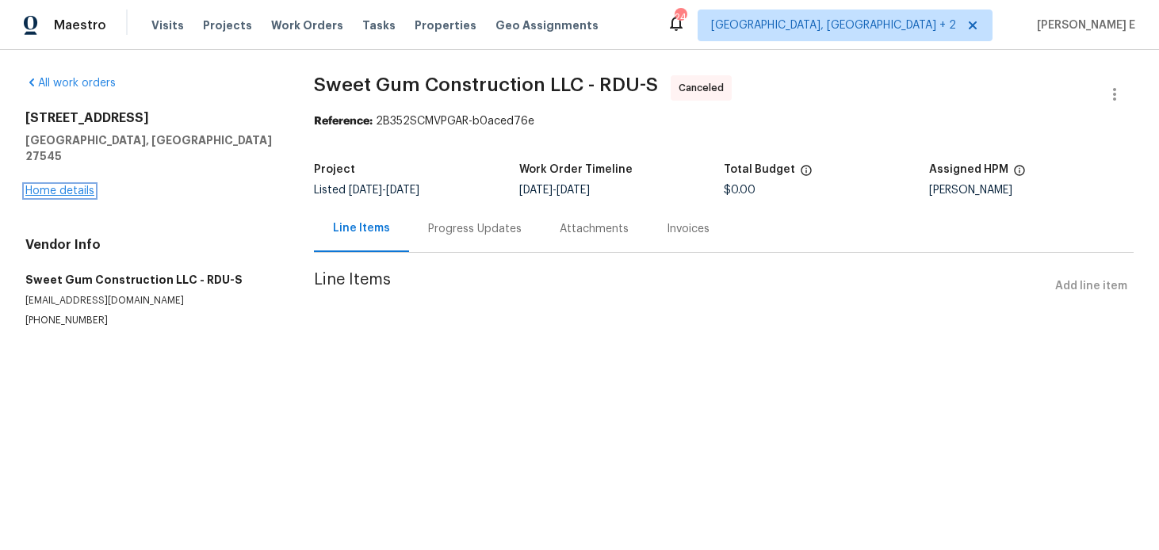
click at [65, 186] on link "Home details" at bounding box center [59, 191] width 69 height 11
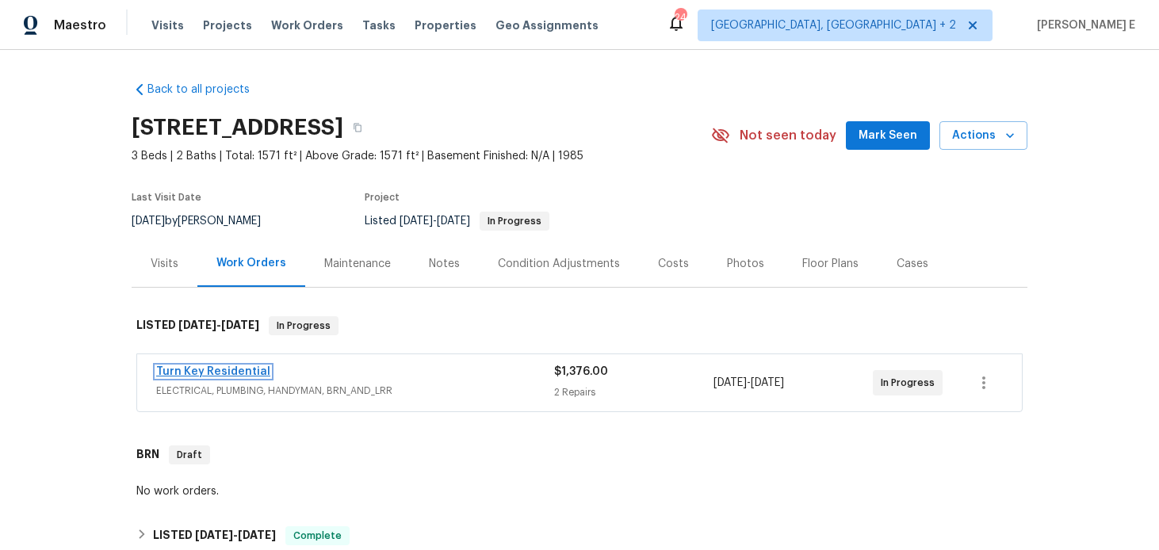
click at [229, 374] on link "Turn Key Residential" at bounding box center [213, 371] width 114 height 11
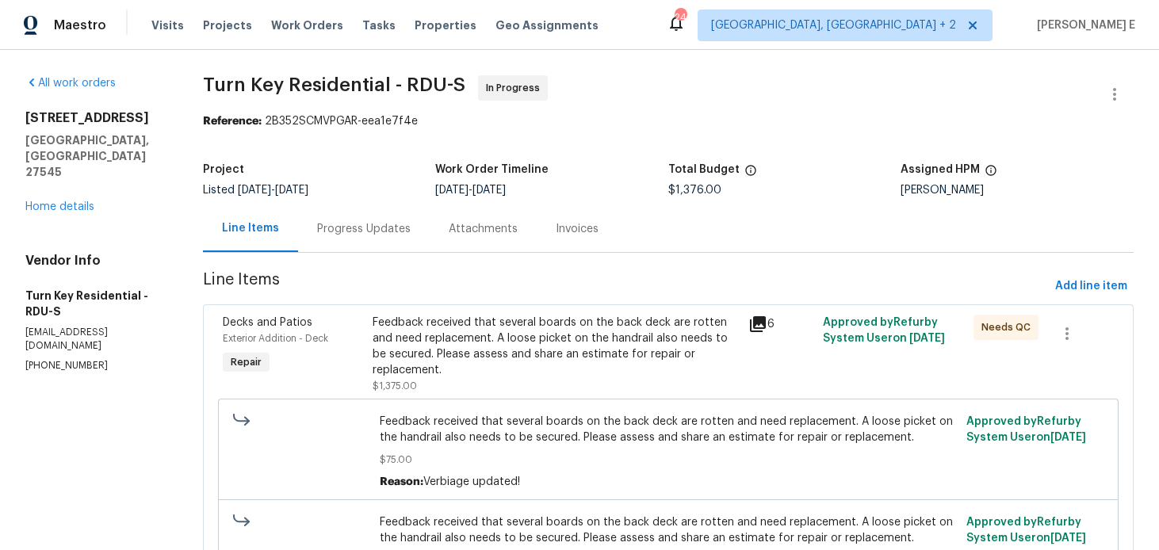
click at [428, 231] on div "Progress Updates" at bounding box center [364, 228] width 132 height 47
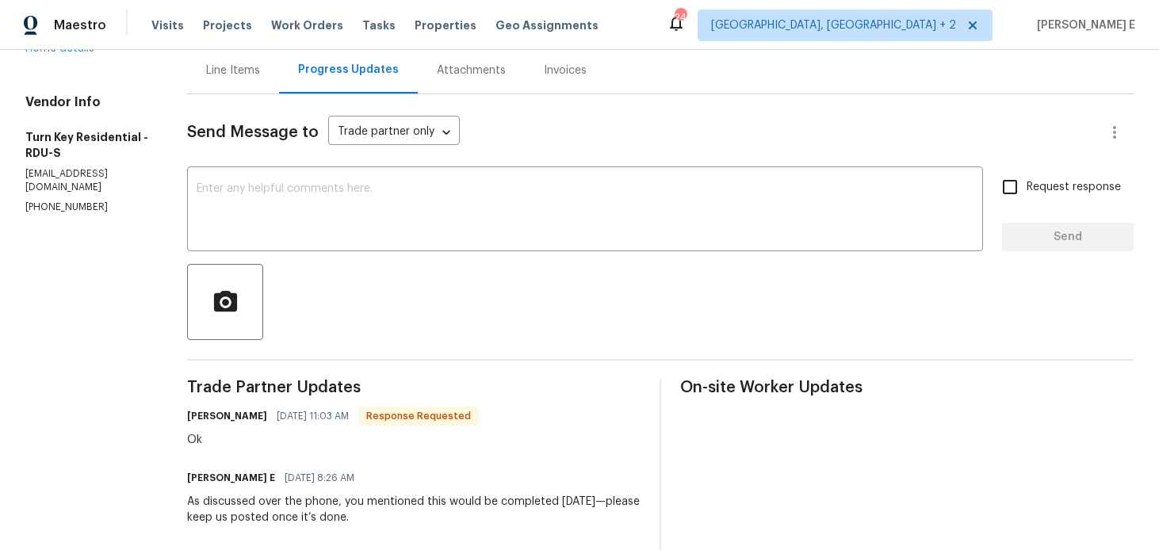
scroll to position [136, 0]
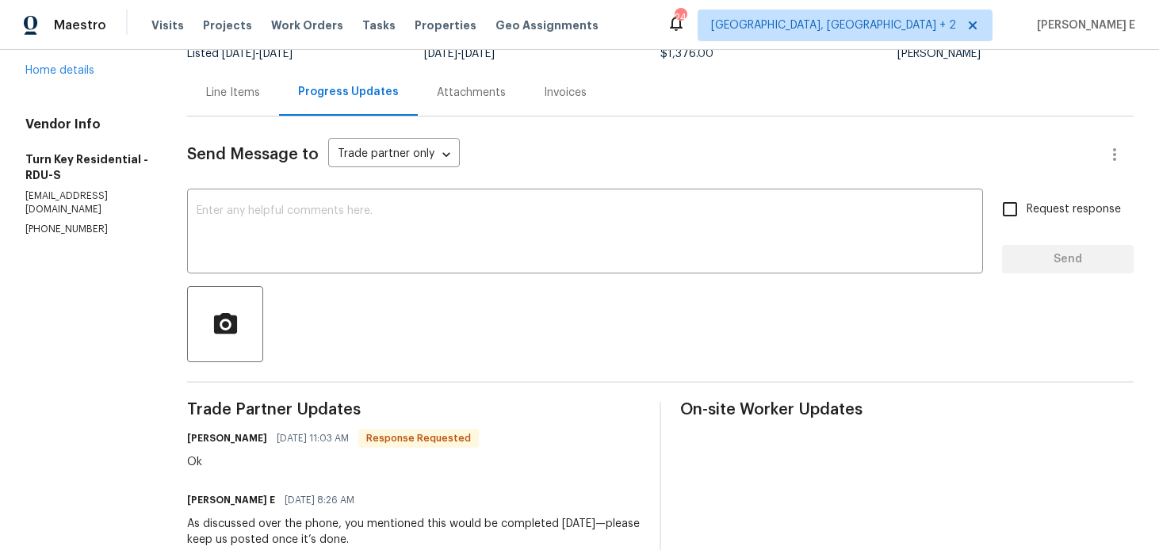
click at [409, 233] on textarea at bounding box center [585, 232] width 777 height 55
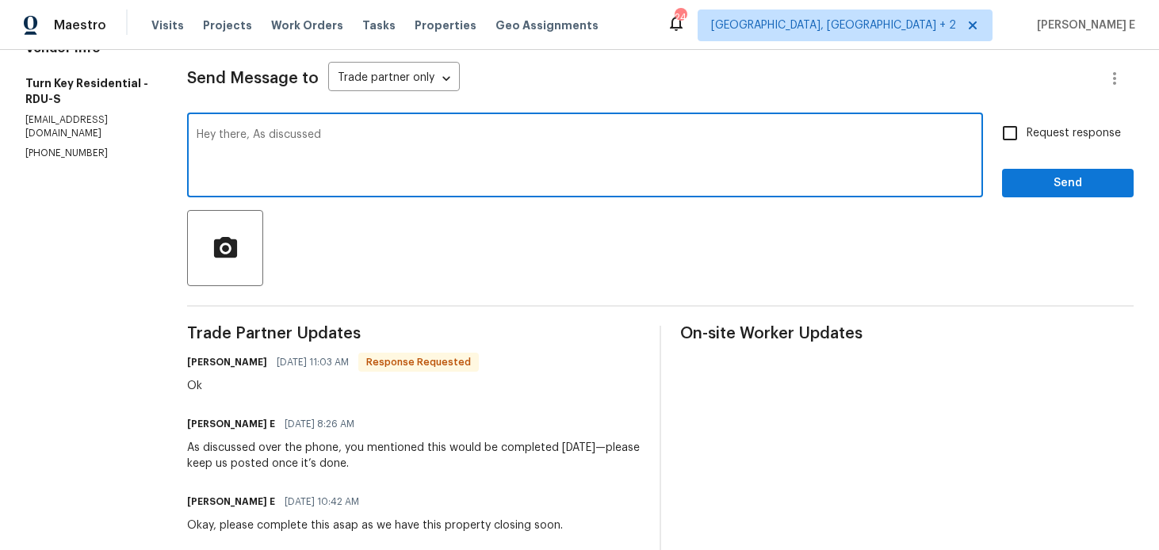
scroll to position [219, 0]
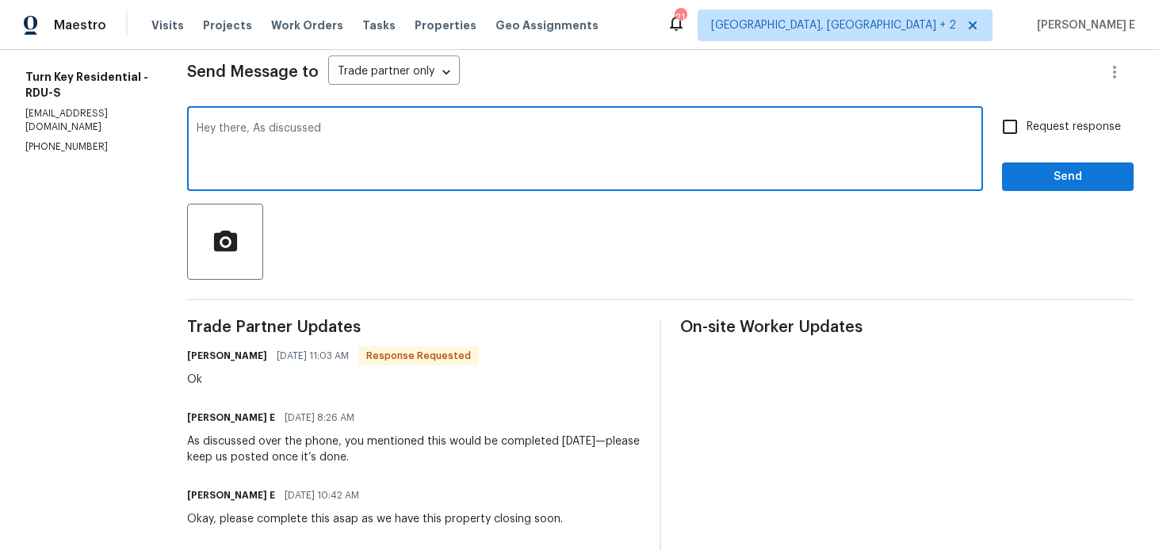
click at [584, 178] on textarea "Hey there, As discussed" at bounding box center [585, 150] width 777 height 55
click at [818, 130] on textarea "Hey there, As discussed over phone please complete this work tomorrow morning a…" at bounding box center [585, 150] width 777 height 55
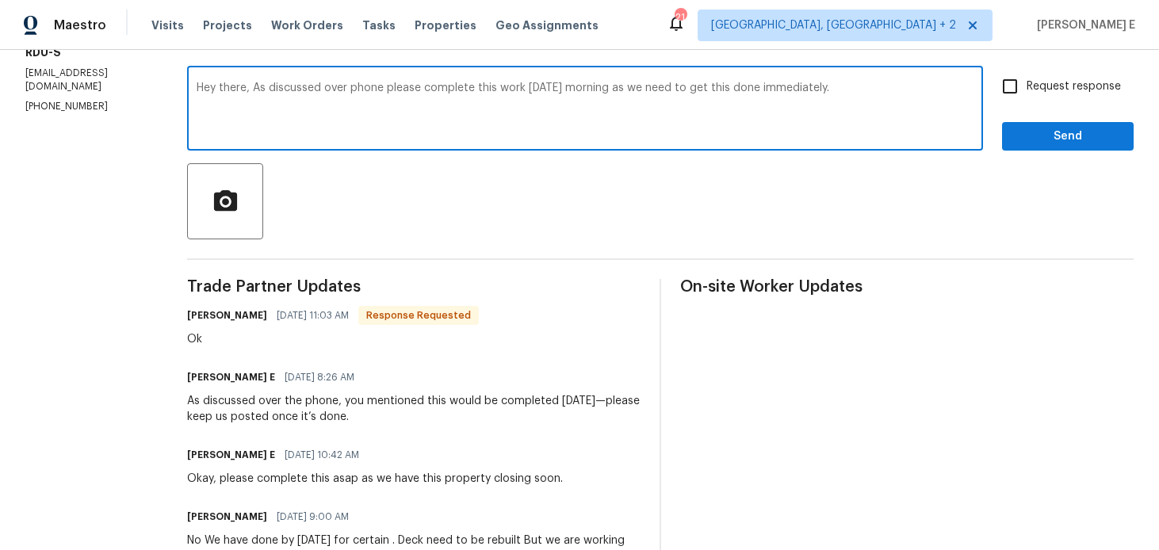
scroll to position [0, 0]
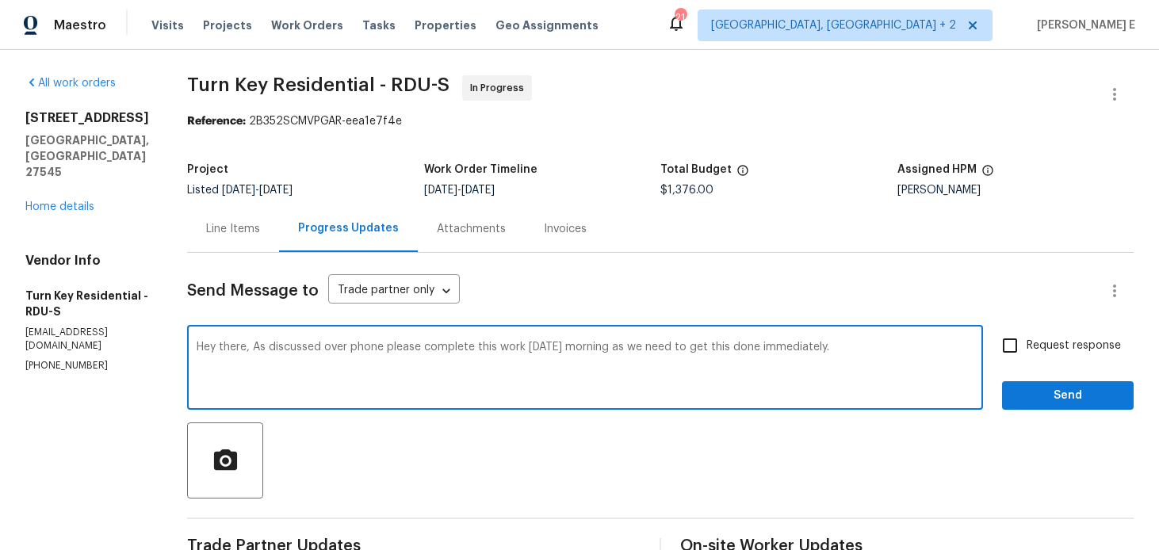
type textarea "Hey there, As discussed over phone please complete this work tomorrow morning a…"
click at [1061, 347] on span "Request response" at bounding box center [1074, 346] width 94 height 17
click at [1027, 347] on input "Request response" at bounding box center [1009, 345] width 33 height 33
checkbox input "true"
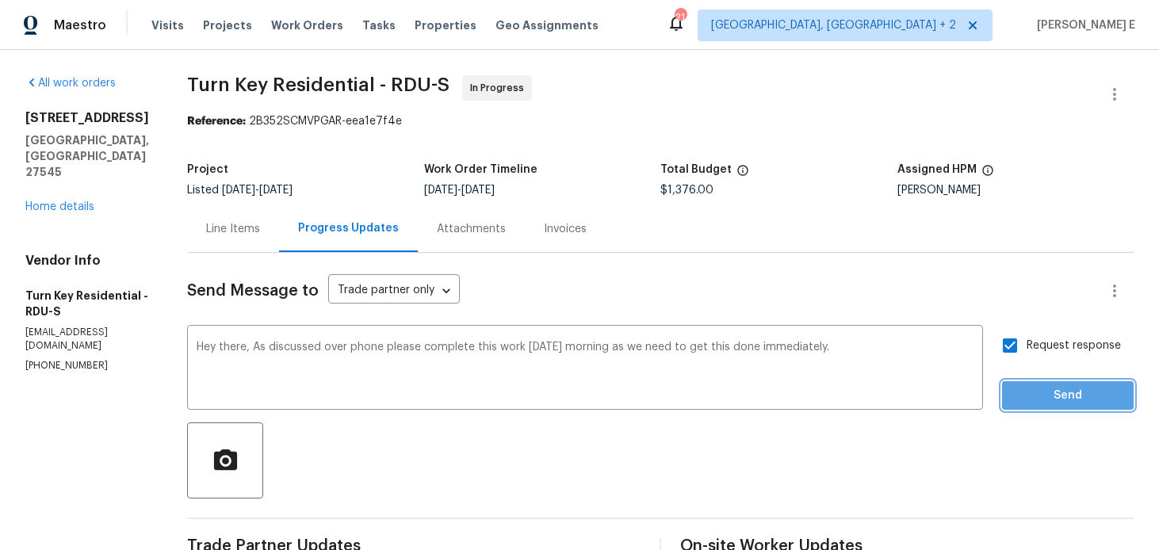
click at [1067, 388] on span "Send" at bounding box center [1068, 396] width 106 height 20
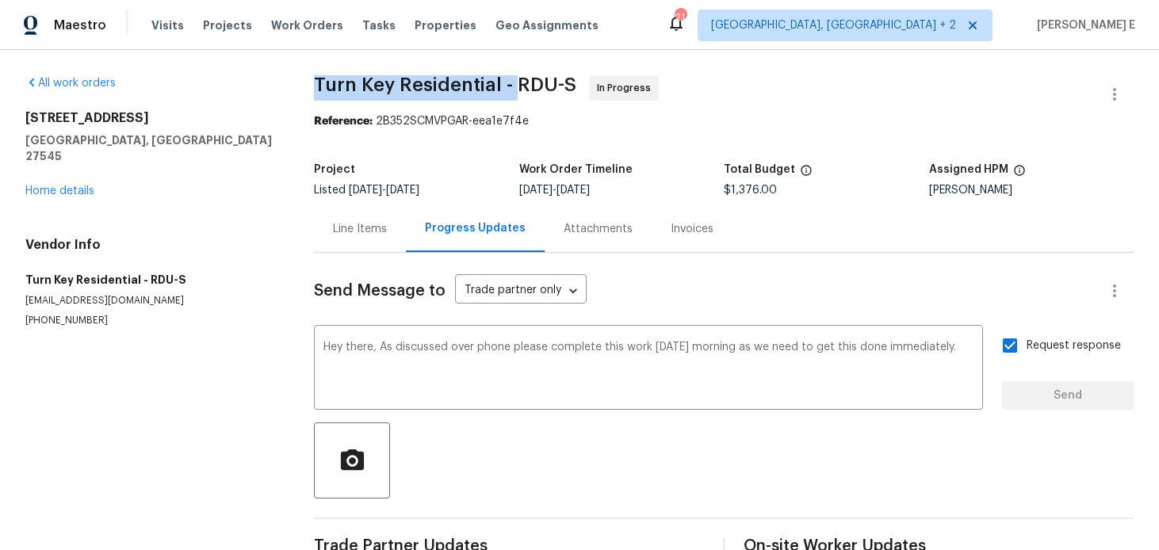
drag, startPoint x: 308, startPoint y: 82, endPoint x: 517, endPoint y: 77, distance: 208.6
click at [517, 77] on div "All work orders 213 Dwelling Pl Knightdale, NC 27545 Home details Vendor Info T…" at bounding box center [579, 321] width 1159 height 542
copy span "Turn Key Residential -"
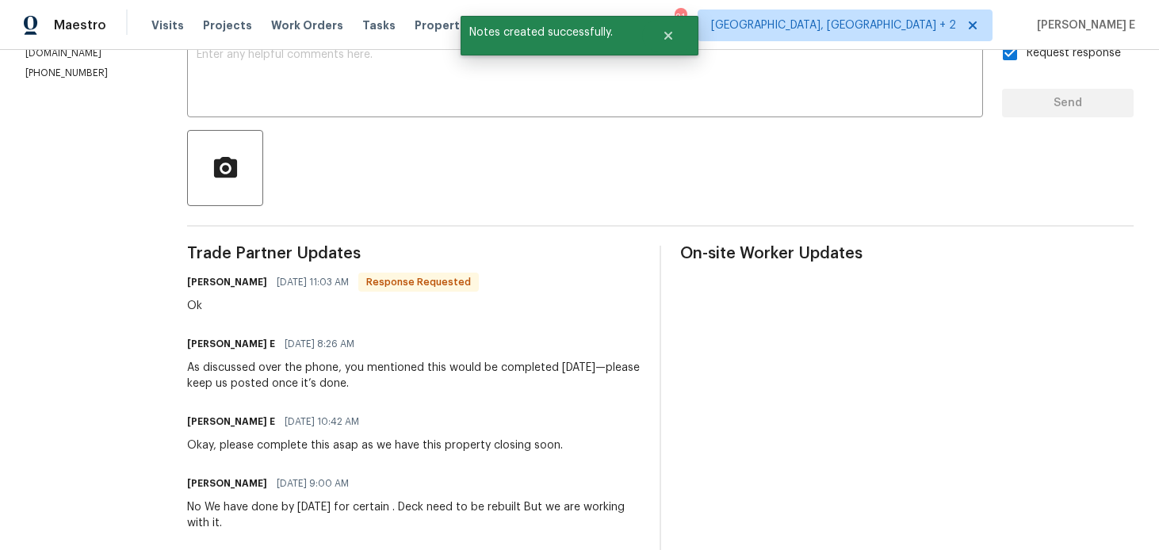
copy span "Turn Key Residential -"
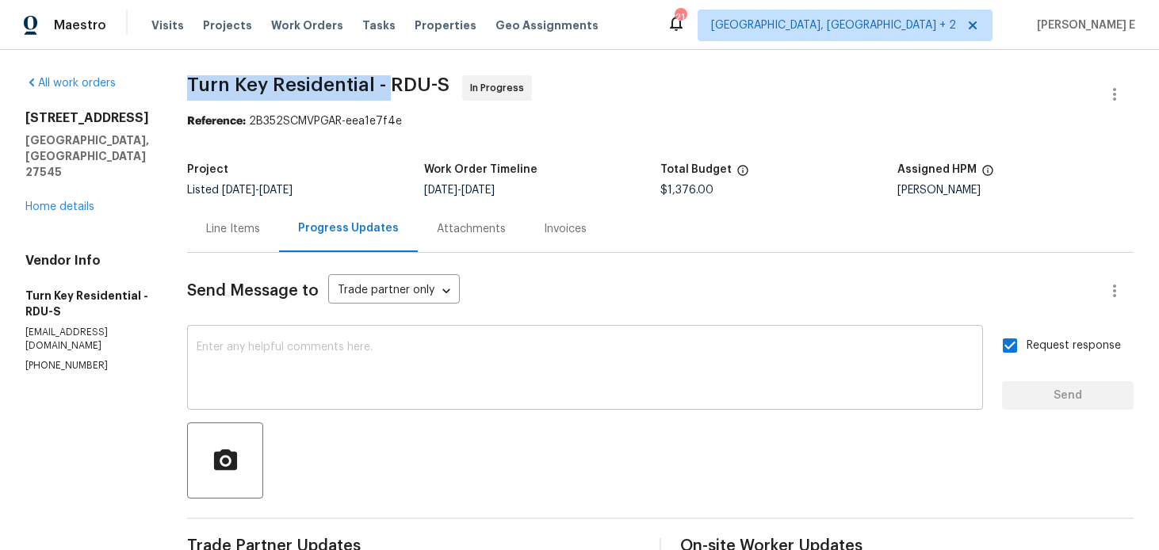
scroll to position [43, 0]
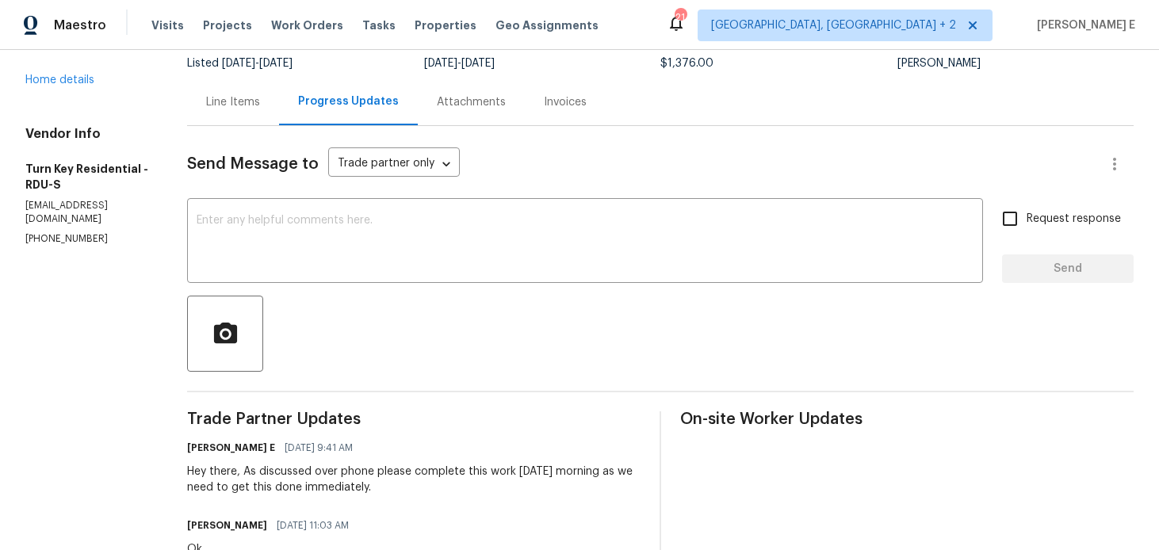
scroll to position [140, 0]
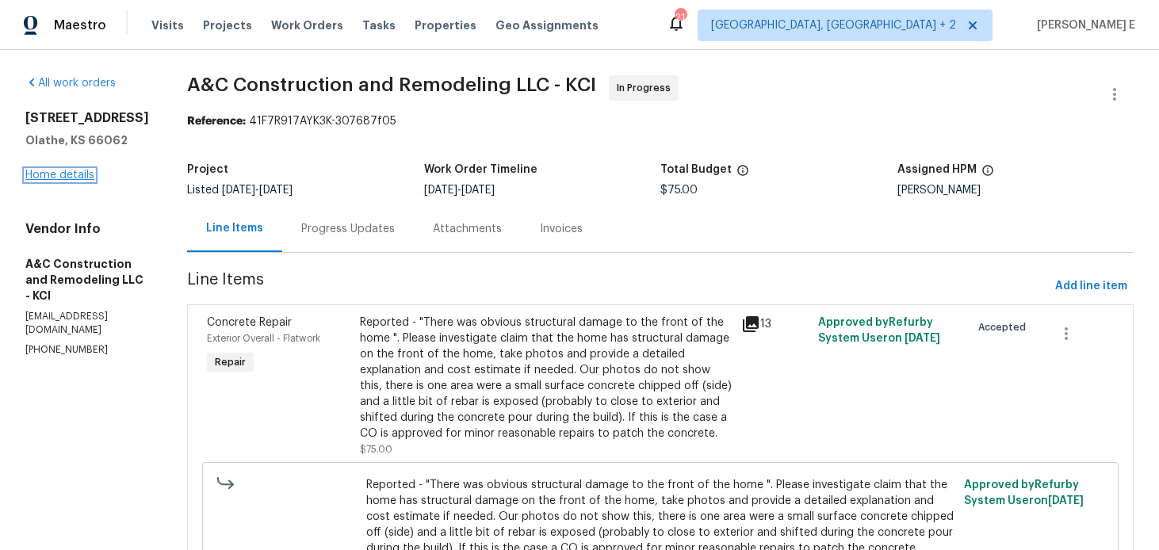
click at [75, 171] on link "Home details" at bounding box center [59, 175] width 69 height 11
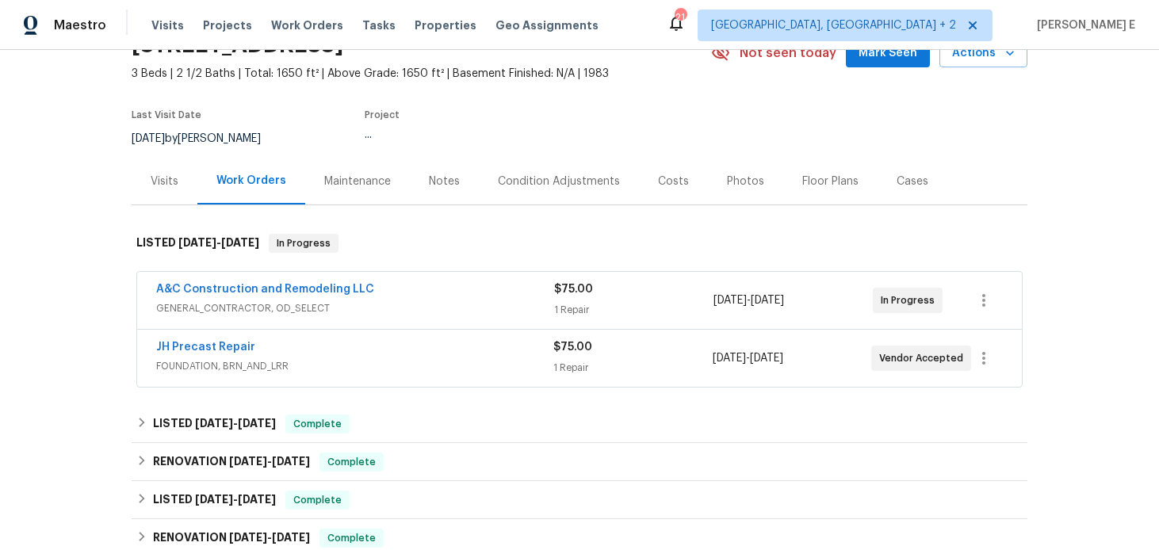
scroll to position [85, 0]
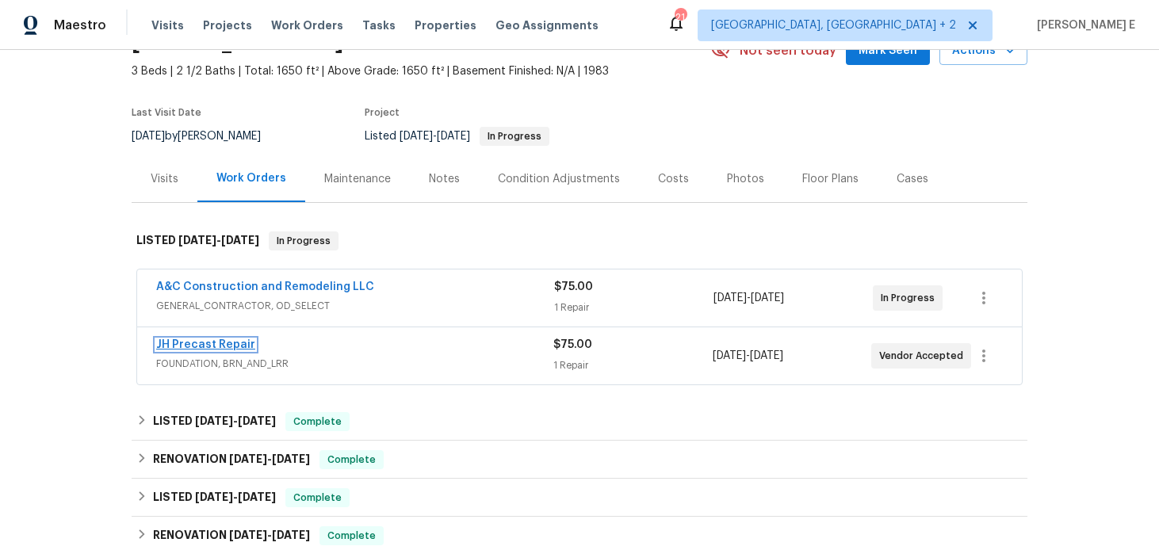
click at [178, 347] on link "JH Precast Repair" at bounding box center [205, 344] width 99 height 11
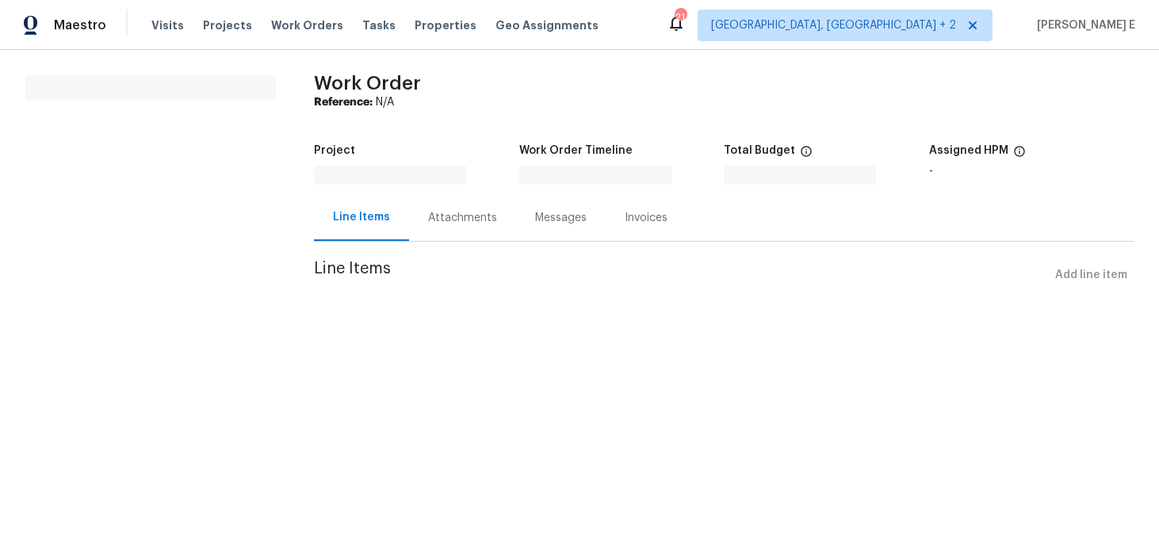
click at [178, 335] on html "Maestro Visits Projects Work Orders Tasks Properties Geo Assignments 21 Albuque…" at bounding box center [579, 167] width 1159 height 335
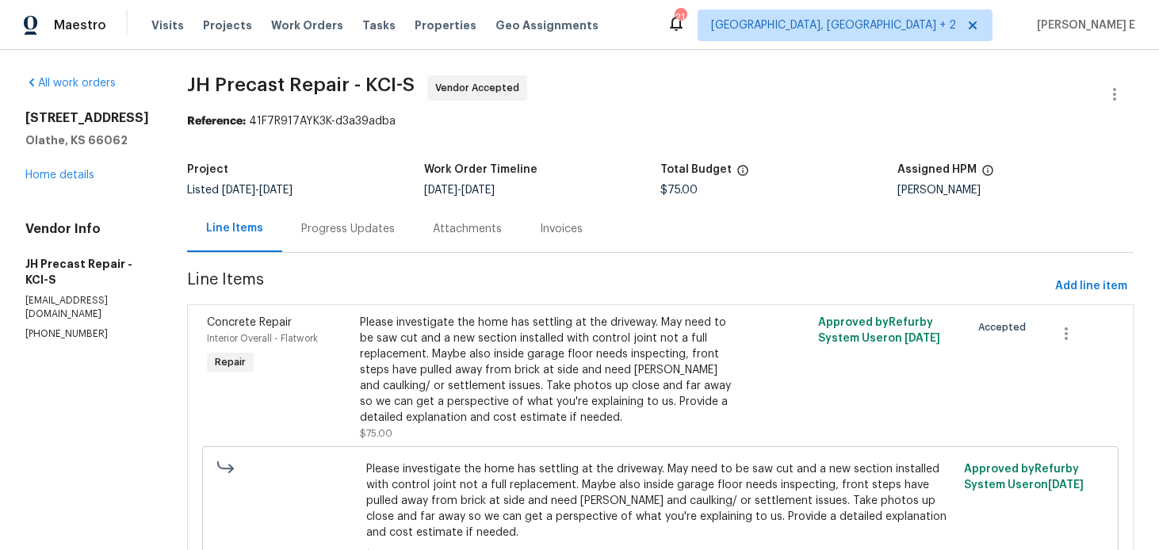
click at [302, 232] on div "Progress Updates" at bounding box center [348, 228] width 132 height 47
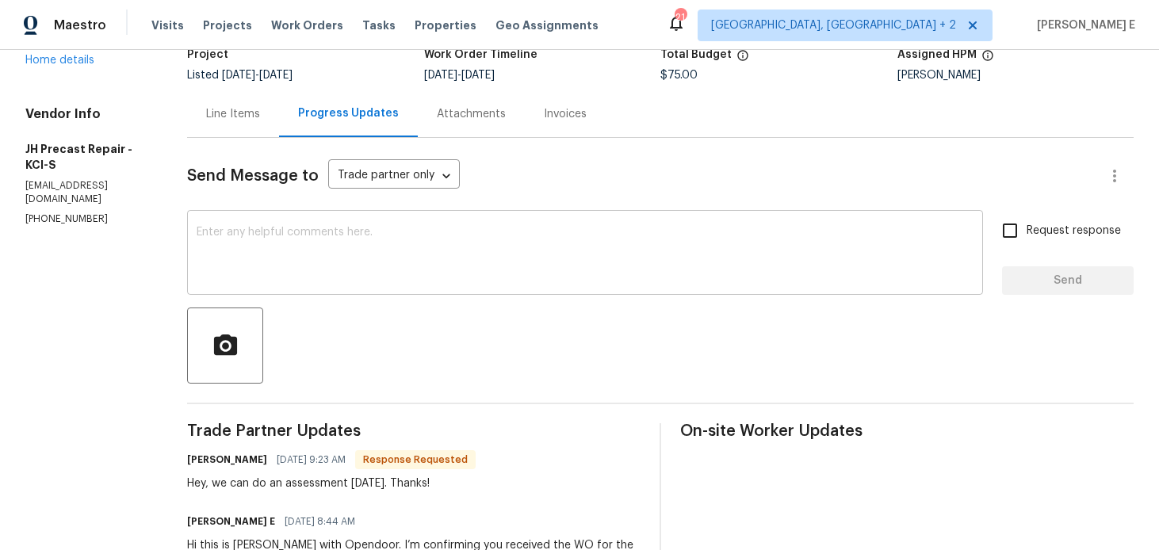
scroll to position [114, 0]
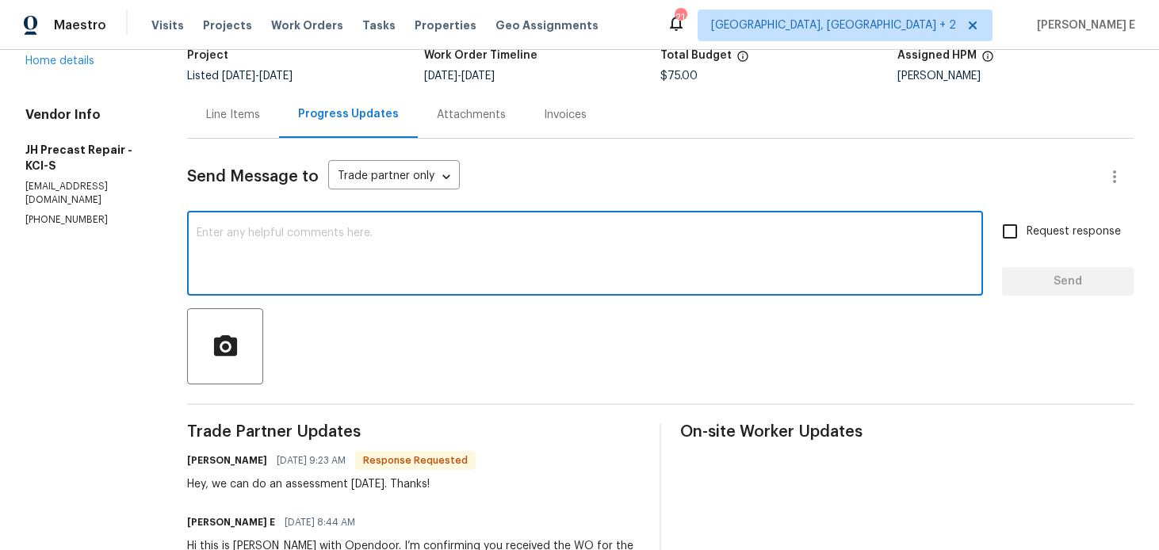
click at [258, 267] on textarea at bounding box center [585, 255] width 777 height 55
type textarea "Thank you, keep us posted on the progression."
click at [1028, 235] on span "Request response" at bounding box center [1074, 232] width 94 height 17
click at [1027, 235] on input "Request response" at bounding box center [1009, 231] width 33 height 33
checkbox input "true"
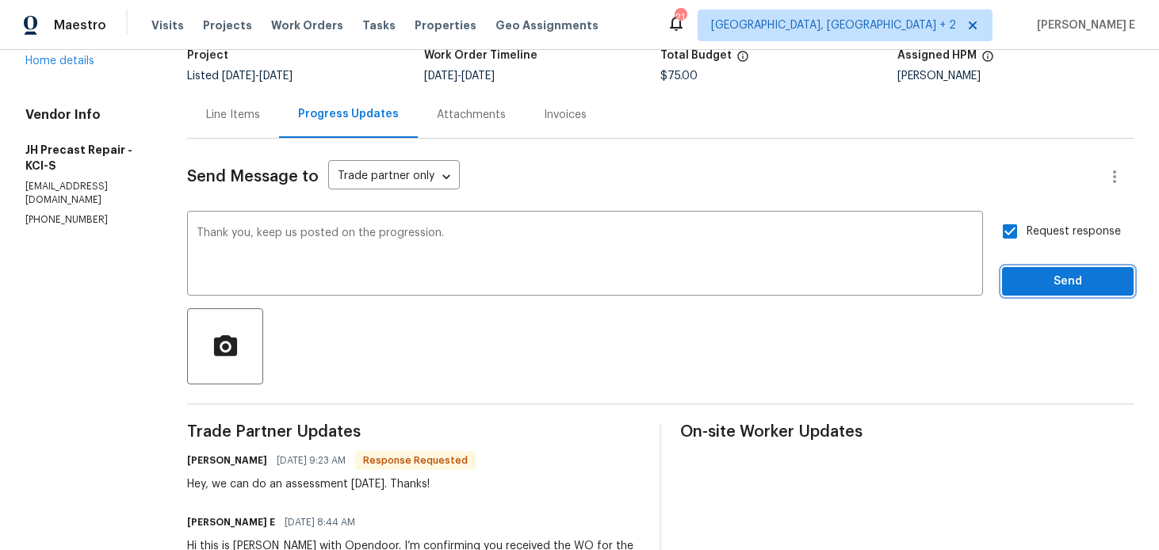
click at [1042, 292] on button "Send" at bounding box center [1068, 281] width 132 height 29
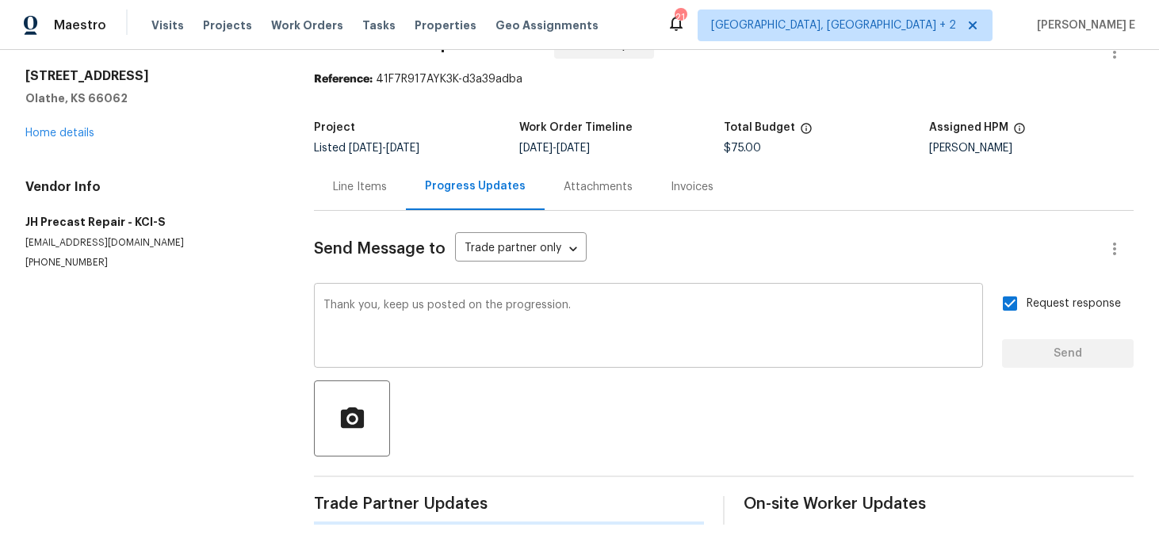
scroll to position [0, 0]
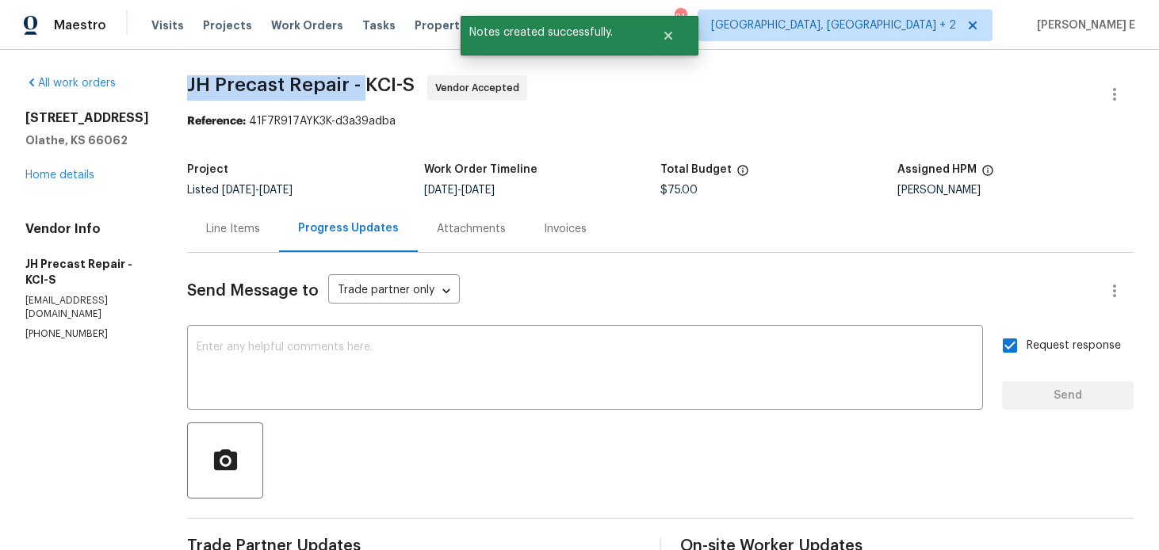
drag, startPoint x: 193, startPoint y: 89, endPoint x: 375, endPoint y: 88, distance: 182.4
click at [375, 88] on div "All work orders 2157 E 154th St Olathe, KS 66062 Home details Vendor Info JH Pr…" at bounding box center [579, 436] width 1159 height 772
copy span "JH Precast Repair -"
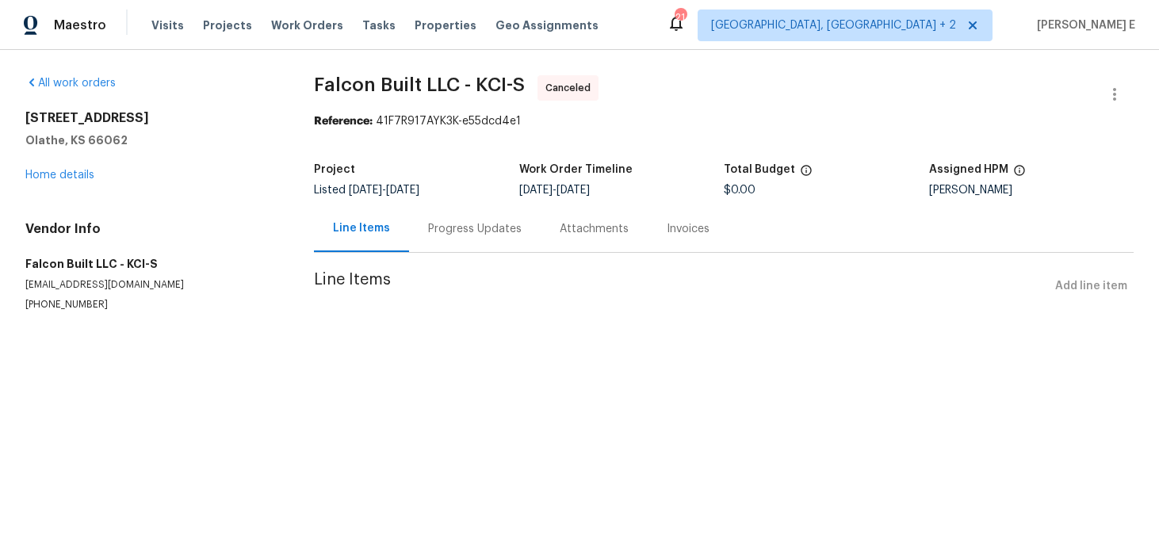
click at [415, 240] on div "Progress Updates" at bounding box center [475, 228] width 132 height 47
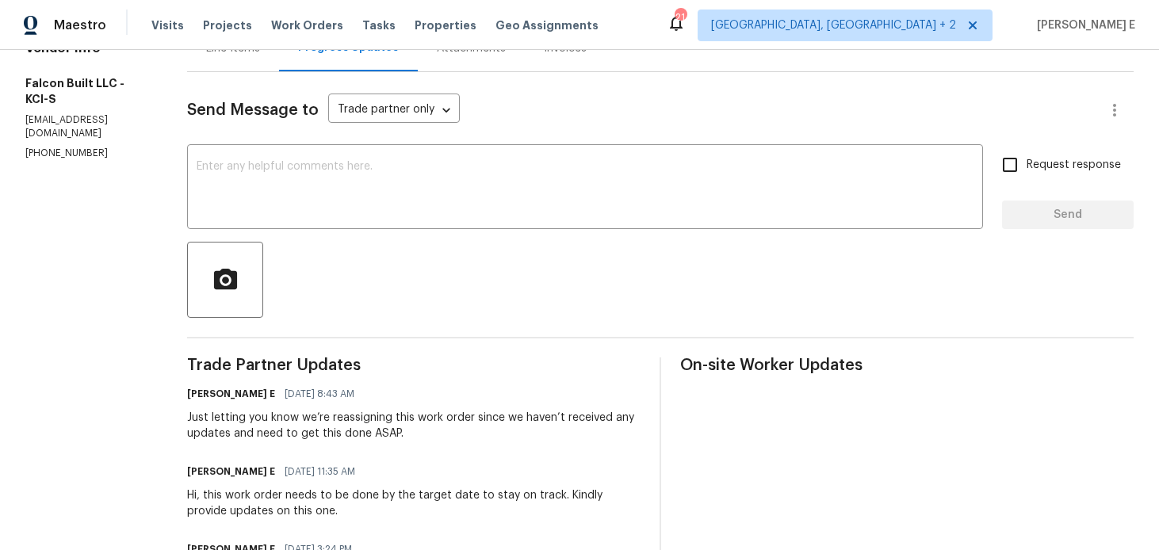
scroll to position [459, 0]
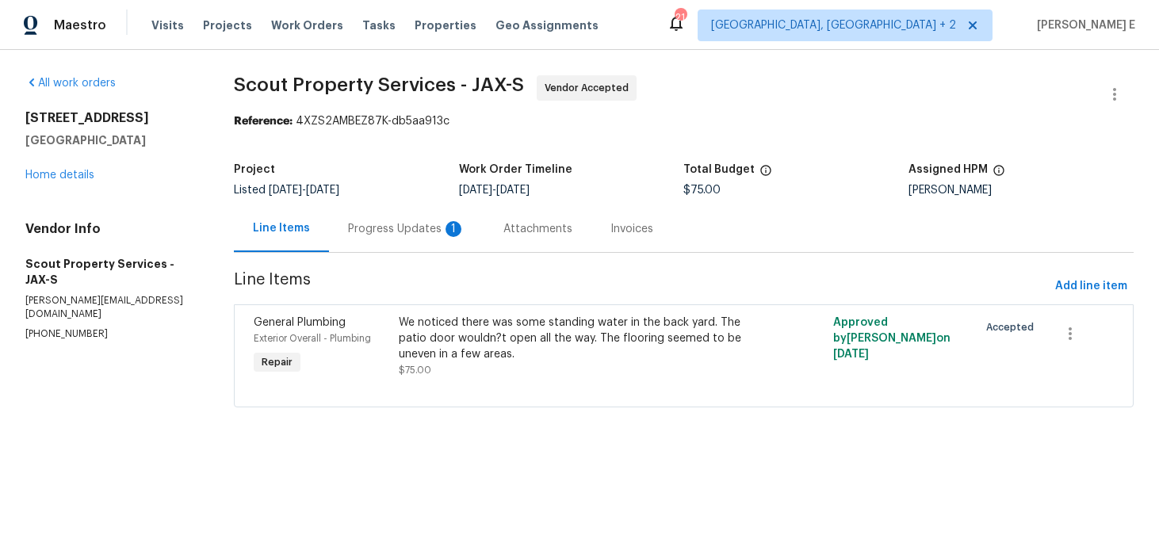
click at [408, 232] on div "Progress Updates 1" at bounding box center [406, 229] width 117 height 16
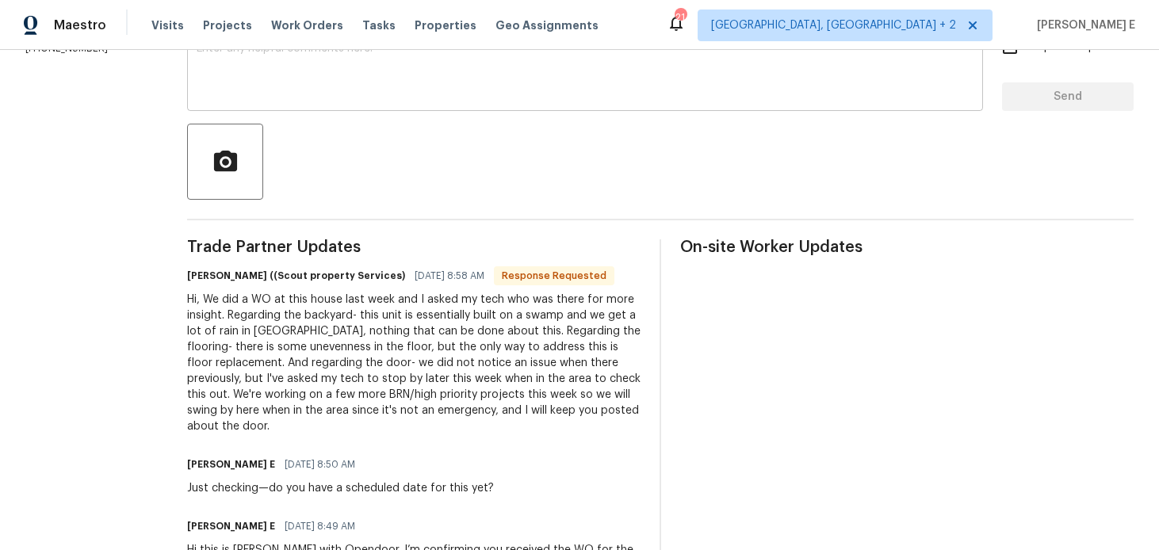
scroll to position [195, 0]
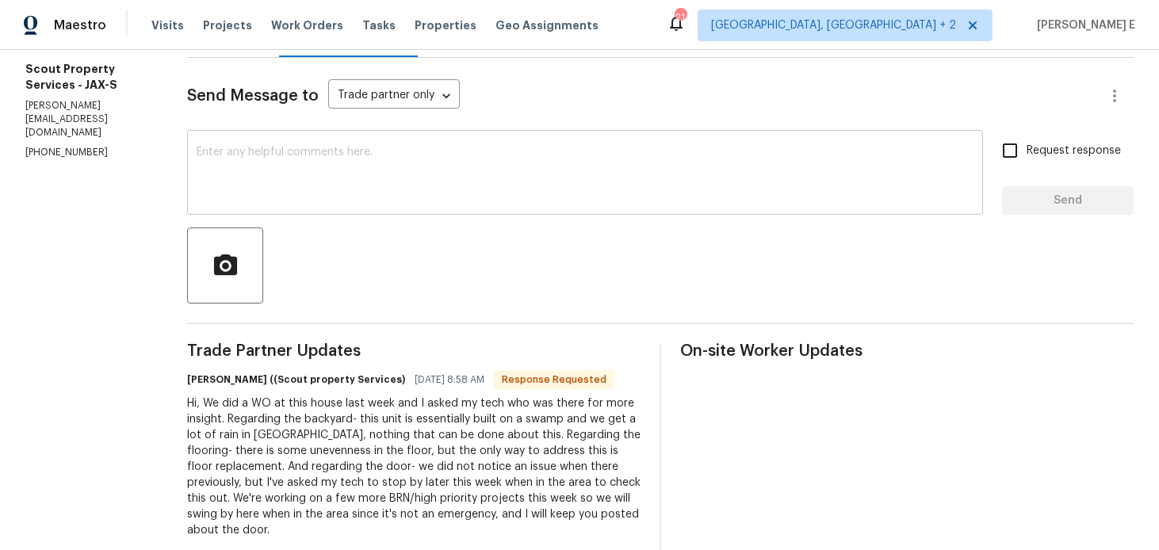
click at [441, 172] on textarea at bounding box center [585, 174] width 777 height 55
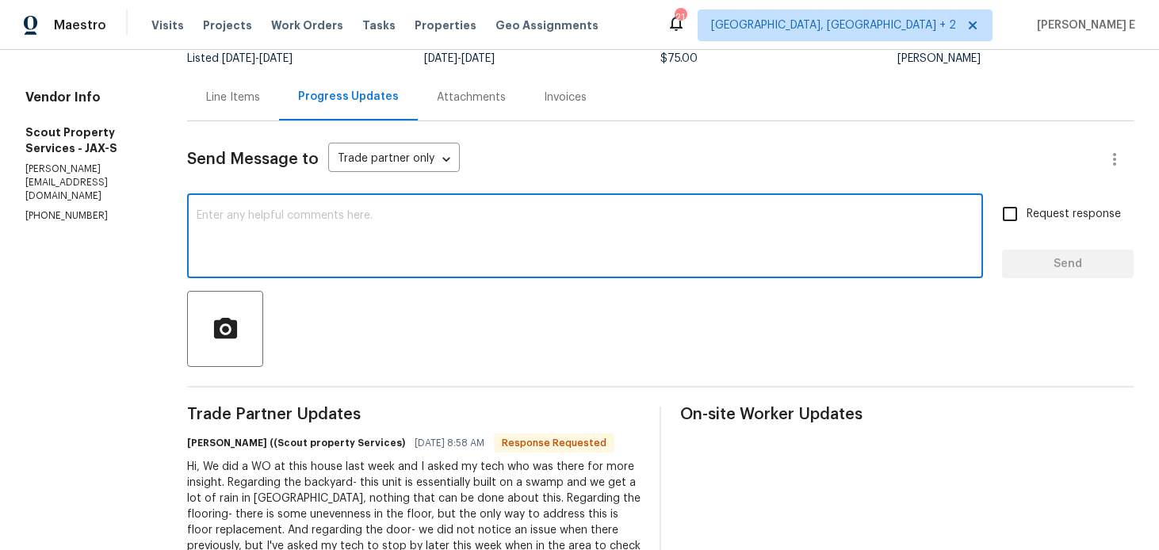
scroll to position [0, 0]
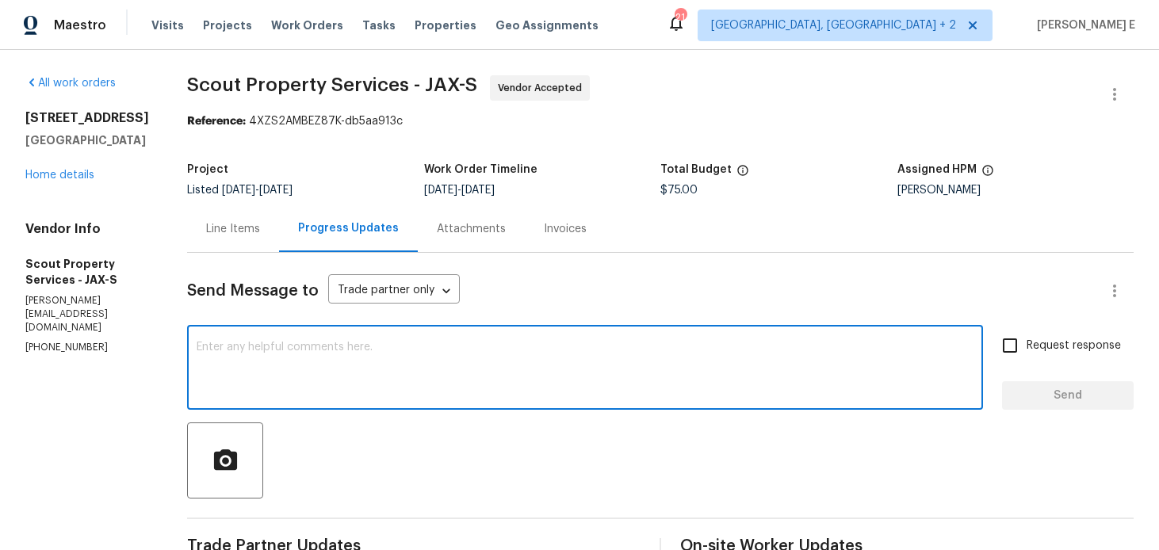
click at [213, 224] on div "Line Items" at bounding box center [233, 228] width 92 height 47
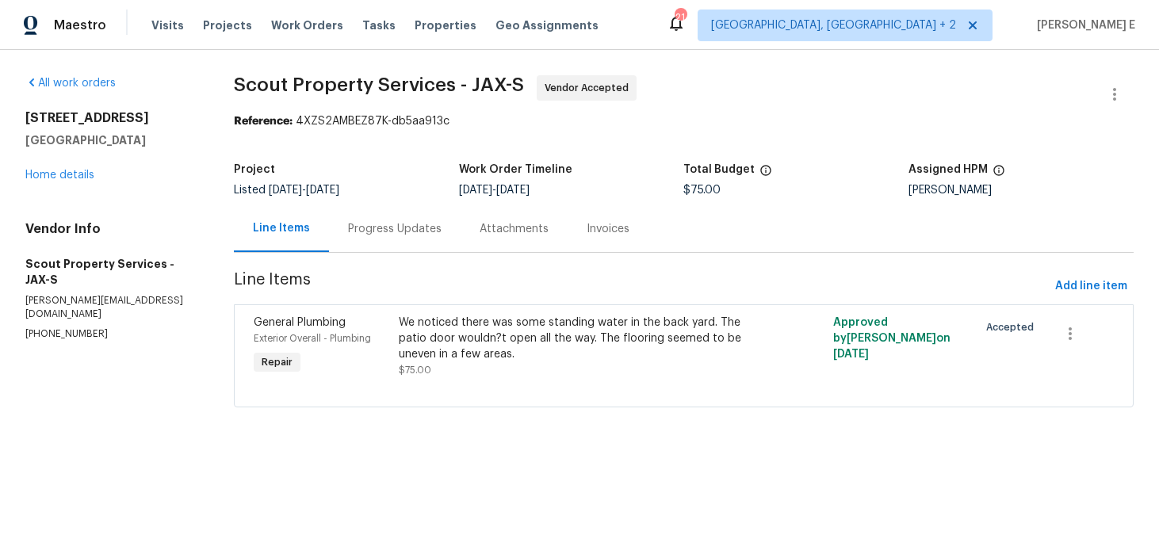
click at [395, 223] on div "Progress Updates" at bounding box center [395, 229] width 94 height 16
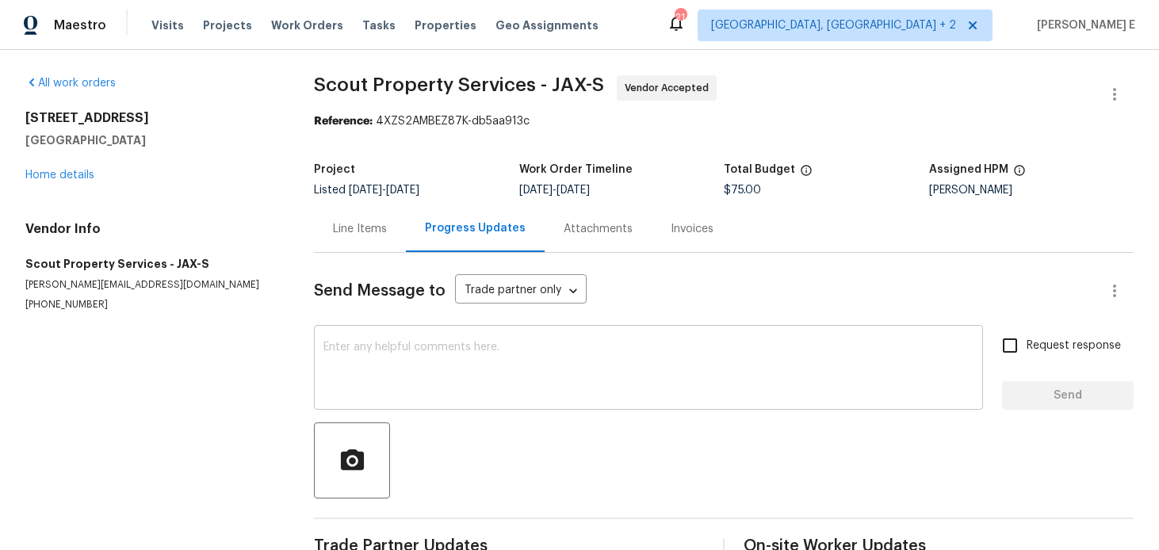
scroll to position [21, 0]
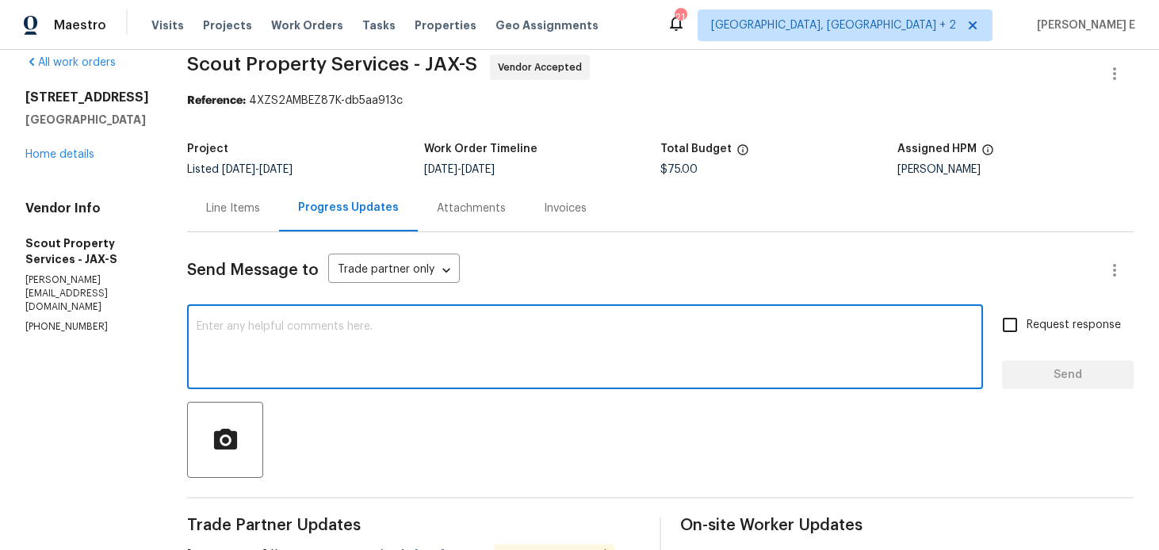
click at [378, 354] on textarea at bounding box center [585, 348] width 777 height 55
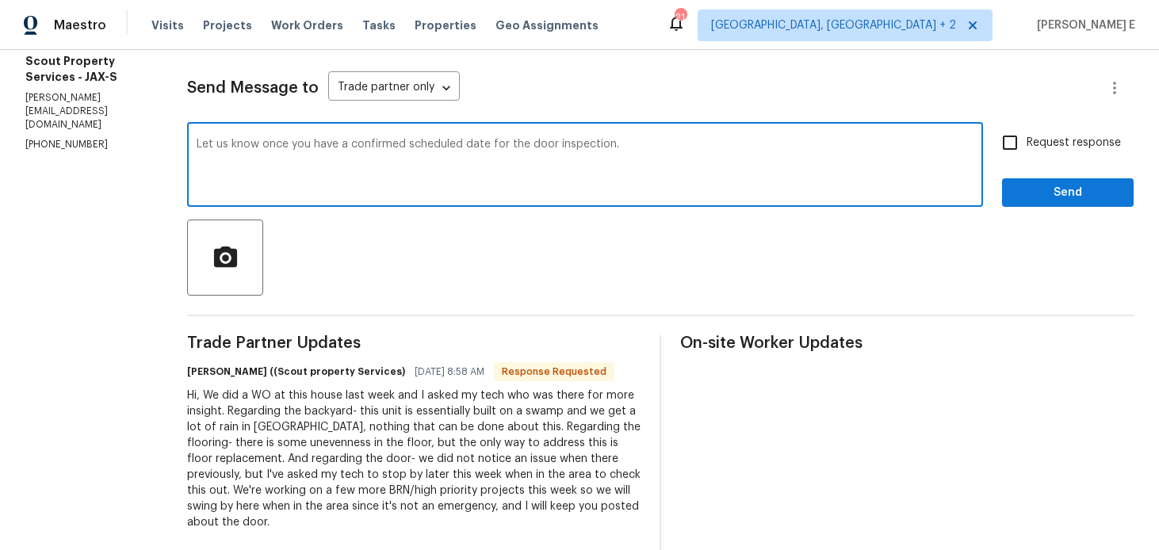
scroll to position [147, 0]
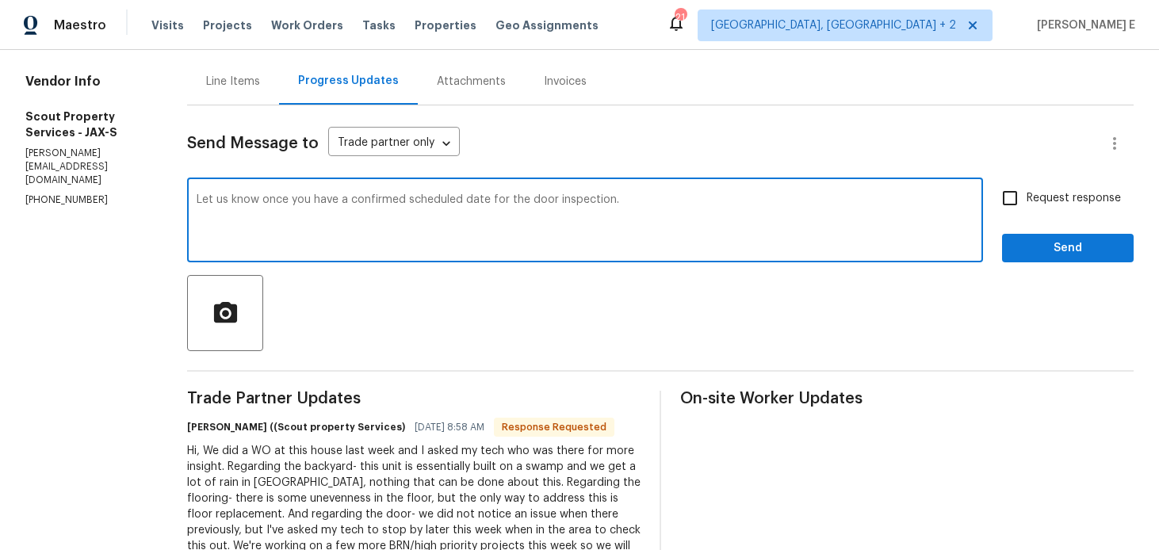
type textarea "Let us know once you have a confirmed scheduled date for the door inspection."
click at [1035, 196] on span "Request response" at bounding box center [1074, 198] width 94 height 17
click at [1027, 196] on input "Request response" at bounding box center [1009, 198] width 33 height 33
checkbox input "true"
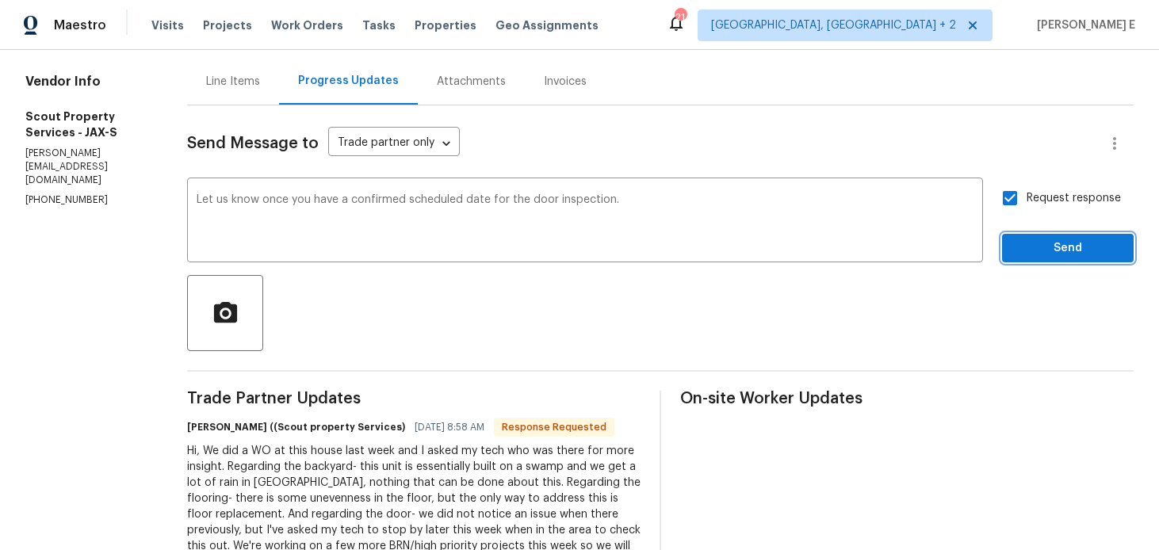
click at [1029, 249] on span "Send" at bounding box center [1068, 249] width 106 height 20
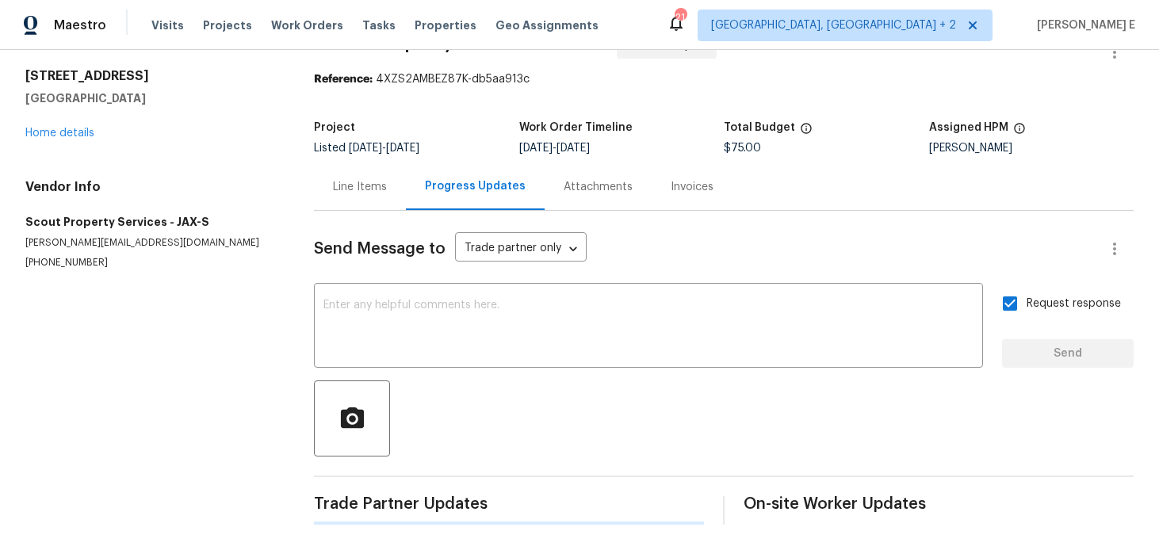
scroll to position [0, 0]
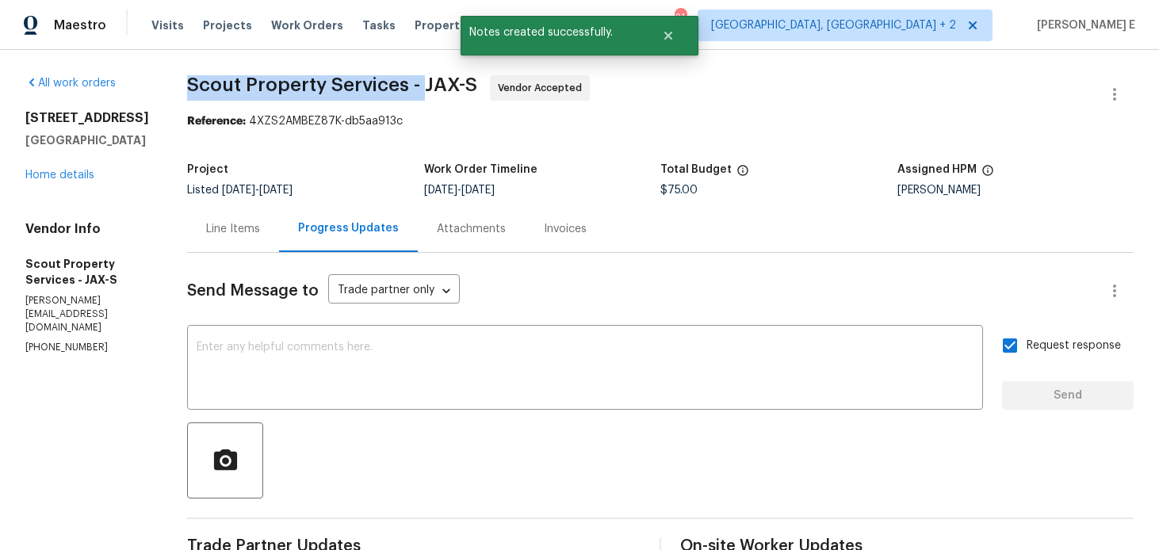
drag, startPoint x: 128, startPoint y: 82, endPoint x: 368, endPoint y: 81, distance: 240.2
click at [368, 81] on div "All work orders [STREET_ADDRESS] Home details Vendor Info Scout Property Servic…" at bounding box center [579, 530] width 1159 height 961
copy span "Scout Property Services -"
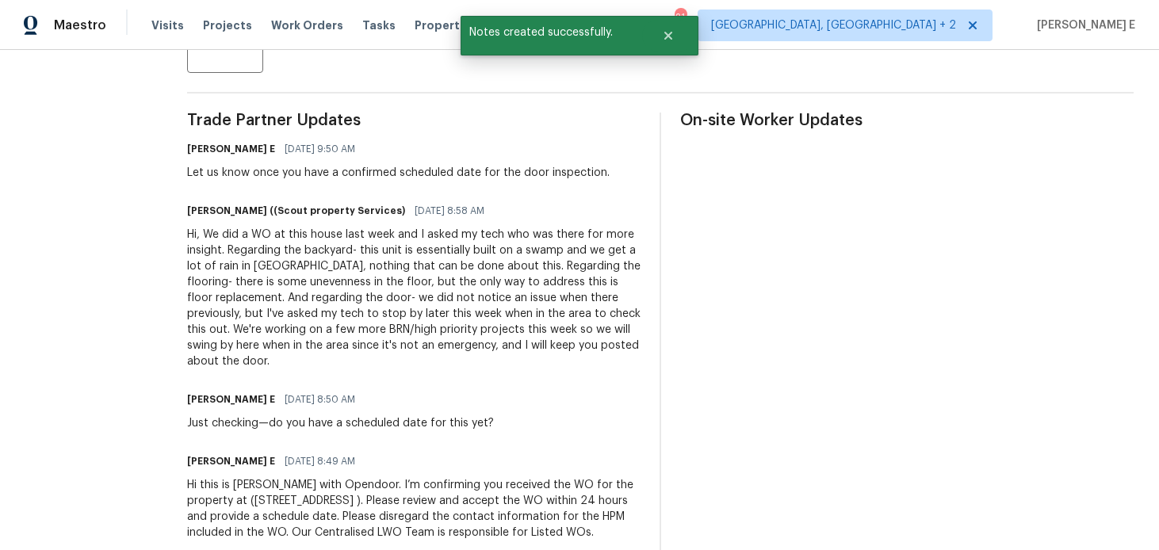
scroll to position [428, 0]
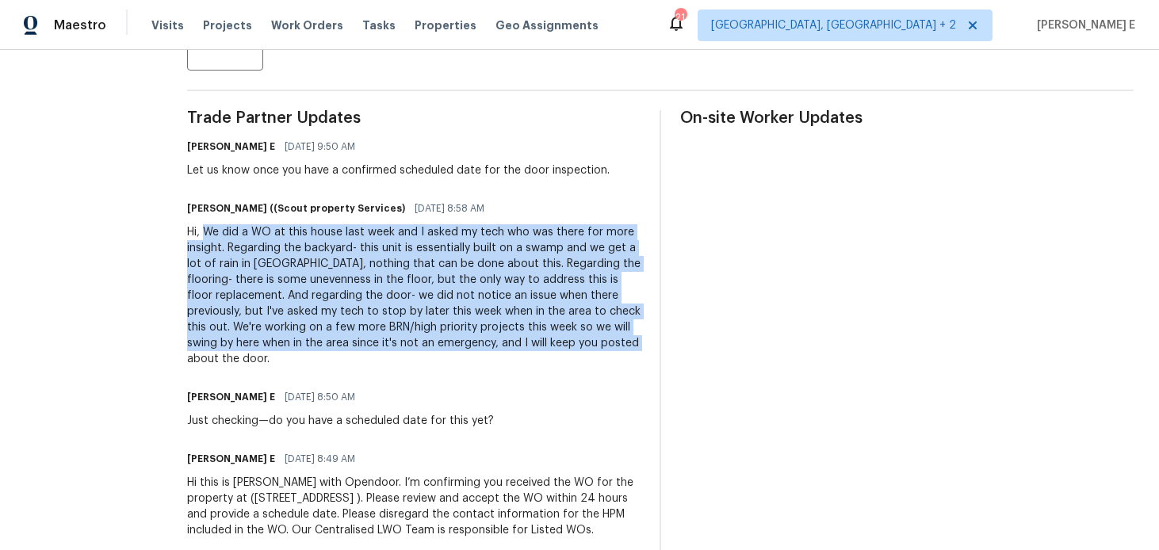
drag, startPoint x: 147, startPoint y: 232, endPoint x: 338, endPoint y: 341, distance: 219.1
click at [338, 341] on div "Hi, We did a WO at this house last week and I asked my tech who was there for m…" at bounding box center [413, 295] width 453 height 143
copy div "We did a WO at this house last week and I asked my tech who was there for more …"
